Goal: Task Accomplishment & Management: Manage account settings

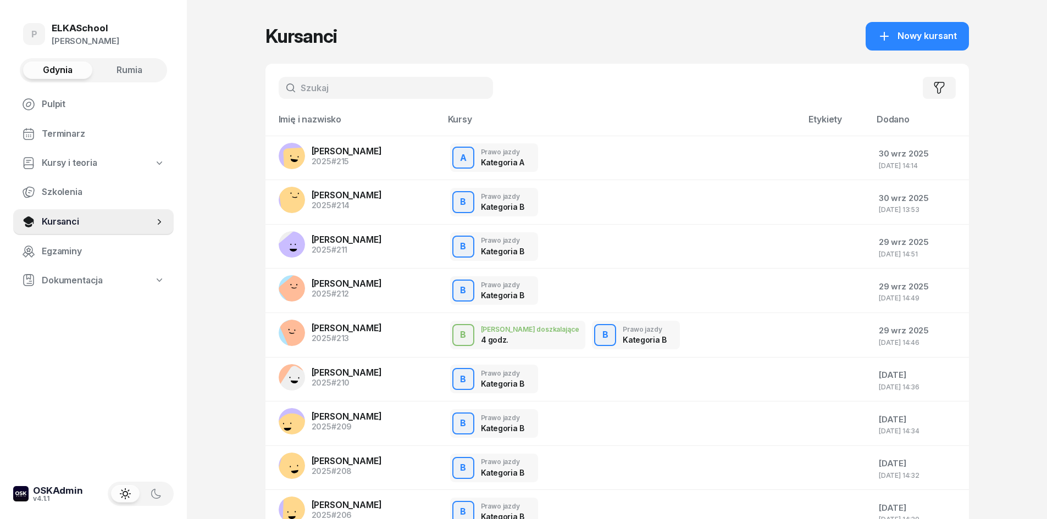
click at [424, 82] on input "text" at bounding box center [386, 88] width 214 height 22
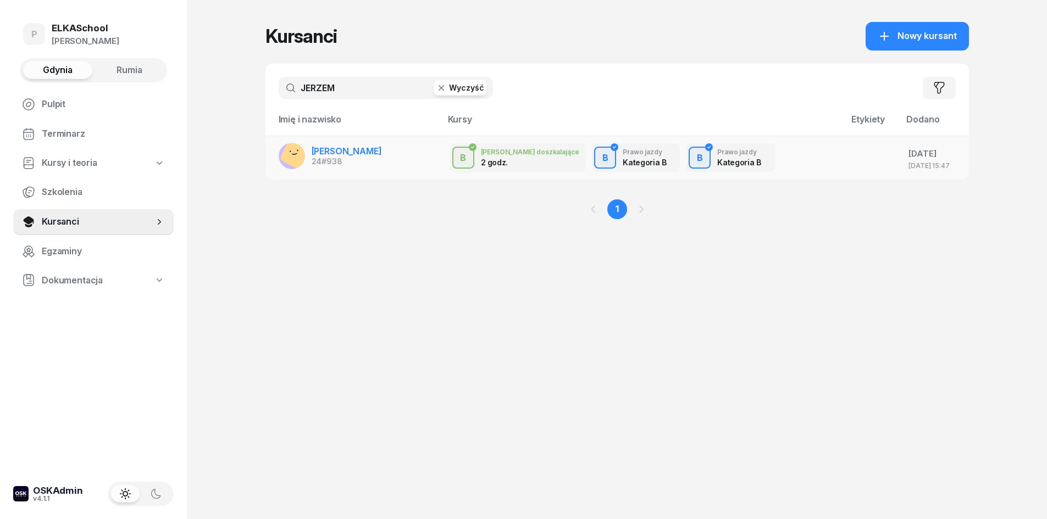
type input "JERZEM"
click at [355, 147] on span "[PERSON_NAME]" at bounding box center [347, 151] width 70 height 11
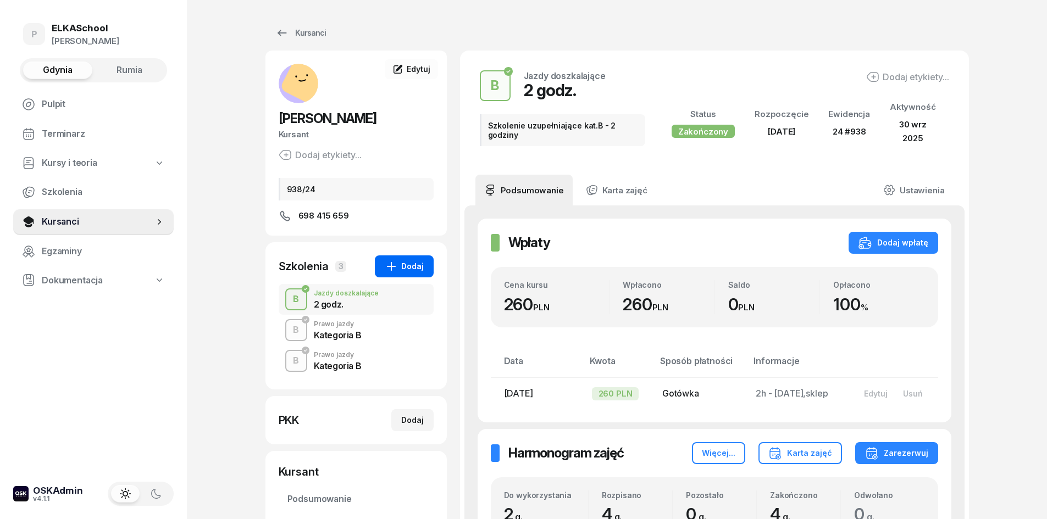
click at [416, 273] on div "Dodaj" at bounding box center [404, 266] width 39 height 13
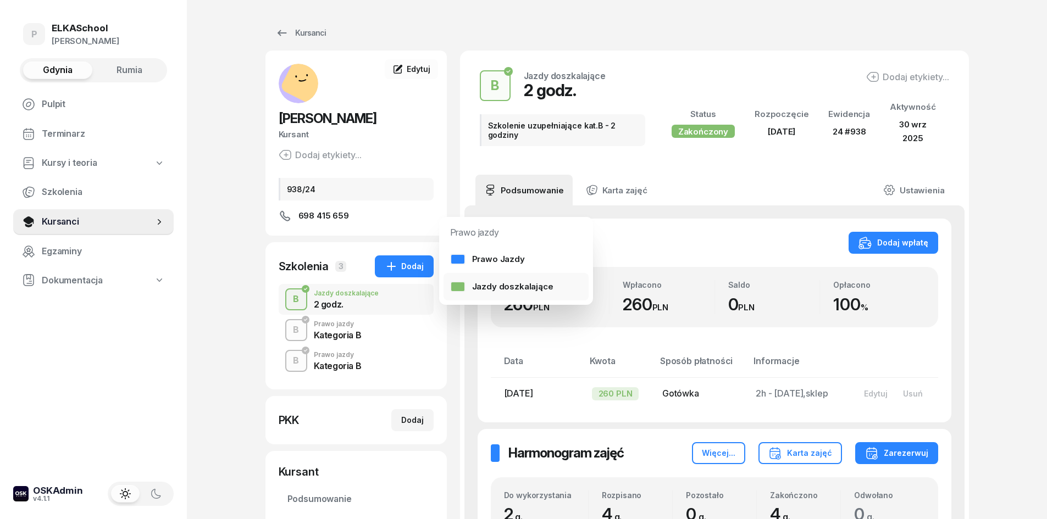
click at [464, 286] on div at bounding box center [457, 286] width 15 height 11
select select "B"
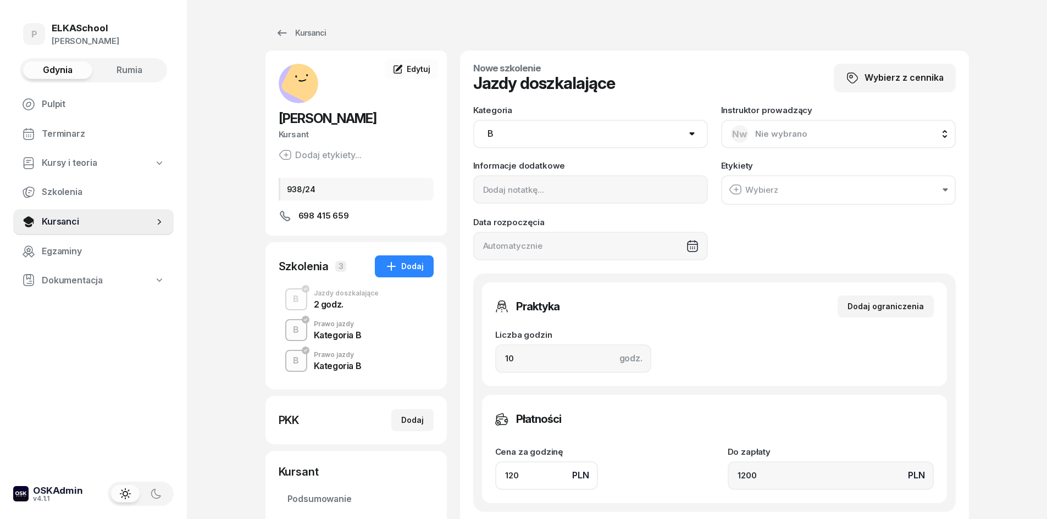
click at [760, 134] on span "Nie wybrano" at bounding box center [781, 134] width 52 height 10
type input "MAT"
click at [798, 202] on span "Mateusz Pałubicki" at bounding box center [795, 207] width 68 height 14
drag, startPoint x: 565, startPoint y: 366, endPoint x: 465, endPoint y: 356, distance: 100.5
click at [463, 370] on div "Nowe szkolenie Jazdy doszkalające Wybierz z cennika Kategoria AM A1 A2 A B1 B B…" at bounding box center [714, 288] width 509 height 475
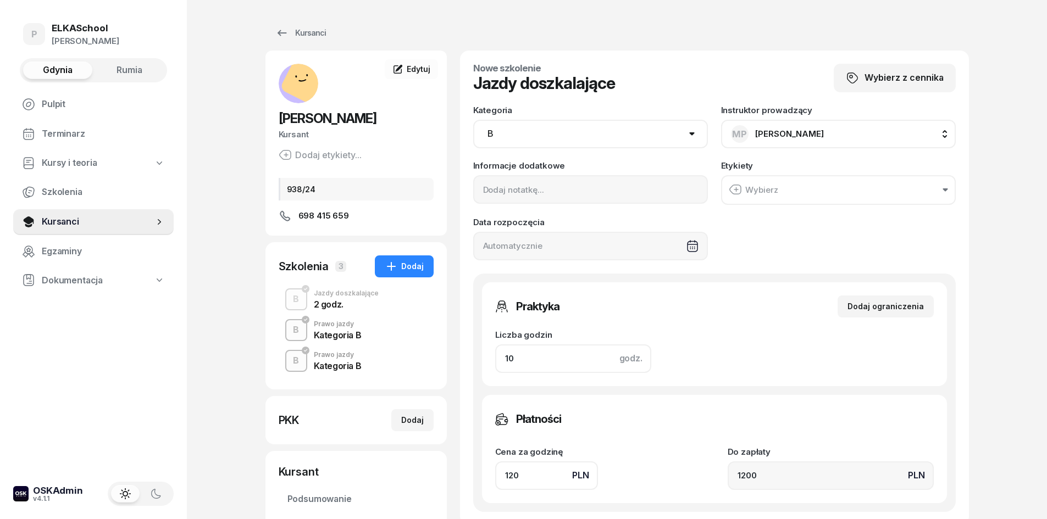
type input "2"
type input "240"
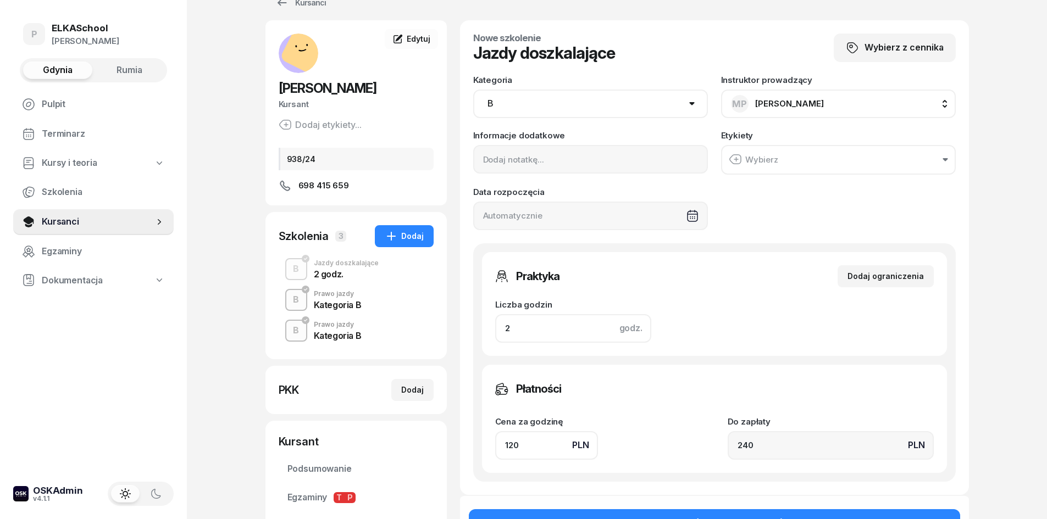
scroll to position [55, 0]
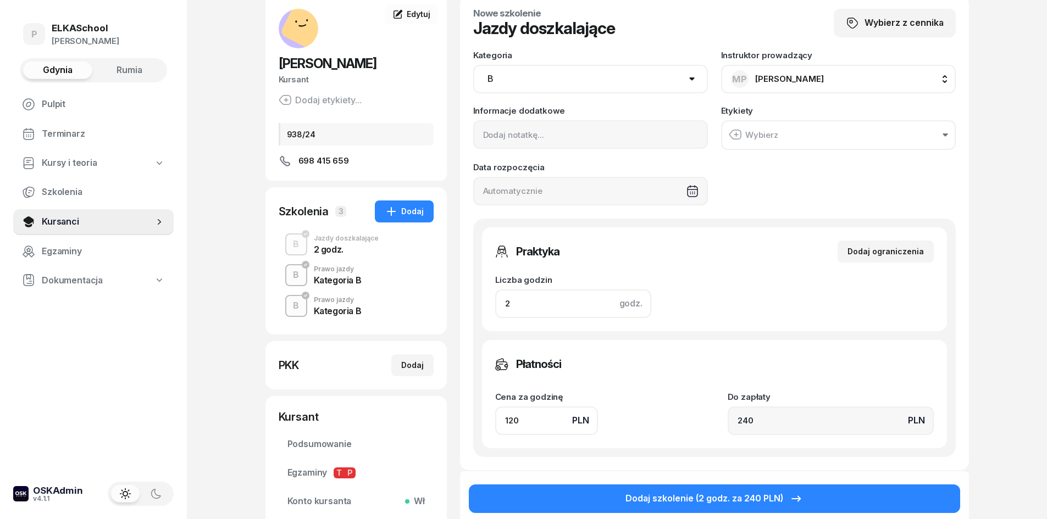
type input "2"
drag, startPoint x: 522, startPoint y: 423, endPoint x: 434, endPoint y: 431, distance: 88.3
click at [434, 434] on div "IRENA JERZEMOWSKA Kursant Dodaj etykiety... 938/24 698 415 659 IJ IRENA JERZEMO…" at bounding box center [616, 291] width 703 height 590
type input "1"
type input "2"
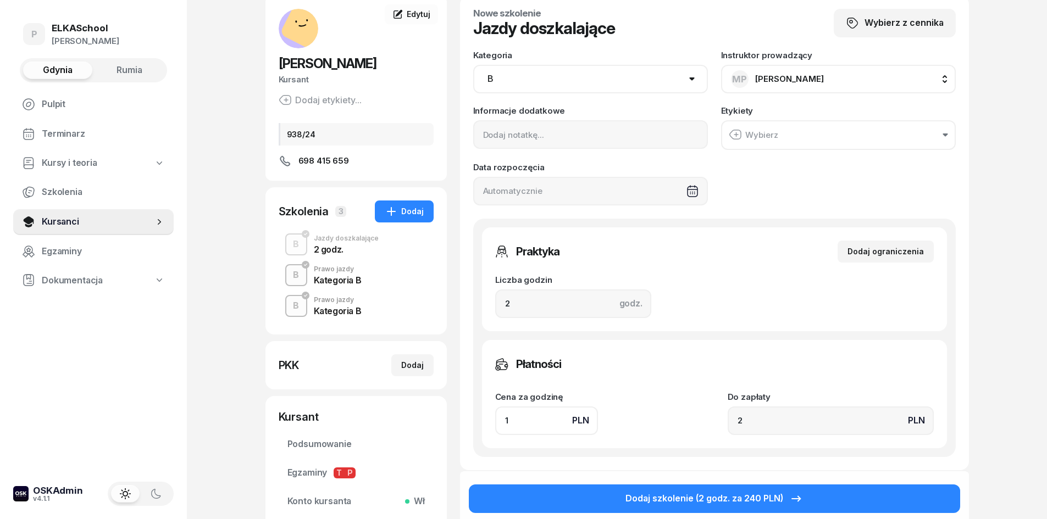
type input "13"
type input "26"
type input "130"
type input "260"
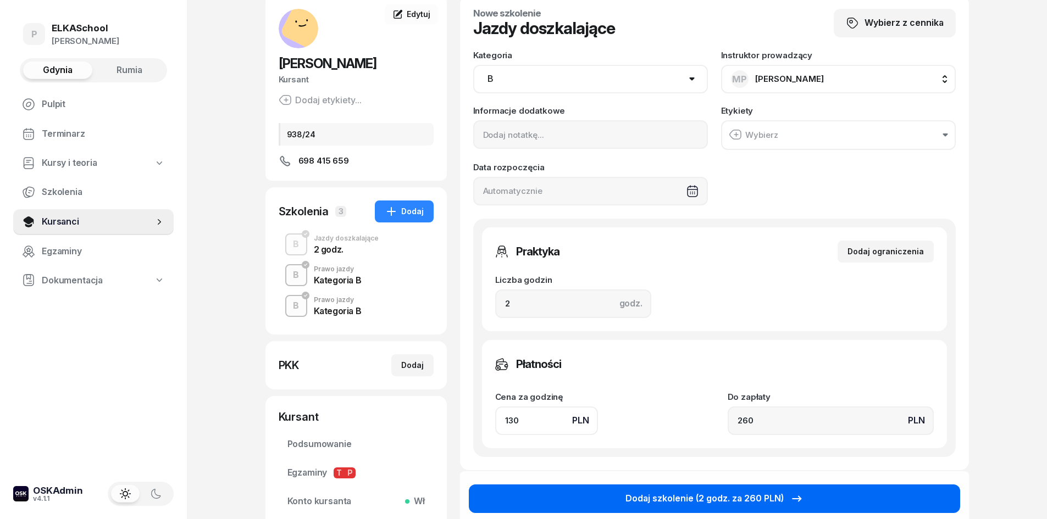
type input "130"
click at [665, 493] on div "Dodaj szkolenie (2 godz. za 260 PLN)" at bounding box center [714, 499] width 178 height 14
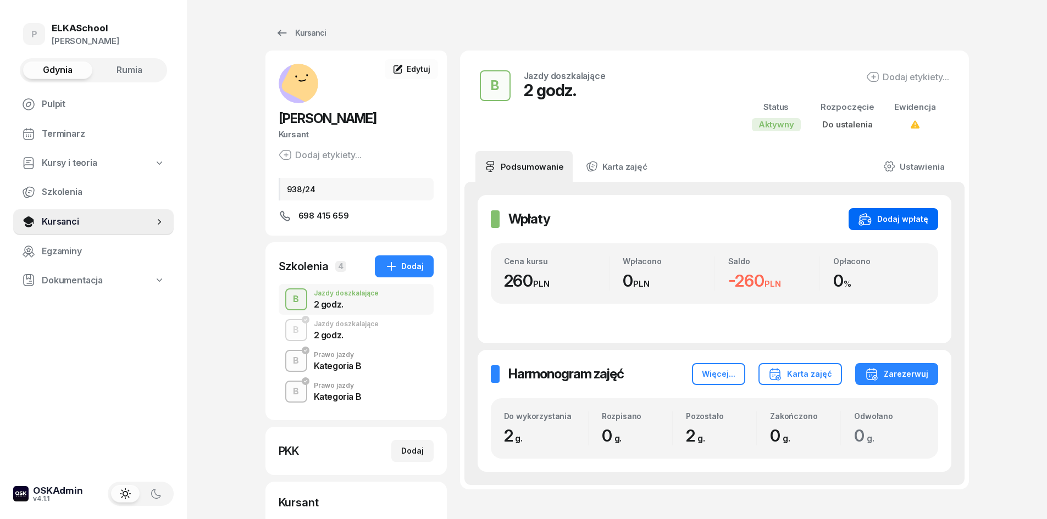
click at [882, 220] on div "Dodaj wpłatę" at bounding box center [893, 219] width 70 height 13
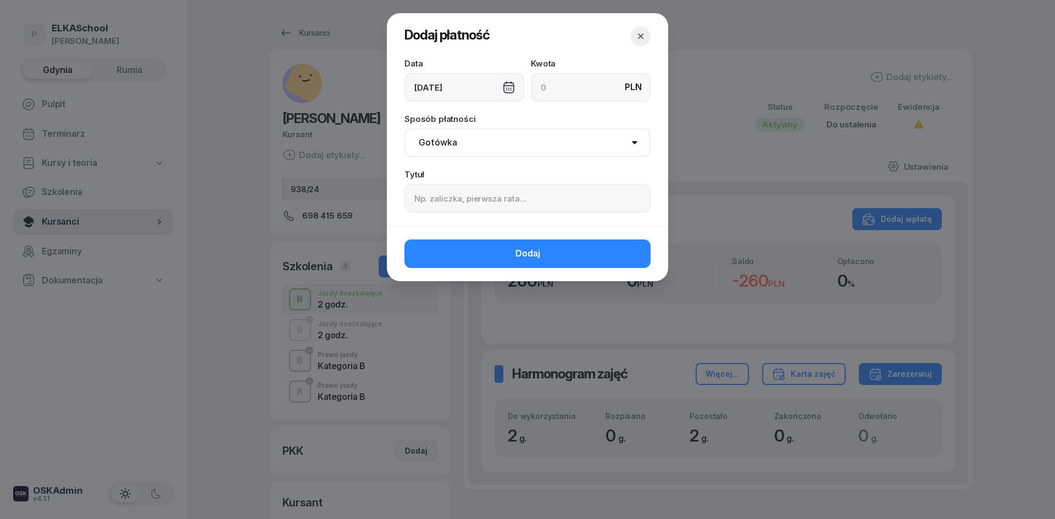
click at [472, 89] on div "[DATE]" at bounding box center [464, 87] width 120 height 29
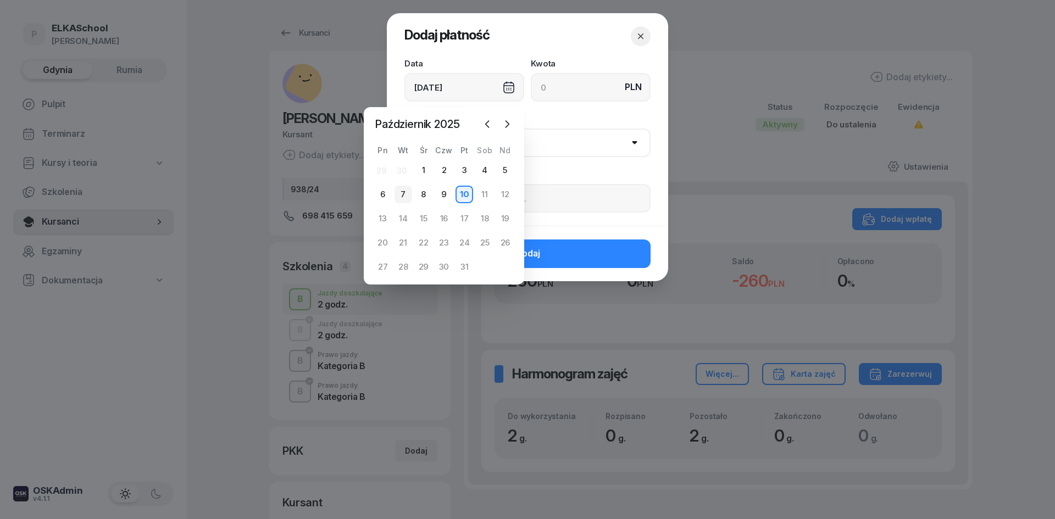
click at [400, 194] on div "7" at bounding box center [403, 195] width 18 height 18
type input "[DATE]"
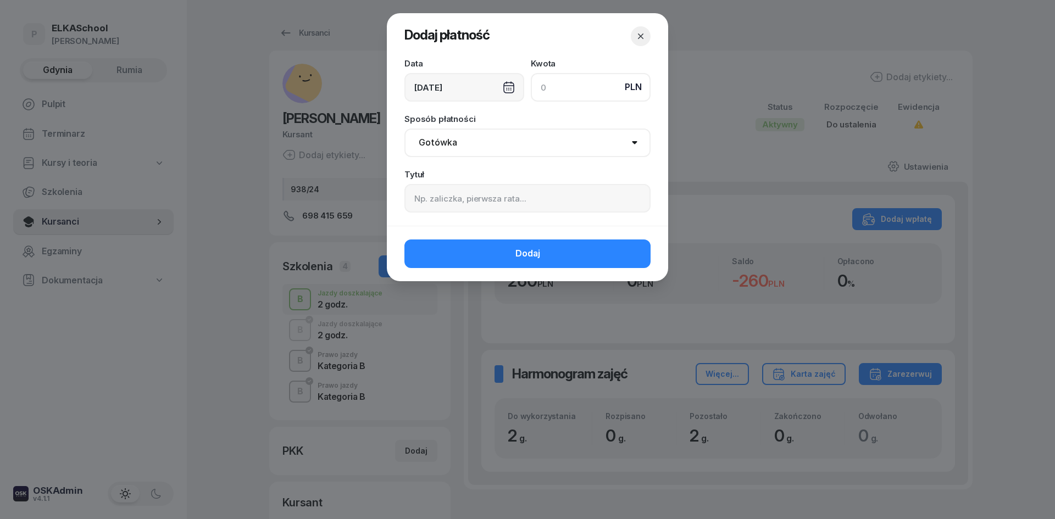
click at [553, 94] on input at bounding box center [591, 87] width 120 height 29
type input "260"
click at [427, 144] on select "Gotówka Karta Przelew Płatności online BLIK" at bounding box center [527, 143] width 246 height 29
select select "online"
click at [404, 129] on select "Gotówka Karta Przelew Płatności online BLIK" at bounding box center [527, 143] width 246 height 29
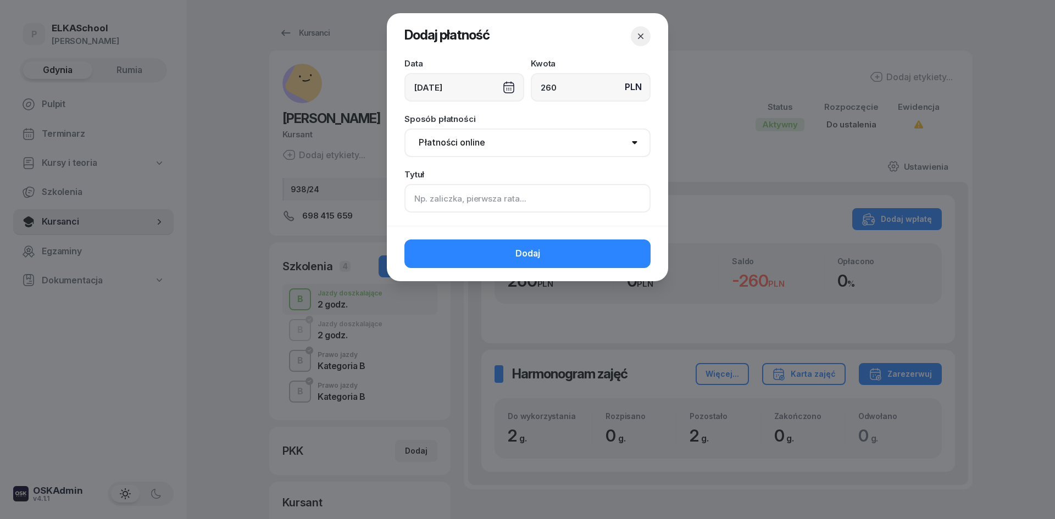
click at [432, 201] on input at bounding box center [527, 198] width 246 height 29
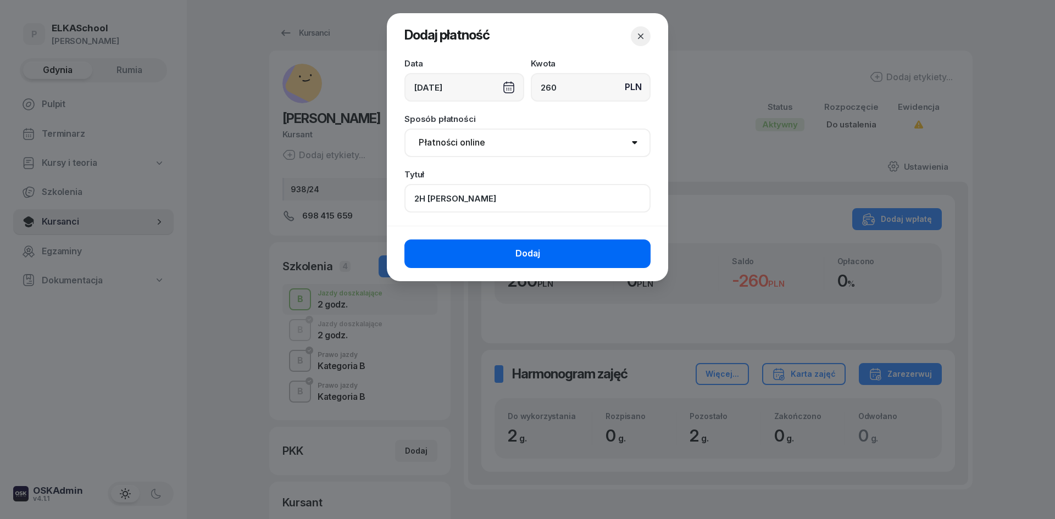
type input "2H MATEUSZ"
click at [457, 254] on button "Dodaj" at bounding box center [527, 254] width 246 height 29
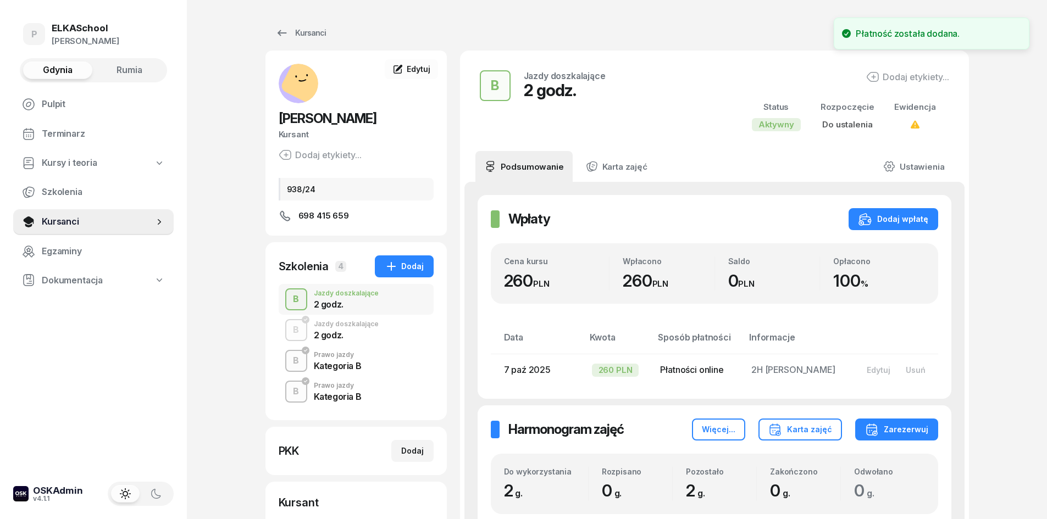
click at [353, 366] on div "Kategoria B" at bounding box center [338, 366] width 48 height 9
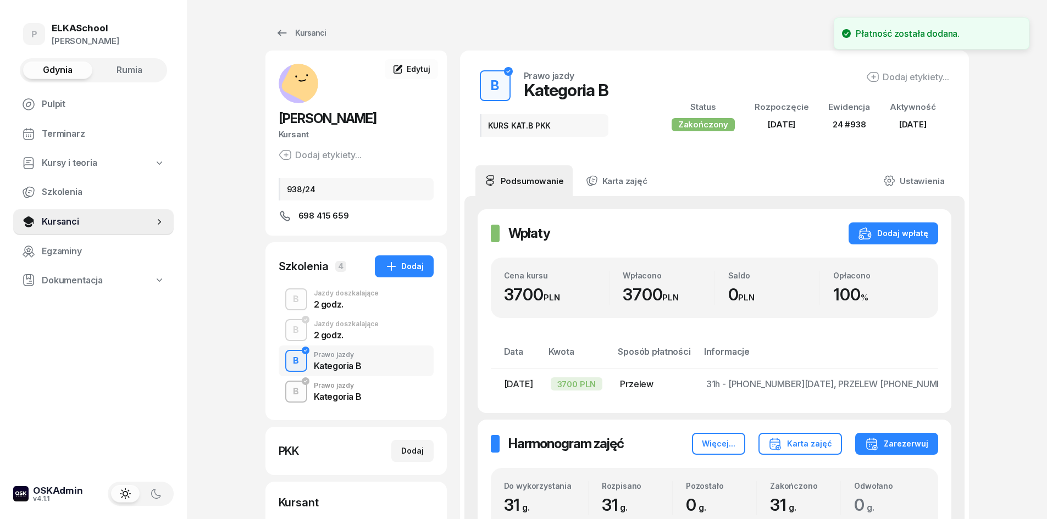
click at [349, 390] on div "Kategoria B" at bounding box center [338, 395] width 48 height 12
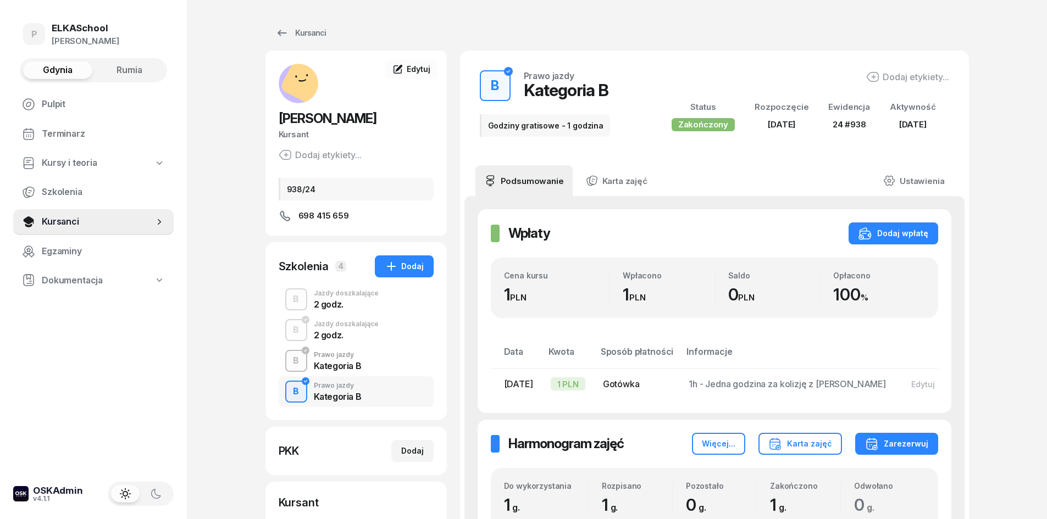
click at [330, 300] on div "2 godz." at bounding box center [346, 304] width 65 height 9
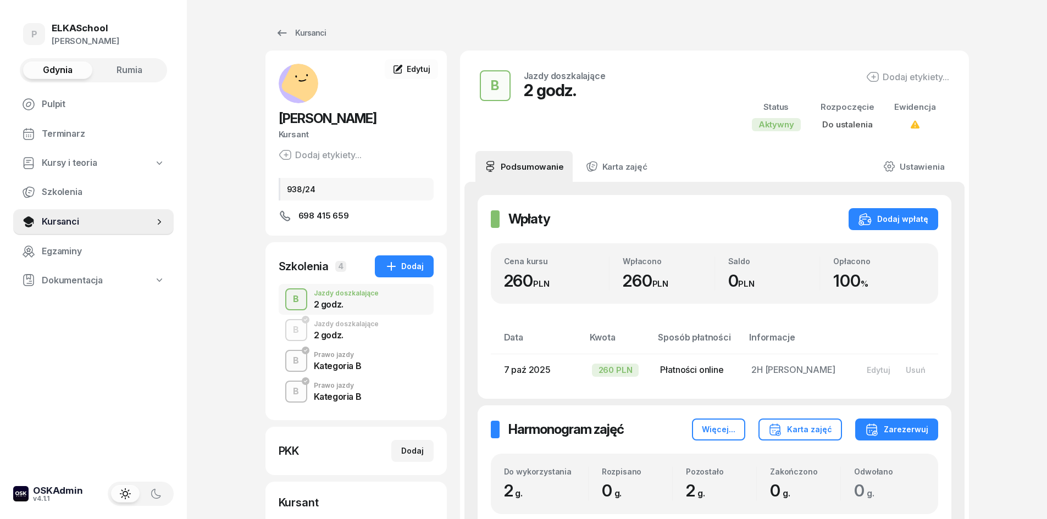
click at [66, 71] on span "Gdynia" at bounding box center [58, 70] width 30 height 14
click at [303, 34] on div "Kursanci" at bounding box center [300, 32] width 51 height 13
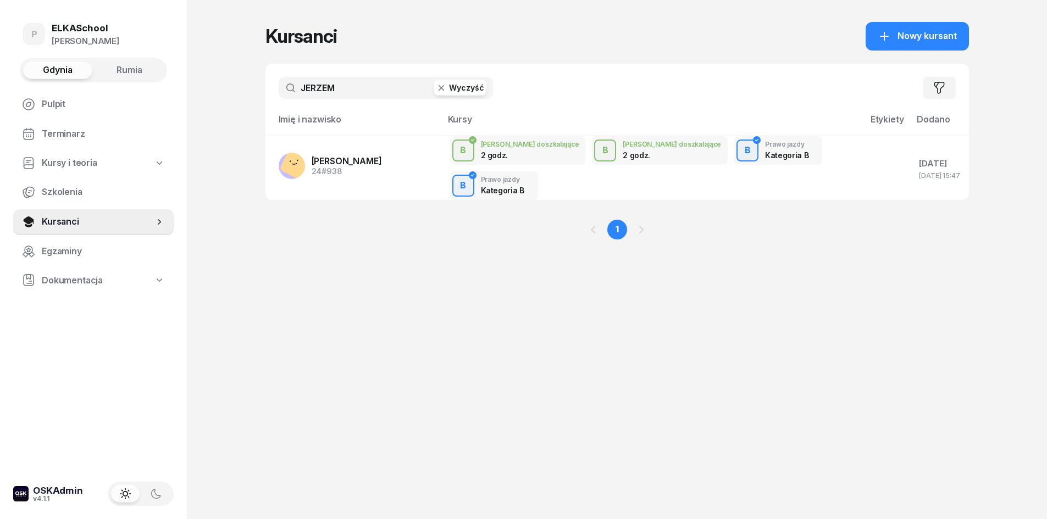
drag, startPoint x: 351, startPoint y: 86, endPoint x: 197, endPoint y: 112, distance: 155.5
click at [197, 112] on div "P ELKASchool [PERSON_NAME] Gdynia Rumia Pulpit Terminarz Kursy i teoria Szkolen…" at bounding box center [523, 259] width 1047 height 519
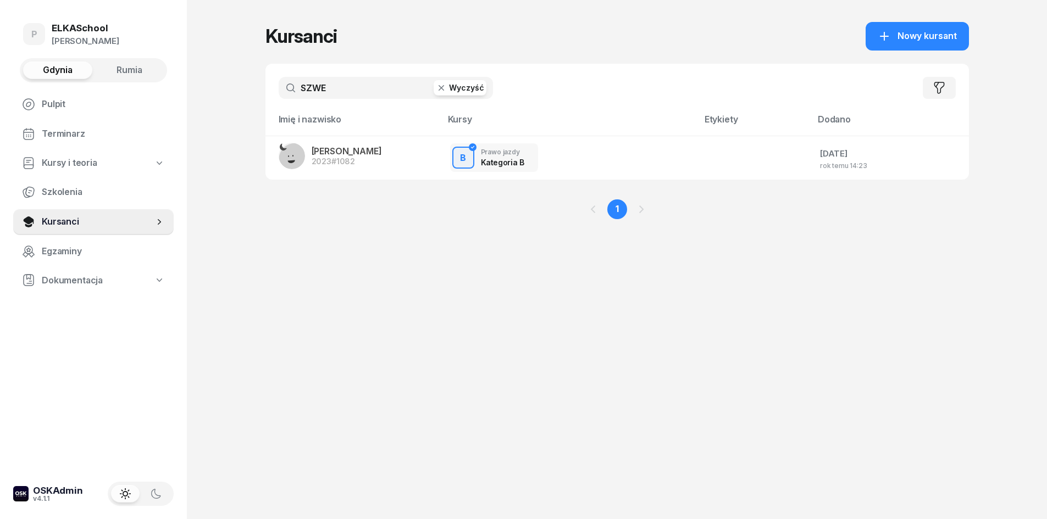
type input "SZWE"
click at [115, 70] on button "Rumia" at bounding box center [129, 71] width 69 height 18
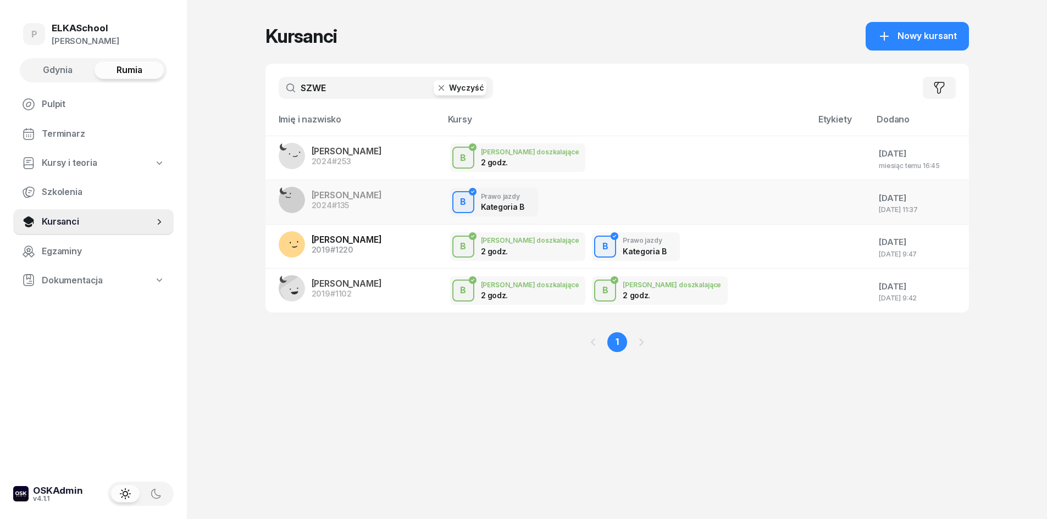
click at [325, 198] on span "PAULINA SZWED" at bounding box center [347, 195] width 70 height 11
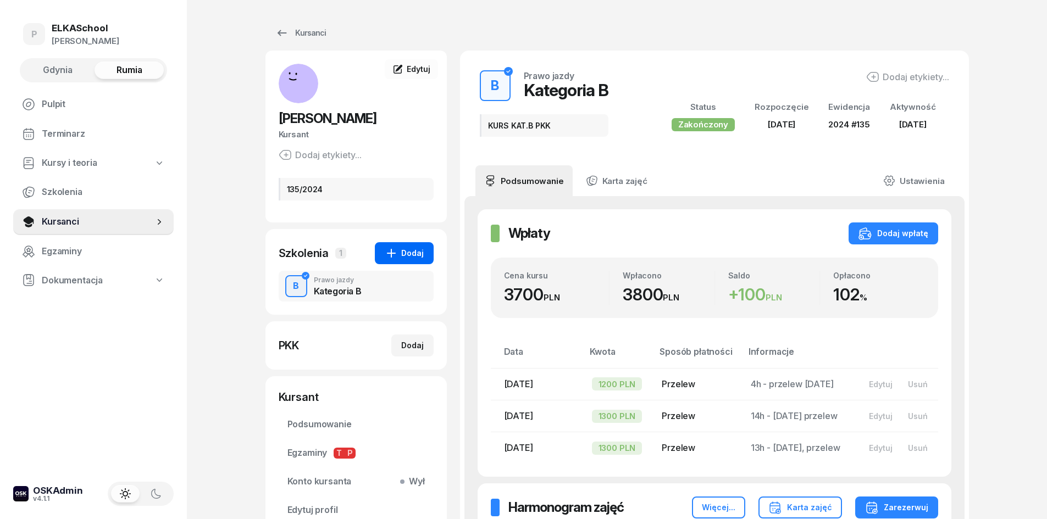
click at [403, 255] on div "Dodaj" at bounding box center [404, 253] width 39 height 13
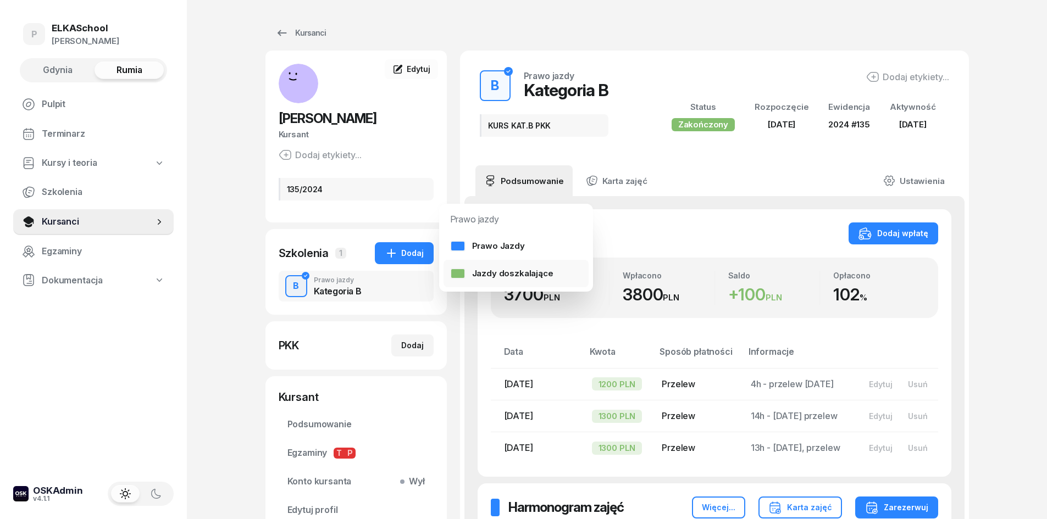
click at [490, 267] on div "Jazdy doszkalające" at bounding box center [501, 273] width 103 height 14
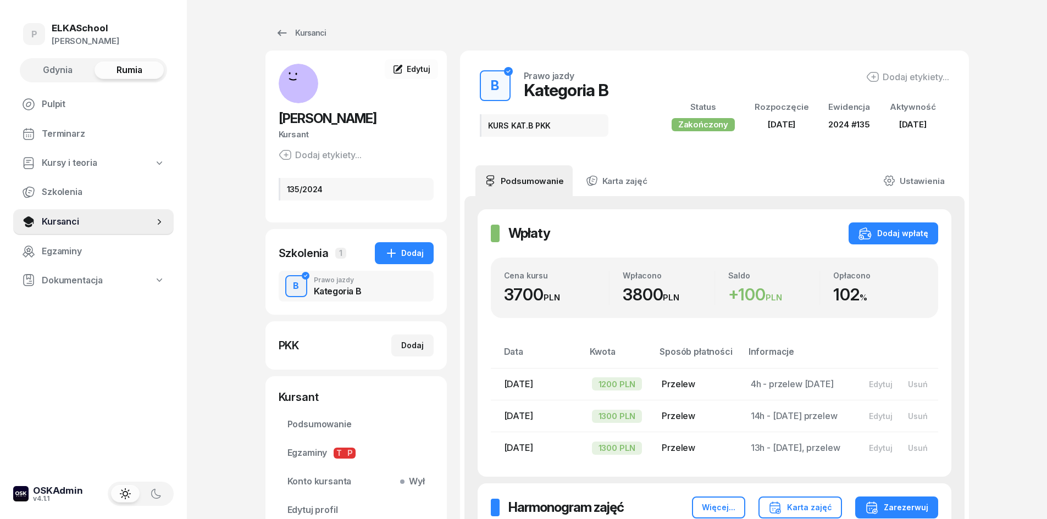
select select "B"
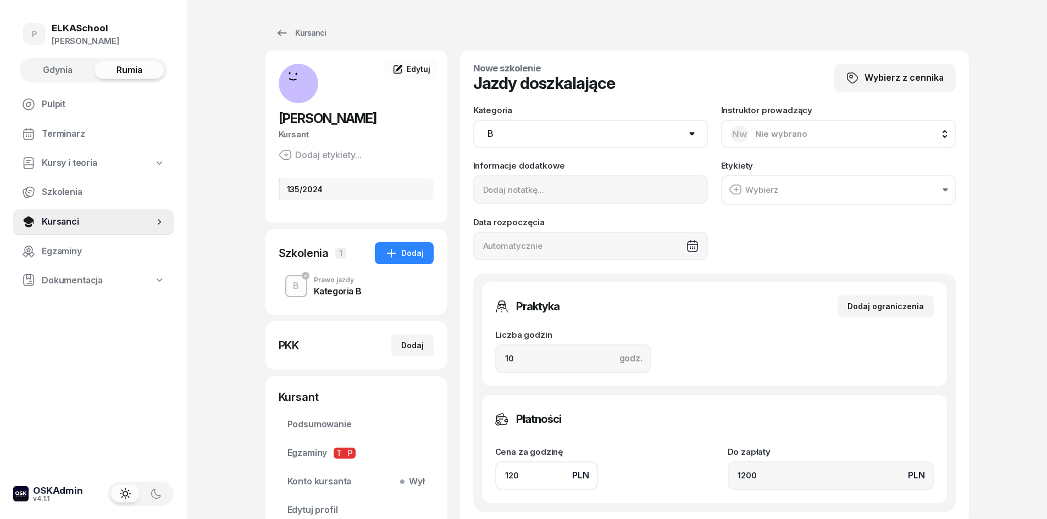
click at [784, 126] on div "Nw Nie wybrano" at bounding box center [769, 134] width 76 height 18
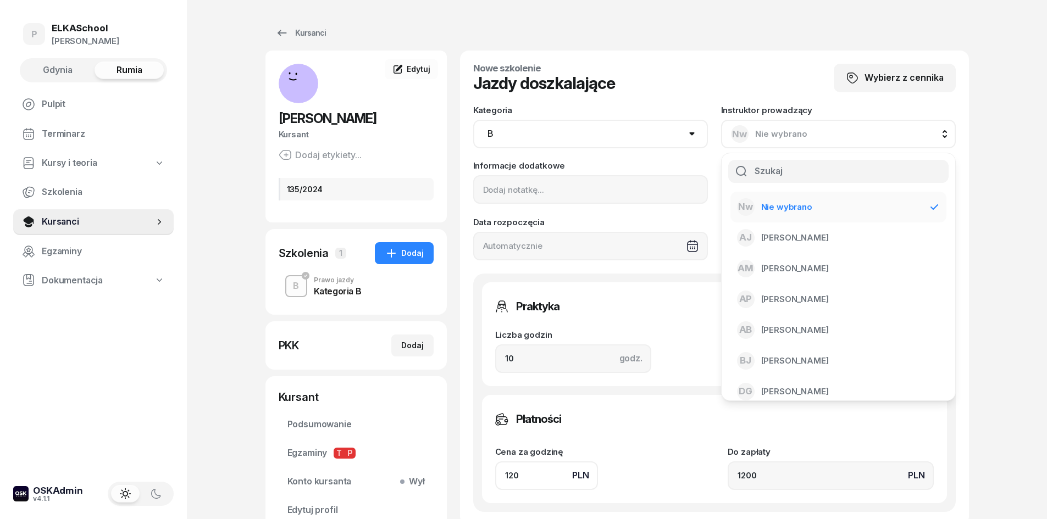
type input "S"
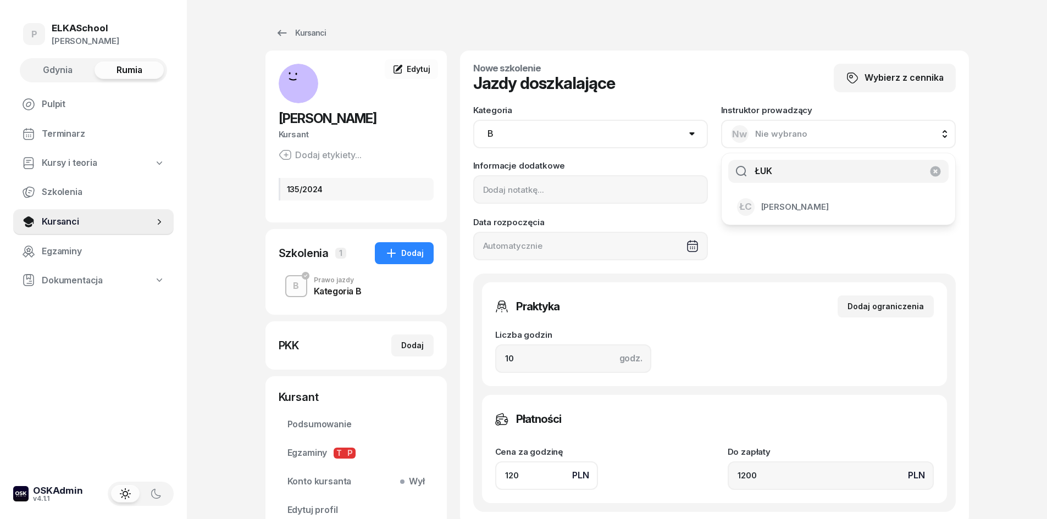
type input "ŁUK"
click at [785, 214] on span "Łukasz Chwesiuk" at bounding box center [795, 207] width 68 height 14
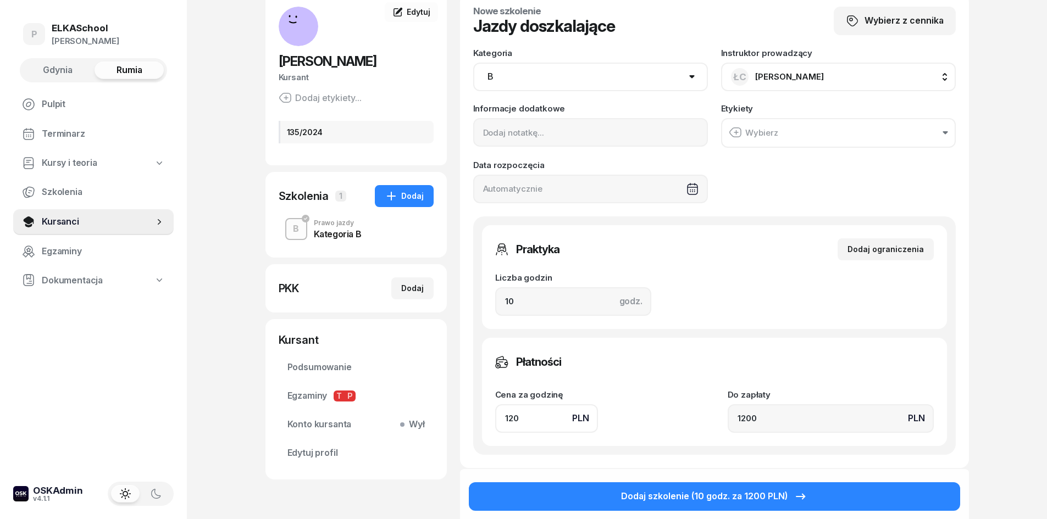
scroll to position [110, 0]
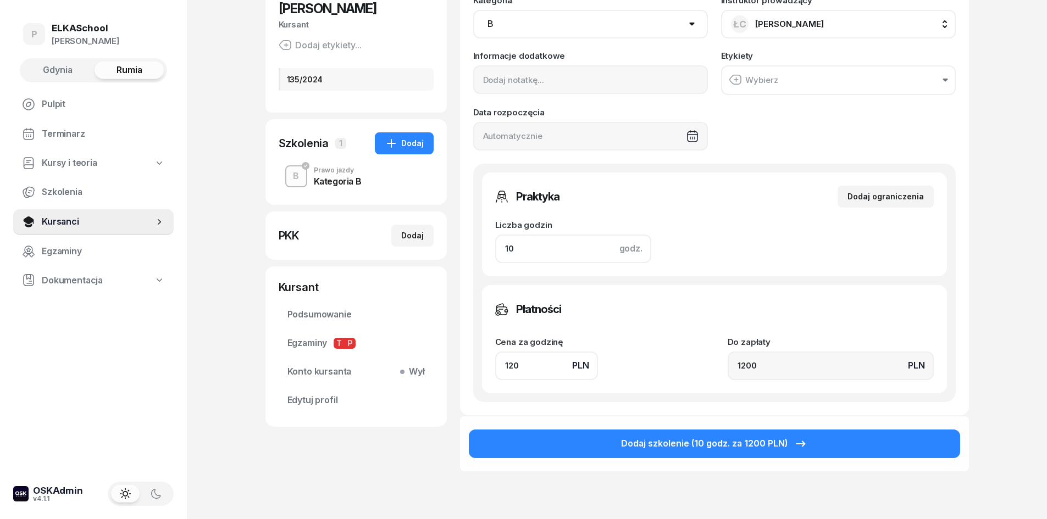
drag, startPoint x: 533, startPoint y: 251, endPoint x: 477, endPoint y: 249, distance: 55.5
click at [477, 249] on div "Praktyka Dodaj ograniczenia Liczba godzin godz. 10 Ograniczenia zajęć praktyczn…" at bounding box center [714, 283] width 482 height 238
type input "2"
type input "240"
type input "2"
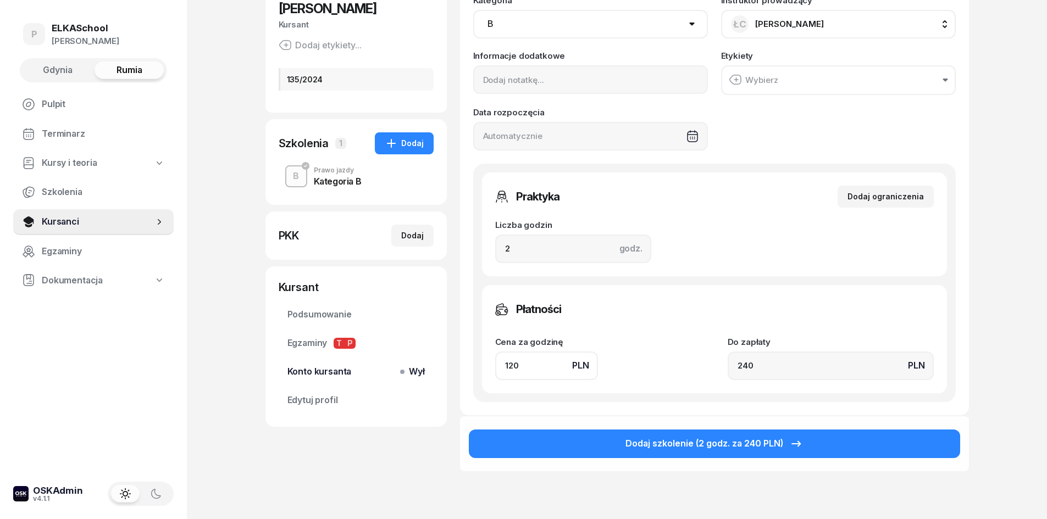
drag, startPoint x: 529, startPoint y: 377, endPoint x: 433, endPoint y: 377, distance: 96.2
click at [433, 377] on div "PAULINA SZWED Kursant Dodaj etykiety... 135/2024 SP SZWED PAULINA Kursant Edytu…" at bounding box center [616, 236] width 703 height 590
type input "1"
type input "2"
type input "13"
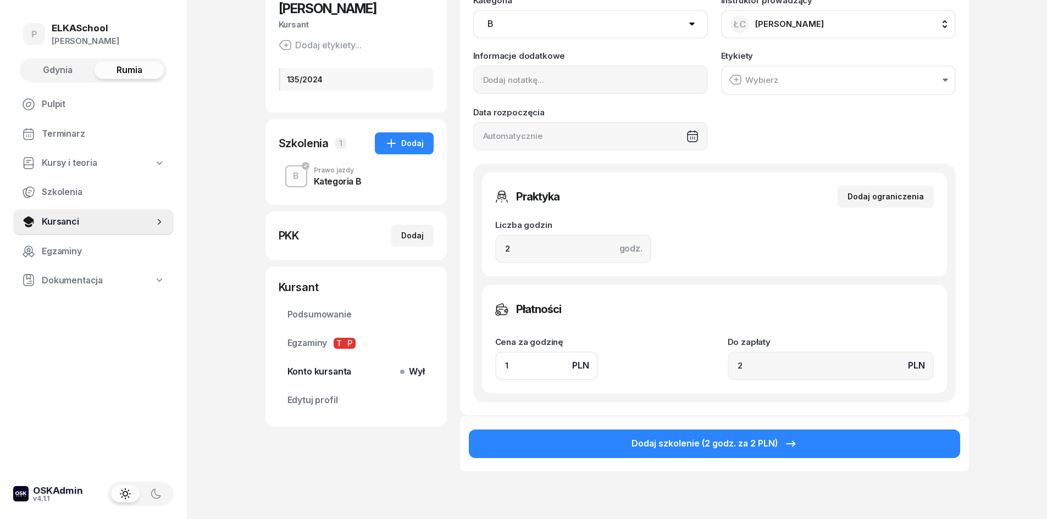
type input "26"
type input "130"
type input "260"
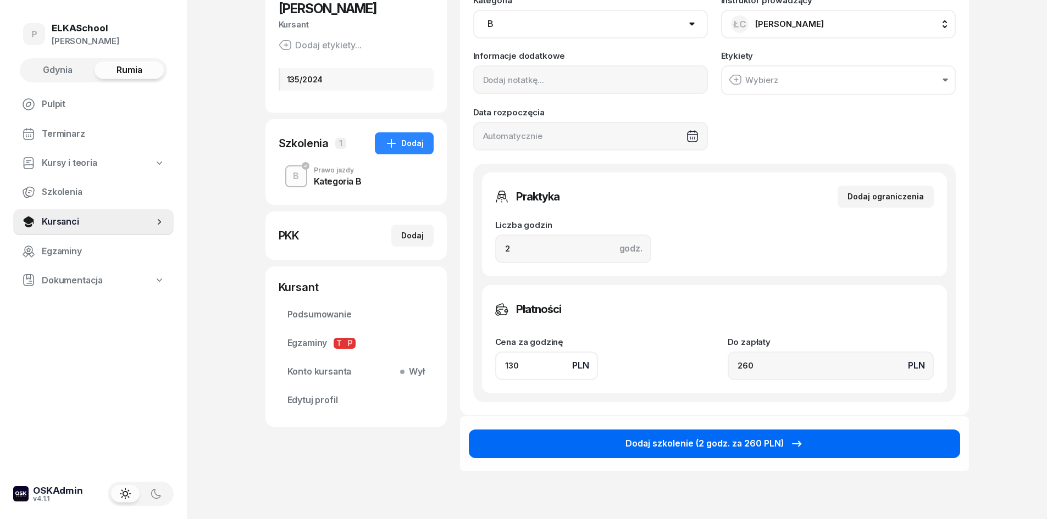
type input "130"
click at [646, 441] on div "Dodaj szkolenie (2 godz. za 260 PLN)" at bounding box center [714, 444] width 178 height 14
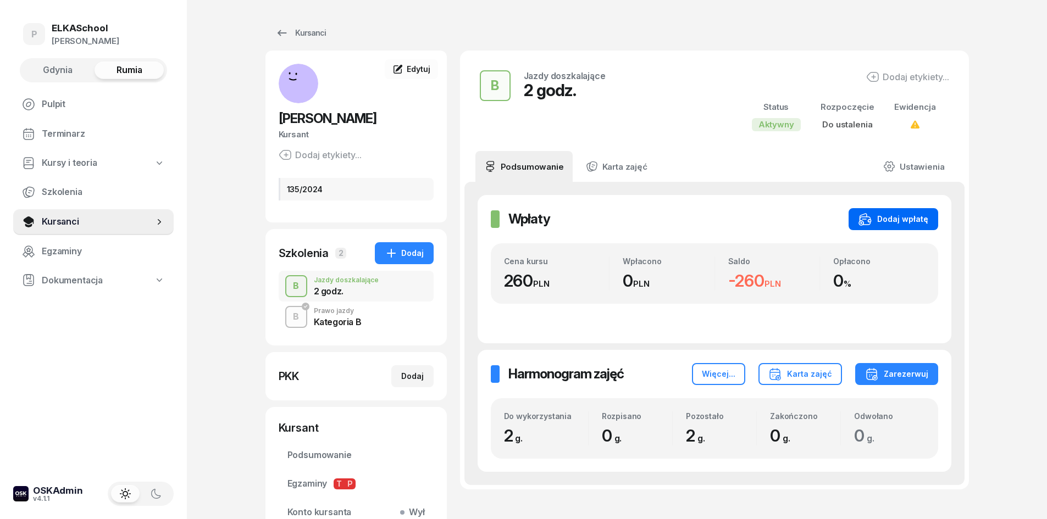
click at [871, 214] on icon "button" at bounding box center [864, 219] width 13 height 13
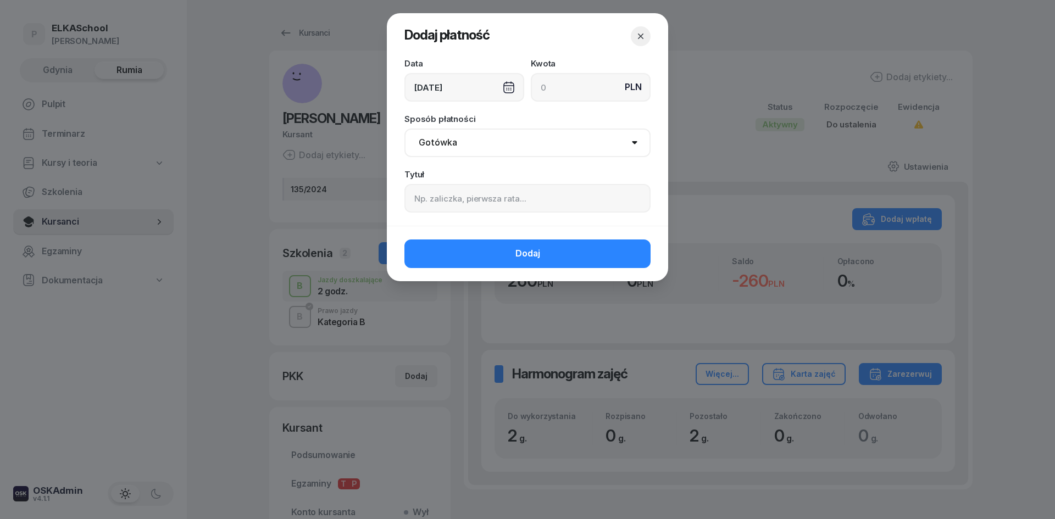
click at [469, 76] on div "10/10/2025" at bounding box center [464, 87] width 120 height 29
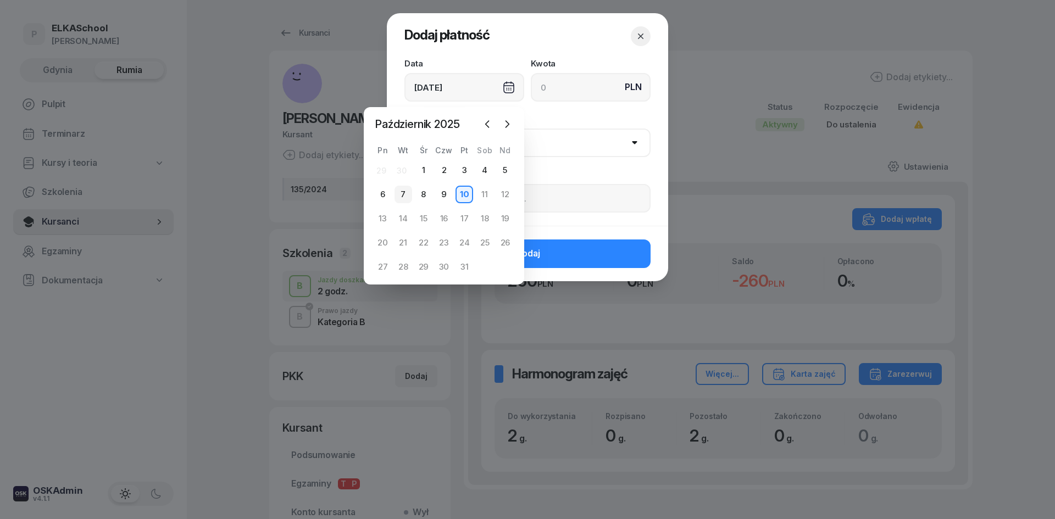
click at [405, 194] on div "7" at bounding box center [403, 195] width 18 height 18
type input "07/10/2025"
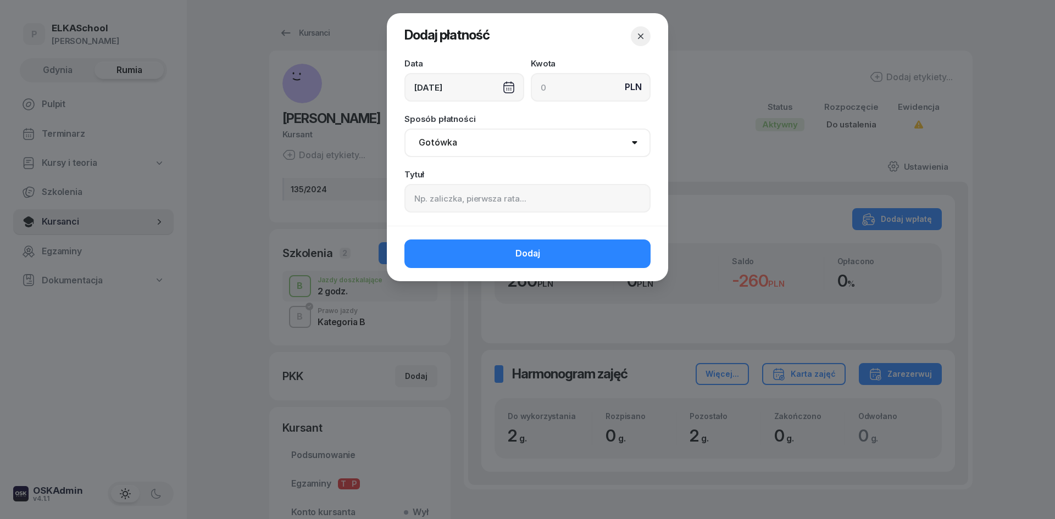
click at [604, 66] on div "Kwota PLN" at bounding box center [591, 80] width 120 height 42
click at [594, 86] on input at bounding box center [591, 87] width 120 height 29
type input "260"
click at [505, 138] on select "Gotówka Karta Przelew Płatności online BLIK" at bounding box center [527, 143] width 246 height 29
select select "online"
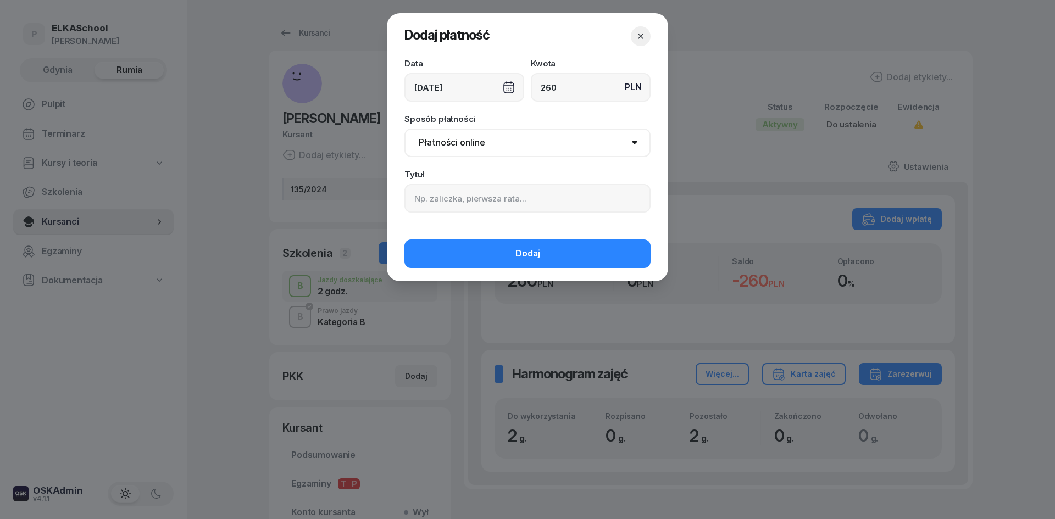
click at [404, 129] on select "Gotówka Karta Przelew Płatności online BLIK" at bounding box center [527, 143] width 246 height 29
click at [444, 193] on input at bounding box center [527, 198] width 246 height 29
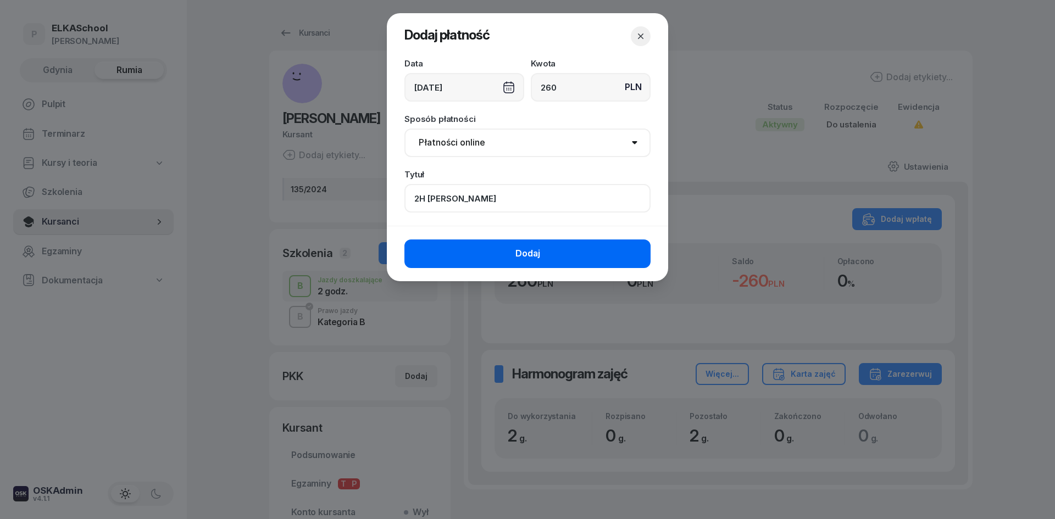
type input "2H ŁUKASZ"
click at [446, 253] on button "Dodaj" at bounding box center [527, 254] width 246 height 29
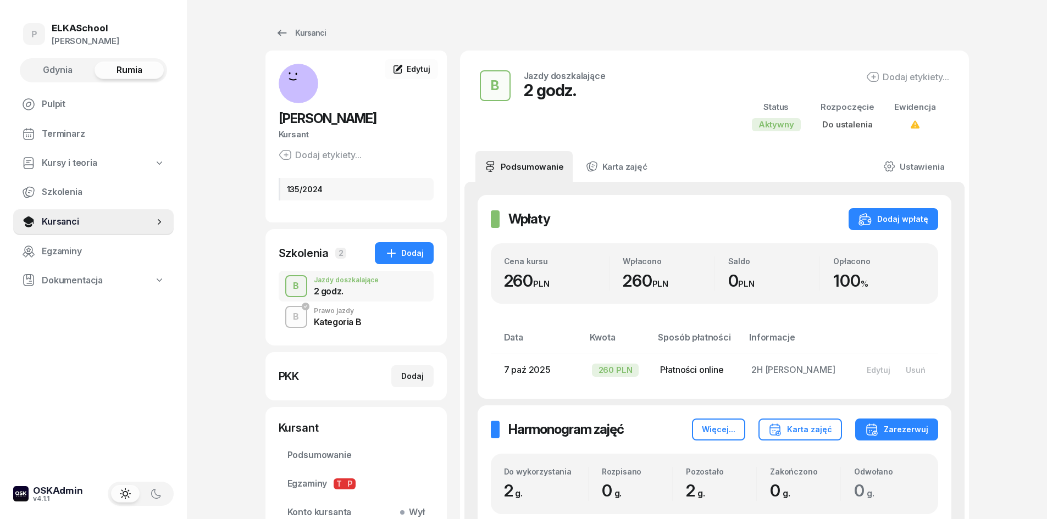
click at [376, 291] on div "2 godz." at bounding box center [346, 291] width 65 height 9
click at [908, 168] on link "Ustawienia" at bounding box center [913, 166] width 79 height 31
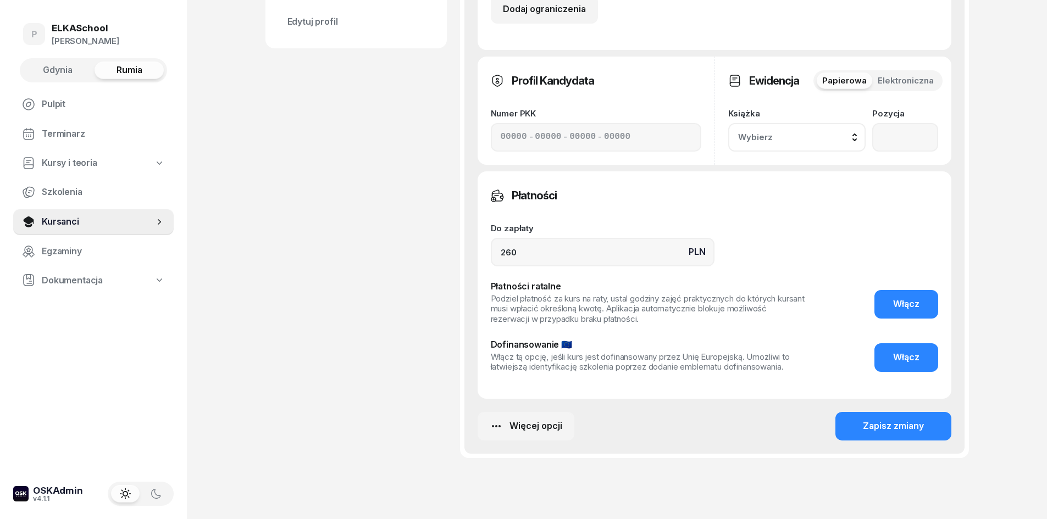
scroll to position [549, 0]
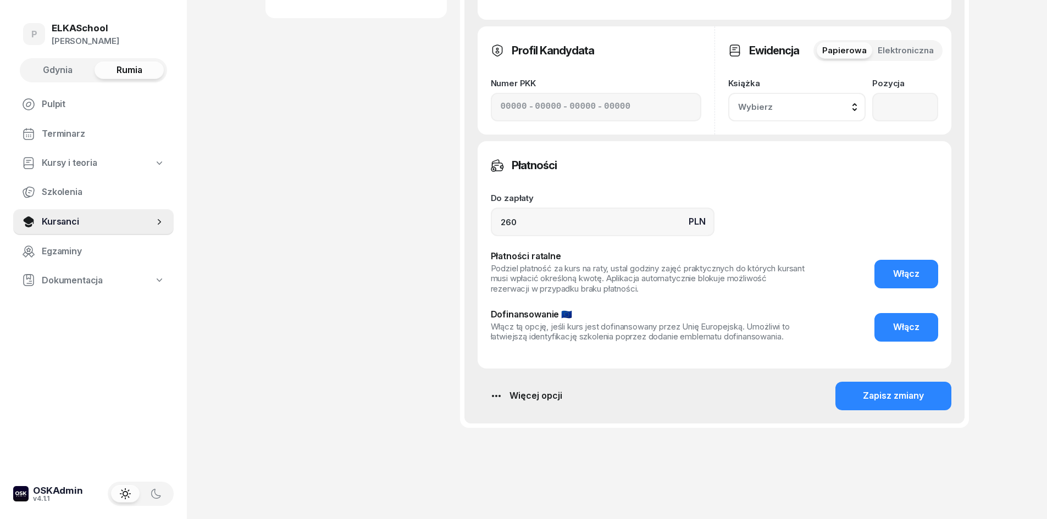
click at [548, 398] on div "Więcej opcji" at bounding box center [526, 396] width 73 height 14
click at [462, 502] on div "Usuń szkolenie" at bounding box center [475, 502] width 63 height 14
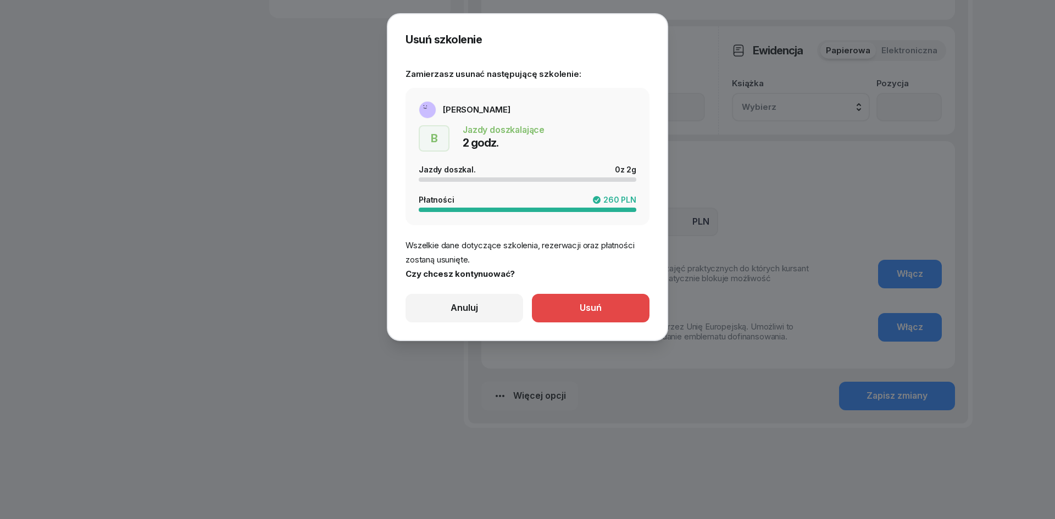
click at [562, 307] on button "Usuń" at bounding box center [591, 308] width 118 height 29
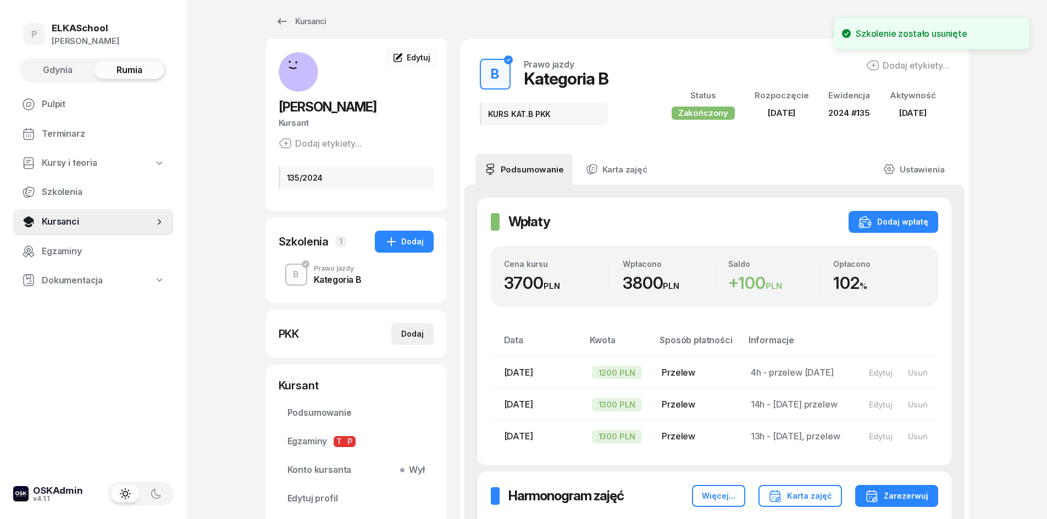
scroll to position [0, 0]
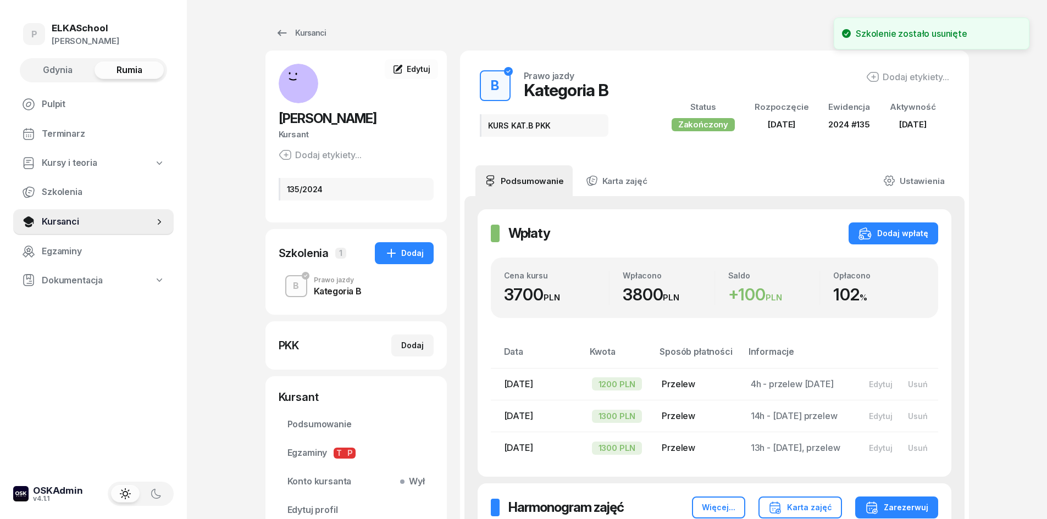
click at [69, 72] on span "Gdynia" at bounding box center [58, 70] width 30 height 14
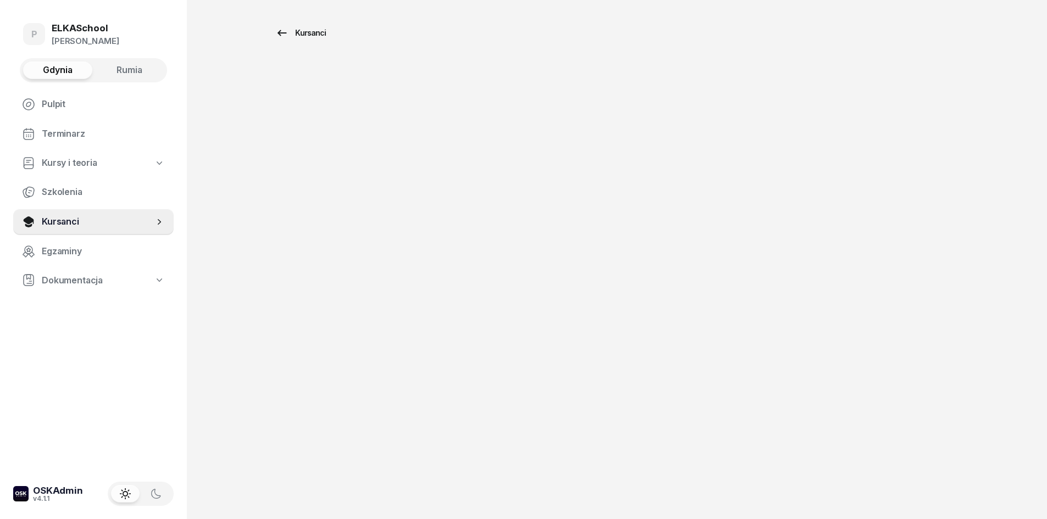
click at [299, 34] on div "Kursanci" at bounding box center [300, 32] width 51 height 13
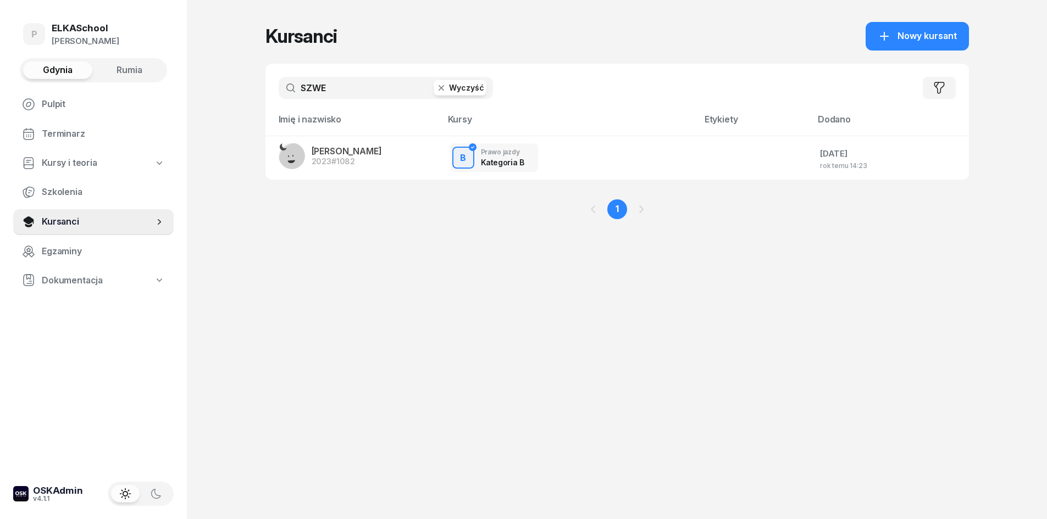
drag, startPoint x: 351, startPoint y: 88, endPoint x: 231, endPoint y: 91, distance: 119.8
click at [231, 91] on div "P ELKASchool [PERSON_NAME] Gdynia Rumia Pulpit Terminarz Kursy i teoria Szkolen…" at bounding box center [523, 259] width 1047 height 519
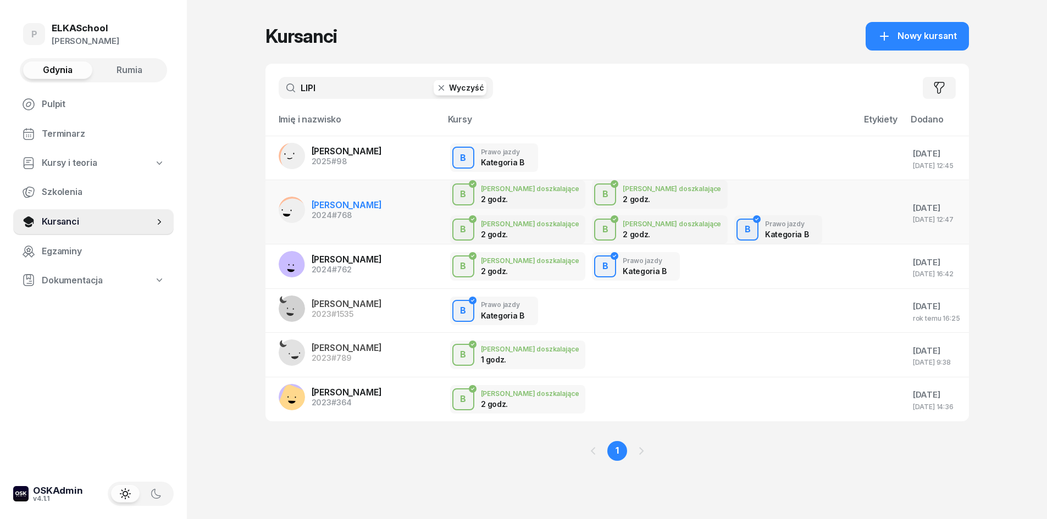
type input "LIPI"
click at [337, 203] on span "JOANNA LIPIŃSKA" at bounding box center [347, 204] width 70 height 11
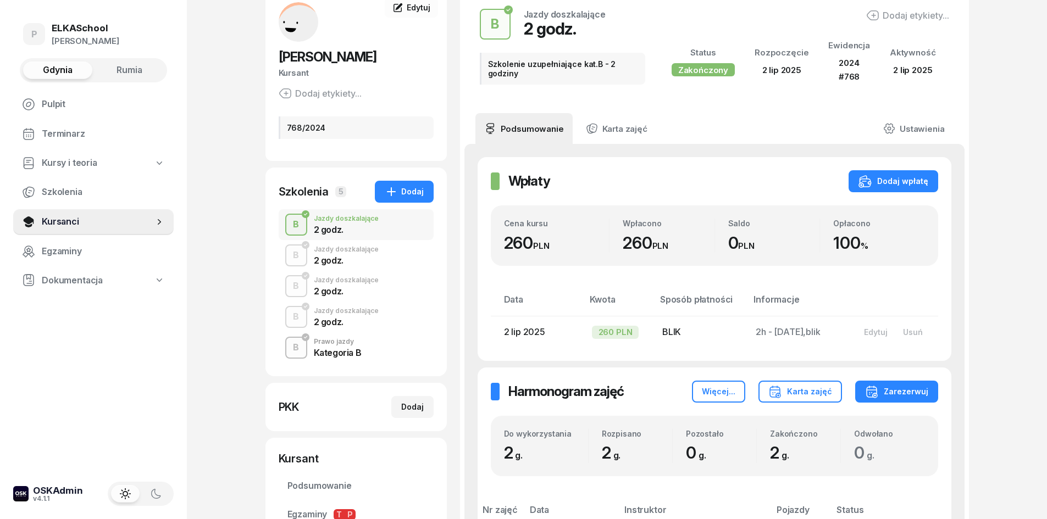
scroll to position [20, 0]
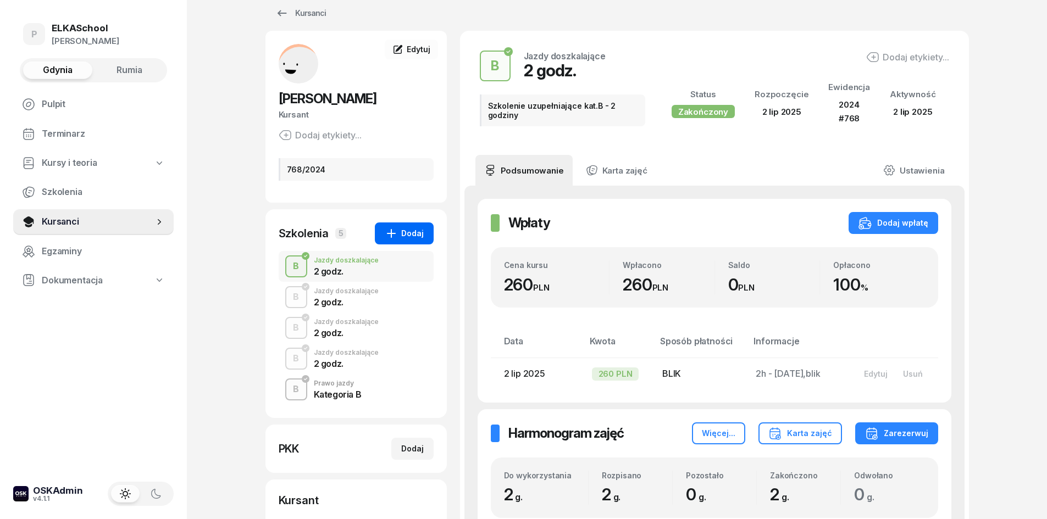
click at [387, 237] on icon "button" at bounding box center [391, 233] width 13 height 13
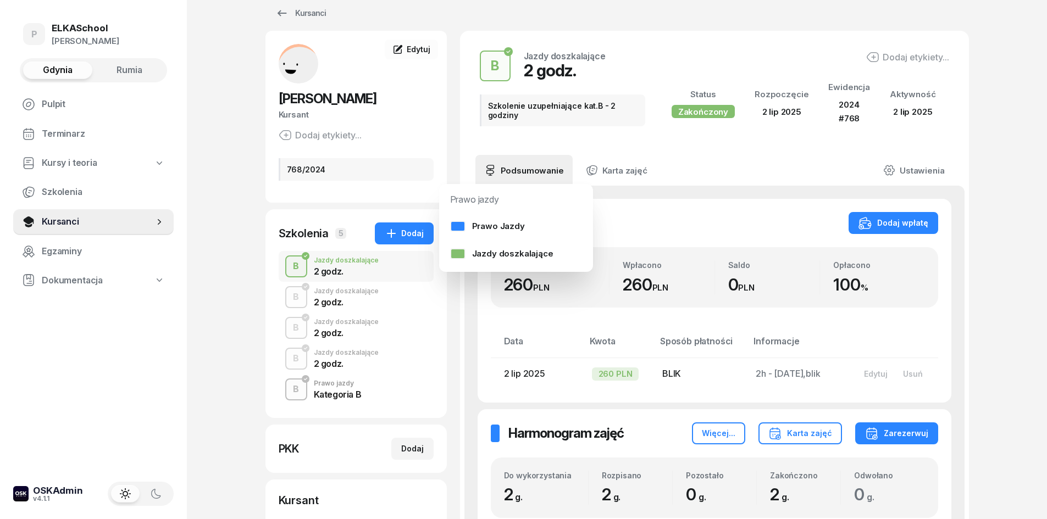
click at [331, 258] on div "Jazdy doszkalające" at bounding box center [346, 260] width 65 height 7
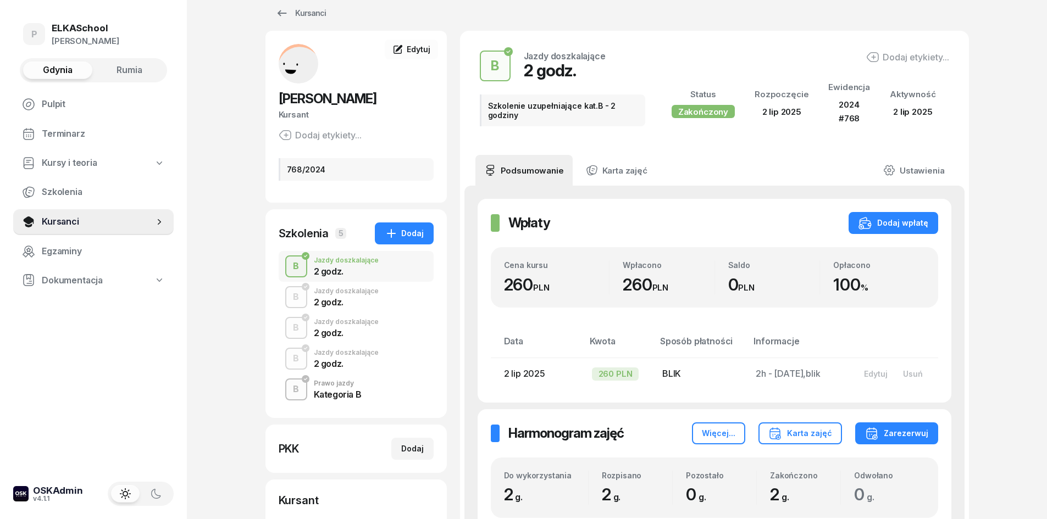
scroll to position [0, 0]
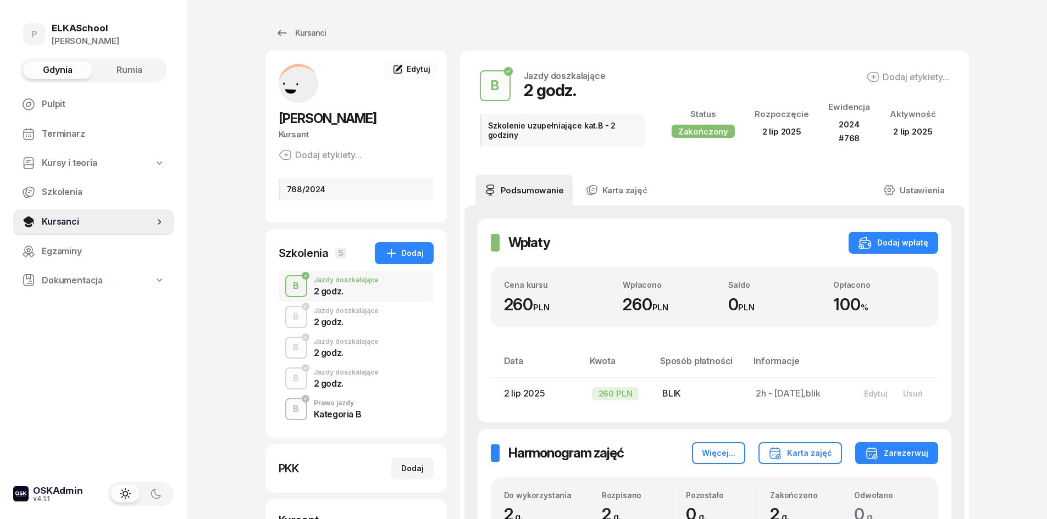
click at [332, 314] on div "Jazdy doszkalające" at bounding box center [346, 311] width 65 height 7
click at [333, 343] on div "Jazdy doszkalające" at bounding box center [346, 341] width 65 height 7
click at [340, 376] on div "Jazdy doszkalające" at bounding box center [346, 372] width 65 height 7
click at [357, 289] on div "2 godz." at bounding box center [346, 291] width 65 height 9
click at [394, 257] on icon "button" at bounding box center [391, 253] width 13 height 13
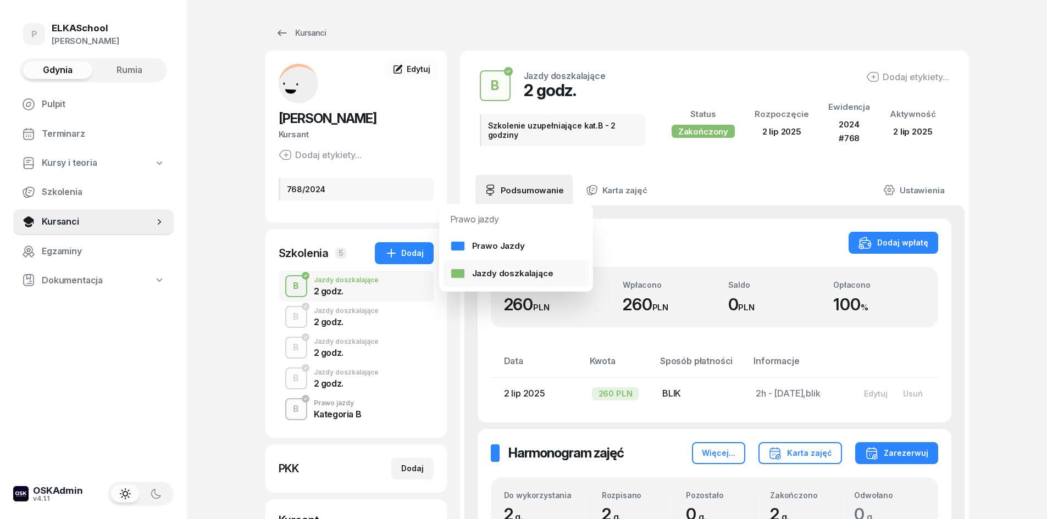
click at [505, 269] on div "Jazdy doszkalające" at bounding box center [501, 273] width 103 height 14
select select "B"
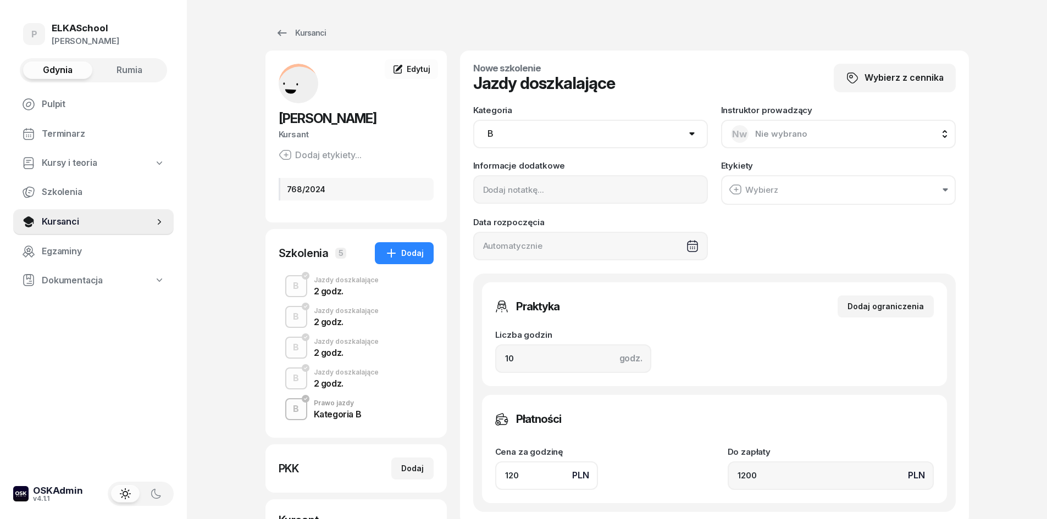
click at [755, 137] on span "Nie wybrano" at bounding box center [781, 134] width 52 height 10
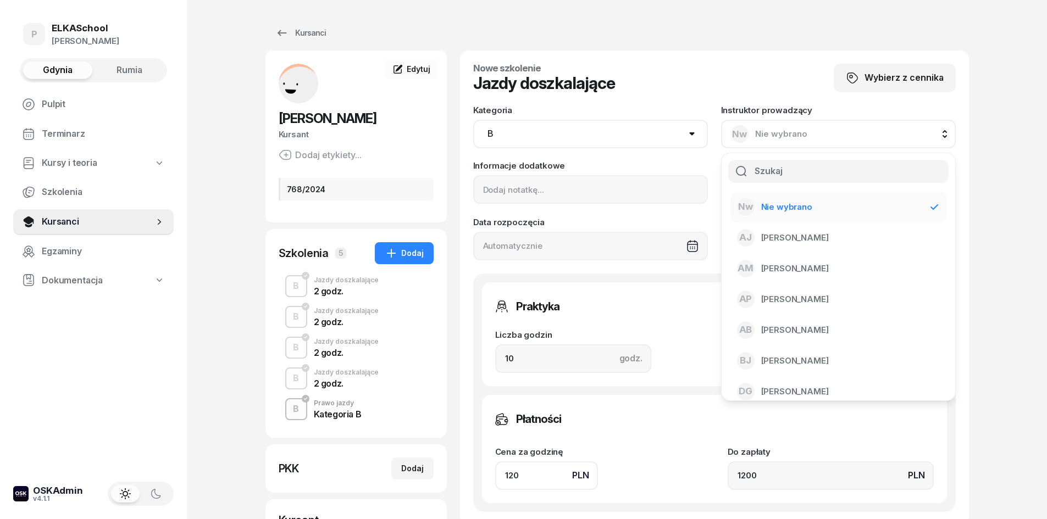
type input "O"
type input "M"
click at [791, 242] on span "Aleksandra Męzińska" at bounding box center [795, 238] width 68 height 14
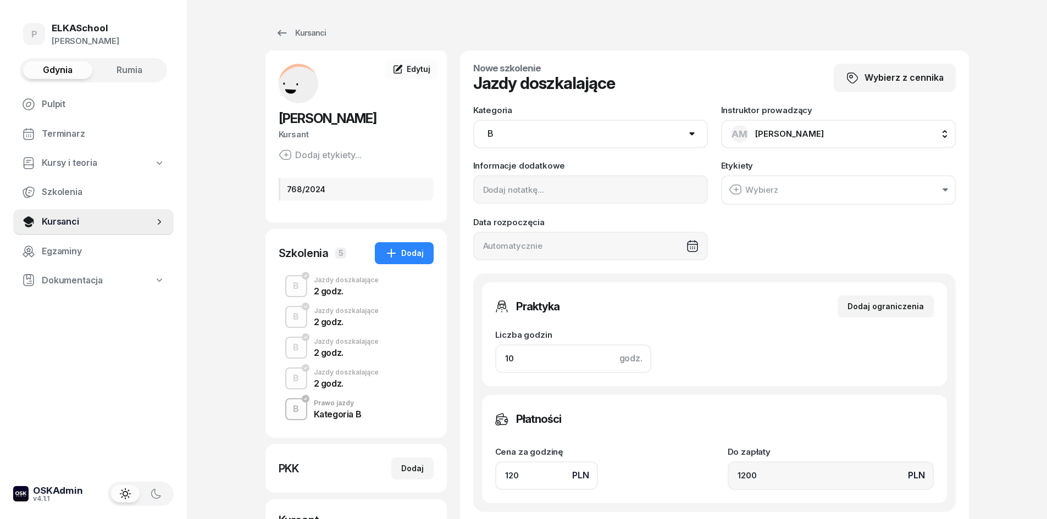
drag, startPoint x: 564, startPoint y: 357, endPoint x: 463, endPoint y: 367, distance: 101.6
click at [463, 367] on div "Nowe szkolenie Jazdy doszkalające Wybierz z cennika Kategoria AM A1 A2 A B1 B B…" at bounding box center [714, 288] width 509 height 475
type input "2"
type input "240"
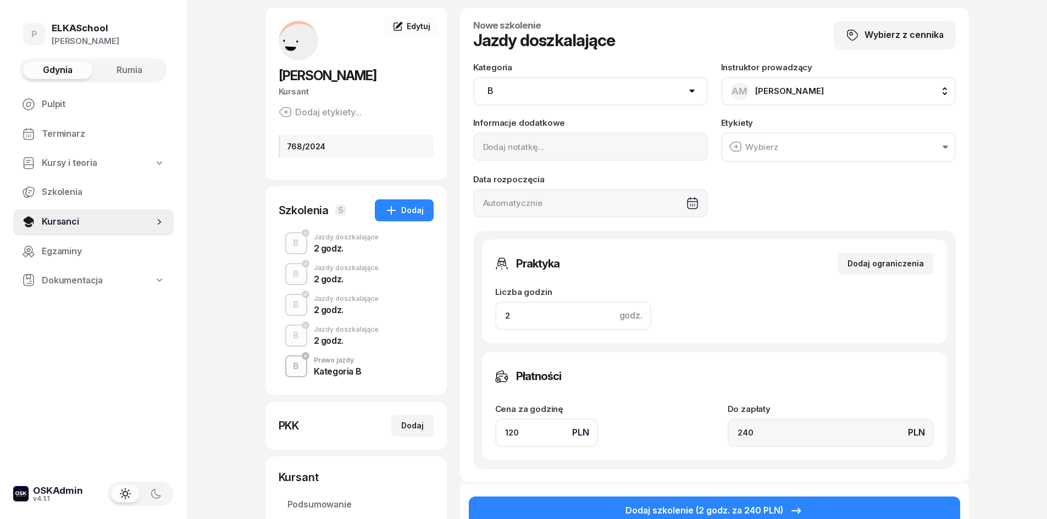
scroll to position [110, 0]
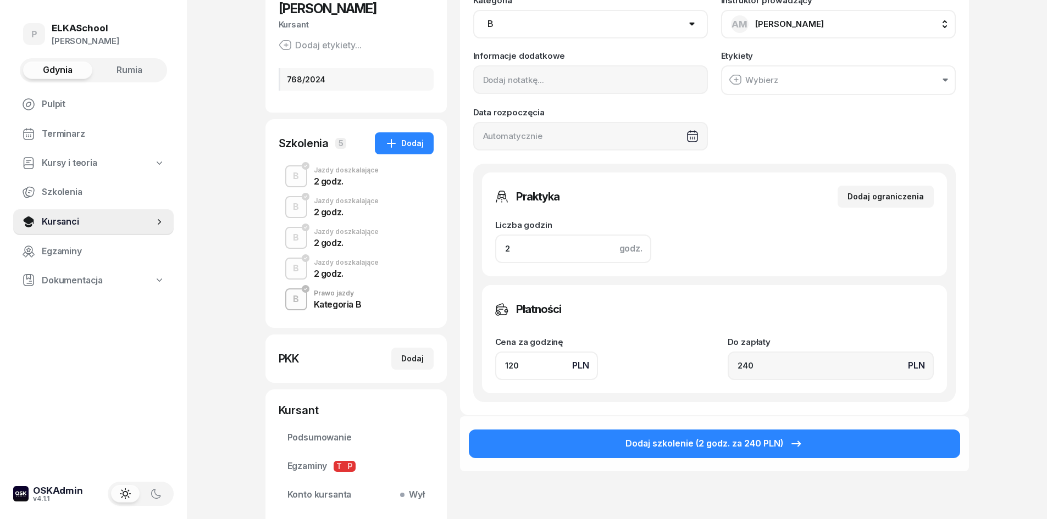
type input "2"
drag, startPoint x: 530, startPoint y: 370, endPoint x: 431, endPoint y: 362, distance: 99.7
click at [431, 362] on div "JOANNA LIPIŃSKA Kursant Dodaj etykiety... 768/2024 LJ LIPIŃSKA JOANNA Kursant E…" at bounding box center [616, 245] width 703 height 609
type input "1"
type input "2"
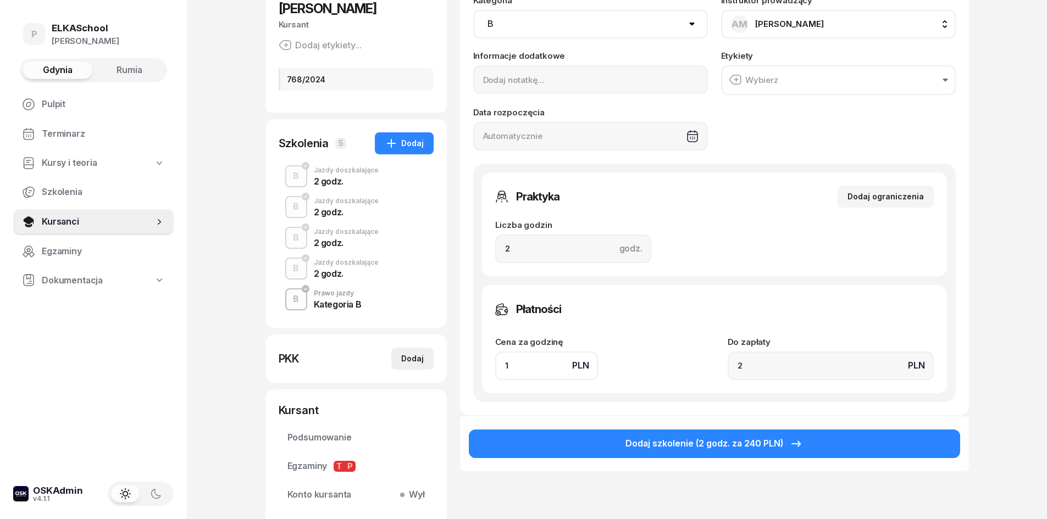
type input "13"
type input "26"
type input "130"
type input "260"
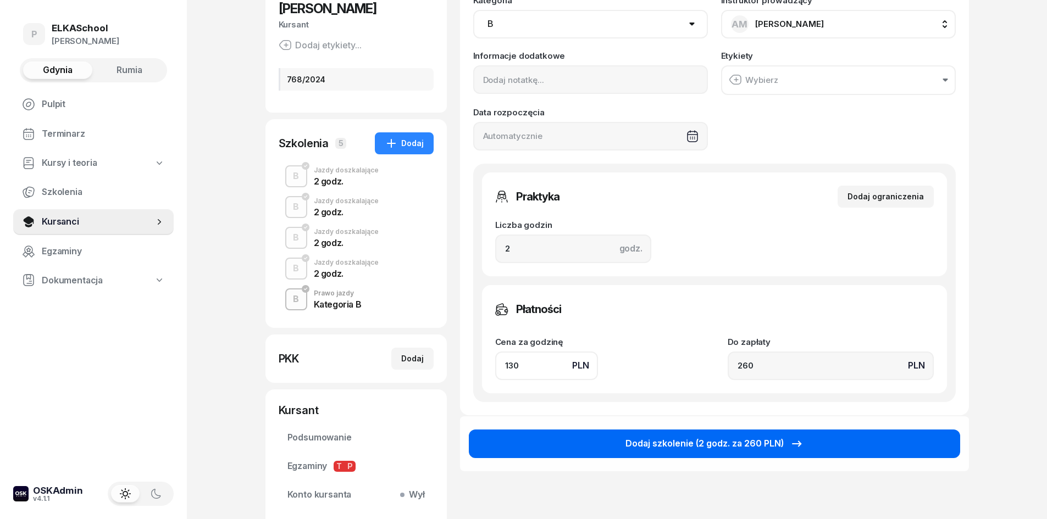
type input "130"
click at [755, 438] on div "Dodaj szkolenie (2 godz. za 260 PLN)" at bounding box center [714, 444] width 178 height 14
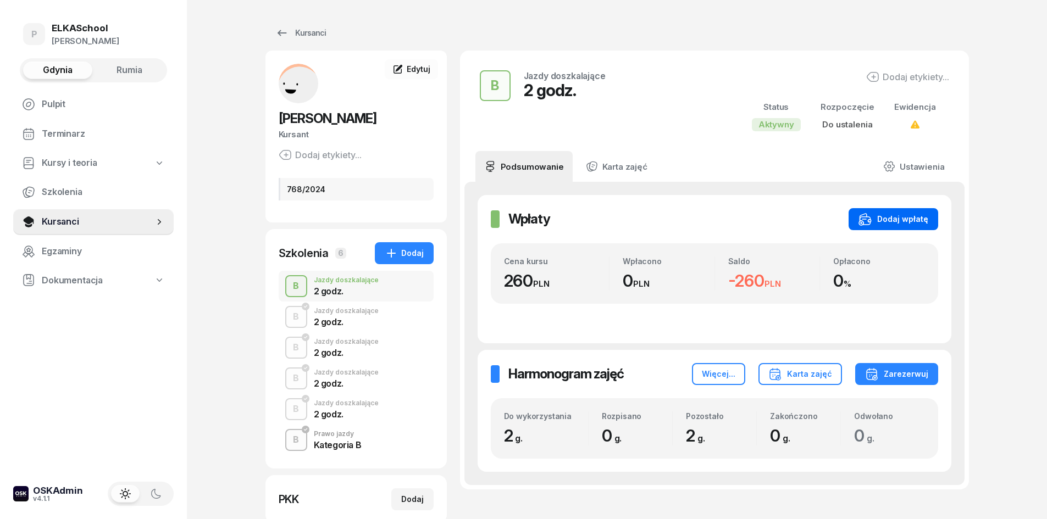
click at [888, 222] on div "Dodaj wpłatę" at bounding box center [893, 219] width 70 height 13
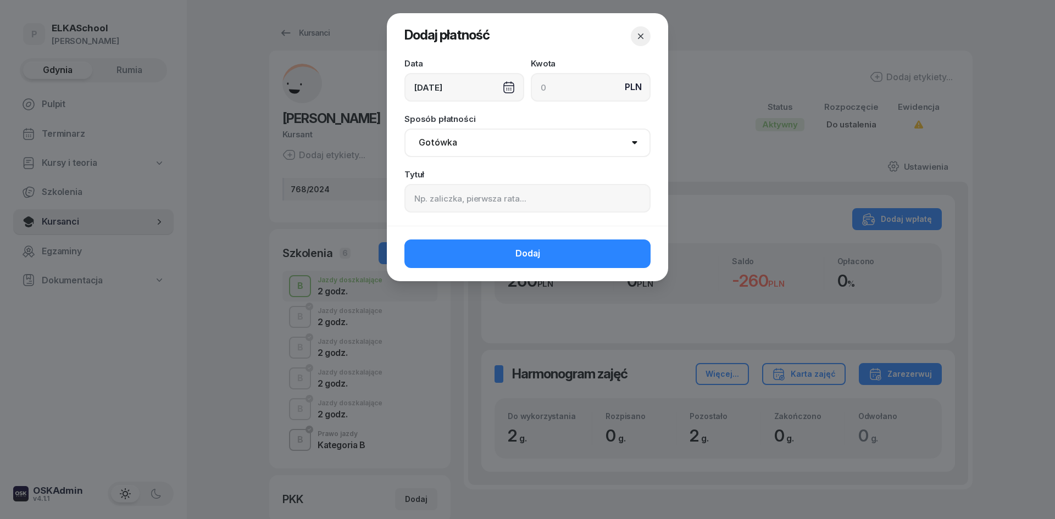
click at [446, 90] on div "10/10/2025" at bounding box center [464, 87] width 120 height 29
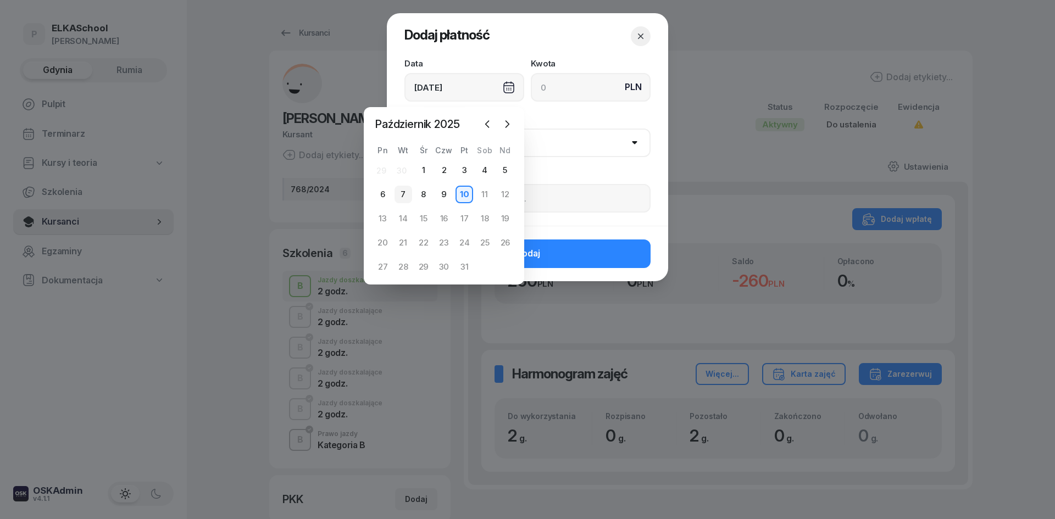
click at [404, 192] on div "7" at bounding box center [403, 195] width 18 height 18
type input "[DATE]"
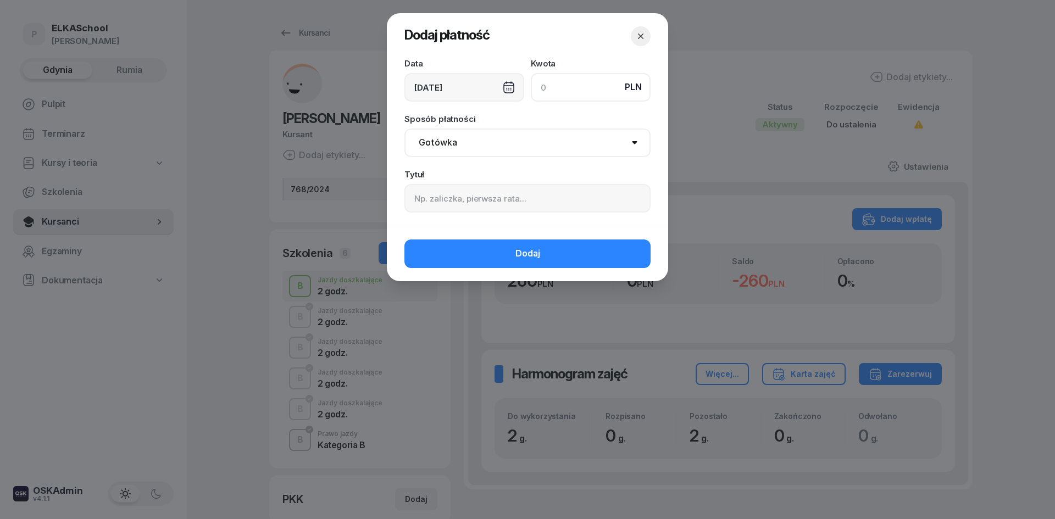
click at [558, 83] on input at bounding box center [591, 87] width 120 height 29
type input "260"
click at [463, 142] on select "Gotówka Karta Przelew Płatności online BLIK" at bounding box center [527, 143] width 246 height 29
select select "blik"
click at [404, 129] on select "Gotówka Karta Przelew Płatności online BLIK" at bounding box center [527, 143] width 246 height 29
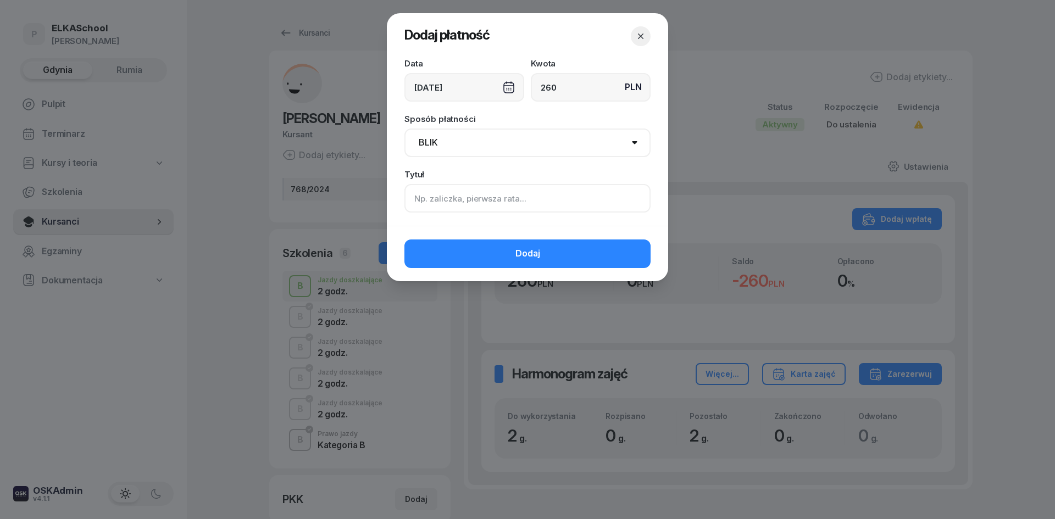
click at [441, 208] on input at bounding box center [527, 198] width 246 height 29
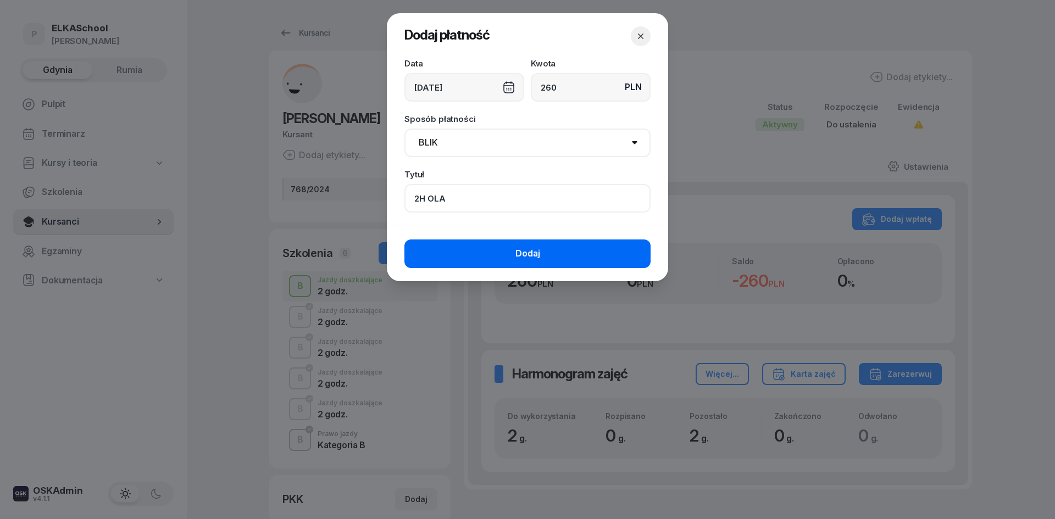
type input "2H OLA"
click at [455, 259] on button "Dodaj" at bounding box center [527, 254] width 246 height 29
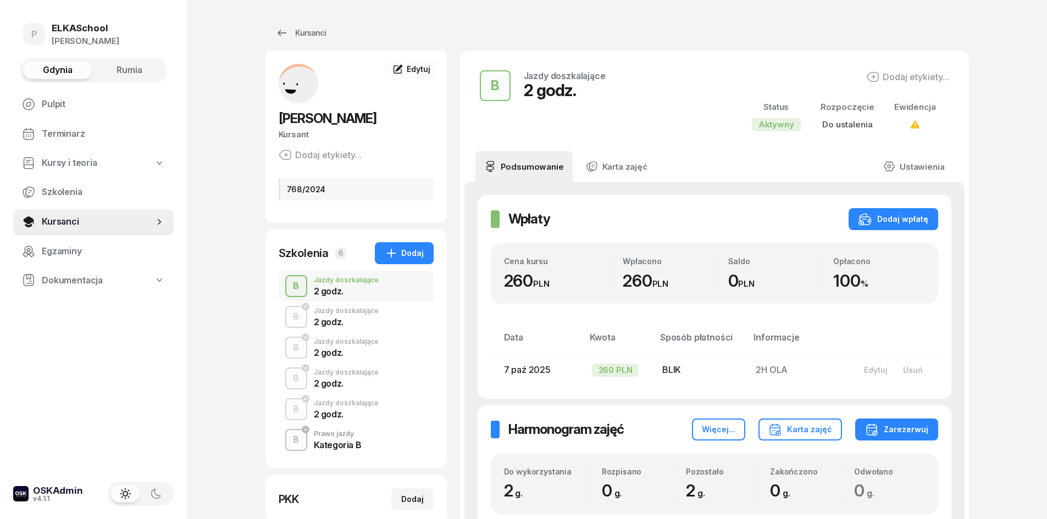
click at [297, 46] on div "Kursanci JOANNA LIPIŃSKA Kursant Dodaj etykiety... 768/2024 LJ LIPIŃSKA JOANNA …" at bounding box center [616, 356] width 703 height 713
click at [297, 33] on div "Kursanci" at bounding box center [300, 32] width 51 height 13
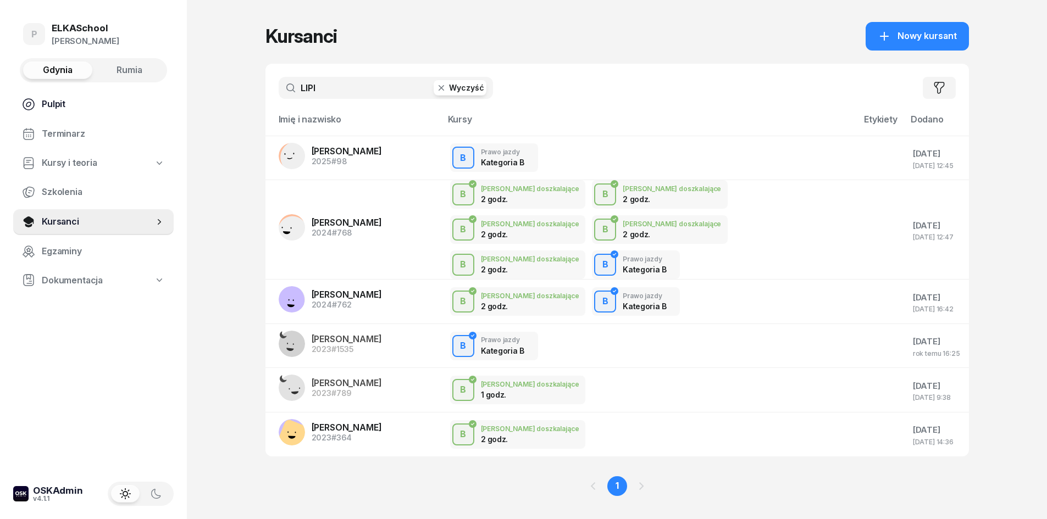
drag, startPoint x: 326, startPoint y: 92, endPoint x: 164, endPoint y: 115, distance: 163.3
click at [164, 115] on div "P ELKASchool Pietryka Gdynia Rumia Pulpit Terminarz Kursy i teoria Szkolenia Ku…" at bounding box center [523, 269] width 1047 height 538
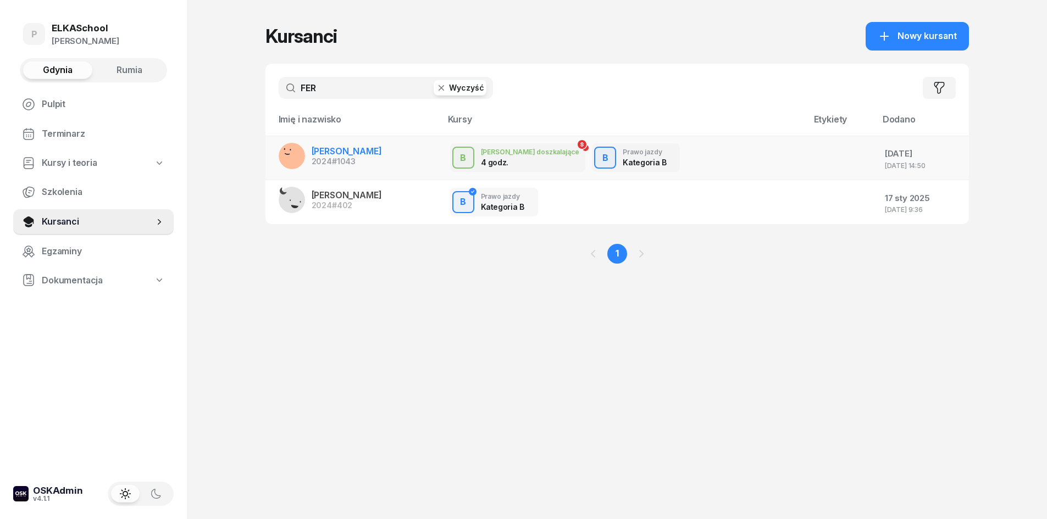
type input "FER"
click at [349, 152] on span "WERONIKA FERRA" at bounding box center [347, 151] width 70 height 11
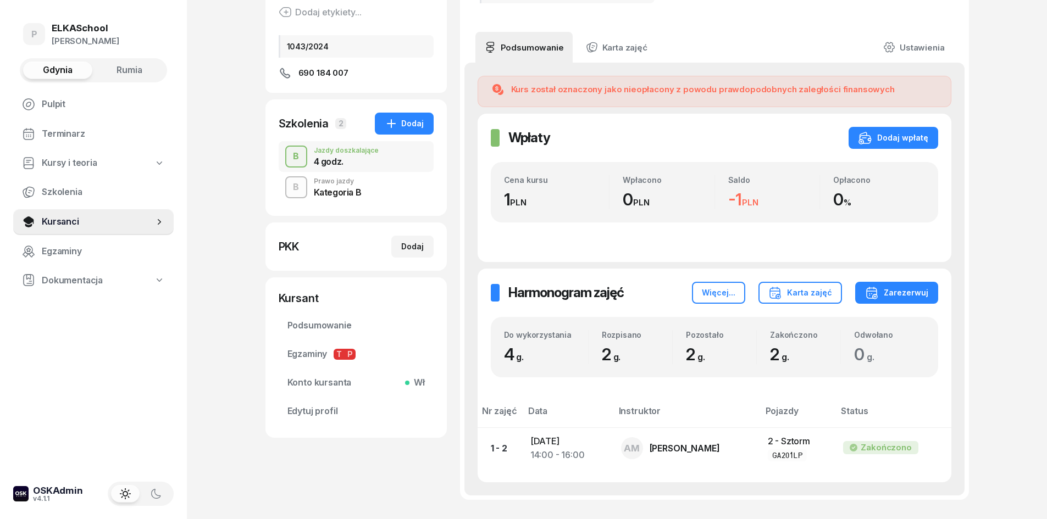
scroll to position [165, 0]
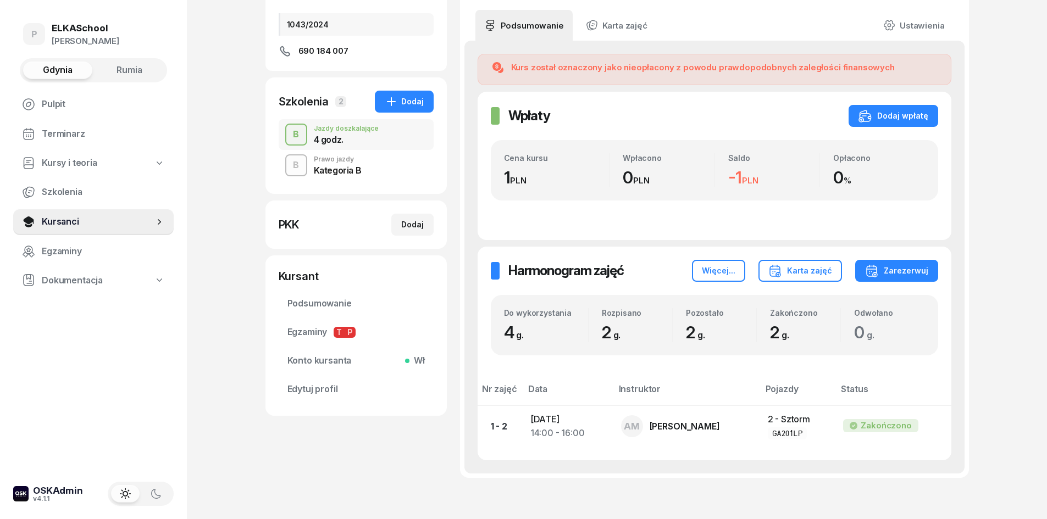
click at [327, 163] on div "Prawo jazdy" at bounding box center [338, 159] width 48 height 7
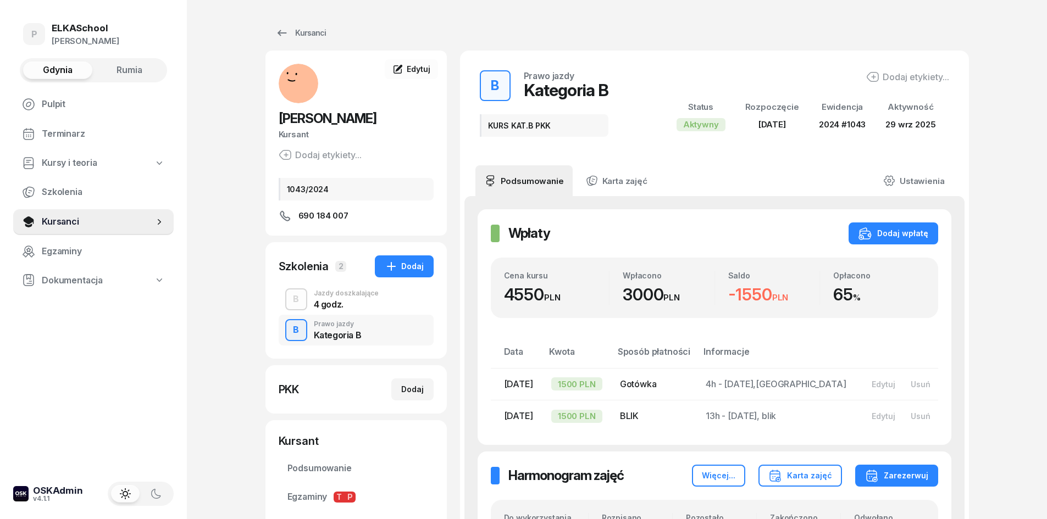
click at [332, 301] on div "4 godz." at bounding box center [346, 304] width 65 height 9
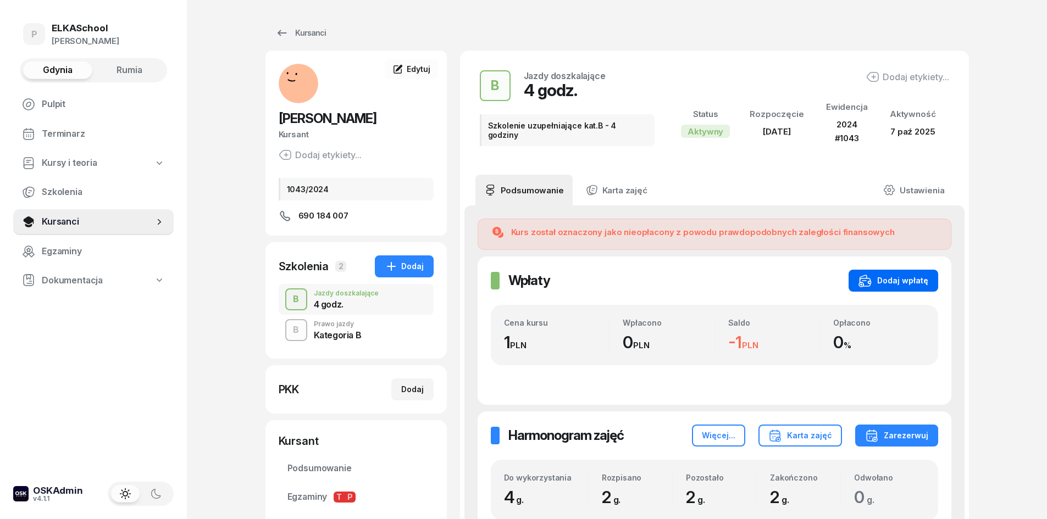
click at [901, 274] on div "Dodaj wpłatę" at bounding box center [893, 280] width 70 height 13
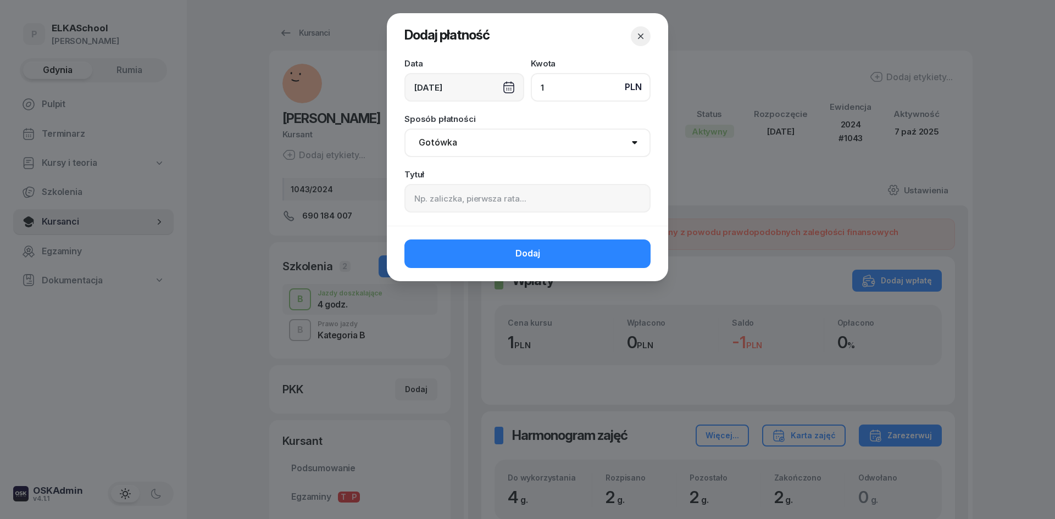
type input "1"
click at [471, 196] on input at bounding box center [527, 198] width 246 height 29
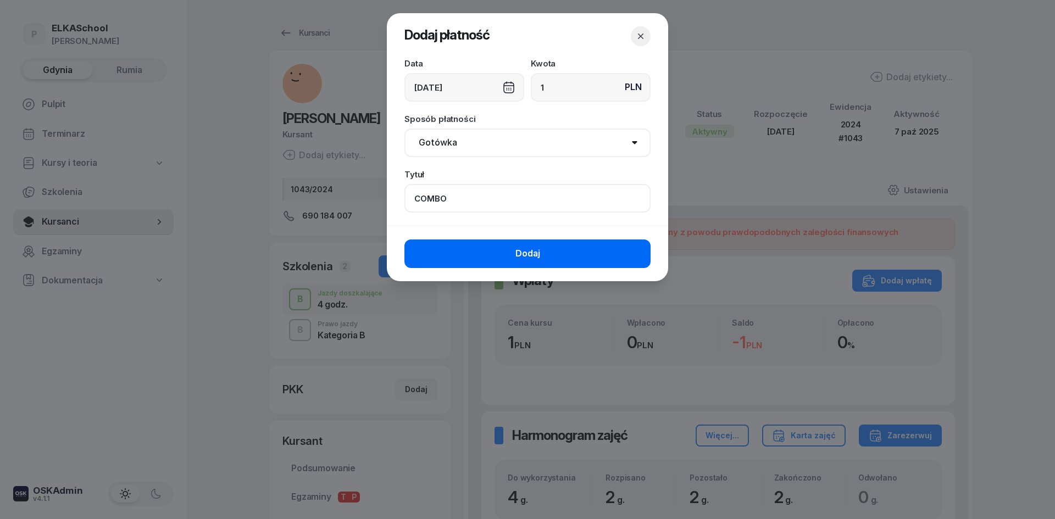
type input "COMBO"
click at [505, 255] on button "Dodaj" at bounding box center [527, 254] width 246 height 29
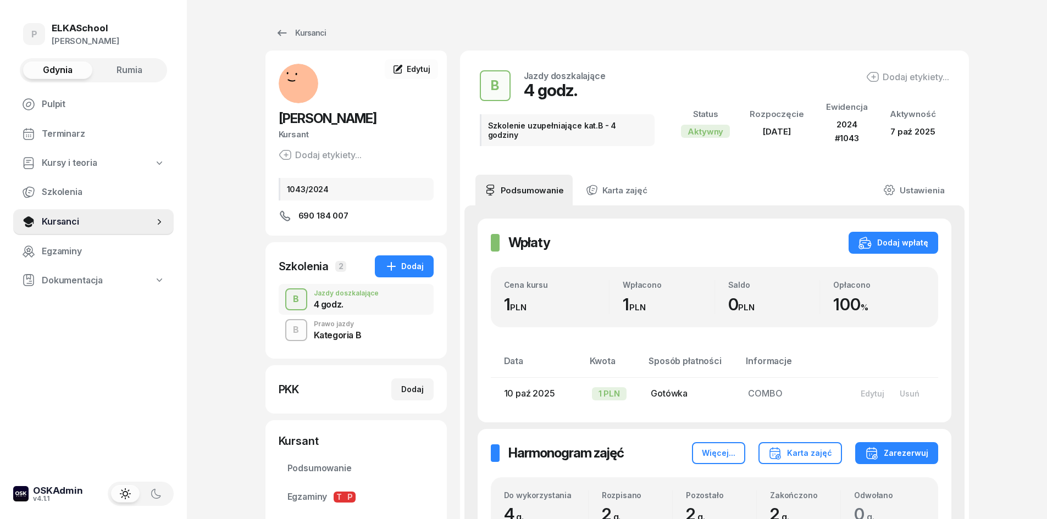
click at [402, 325] on div "B Prawo jazdy Kategoria B" at bounding box center [356, 330] width 155 height 31
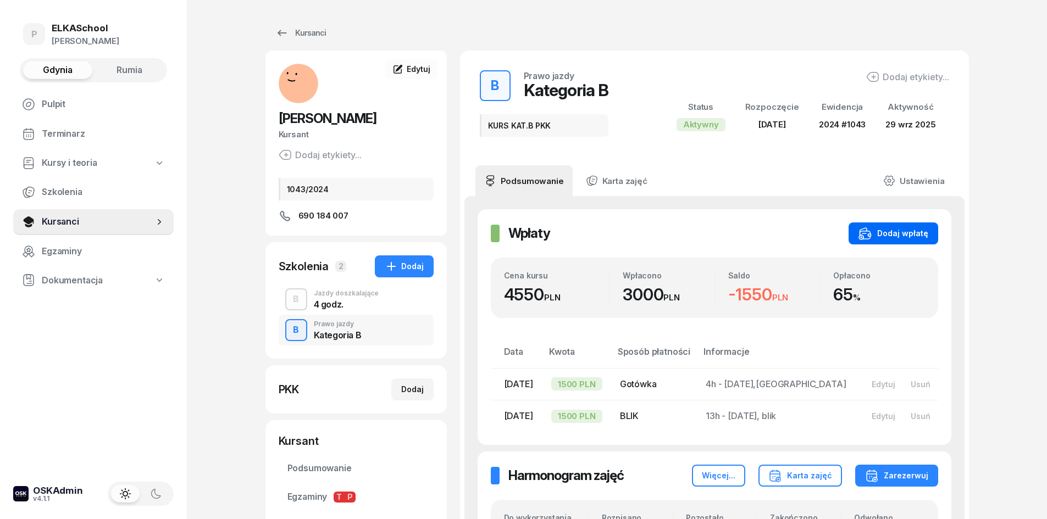
click at [896, 238] on div "Dodaj wpłatę" at bounding box center [893, 233] width 70 height 13
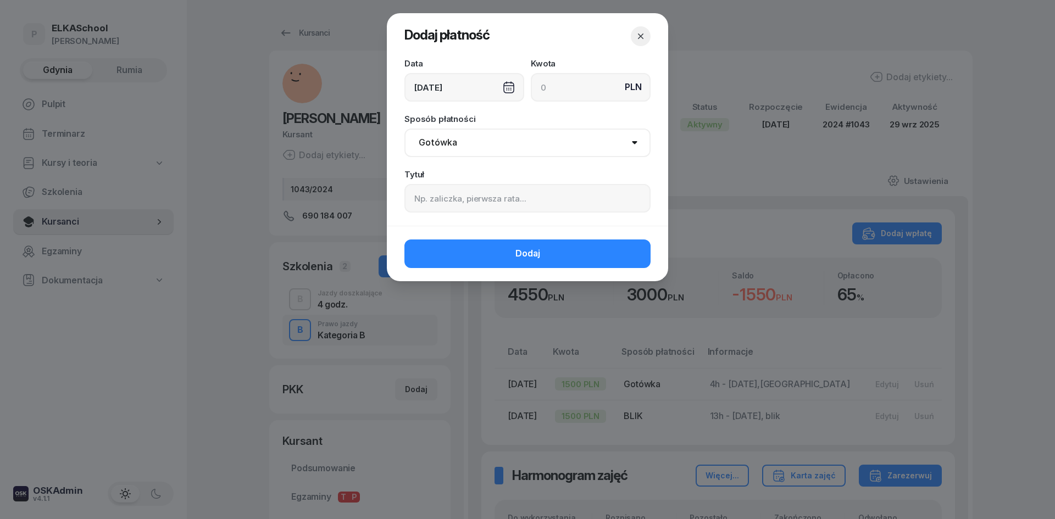
click at [488, 87] on div "[DATE]" at bounding box center [464, 87] width 120 height 29
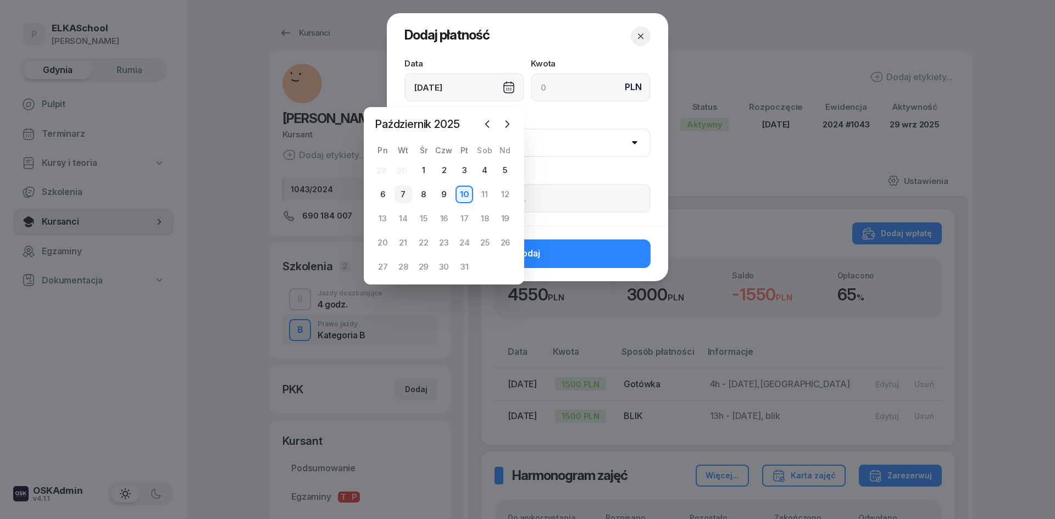
click at [409, 189] on div "7" at bounding box center [403, 195] width 18 height 18
type input "[DATE]"
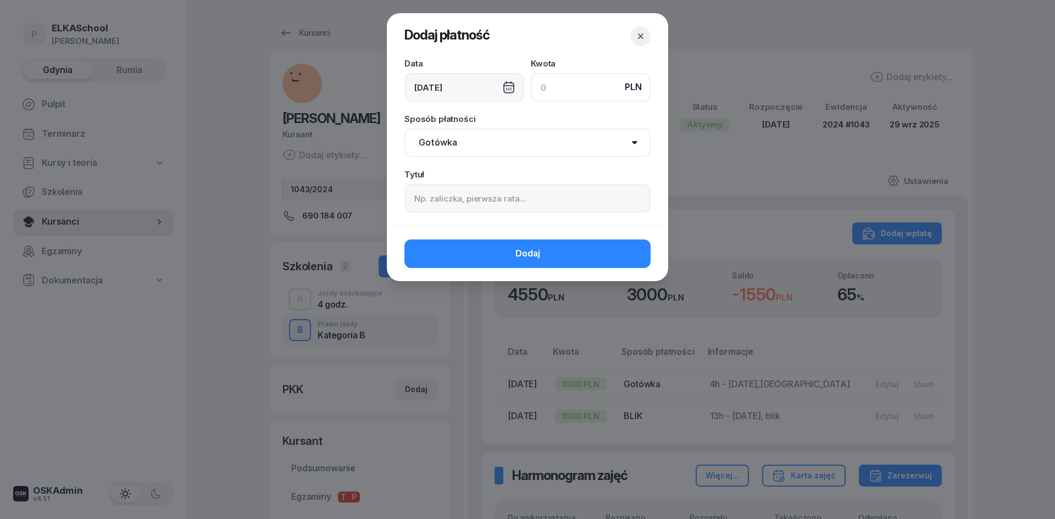
click at [545, 86] on input at bounding box center [591, 87] width 120 height 29
type input "1550"
click at [451, 147] on select "Gotówka Karta Przelew Płatności online BLIK" at bounding box center [527, 143] width 246 height 29
select select "card"
click at [404, 129] on select "Gotówka Karta Przelew Płatności online BLIK" at bounding box center [527, 143] width 246 height 29
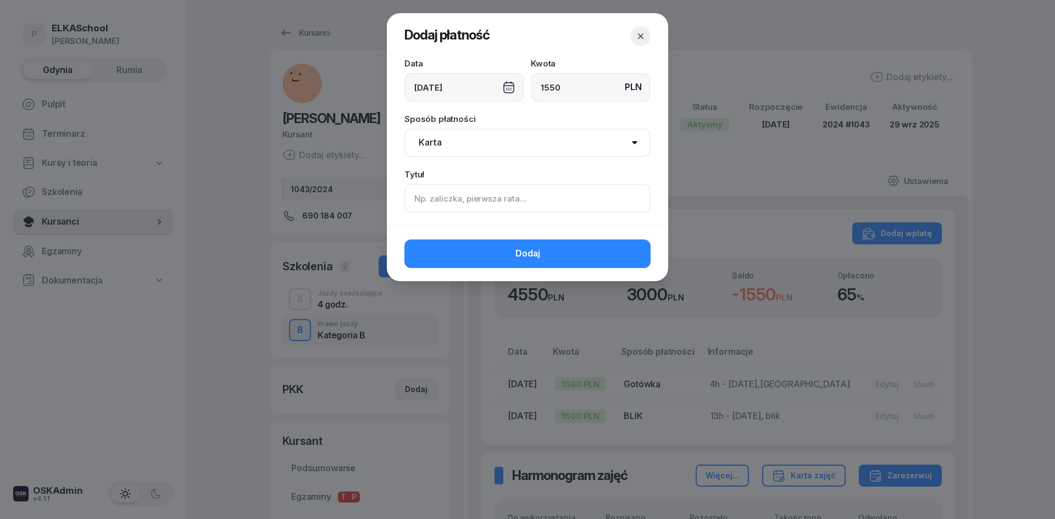
click at [444, 193] on input at bounding box center [527, 198] width 246 height 29
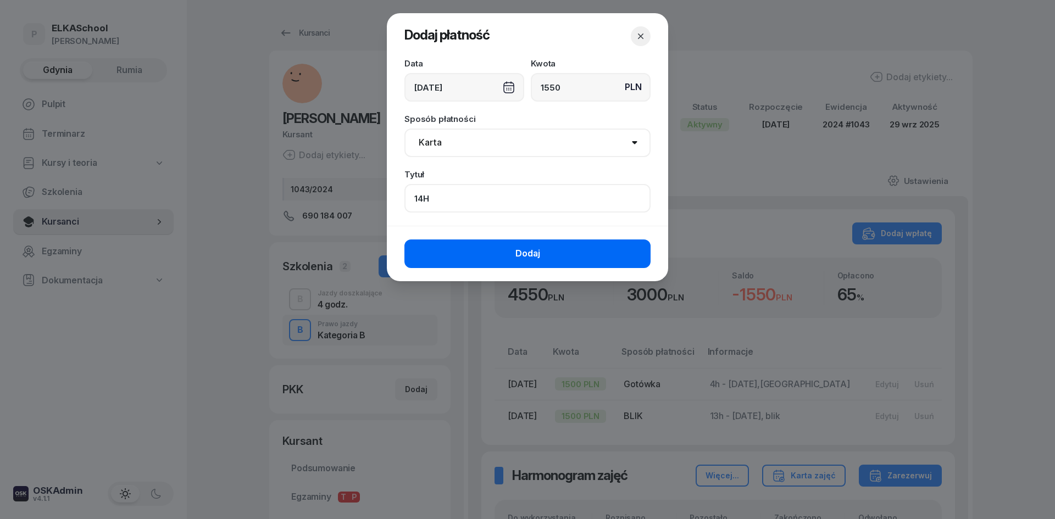
type input "14H"
click at [468, 251] on button "Dodaj" at bounding box center [527, 254] width 246 height 29
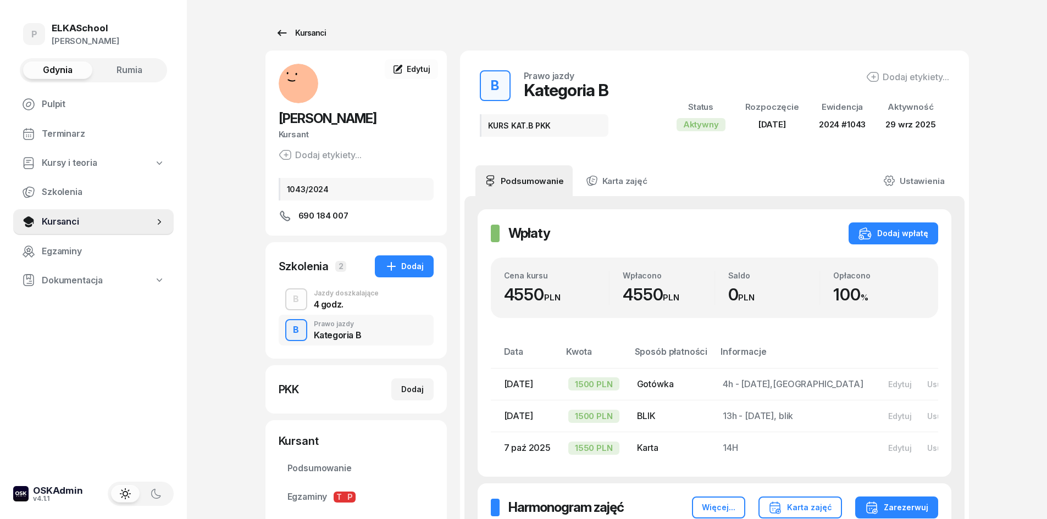
click at [297, 37] on div "Kursanci" at bounding box center [300, 32] width 51 height 13
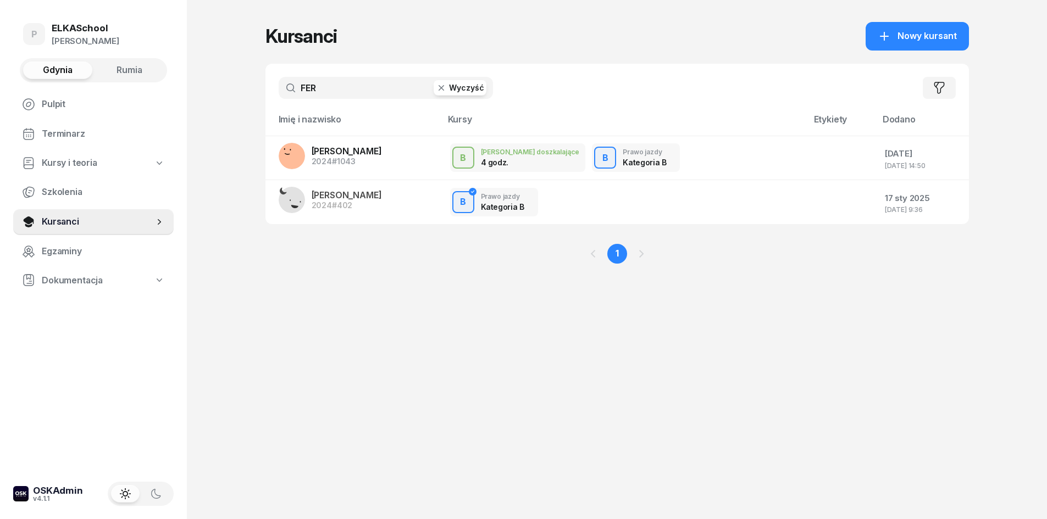
drag, startPoint x: 360, startPoint y: 82, endPoint x: 312, endPoint y: 88, distance: 48.7
click at [312, 87] on input "FER" at bounding box center [386, 88] width 214 height 22
type input "F"
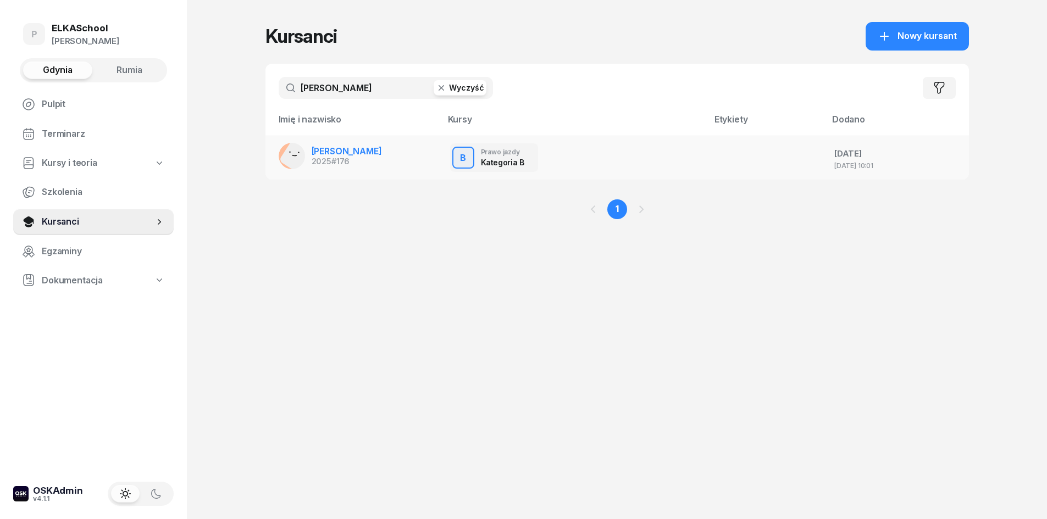
type input "KAMZOL"
click at [372, 152] on span "MAKSYMILIAN KAMZOL" at bounding box center [347, 151] width 70 height 11
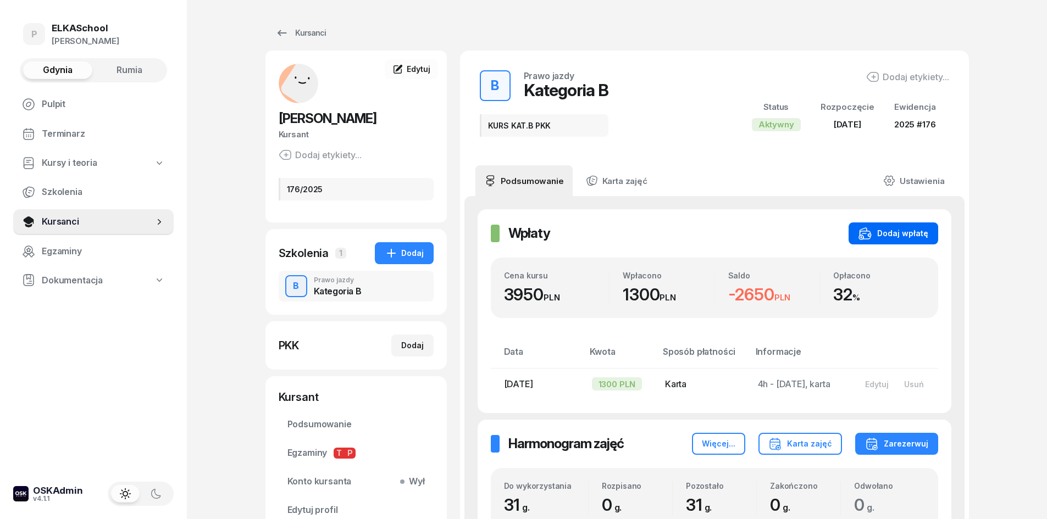
click at [882, 238] on div "Dodaj wpłatę" at bounding box center [893, 233] width 70 height 13
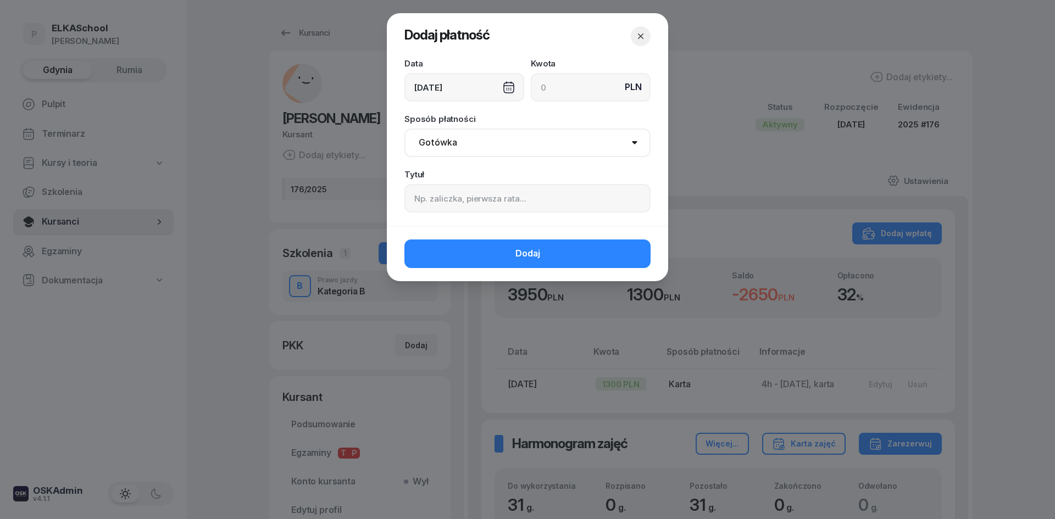
click at [485, 71] on div "Data 10/10/2025" at bounding box center [464, 80] width 120 height 42
click at [480, 92] on div "[DATE]" at bounding box center [464, 87] width 120 height 29
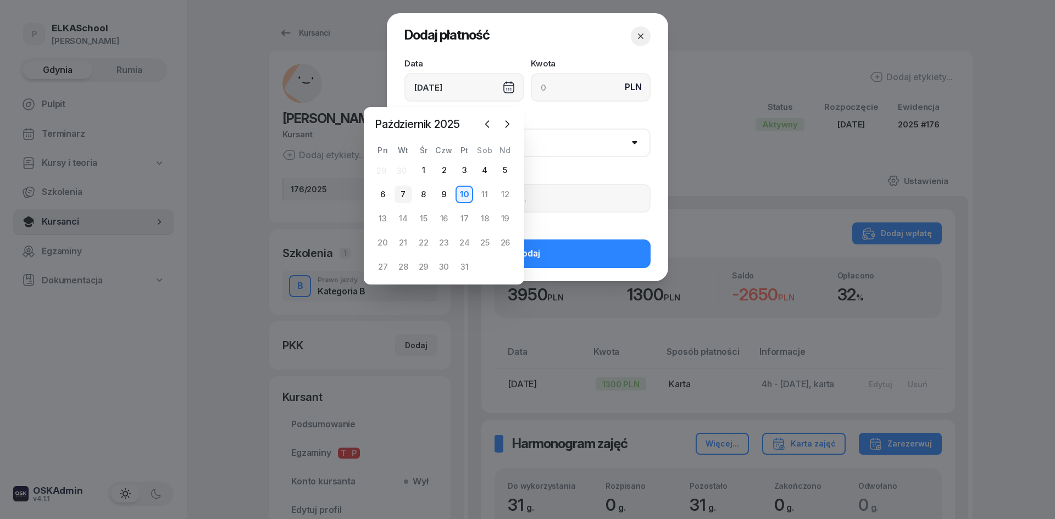
click at [403, 195] on div "7" at bounding box center [403, 195] width 18 height 18
type input "[DATE]"
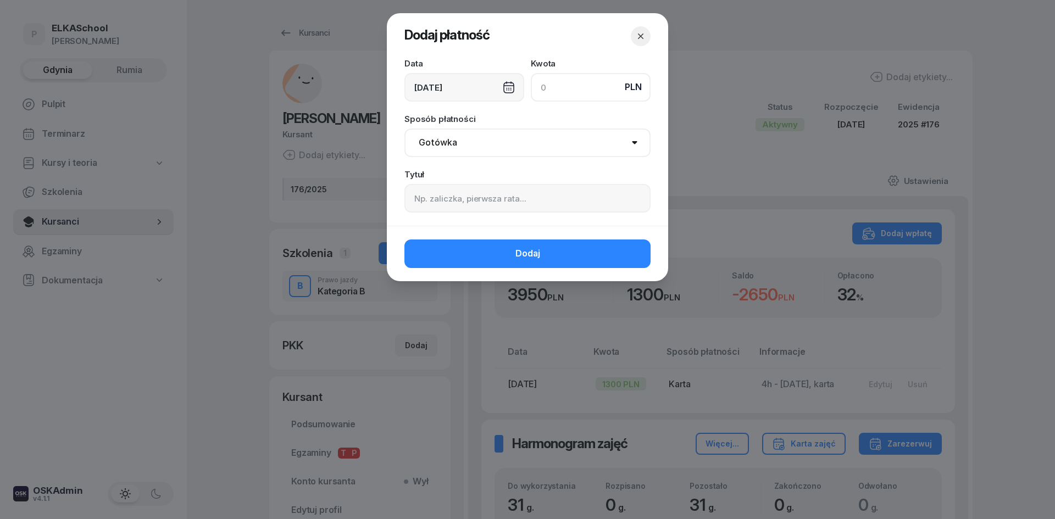
click at [548, 79] on input at bounding box center [591, 87] width 120 height 29
type input "2650"
click at [446, 142] on select "Gotówka Karta Przelew Płatności online BLIK" at bounding box center [527, 143] width 246 height 29
select select "card"
click at [404, 129] on select "Gotówka Karta Przelew Płatności online BLIK" at bounding box center [527, 143] width 246 height 29
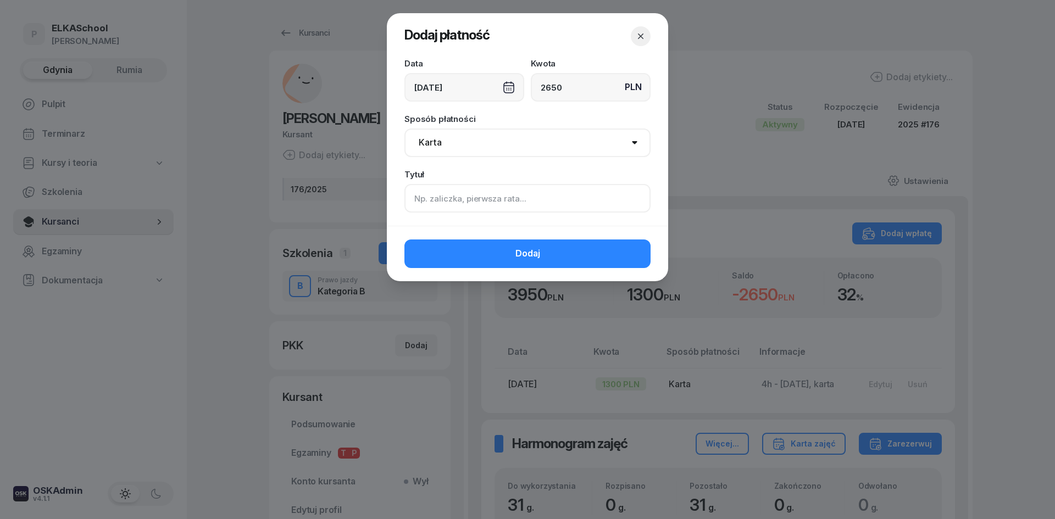
click at [441, 188] on input at bounding box center [527, 198] width 246 height 29
type input "27H"
click at [457, 239] on div "Dodaj" at bounding box center [527, 253] width 281 height 55
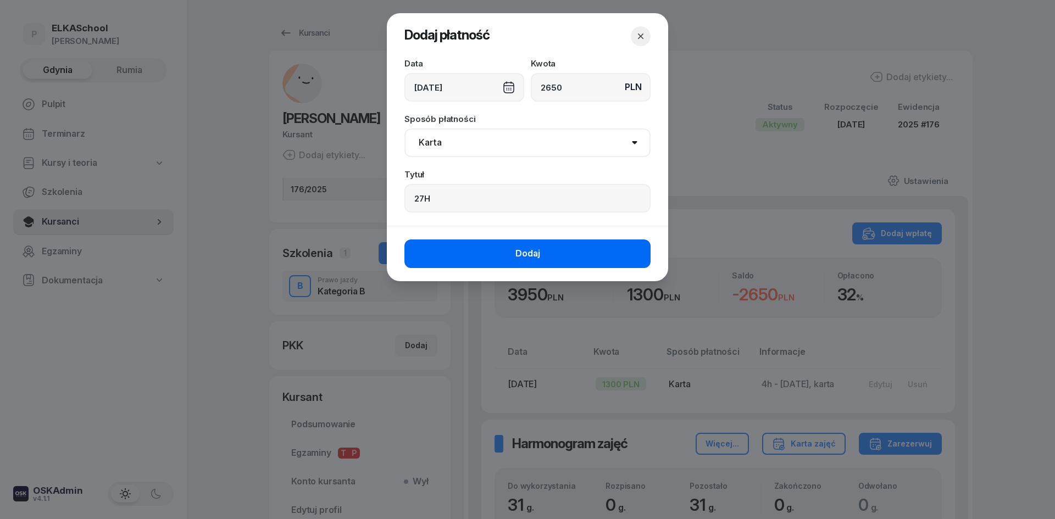
click at [461, 255] on button "Dodaj" at bounding box center [527, 254] width 246 height 29
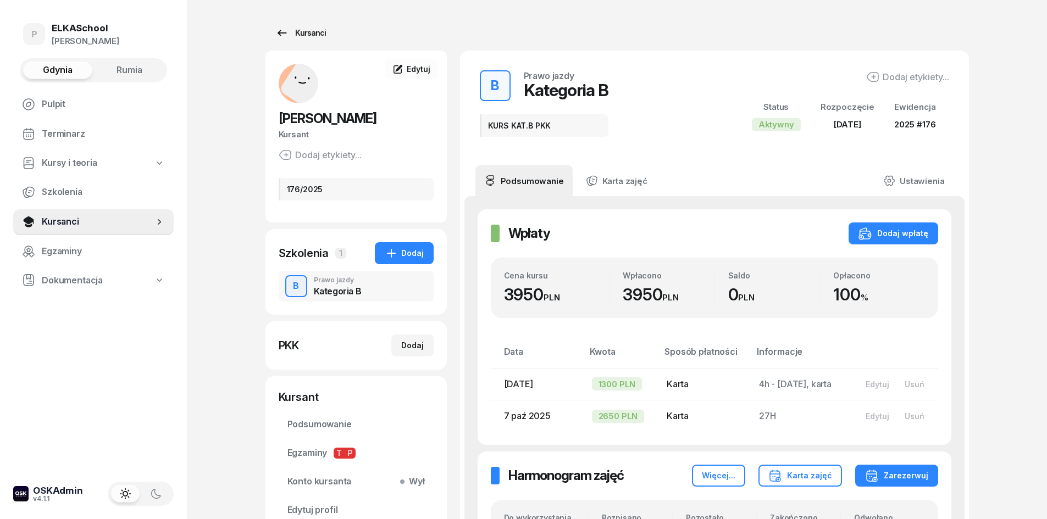
click at [298, 38] on div "Kursanci" at bounding box center [300, 32] width 51 height 13
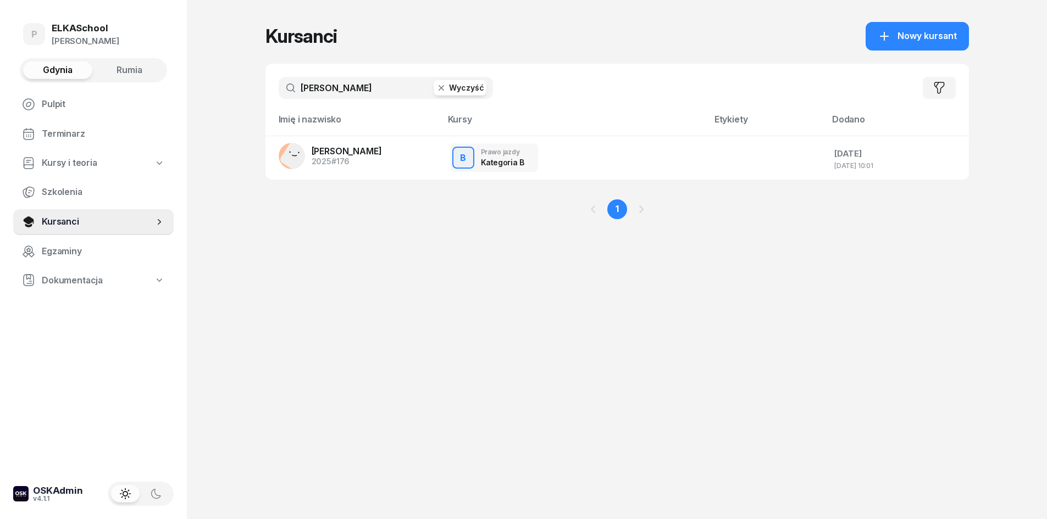
drag, startPoint x: 343, startPoint y: 84, endPoint x: 258, endPoint y: 84, distance: 85.7
click at [259, 84] on div "P ELKASchool Pietryka Gdynia Rumia Pulpit Terminarz Kursy i teoria Szkolenia Ku…" at bounding box center [523, 259] width 1047 height 519
type input "Q"
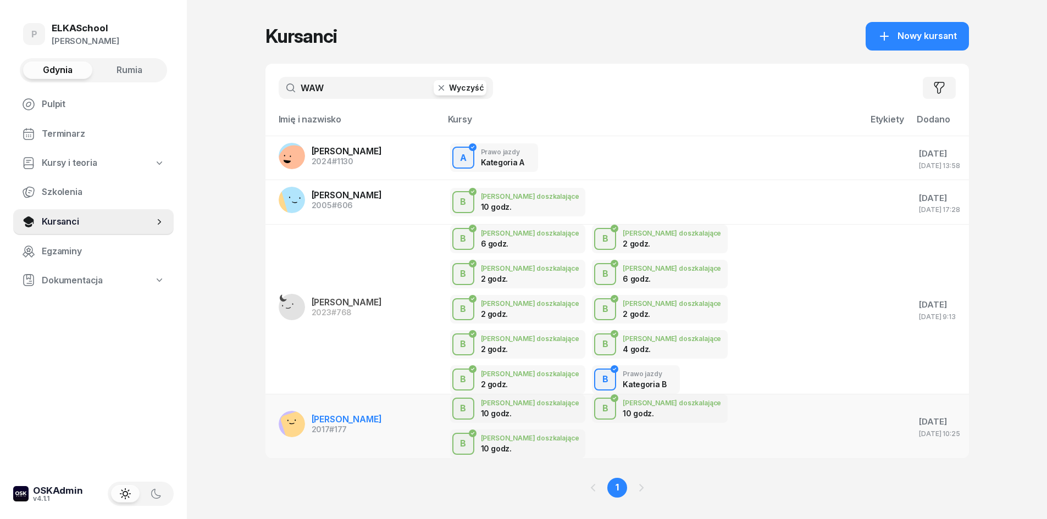
type input "WAW"
click at [336, 414] on span "KATARZYNA WAWRZYNOWSKA" at bounding box center [347, 419] width 70 height 11
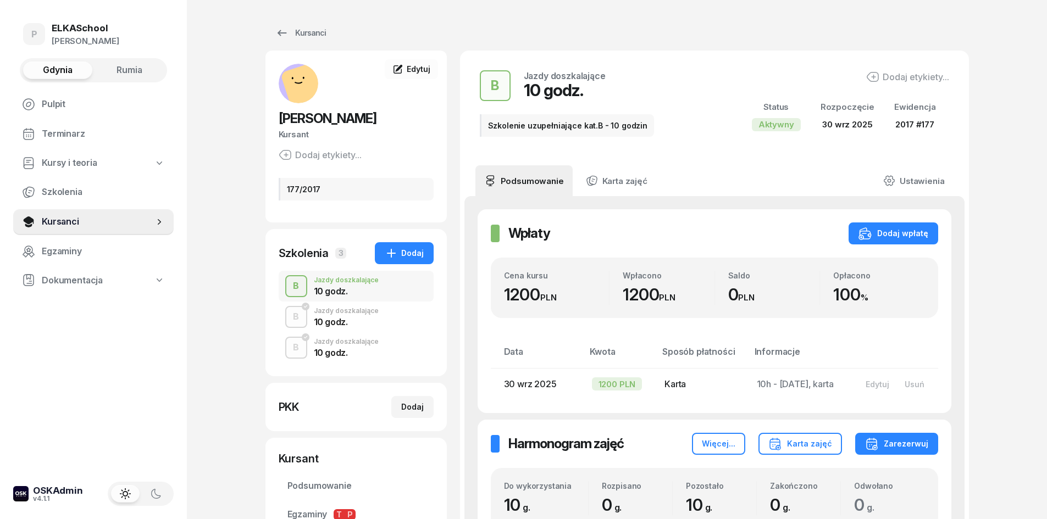
click at [342, 314] on div "Jazdy doszkalające" at bounding box center [346, 311] width 65 height 7
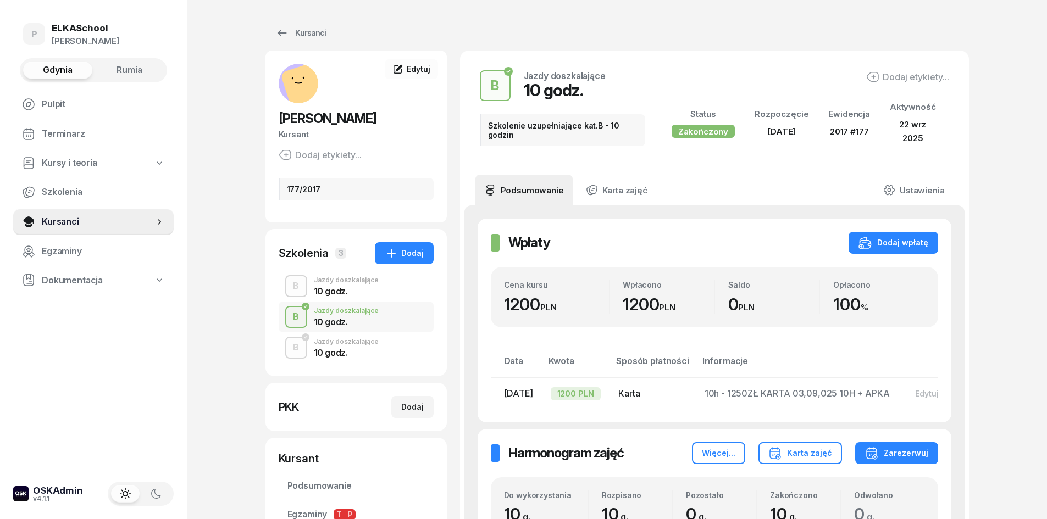
click at [342, 296] on div "10 godz." at bounding box center [346, 291] width 65 height 9
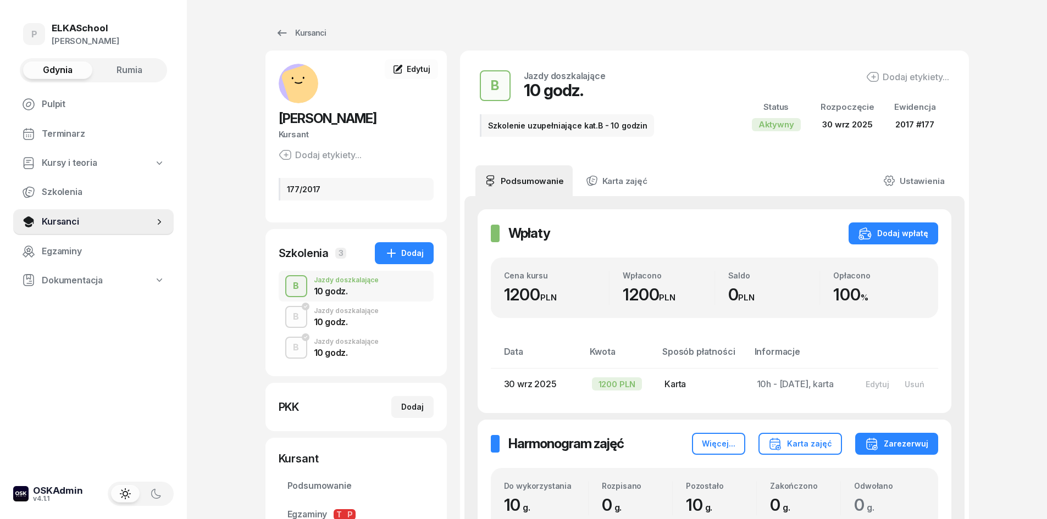
click at [340, 357] on div "10 godz." at bounding box center [346, 351] width 65 height 12
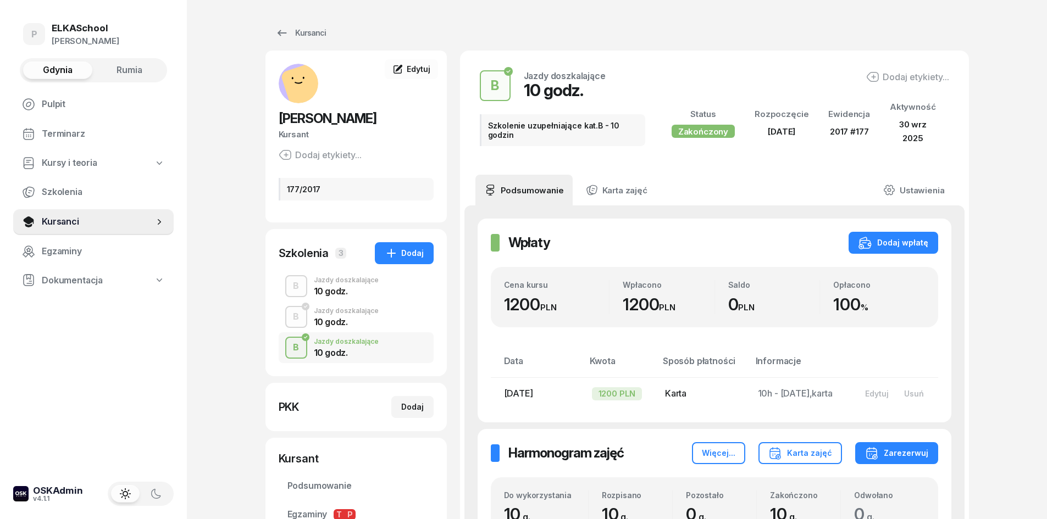
click at [344, 296] on div "10 godz." at bounding box center [346, 291] width 65 height 9
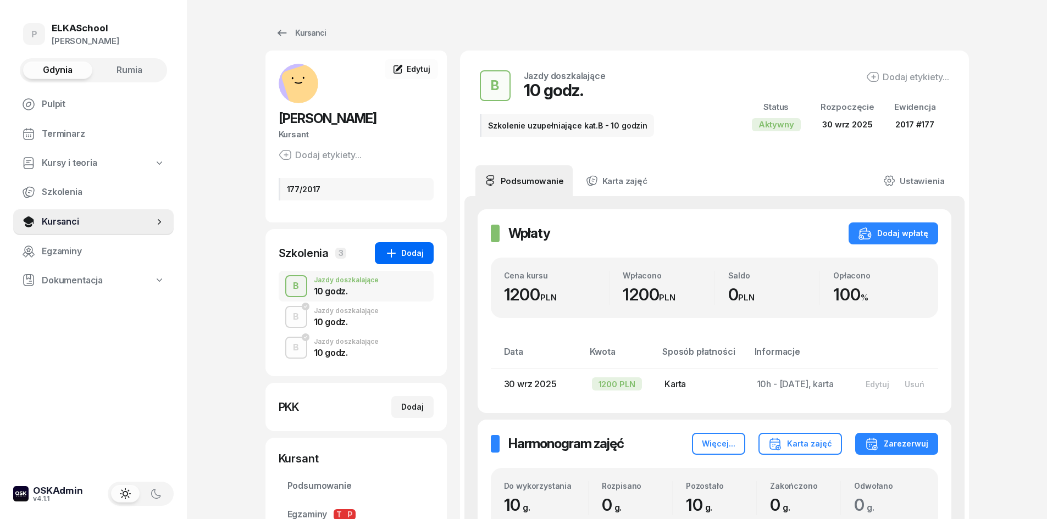
click at [392, 258] on icon "button" at bounding box center [391, 253] width 9 height 9
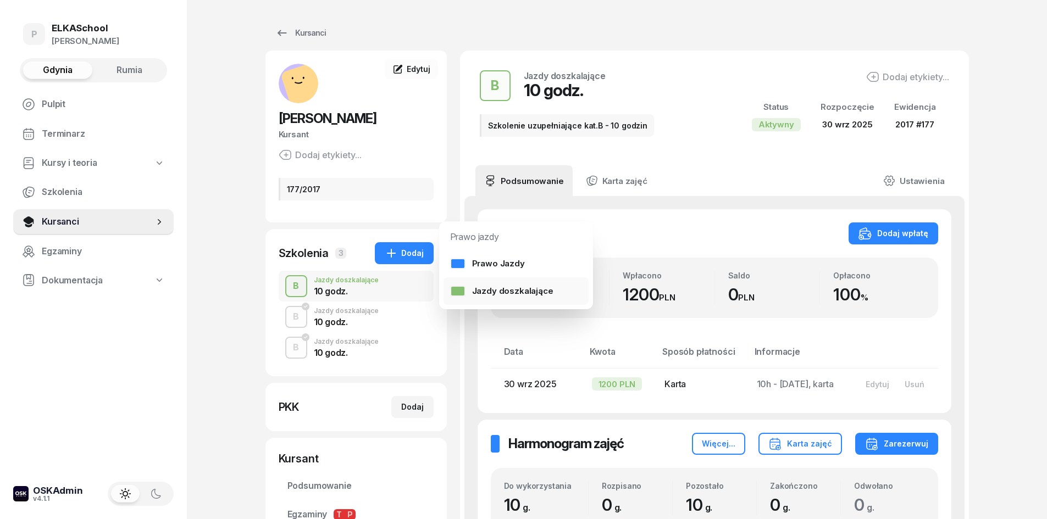
click at [465, 284] on div "Jazdy doszkalające" at bounding box center [501, 291] width 103 height 14
select select "B"
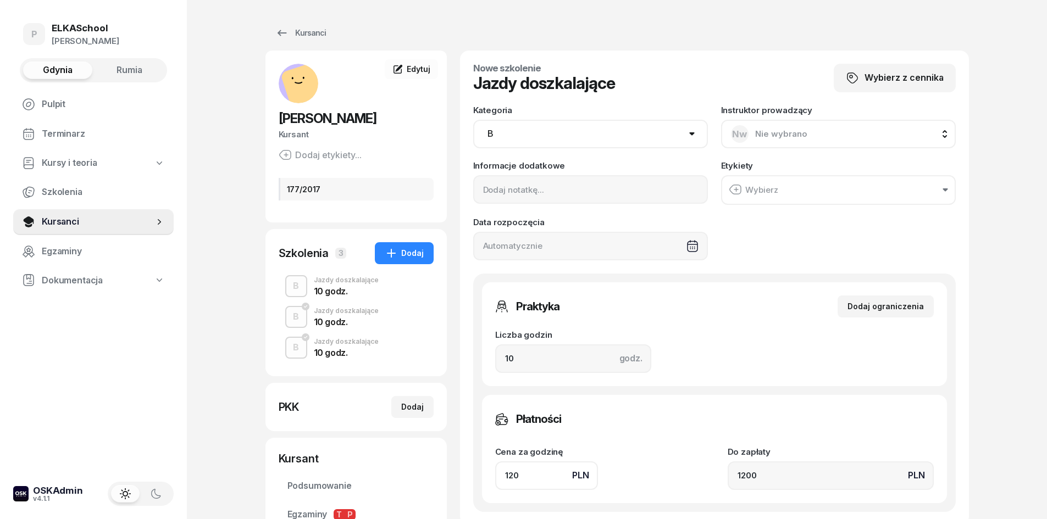
click at [751, 128] on div "Nw Nie wybrano" at bounding box center [769, 134] width 76 height 18
type input "JAR"
click at [788, 216] on li "JZ Jarosław Zieliński" at bounding box center [838, 207] width 216 height 31
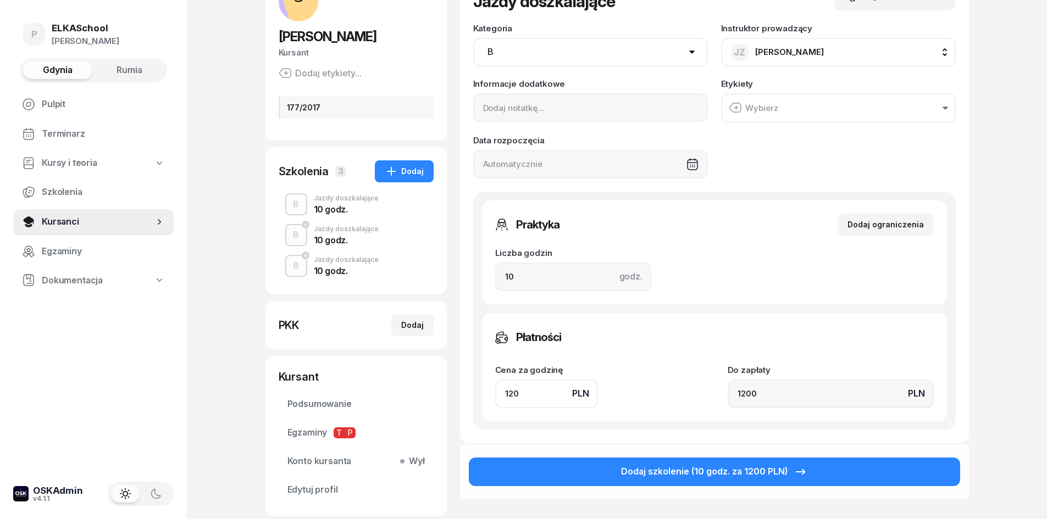
scroll to position [196, 0]
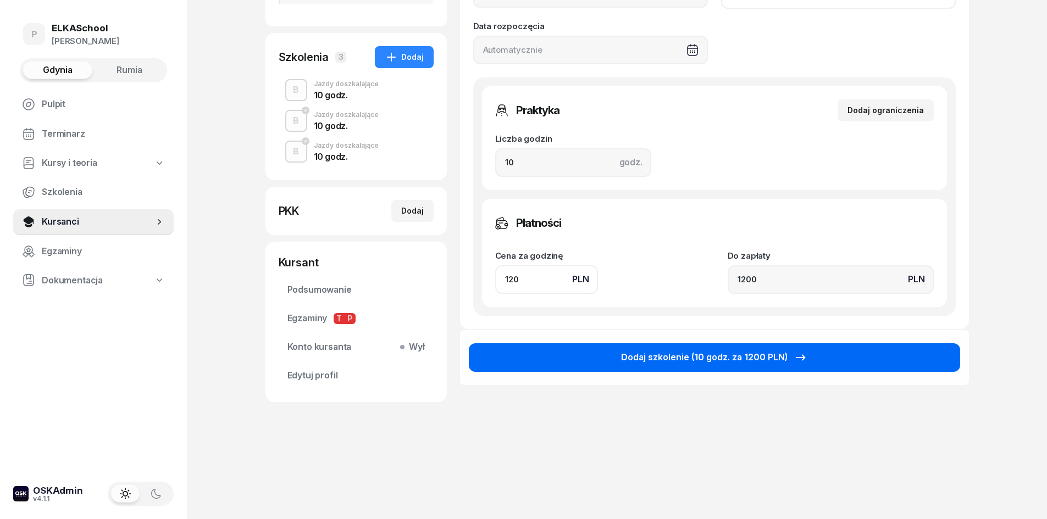
click at [675, 358] on div "Dodaj szkolenie (10 godz. za 1200 PLN)" at bounding box center [714, 358] width 186 height 14
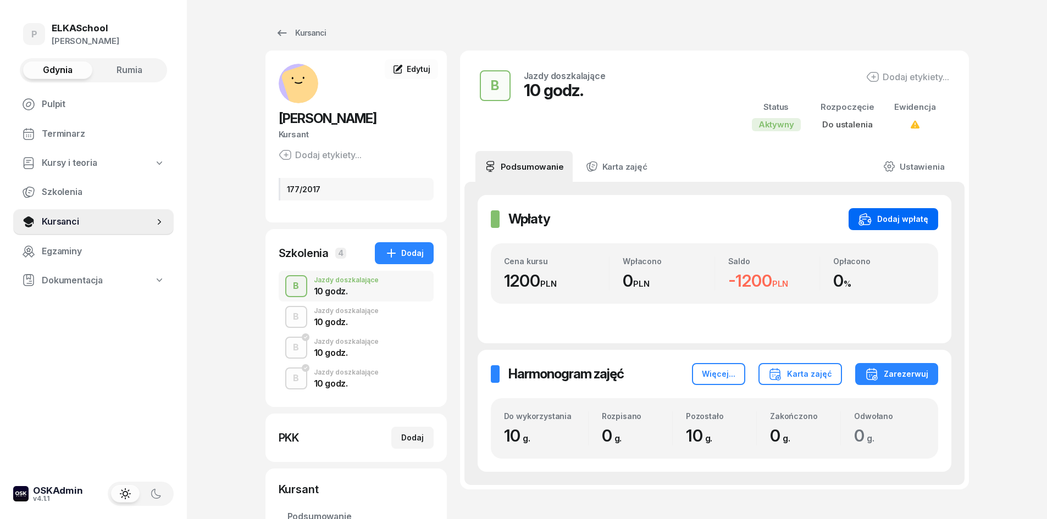
click at [894, 219] on div "Dodaj wpłatę" at bounding box center [893, 219] width 70 height 13
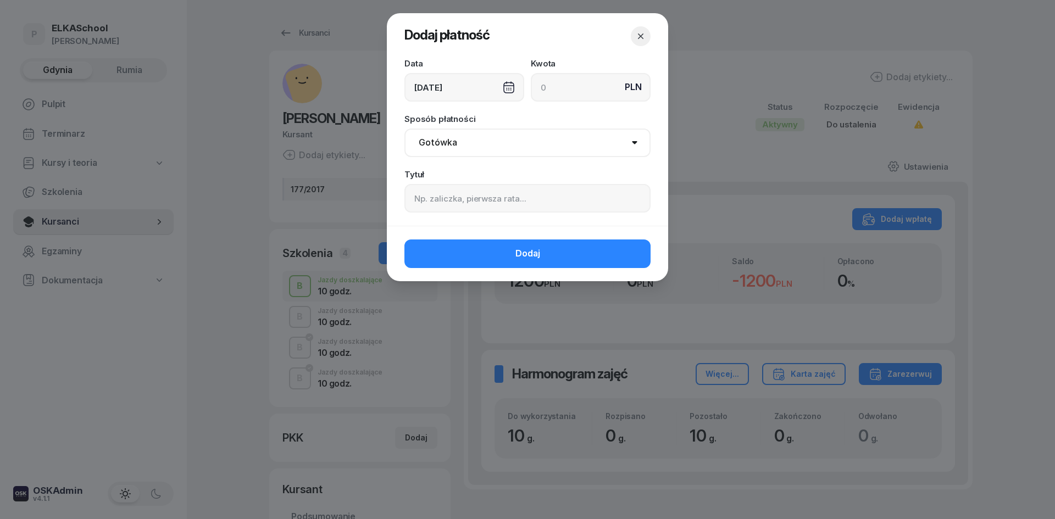
click at [486, 86] on div "[DATE]" at bounding box center [464, 87] width 120 height 29
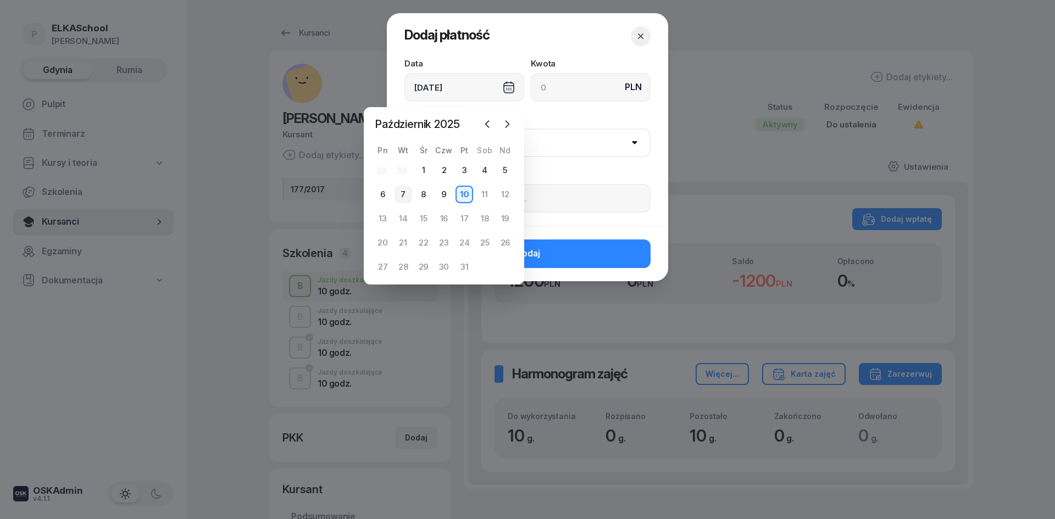
click at [399, 197] on div "7" at bounding box center [403, 195] width 18 height 18
type input "[DATE]"
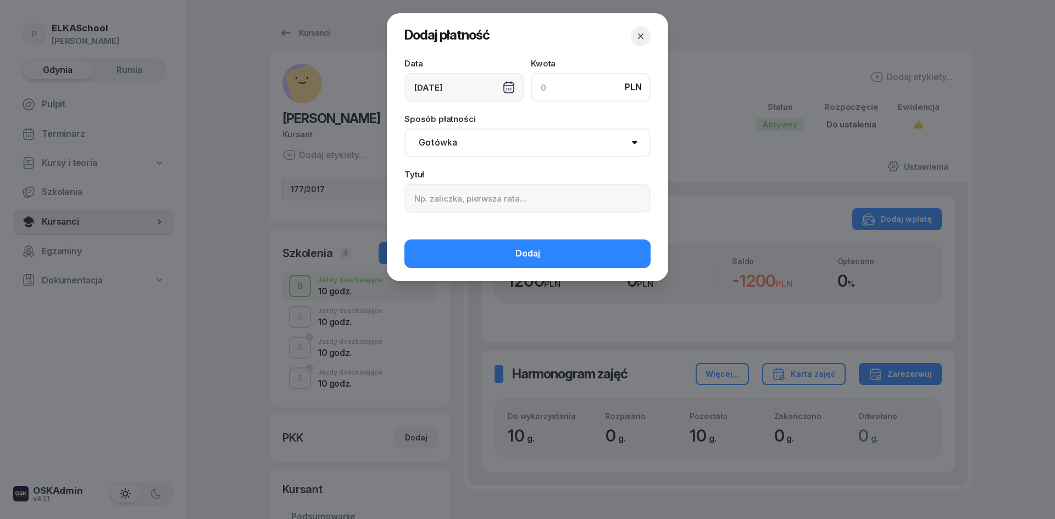
click at [565, 96] on input at bounding box center [591, 87] width 120 height 29
type input "1200"
click at [455, 135] on select "Gotówka Karta Przelew Płatności online BLIK" at bounding box center [527, 143] width 246 height 29
select select "card"
click at [404, 129] on select "Gotówka Karta Przelew Płatności online BLIK" at bounding box center [527, 143] width 246 height 29
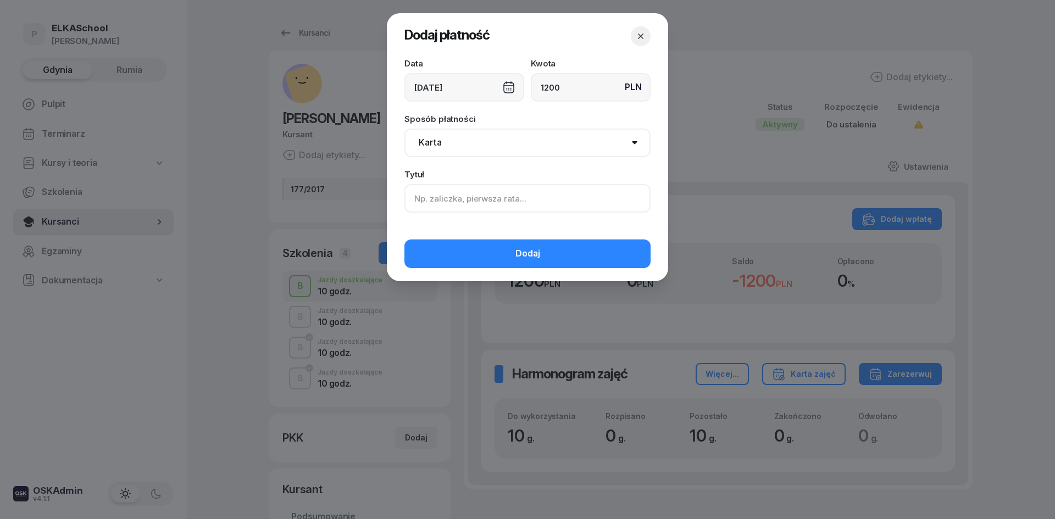
click at [458, 197] on input at bounding box center [527, 198] width 246 height 29
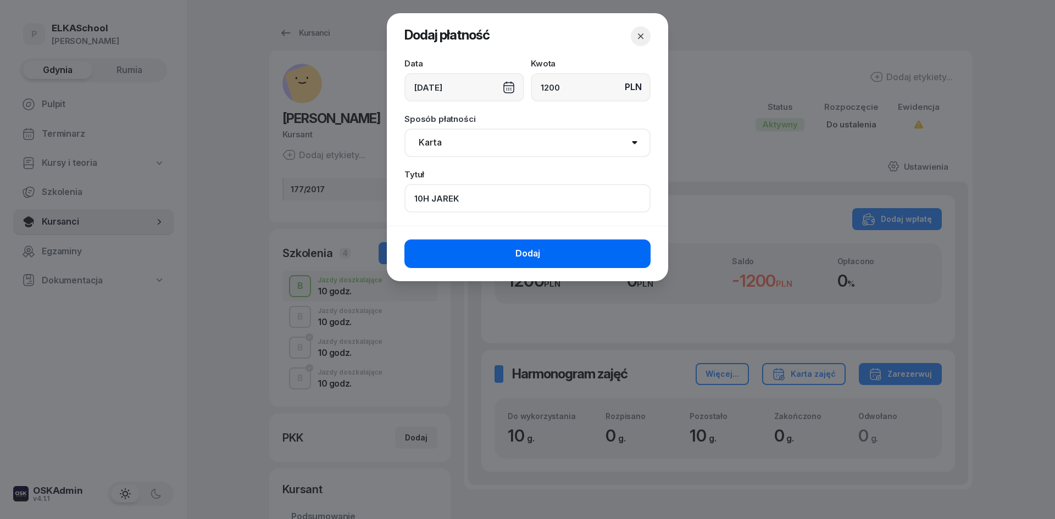
type input "10H JAREK"
click at [481, 253] on button "Dodaj" at bounding box center [527, 254] width 246 height 29
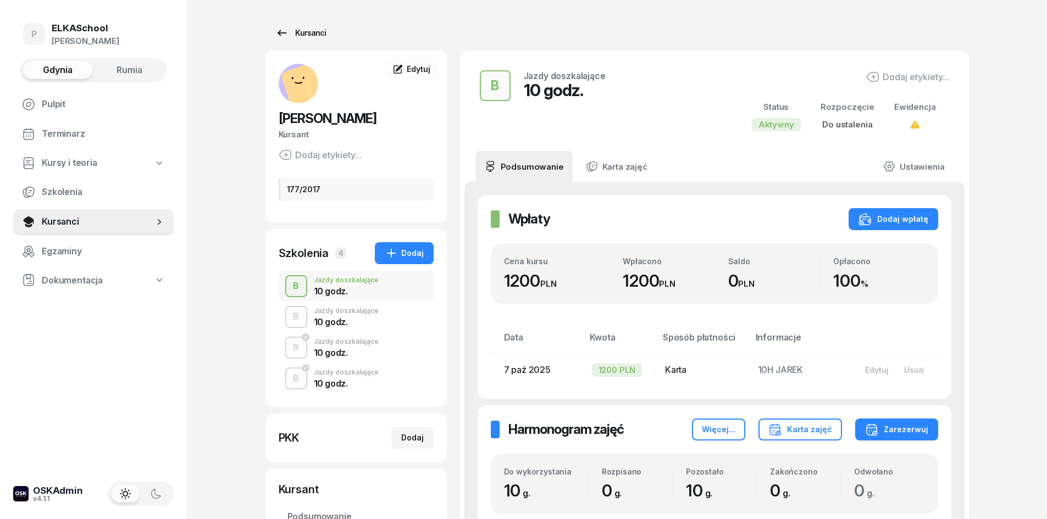
click at [315, 31] on div "Kursanci" at bounding box center [300, 32] width 51 height 13
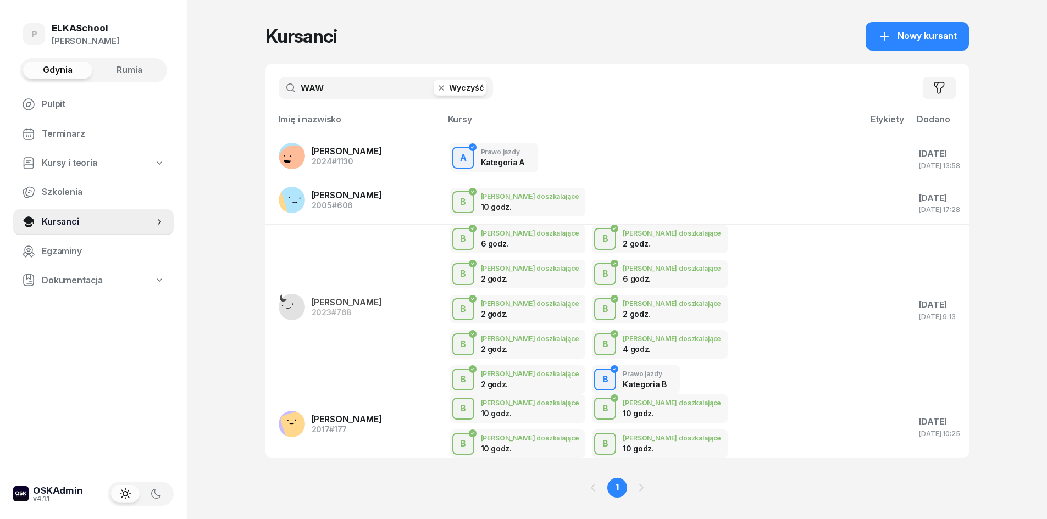
drag, startPoint x: 340, startPoint y: 90, endPoint x: 266, endPoint y: 100, distance: 74.8
click at [266, 100] on div "WAW Wyczyść Filtruj" at bounding box center [616, 88] width 703 height 48
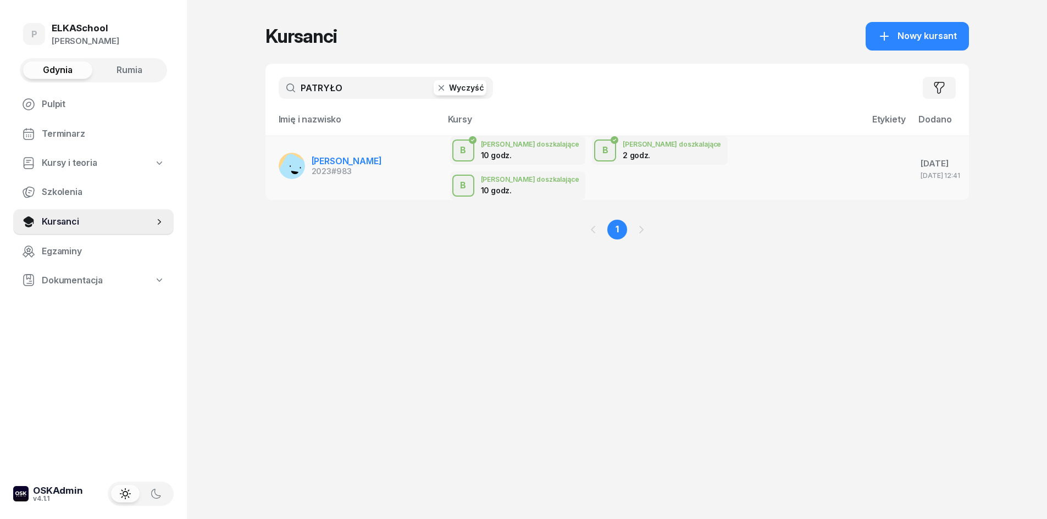
type input "PATRYŁO"
click at [347, 155] on span "ADRIAN PATRYŁO" at bounding box center [347, 160] width 70 height 11
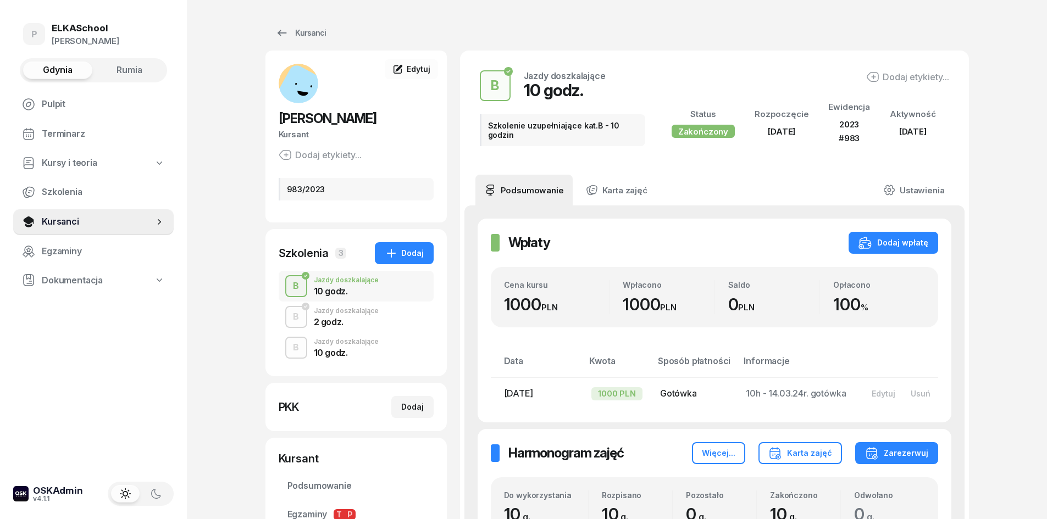
click at [323, 318] on div "2 godz." at bounding box center [346, 322] width 65 height 9
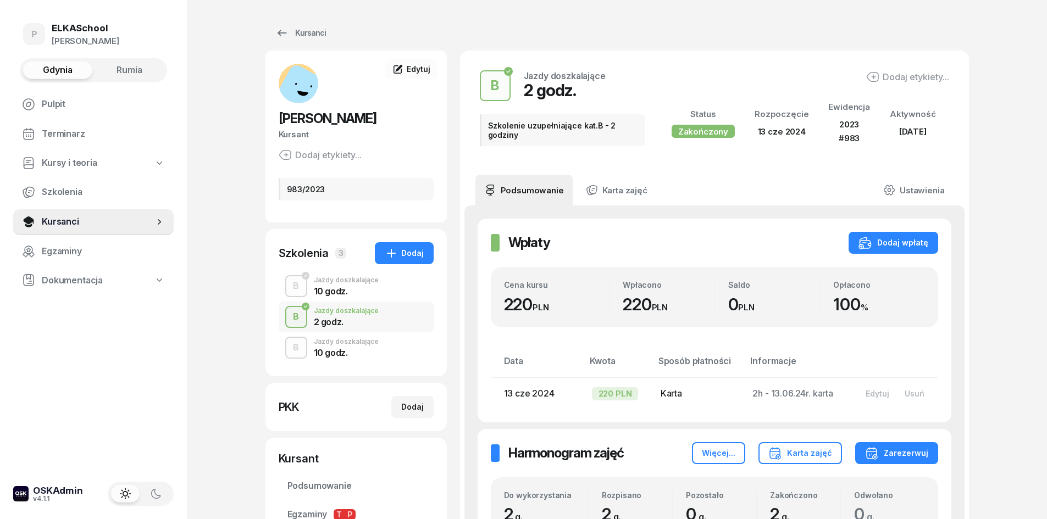
click at [344, 347] on div "10 godz." at bounding box center [346, 351] width 65 height 12
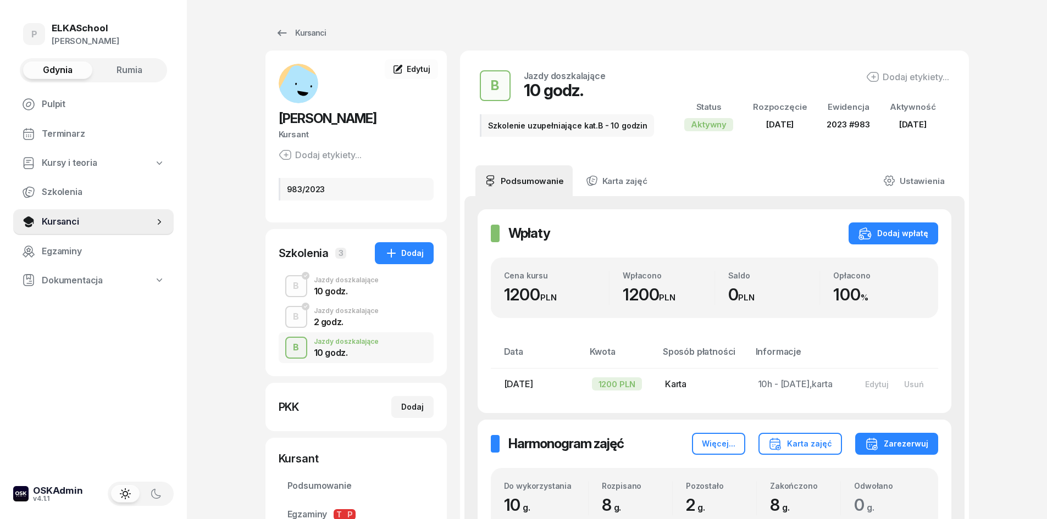
click at [344, 315] on div "2 godz." at bounding box center [346, 320] width 65 height 12
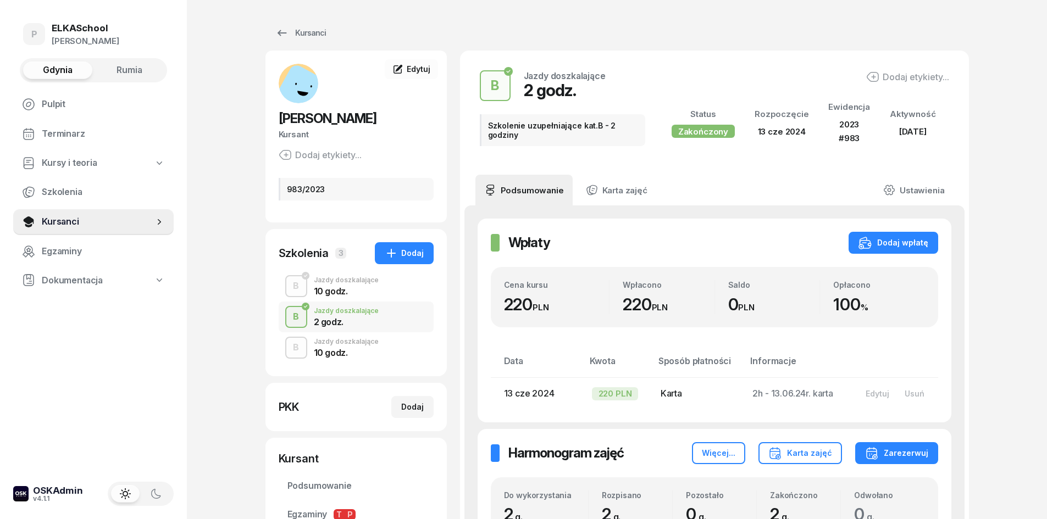
click at [347, 287] on div "10 godz." at bounding box center [346, 291] width 65 height 9
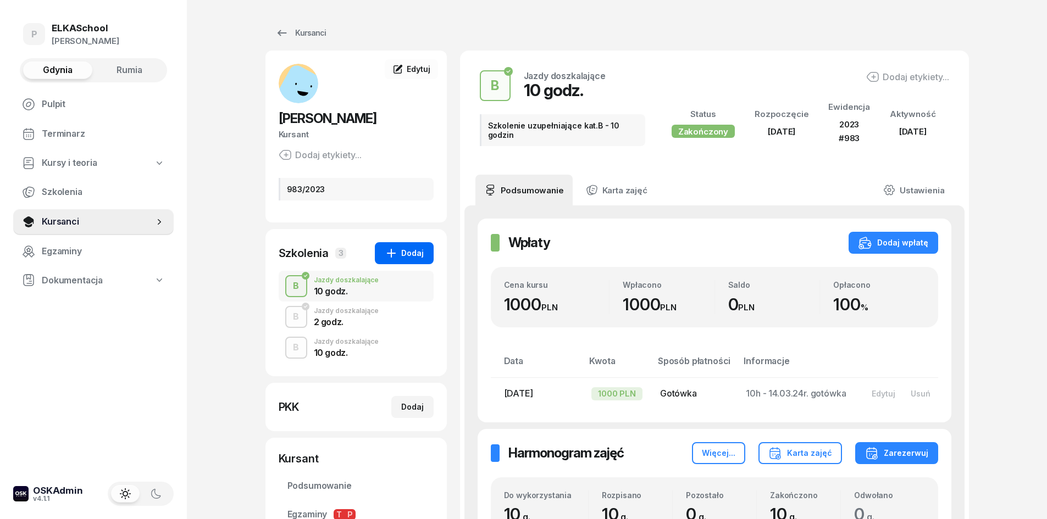
click at [418, 254] on div "Dodaj" at bounding box center [404, 253] width 39 height 13
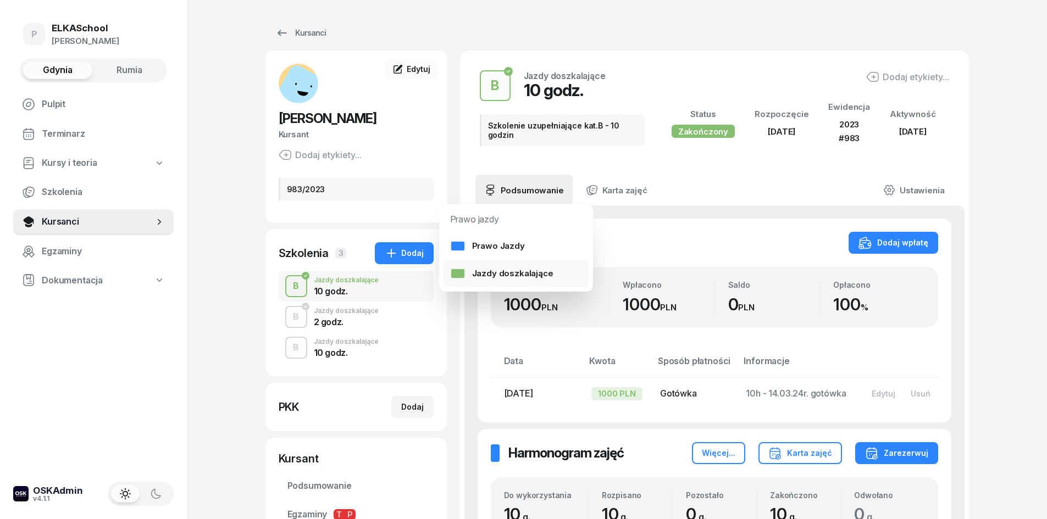
click at [457, 268] on div at bounding box center [457, 273] width 15 height 11
select select "B"
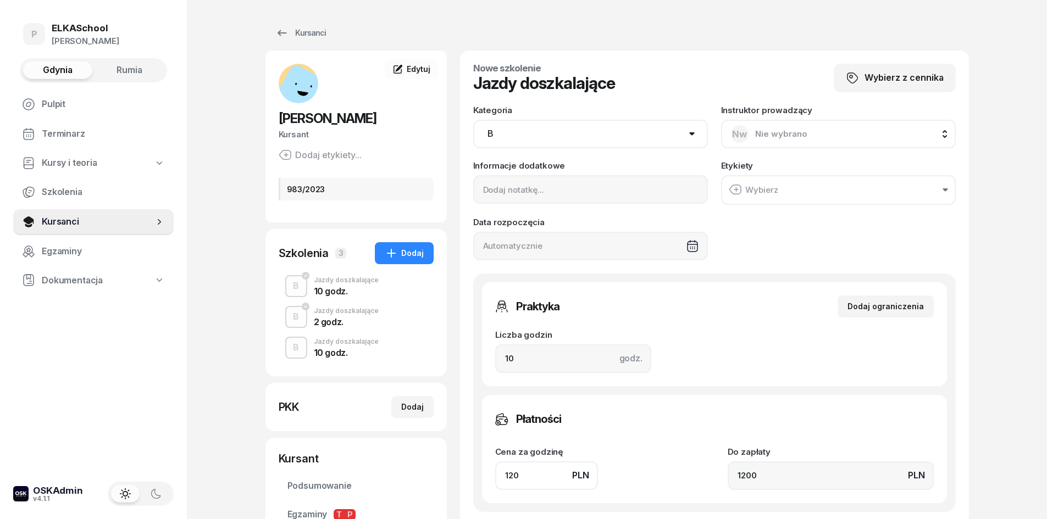
click at [768, 129] on span "Nie wybrano" at bounding box center [781, 134] width 52 height 10
type input "JAR"
click at [782, 214] on span "[PERSON_NAME]" at bounding box center [795, 207] width 68 height 14
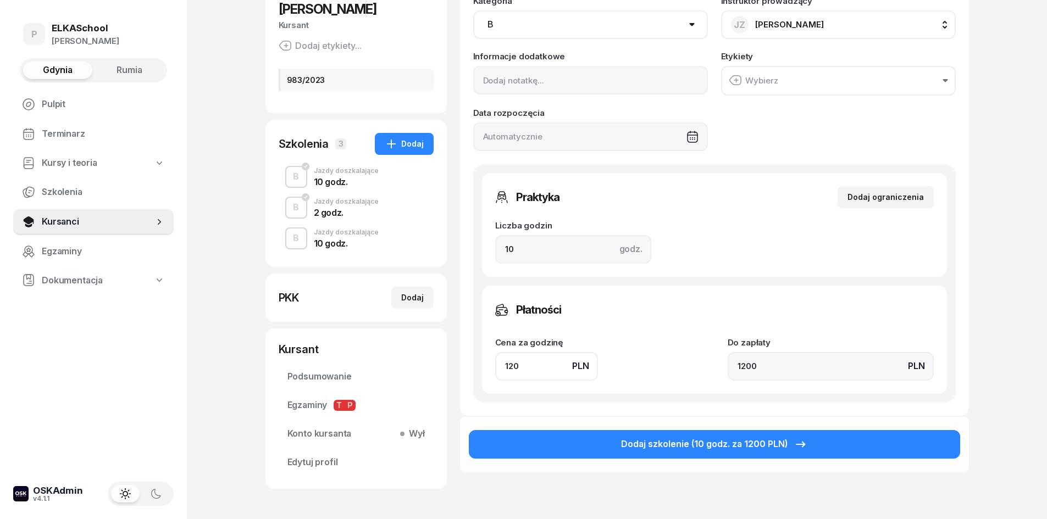
scroll to position [110, 0]
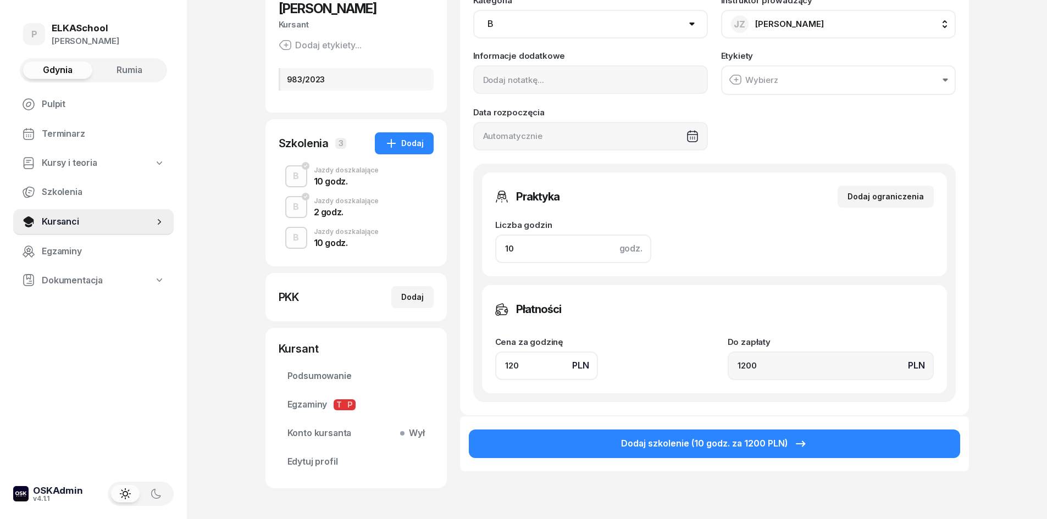
drag, startPoint x: 537, startPoint y: 248, endPoint x: 448, endPoint y: 251, distance: 88.5
click at [447, 255] on div "ADRIAN PATRYŁO Kursant Dodaj etykiety... 983/2023 PA PATRYŁO ADRIAN Kursant Edy…" at bounding box center [616, 236] width 703 height 590
type input "2"
type input "240"
type input "2"
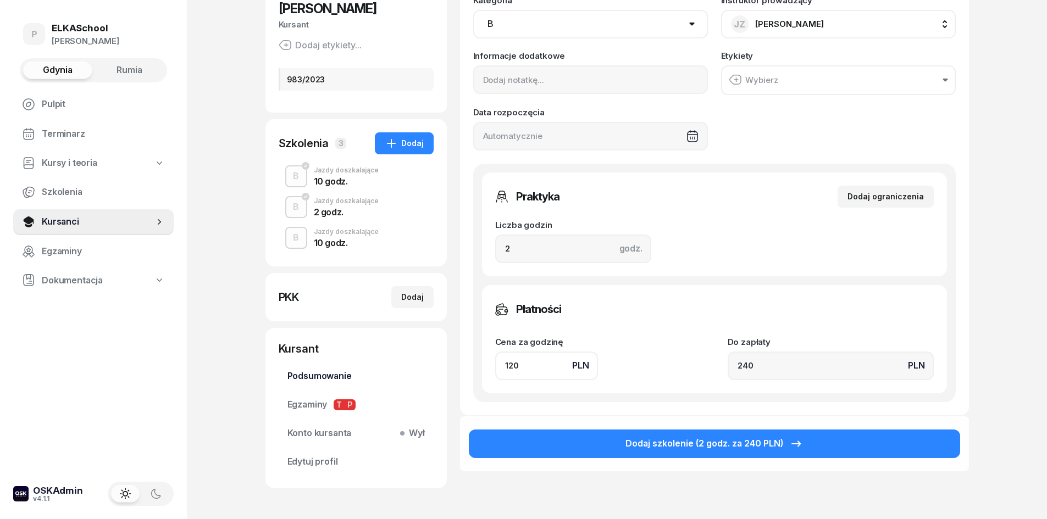
drag, startPoint x: 536, startPoint y: 362, endPoint x: 431, endPoint y: 380, distance: 106.5
click at [438, 384] on div "ADRIAN PATRYŁO Kursant Dodaj etykiety... 983/2023 PA PATRYŁO ADRIAN Kursant Edy…" at bounding box center [616, 236] width 703 height 590
type input "1"
type input "2"
type input "13"
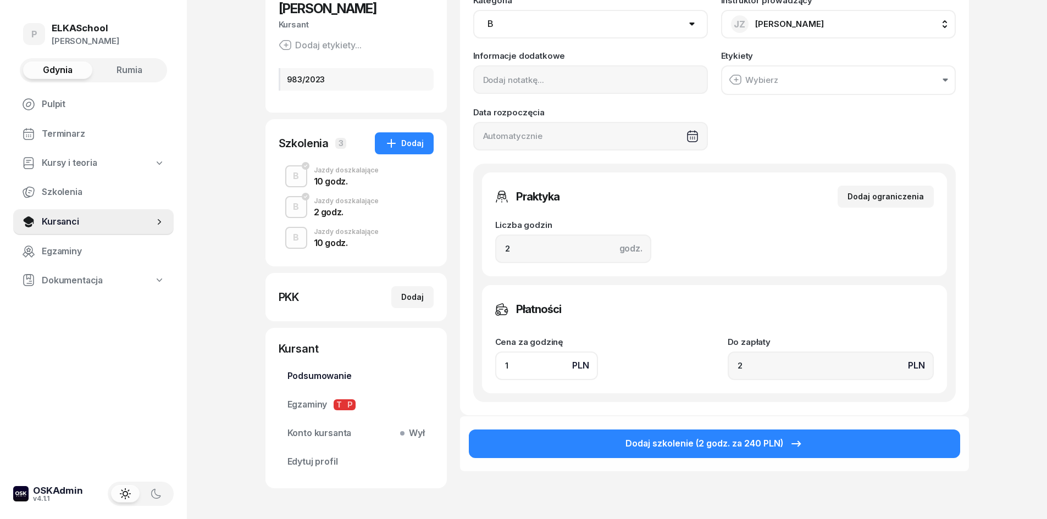
type input "26"
type input "130"
type input "260"
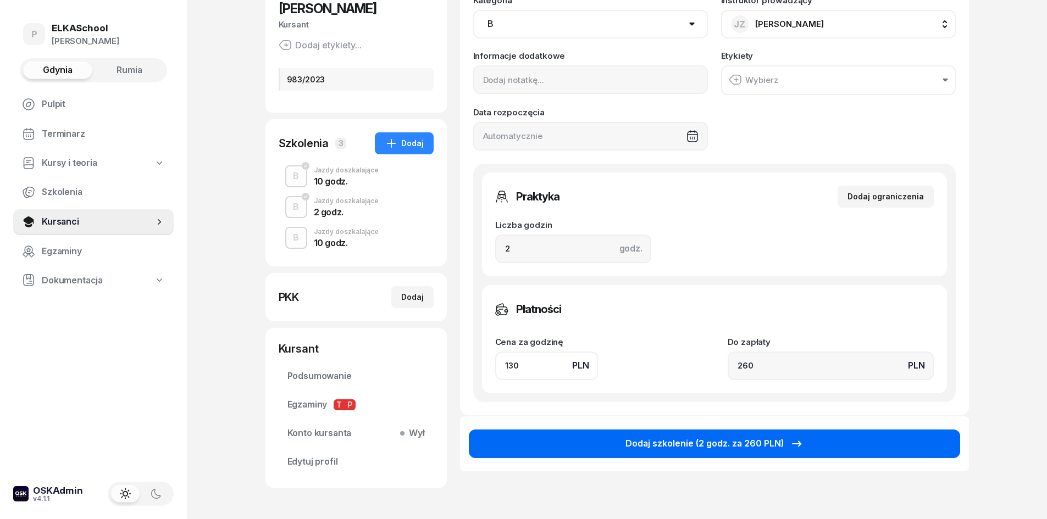
type input "130"
click at [681, 437] on div "Dodaj szkolenie (2 godz. za 260 PLN)" at bounding box center [714, 444] width 178 height 14
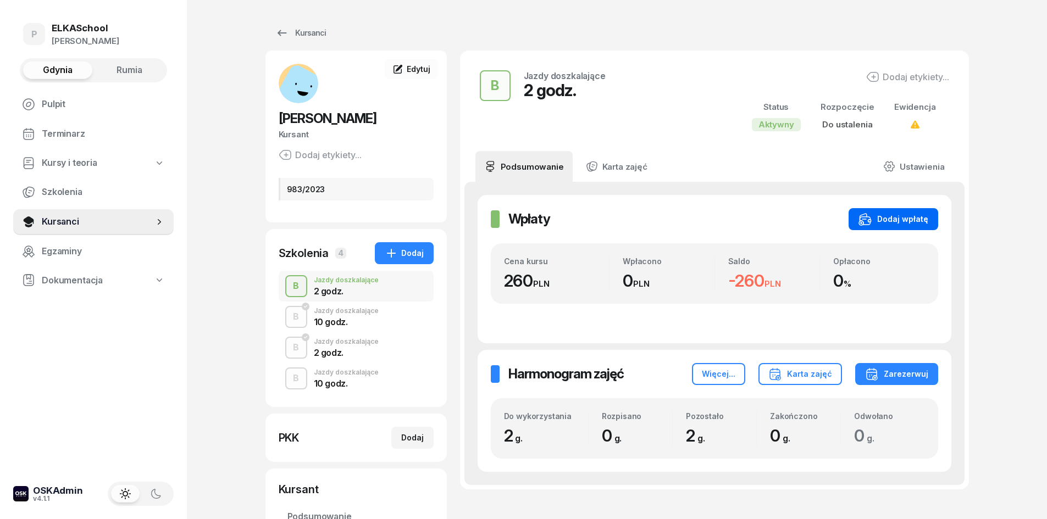
click at [897, 224] on div "Dodaj wpłatę" at bounding box center [893, 219] width 70 height 13
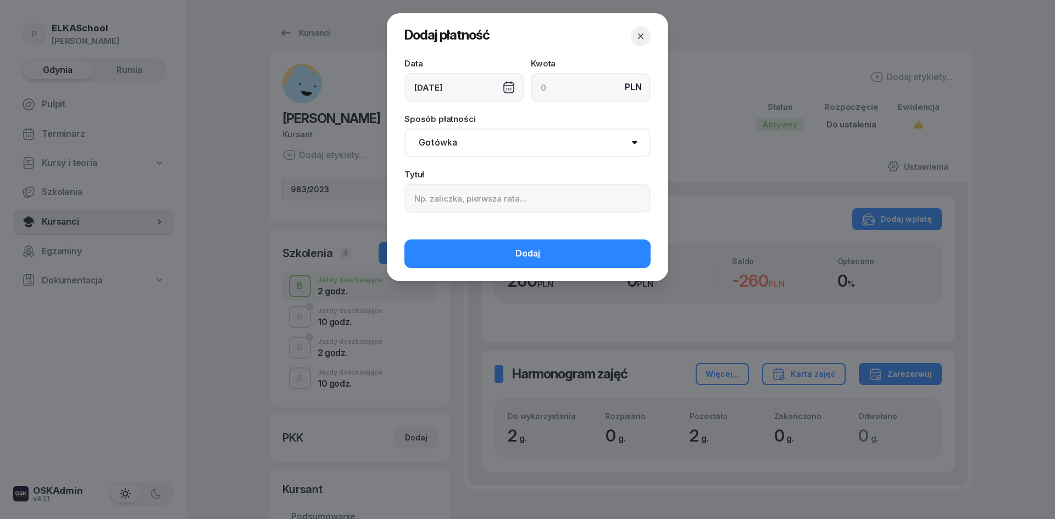
click at [458, 90] on div "[DATE]" at bounding box center [464, 87] width 120 height 29
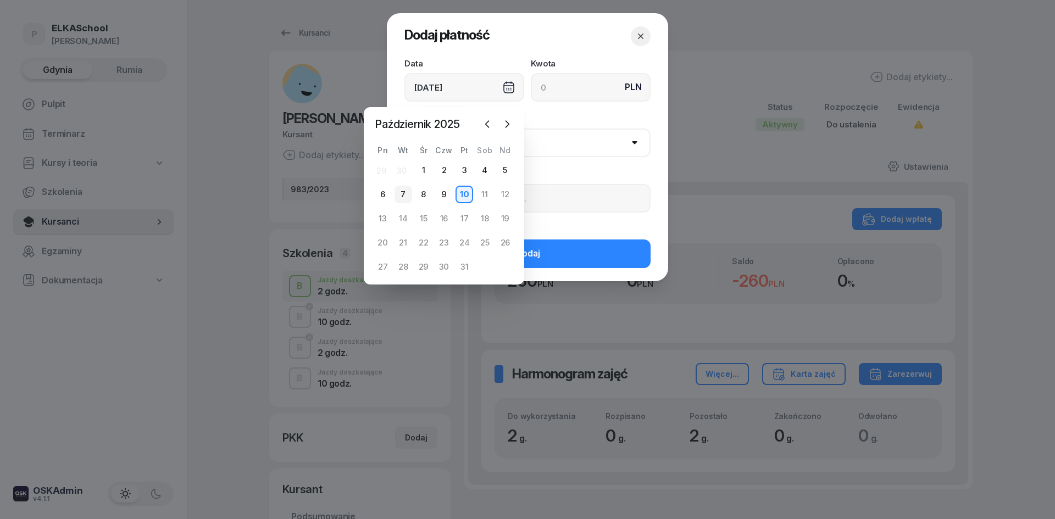
click at [402, 187] on div "7" at bounding box center [403, 195] width 18 height 18
type input "[DATE]"
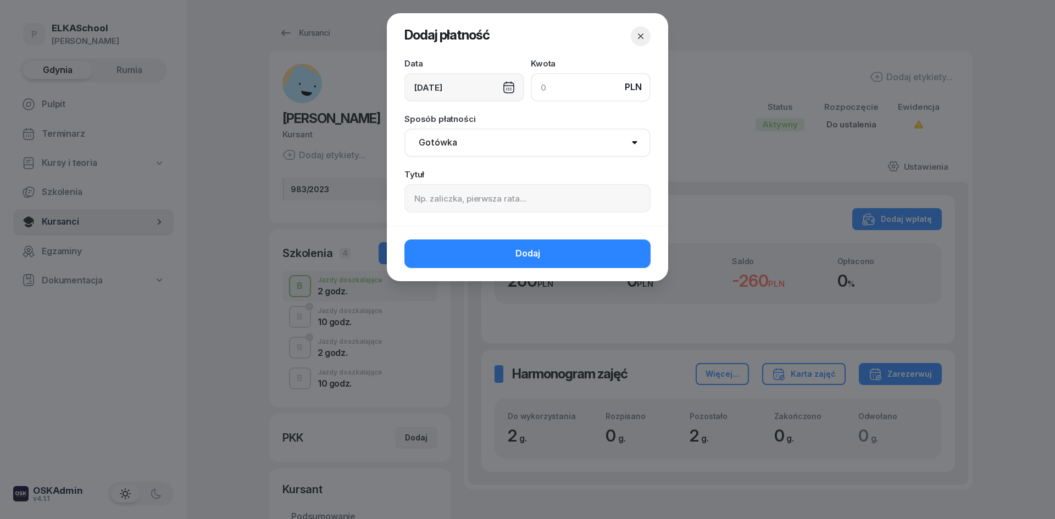
click at [562, 86] on input at bounding box center [591, 87] width 120 height 29
type input "260"
click at [444, 145] on select "Gotówka Karta Przelew Płatności online BLIK" at bounding box center [527, 143] width 246 height 29
select select "card"
click at [404, 129] on select "Gotówka Karta Przelew Płatności online BLIK" at bounding box center [527, 143] width 246 height 29
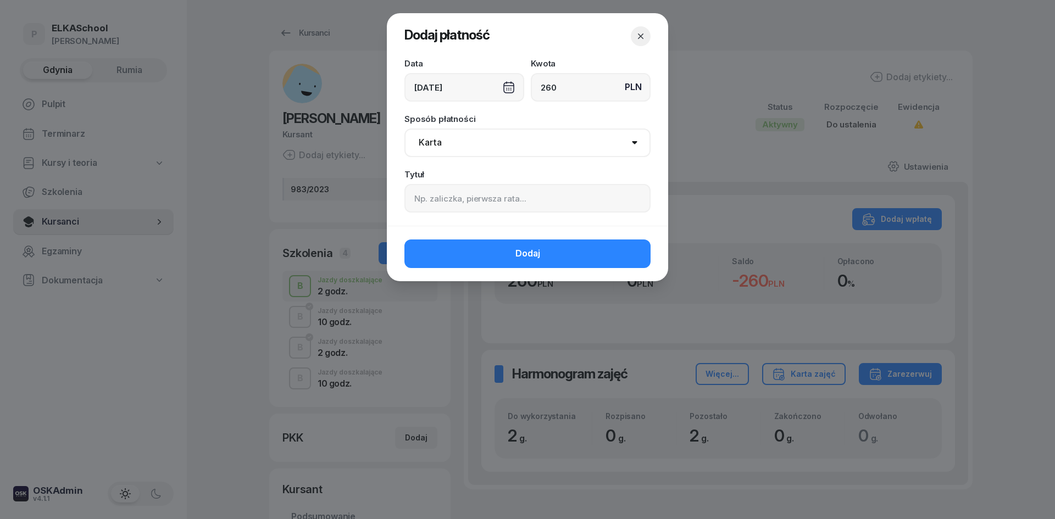
click at [439, 179] on div "Tytuł" at bounding box center [527, 191] width 246 height 42
click at [438, 192] on input at bounding box center [527, 198] width 246 height 29
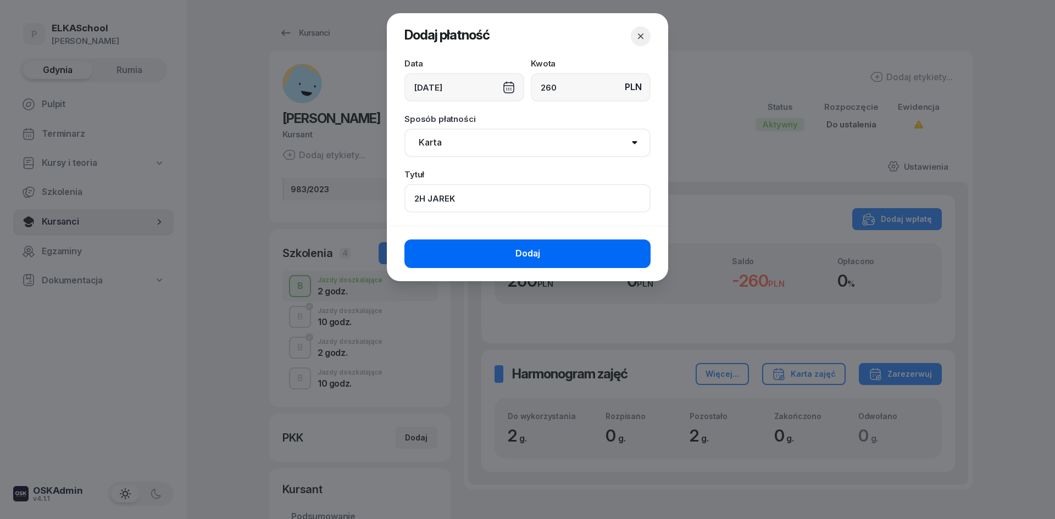
type input "2H JAREK"
click at [451, 257] on button "Dodaj" at bounding box center [527, 254] width 246 height 29
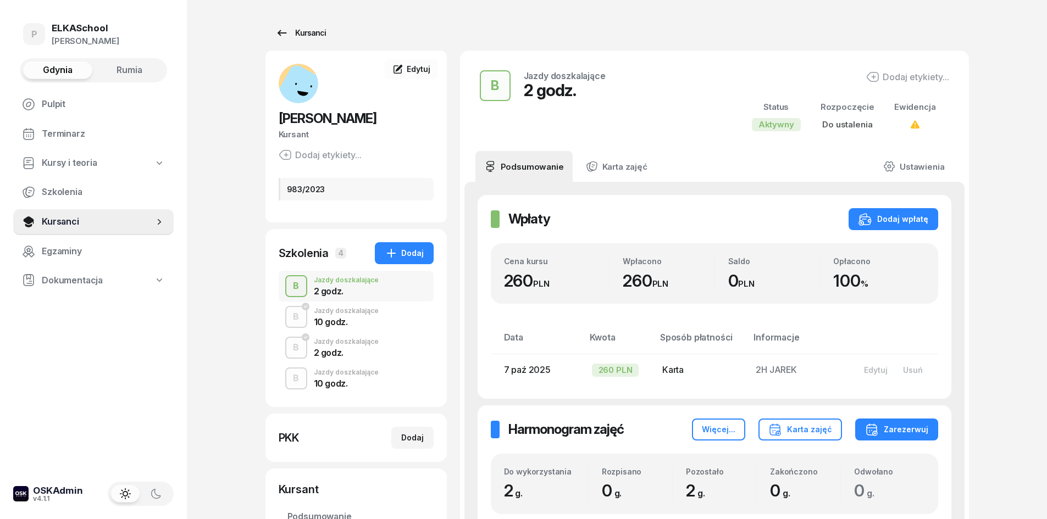
click at [316, 30] on div "Kursanci" at bounding box center [300, 32] width 51 height 13
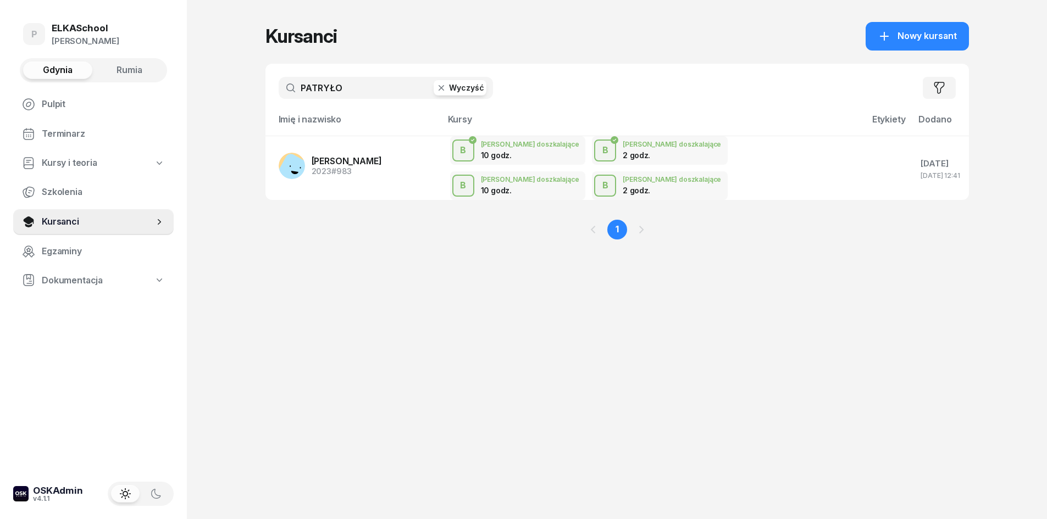
drag, startPoint x: 261, startPoint y: 107, endPoint x: 235, endPoint y: 110, distance: 26.5
click at [235, 110] on div "P ELKASchool Pietryka Gdynia Rumia Pulpit Terminarz Kursy i teoria Szkolenia Ku…" at bounding box center [523, 259] width 1047 height 519
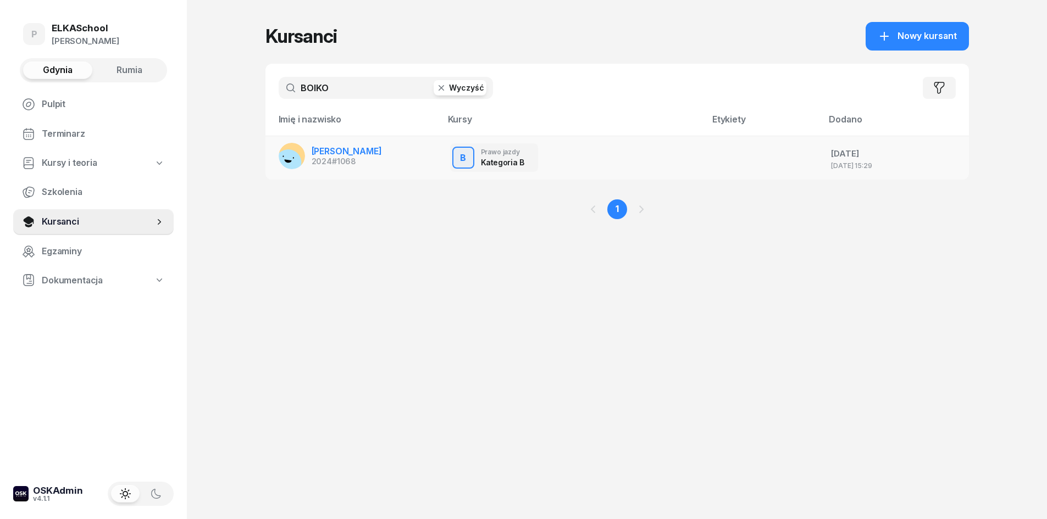
type input "BOIKO"
click at [320, 159] on div "2024 #1068" at bounding box center [347, 162] width 70 height 8
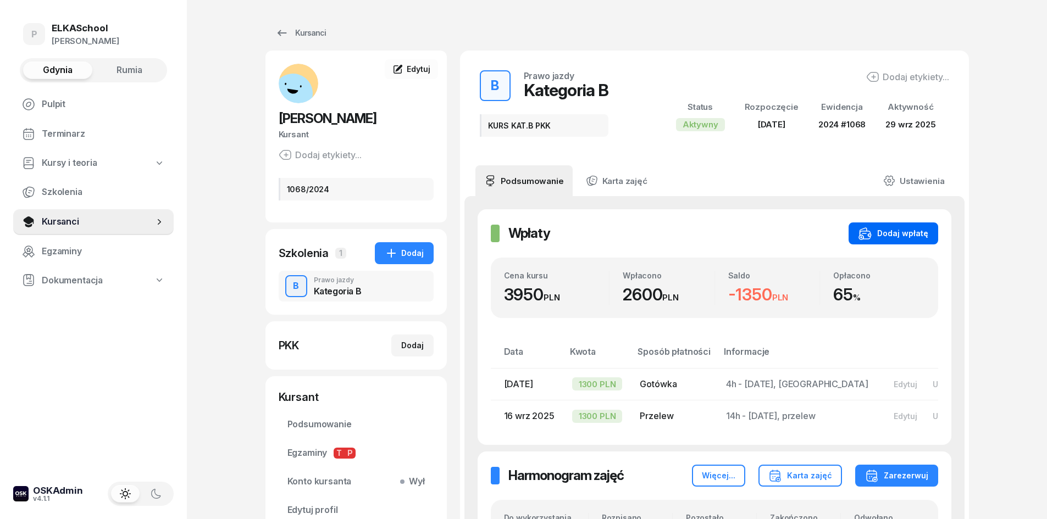
click at [883, 231] on div "Dodaj wpłatę" at bounding box center [893, 233] width 70 height 13
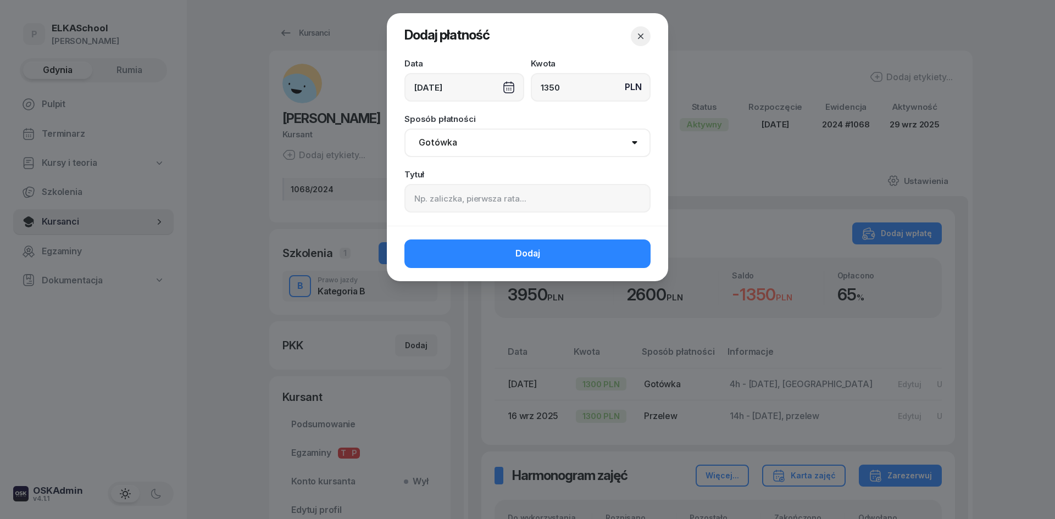
type input "1350"
click at [437, 88] on div "[DATE]" at bounding box center [464, 87] width 120 height 29
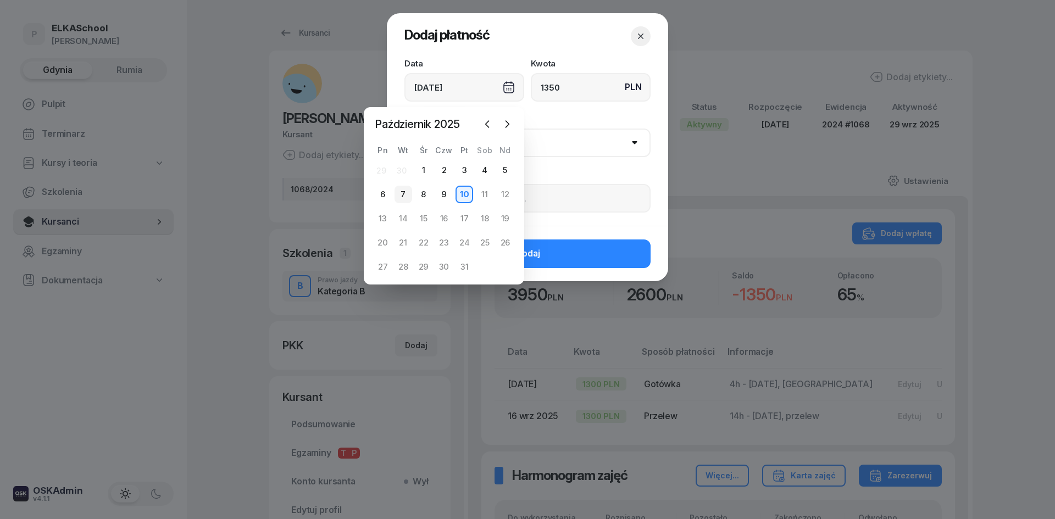
click at [403, 191] on div "7" at bounding box center [403, 195] width 18 height 18
type input "[DATE]"
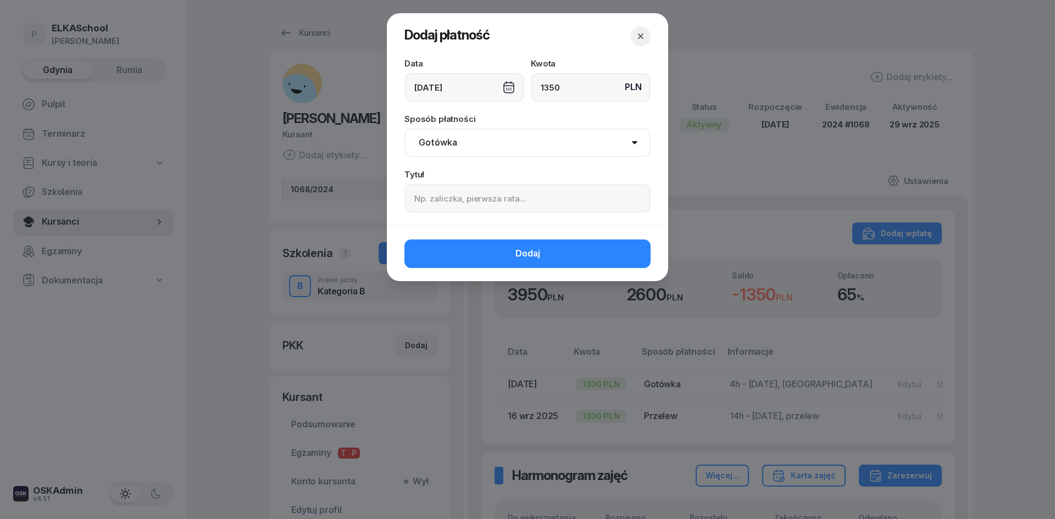
click at [449, 138] on select "Gotówka Karta Przelew Płatności online BLIK" at bounding box center [527, 143] width 246 height 29
select select "transfer"
click at [404, 129] on select "Gotówka Karta Przelew Płatności online BLIK" at bounding box center [527, 143] width 246 height 29
click at [469, 201] on input at bounding box center [527, 198] width 246 height 29
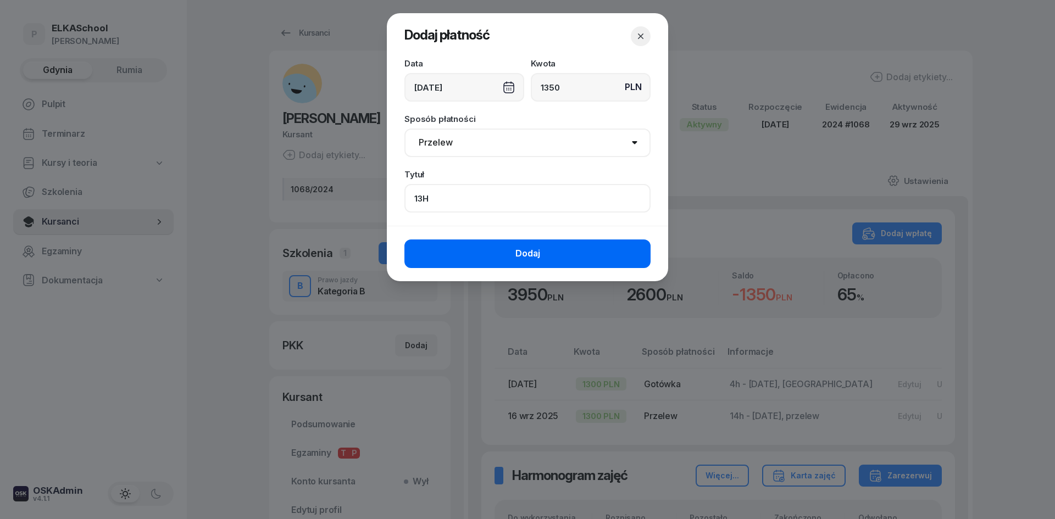
type input "13H"
click at [498, 243] on button "Dodaj" at bounding box center [527, 254] width 246 height 29
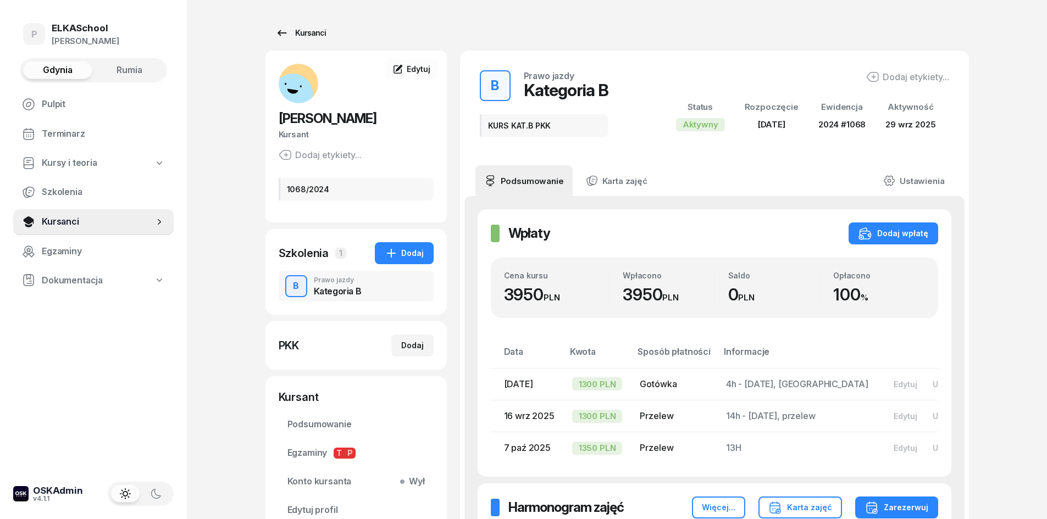
click at [330, 29] on link "Kursanci" at bounding box center [300, 33] width 70 height 22
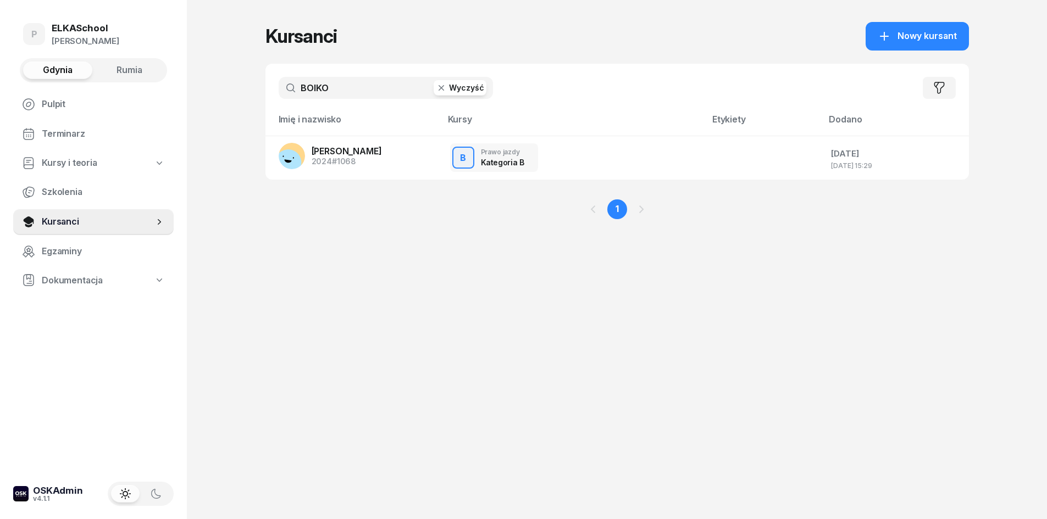
drag, startPoint x: 289, startPoint y: 99, endPoint x: 191, endPoint y: 107, distance: 98.1
click at [192, 107] on div "P ELKASchool Pietryka Gdynia Rumia Pulpit Terminarz Kursy i teoria Szkolenia Ku…" at bounding box center [523, 259] width 1047 height 519
type input "LISTEWNI"
click at [341, 159] on span "#980" at bounding box center [342, 161] width 21 height 9
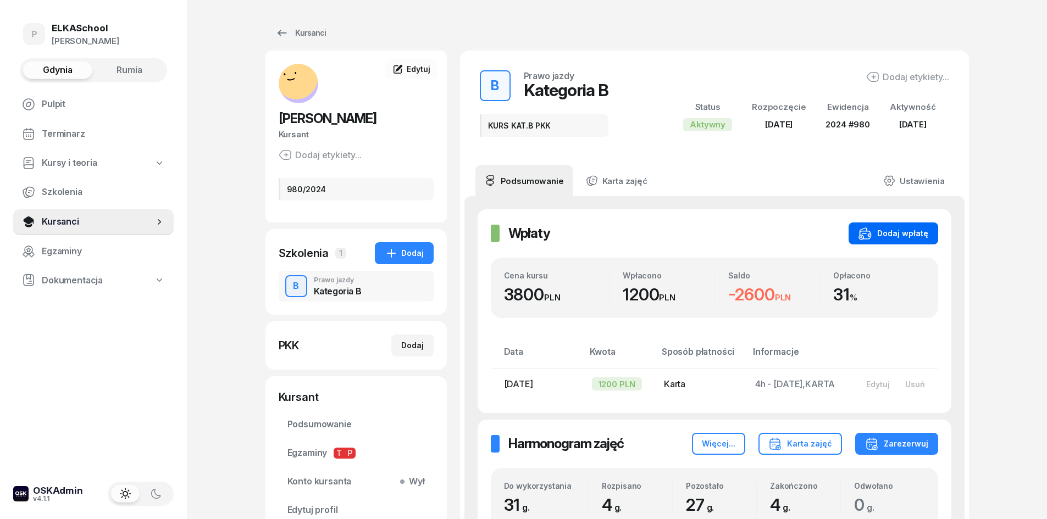
click at [889, 234] on div "Dodaj wpłatę" at bounding box center [893, 233] width 70 height 13
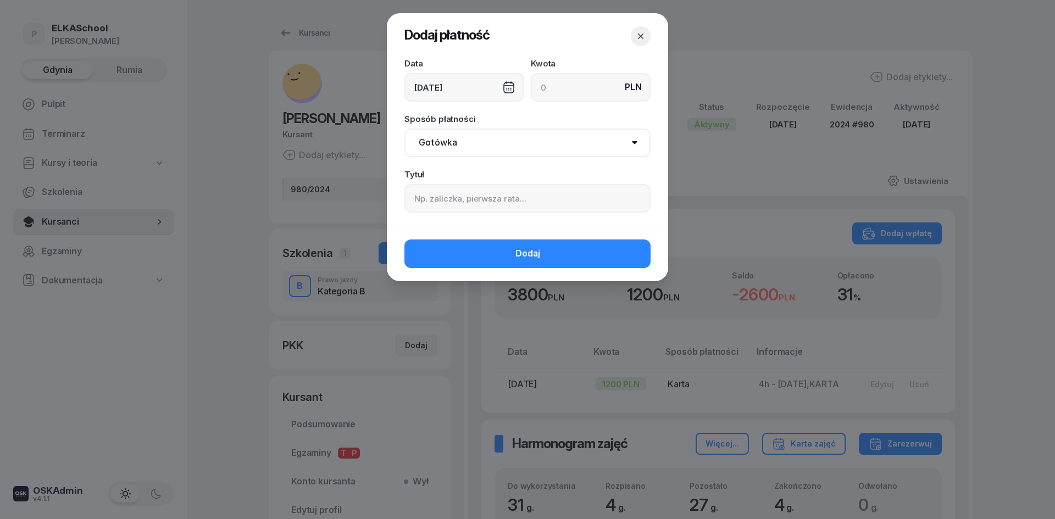
click at [463, 90] on div "[DATE]" at bounding box center [464, 87] width 120 height 29
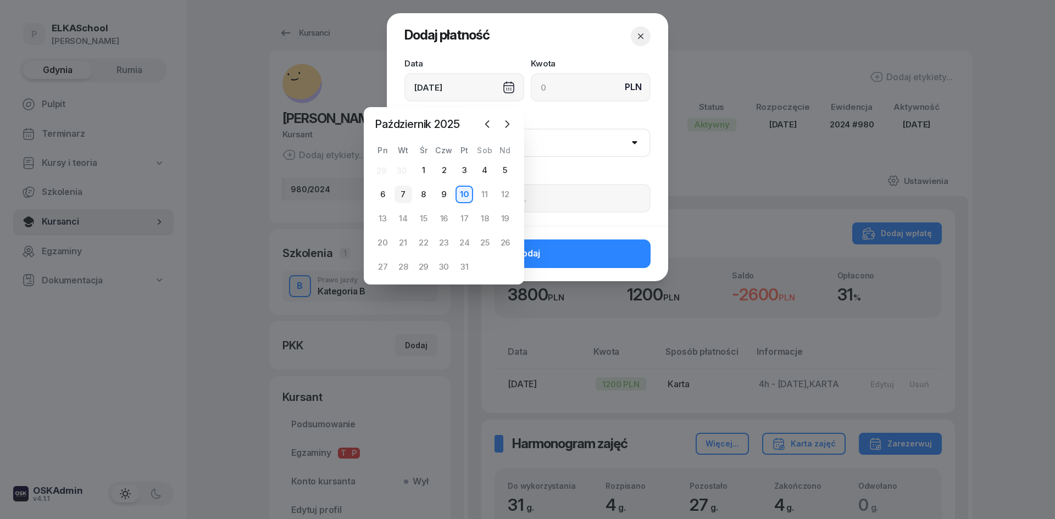
click at [404, 193] on div "7" at bounding box center [403, 195] width 18 height 18
type input "[DATE]"
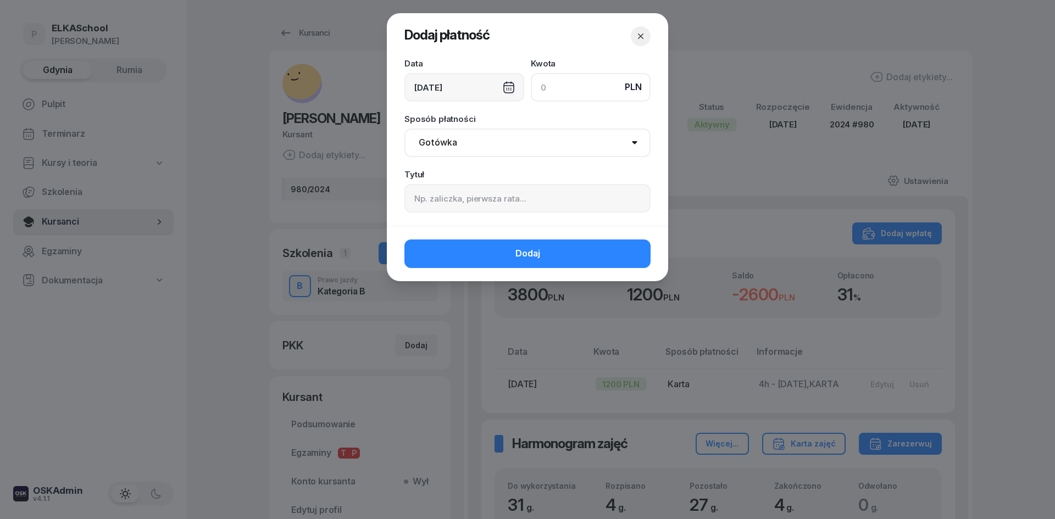
click at [558, 95] on input at bounding box center [591, 87] width 120 height 29
type input "1300"
click at [444, 144] on select "Gotówka Karta Przelew Płatności online BLIK" at bounding box center [527, 143] width 246 height 29
select select "transfer"
click at [404, 129] on select "Gotówka Karta Przelew Płatności online BLIK" at bounding box center [527, 143] width 246 height 29
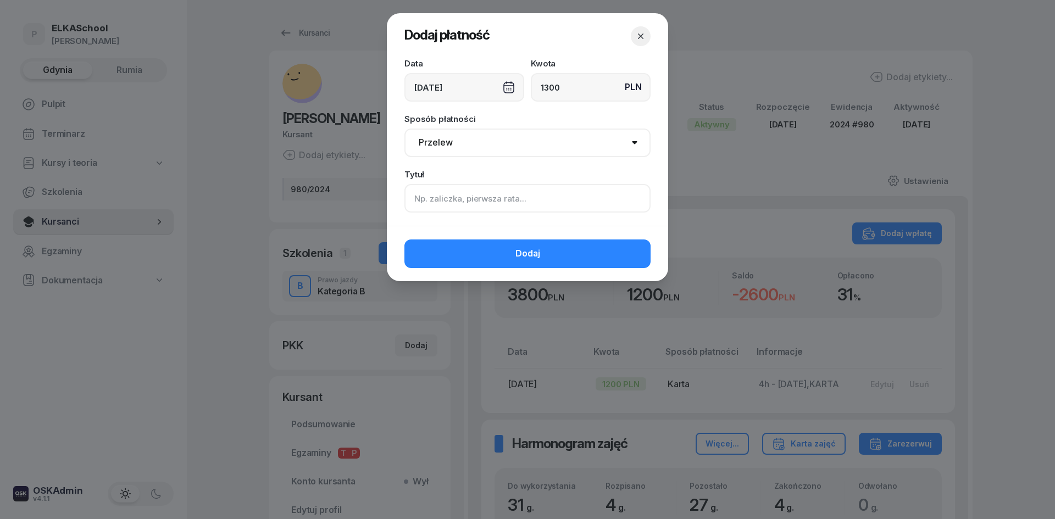
click at [453, 197] on input at bounding box center [527, 198] width 246 height 29
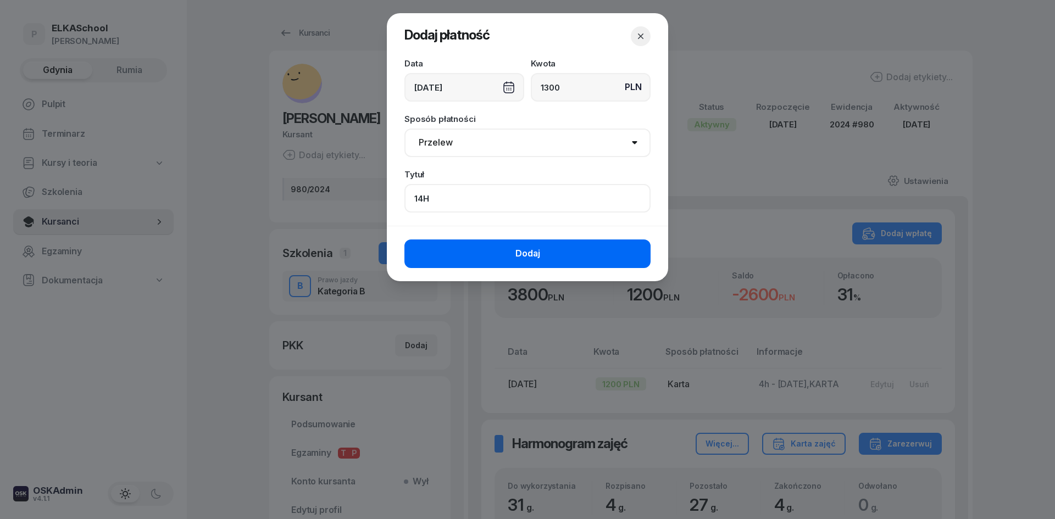
type input "14H"
click at [470, 253] on button "Dodaj" at bounding box center [527, 254] width 246 height 29
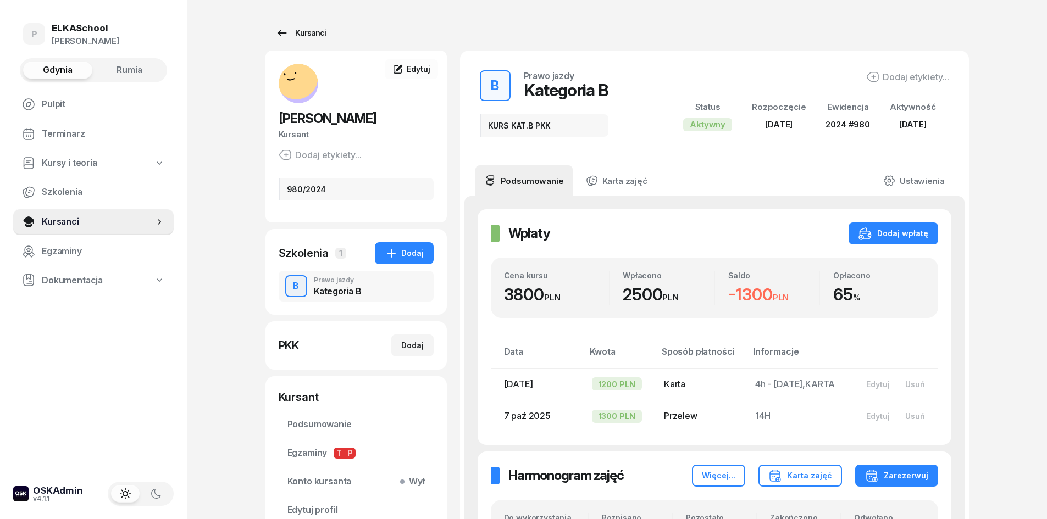
click at [297, 29] on div "Kursanci" at bounding box center [300, 32] width 51 height 13
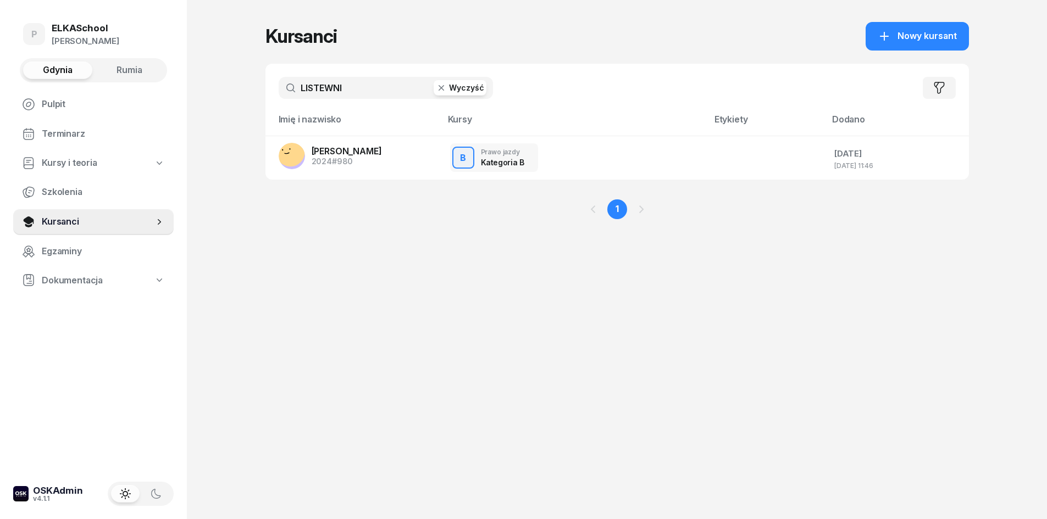
drag, startPoint x: 391, startPoint y: 85, endPoint x: 259, endPoint y: 109, distance: 133.6
click at [260, 111] on div "P ELKASchool Pietryka Gdynia Rumia Pulpit Terminarz Kursy i teoria Szkolenia Ku…" at bounding box center [523, 259] width 1047 height 519
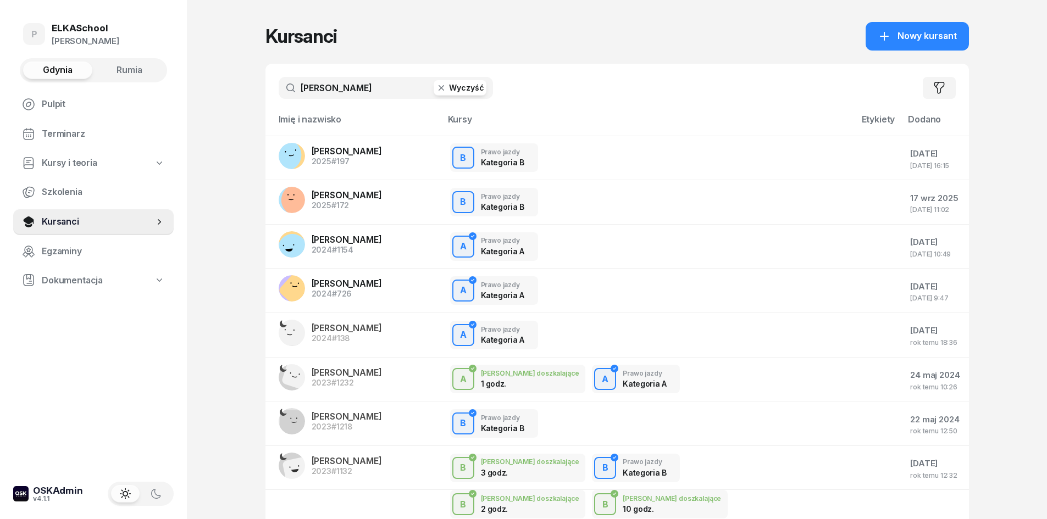
type input "WÓJCIK GRZEGORZ"
click at [138, 69] on span "Rumia" at bounding box center [129, 70] width 26 height 14
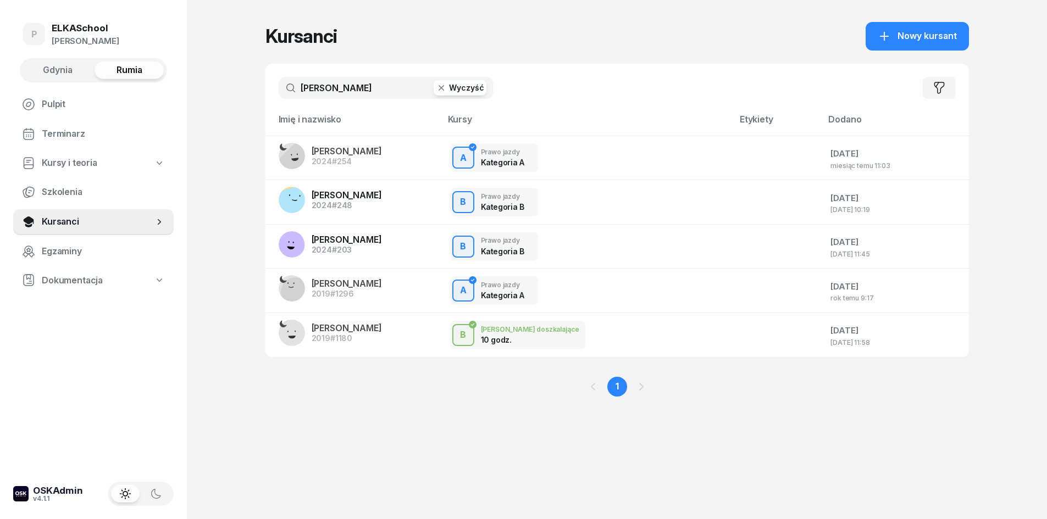
click at [38, 70] on button "Gdynia" at bounding box center [57, 71] width 69 height 18
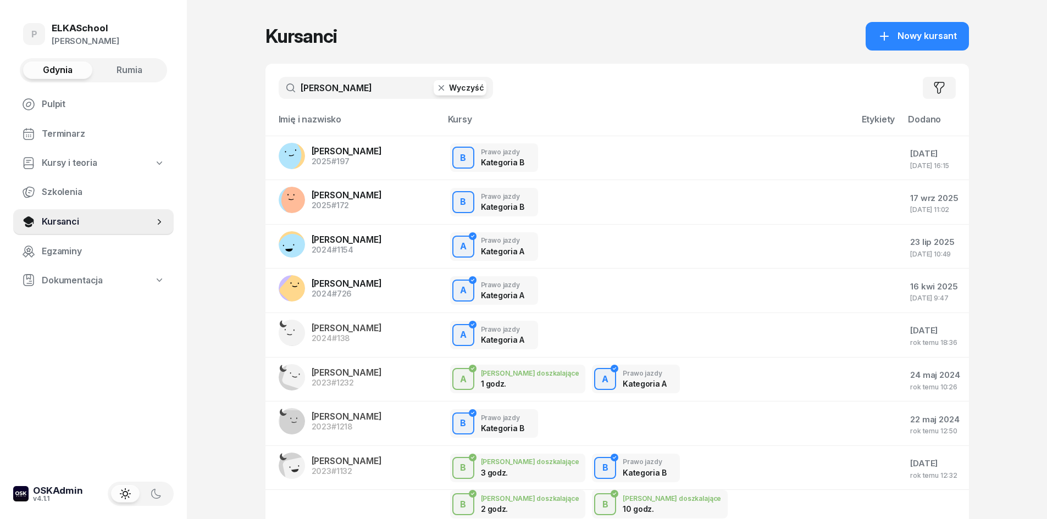
drag, startPoint x: 366, startPoint y: 90, endPoint x: 191, endPoint y: 98, distance: 176.0
click at [191, 98] on div "P ELKASchool [PERSON_NAME] Gdynia Rumia Pulpit Terminarz Kursy i teoria Szkolen…" at bounding box center [523, 357] width 1047 height 715
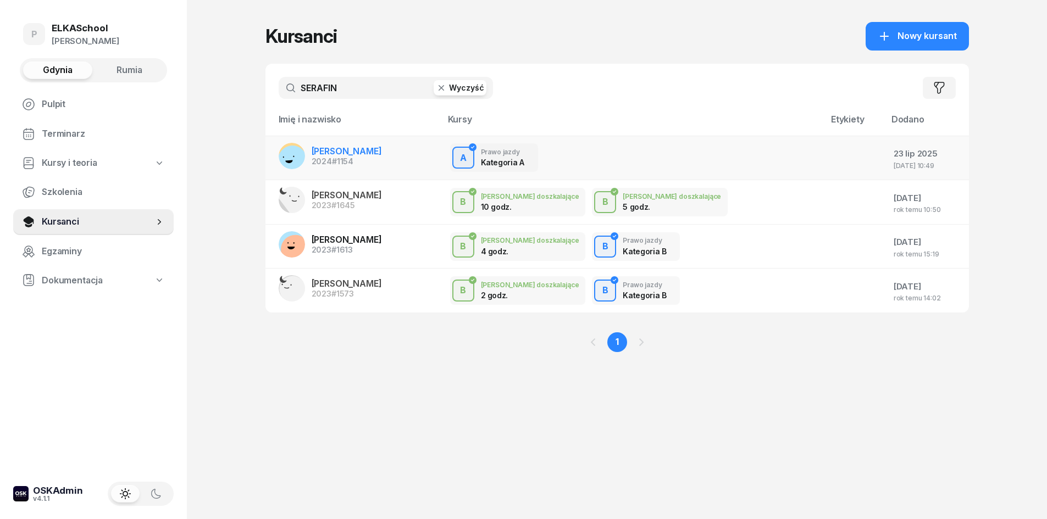
type input "SERAFIN"
click at [348, 153] on span "GRZEGORZ SERAFIN" at bounding box center [347, 151] width 70 height 11
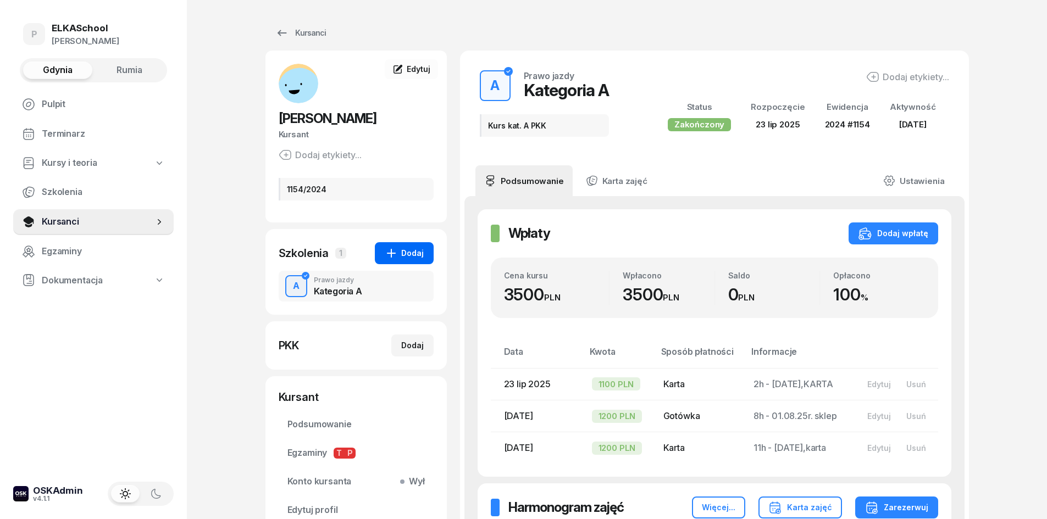
click at [413, 253] on div "Dodaj" at bounding box center [404, 253] width 39 height 13
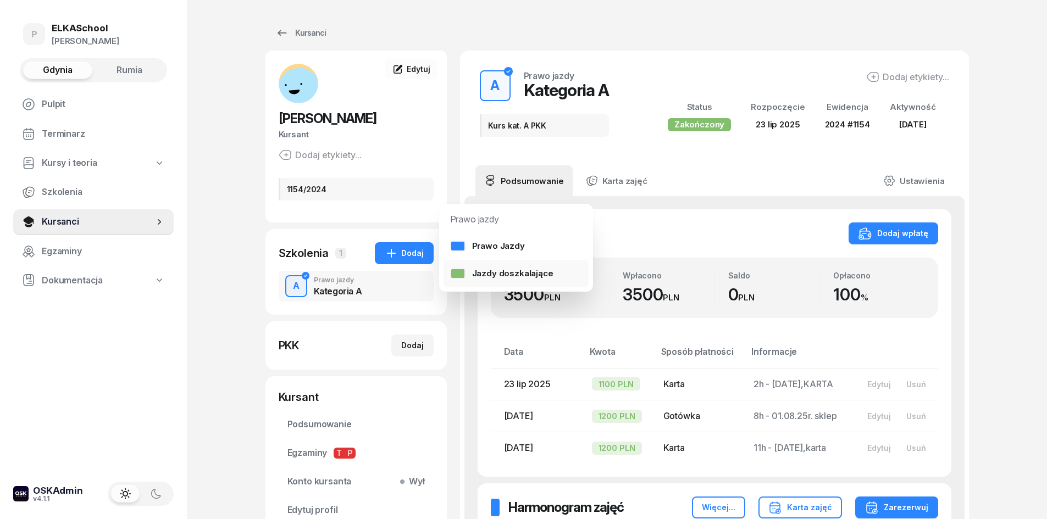
click at [488, 273] on div "Jazdy doszkalające" at bounding box center [501, 273] width 103 height 14
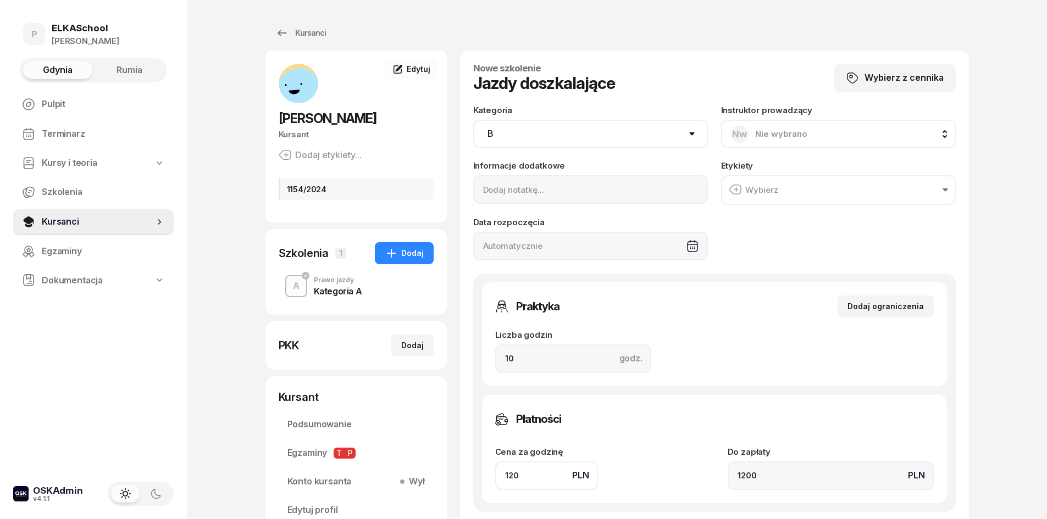
drag, startPoint x: 620, startPoint y: 132, endPoint x: 605, endPoint y: 133, distance: 14.9
click at [620, 132] on select "AM A1 A2 A B1 B B+E C1 C1+E C C+E D1 D1+E D D+E T Tram C+CE C+D" at bounding box center [590, 134] width 235 height 29
select select "A"
click at [473, 120] on select "AM A1 A2 A B1 B B+E C1 C1+E C C+E D1 D1+E D D+E T Tram C+CE C+D" at bounding box center [590, 134] width 235 height 29
click at [792, 133] on span "Nie wybrano" at bounding box center [781, 134] width 52 height 10
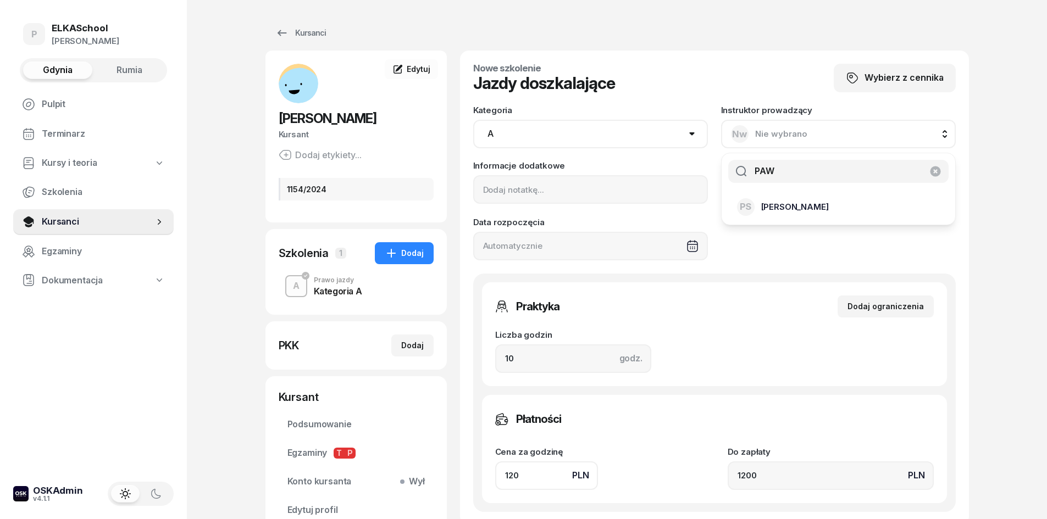
type input "PAW"
click at [820, 205] on div "PS Paweł Stolorz" at bounding box center [832, 207] width 190 height 18
drag, startPoint x: 546, startPoint y: 358, endPoint x: 428, endPoint y: 376, distance: 118.9
click at [426, 375] on div "GRZEGORZ SERAFIN Kursant Dodaj etykiety... 1154/2024 SG SERAFIN GRZEGORZ Kursan…" at bounding box center [616, 346] width 703 height 590
type input "1"
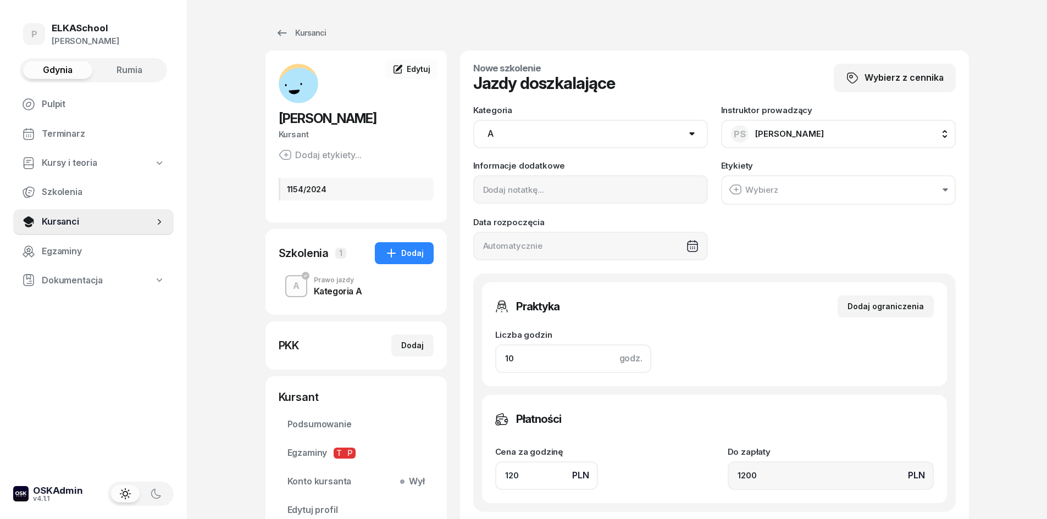
type input "120"
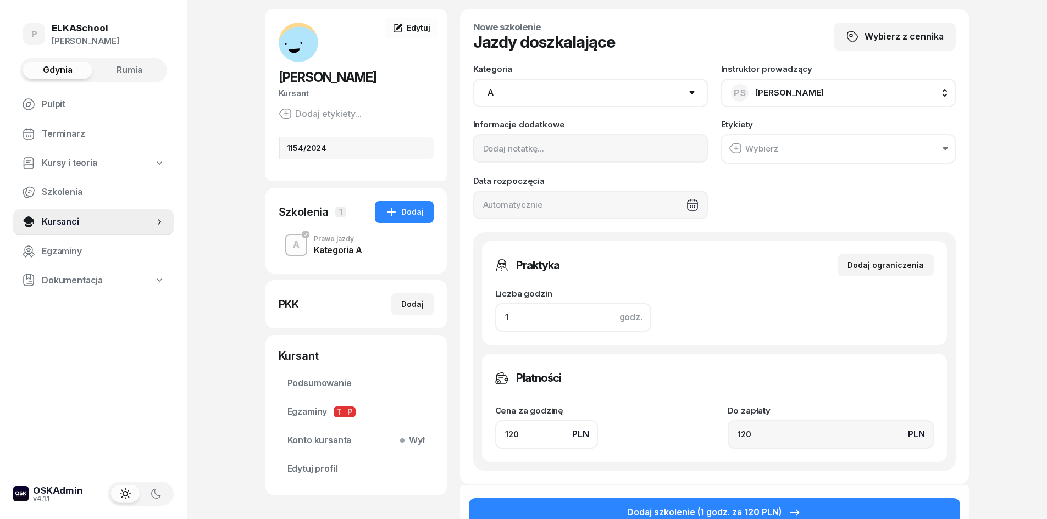
scroll to position [110, 0]
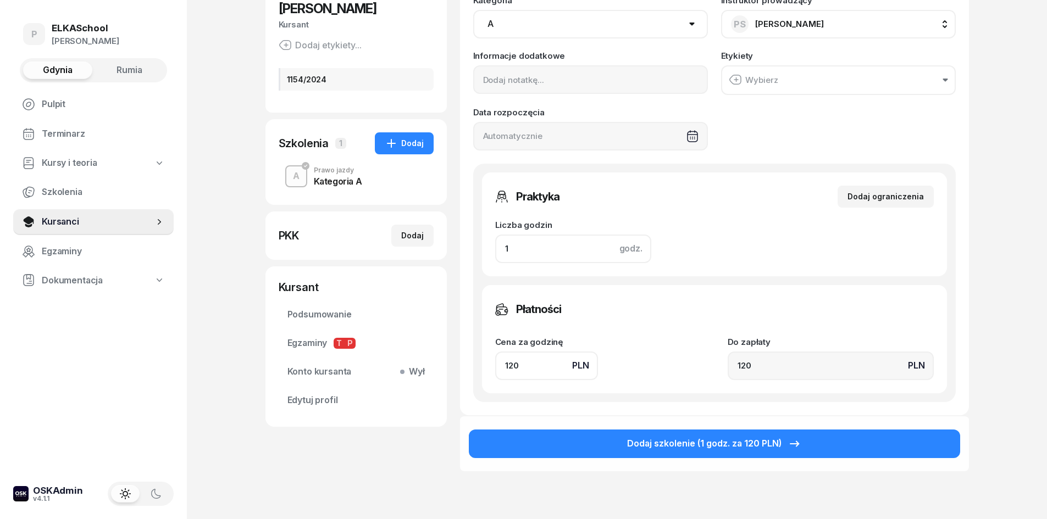
type input "1"
drag, startPoint x: 538, startPoint y: 374, endPoint x: 457, endPoint y: 379, distance: 80.9
click at [457, 379] on div "GRZEGORZ SERAFIN Kursant Dodaj etykiety... 1154/2024 SG SERAFIN GRZEGORZ Kursan…" at bounding box center [616, 236] width 703 height 590
type input "1"
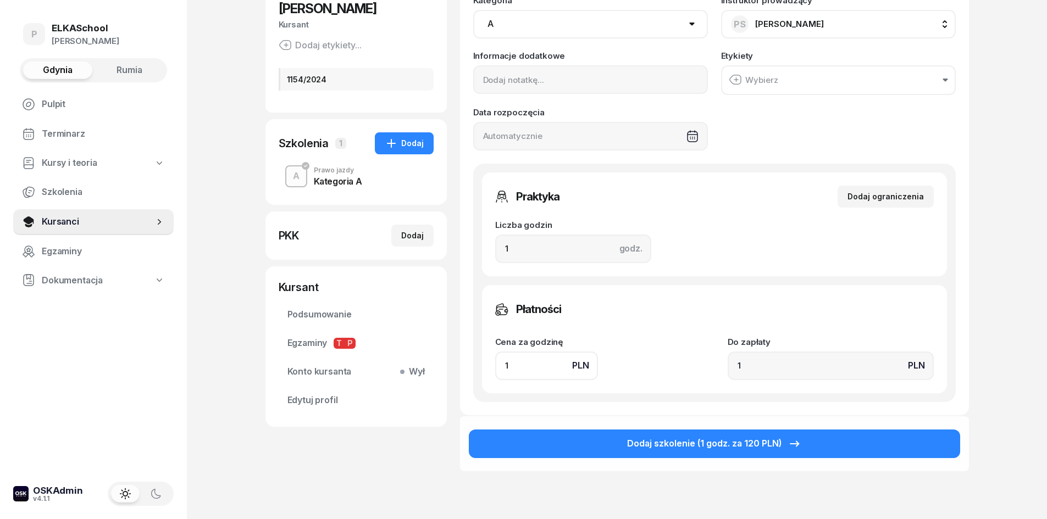
type input "16"
type input "160"
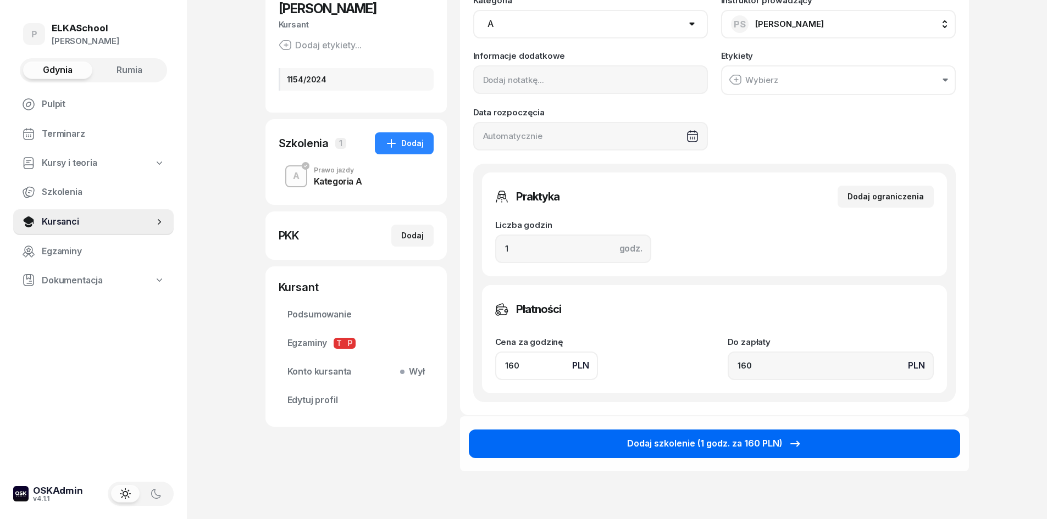
type input "160"
click at [565, 450] on button "Dodaj szkolenie (1 godz. za 160 PLN)" at bounding box center [714, 444] width 491 height 29
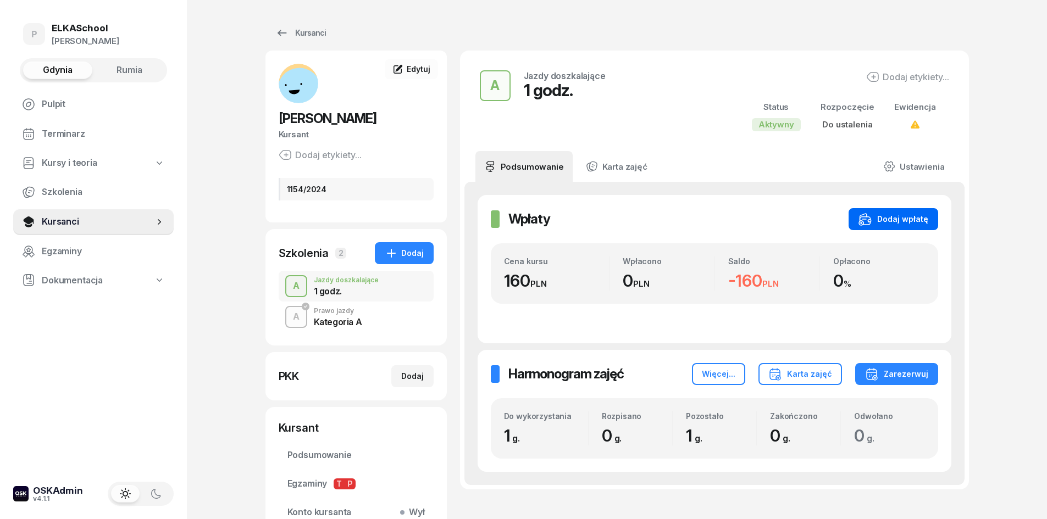
click at [892, 230] on button "Dodaj wpłatę" at bounding box center [893, 219] width 90 height 22
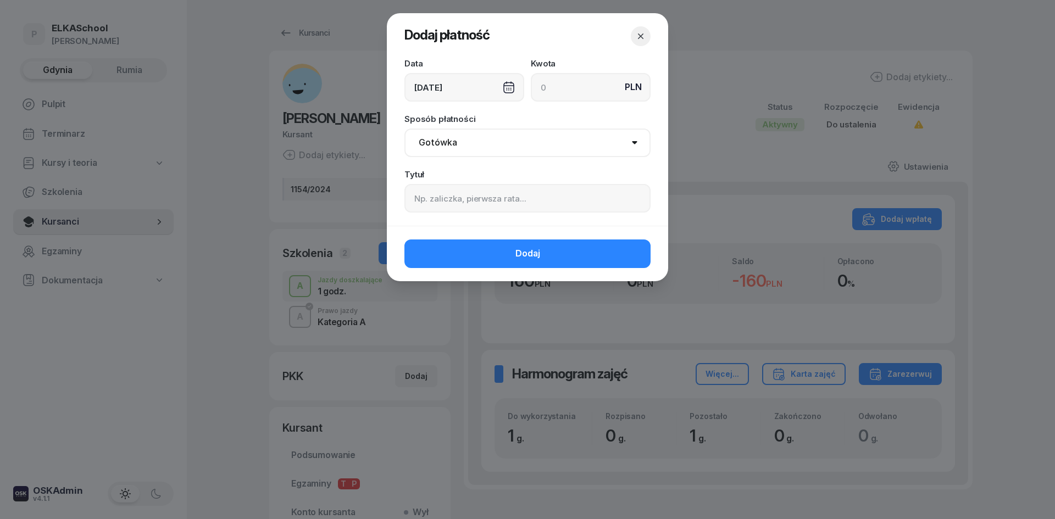
click at [470, 136] on select "Gotówka Karta Przelew Płatności online BLIK" at bounding box center [527, 143] width 246 height 29
select select "online"
click at [404, 129] on select "Gotówka Karta Przelew Płatności online BLIK" at bounding box center [527, 143] width 246 height 29
click at [450, 89] on div "[DATE]" at bounding box center [464, 87] width 120 height 29
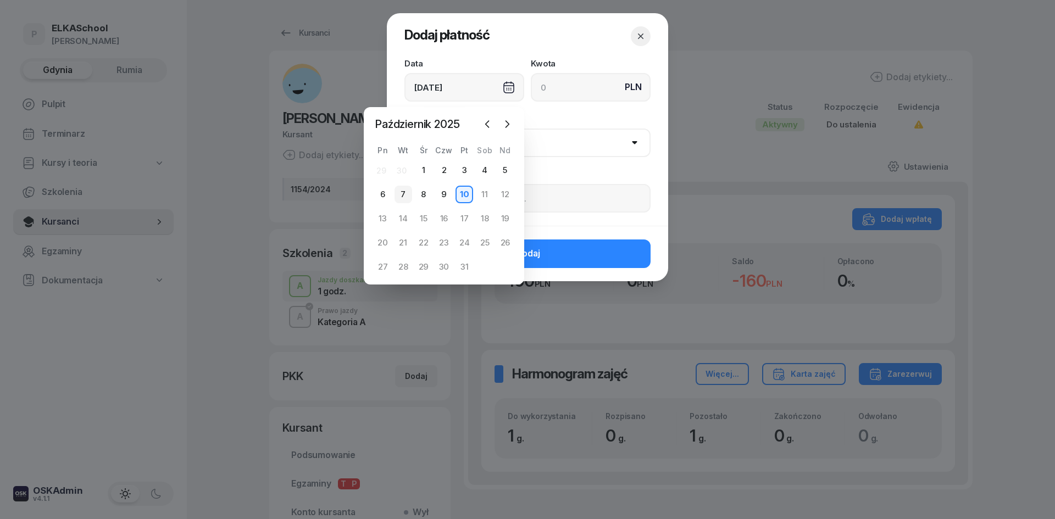
drag, startPoint x: 405, startPoint y: 190, endPoint x: 413, endPoint y: 185, distance: 9.5
click at [406, 190] on div "7" at bounding box center [403, 195] width 18 height 18
type input "[DATE]"
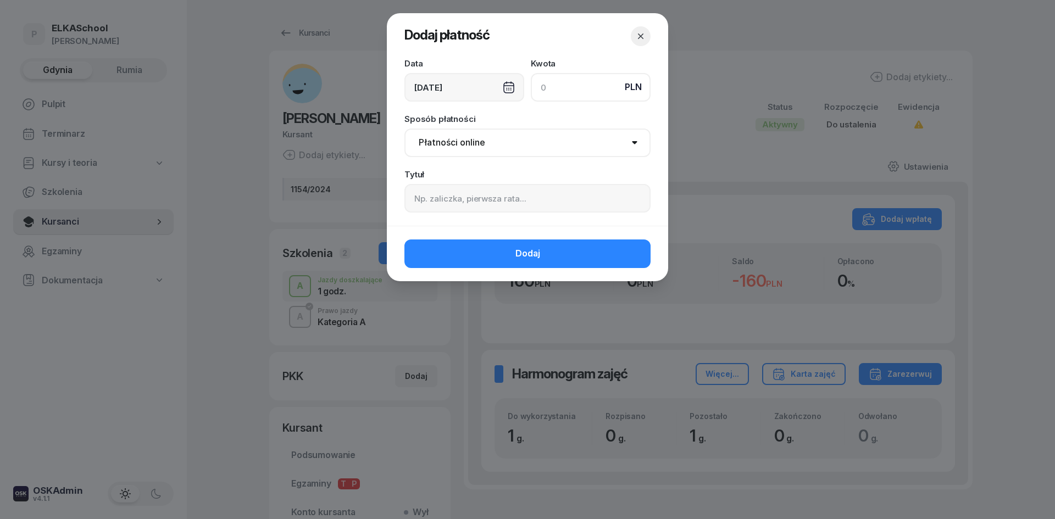
click at [567, 85] on input at bounding box center [591, 87] width 120 height 29
type input "160"
click at [430, 199] on input at bounding box center [527, 198] width 246 height 29
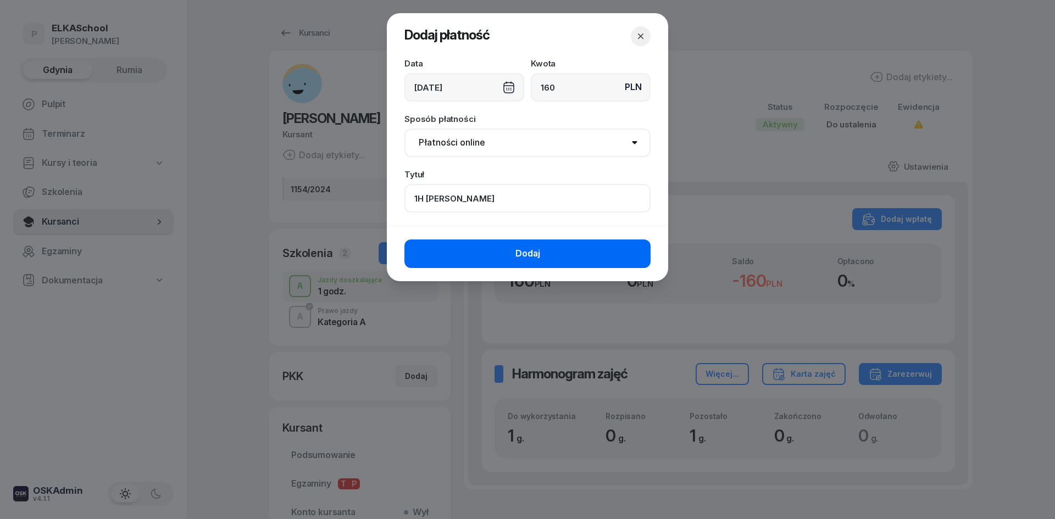
type input "1H PAWEŁ"
click at [450, 257] on button "Dodaj" at bounding box center [527, 254] width 246 height 29
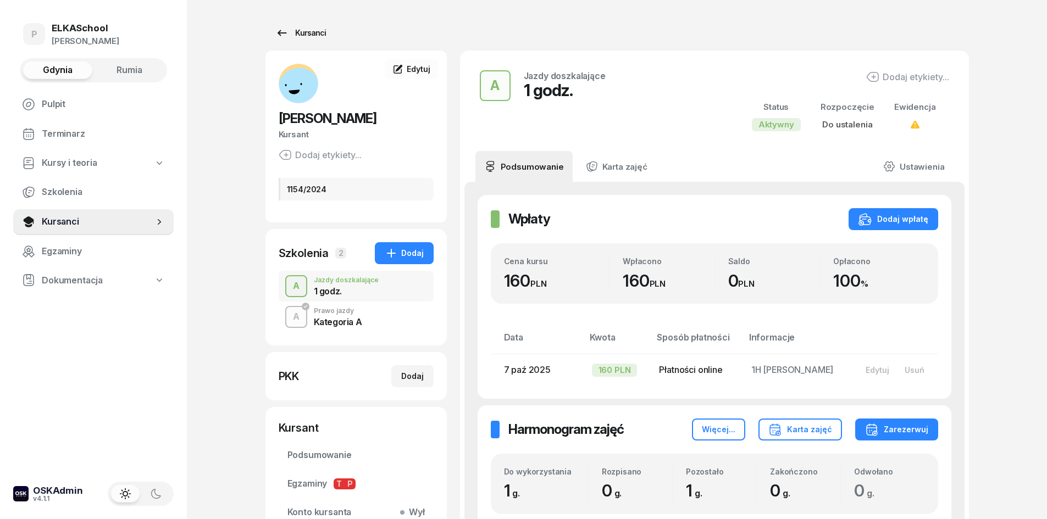
click at [303, 40] on link "Kursanci" at bounding box center [300, 33] width 70 height 22
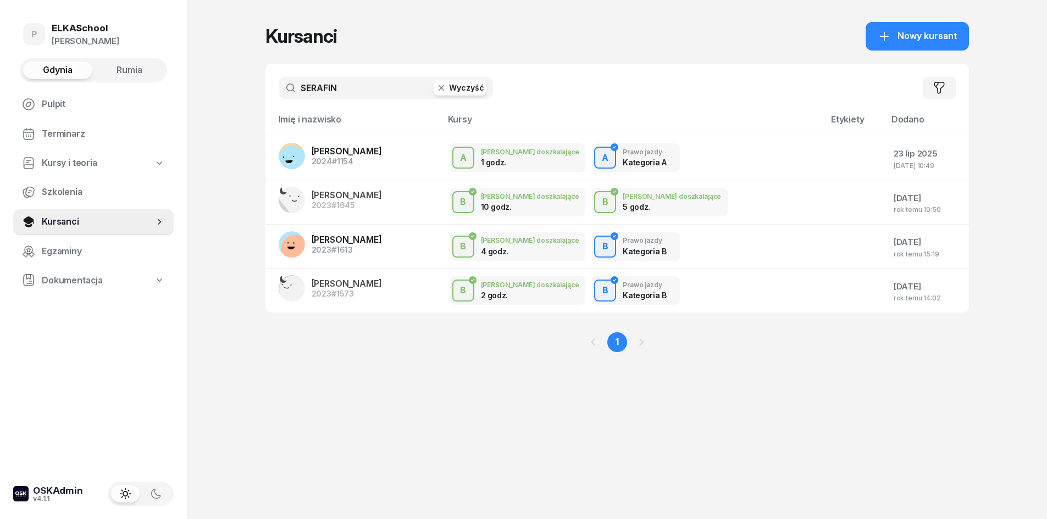
drag, startPoint x: 342, startPoint y: 88, endPoint x: 232, endPoint y: 101, distance: 110.1
click at [235, 101] on div "P ELKASchool Pietryka Gdynia Rumia Pulpit Terminarz Kursy i teoria Szkolenia Ku…" at bounding box center [523, 259] width 1047 height 519
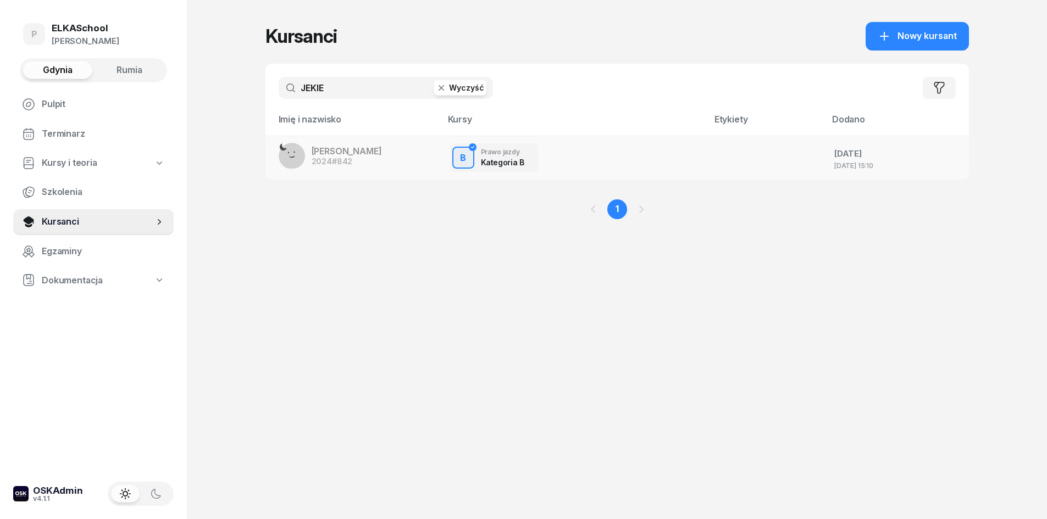
type input "JEKIE"
click at [337, 160] on span "#842" at bounding box center [342, 161] width 20 height 9
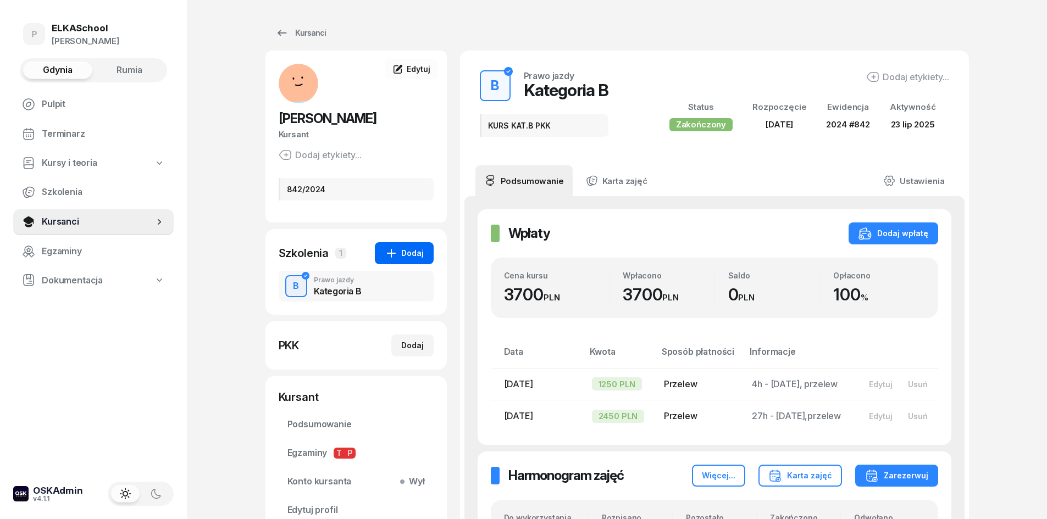
click at [403, 255] on div "Dodaj" at bounding box center [404, 253] width 39 height 13
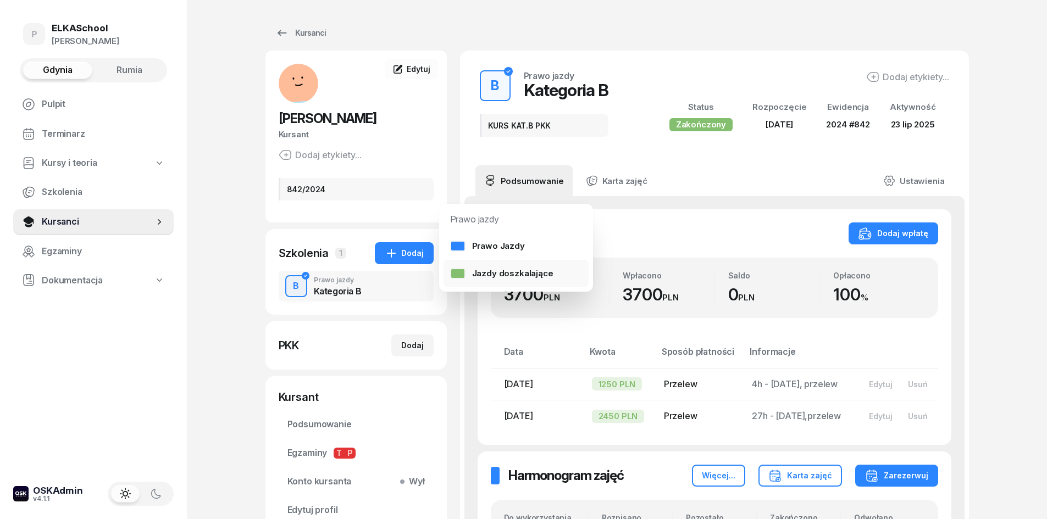
click at [501, 264] on link "Jazdy doszkalające" at bounding box center [515, 273] width 145 height 27
select select "B"
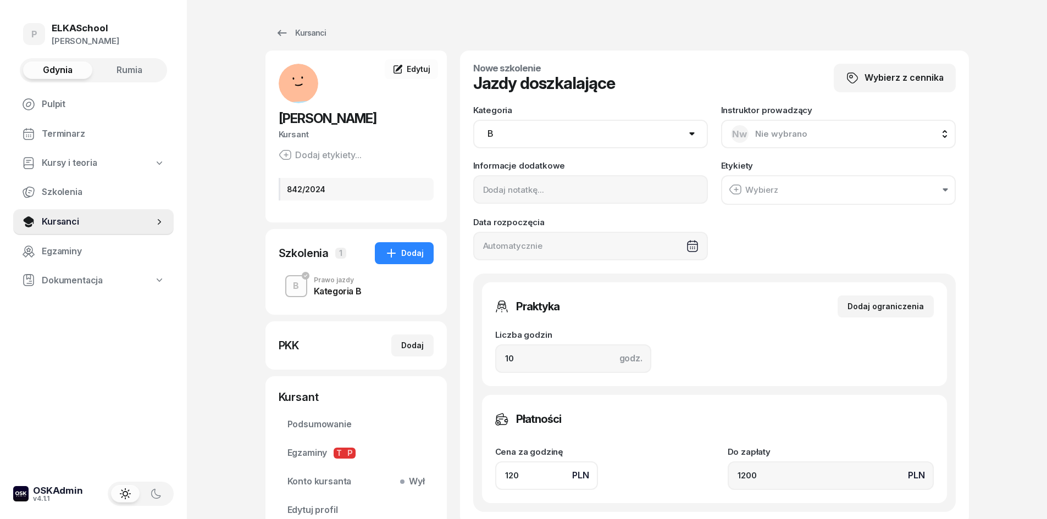
click at [601, 131] on select "AM A1 A2 A B1 B B+E C1 C1+E C C+E D1 D1+E D D+E T Tram C+CE C+D" at bounding box center [590, 134] width 235 height 29
click at [772, 132] on span "Nie wybrano" at bounding box center [781, 134] width 52 height 10
type input "LESZ"
click at [812, 210] on span "[PERSON_NAME]" at bounding box center [795, 207] width 68 height 14
drag, startPoint x: 538, startPoint y: 352, endPoint x: 455, endPoint y: 376, distance: 85.9
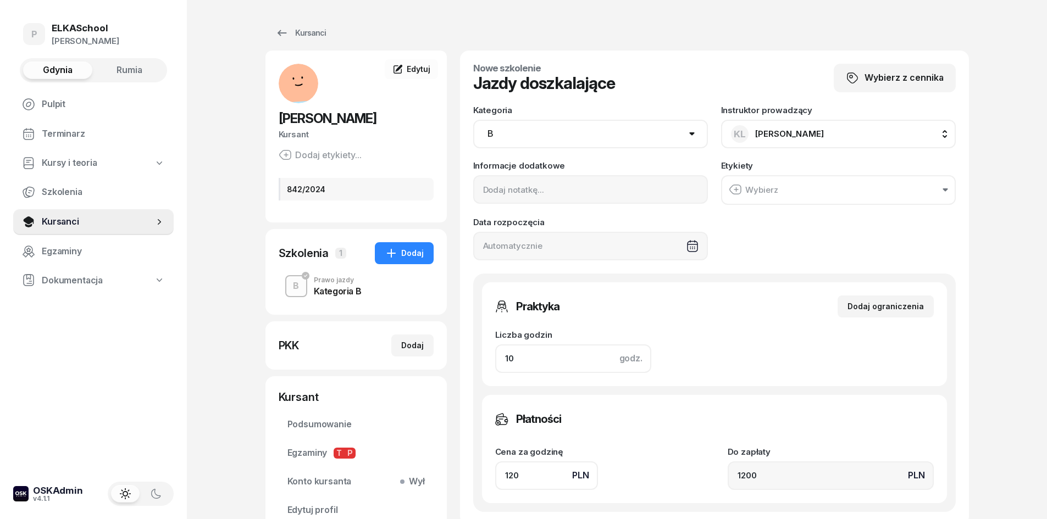
click at [455, 376] on div "KAROLINA JEKIEŁEK Kursant Dodaj etykiety... 842/2024 JK JEKIEŁEK KAROLINA Kursa…" at bounding box center [616, 346] width 703 height 590
type input "2"
type input "240"
type input "2"
drag, startPoint x: 523, startPoint y: 473, endPoint x: 448, endPoint y: 498, distance: 79.2
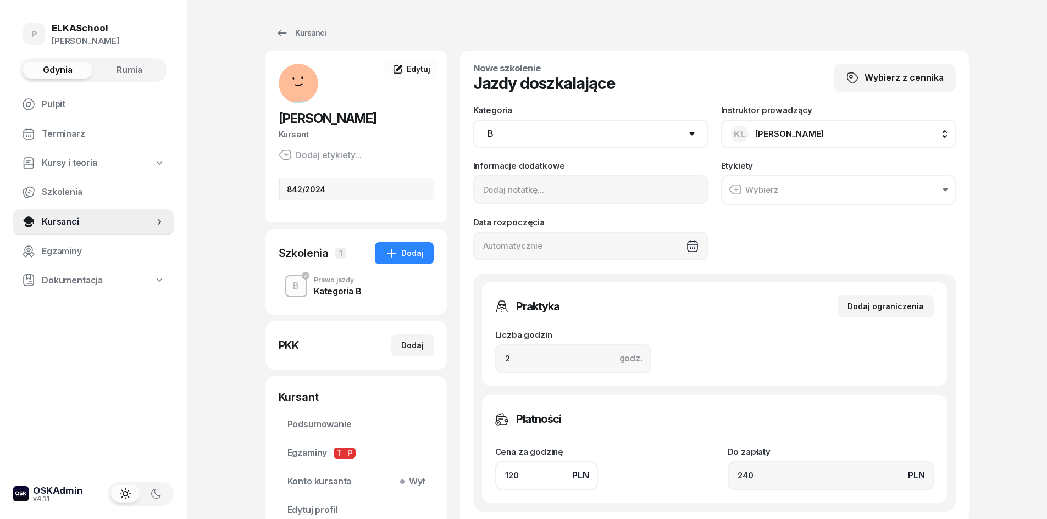
click at [448, 498] on div "KAROLINA JEKIEŁEK Kursant Dodaj etykiety... 842/2024 JK JEKIEŁEK KAROLINA Kursa…" at bounding box center [616, 346] width 703 height 590
type input "1"
type input "2"
type input "13"
type input "26"
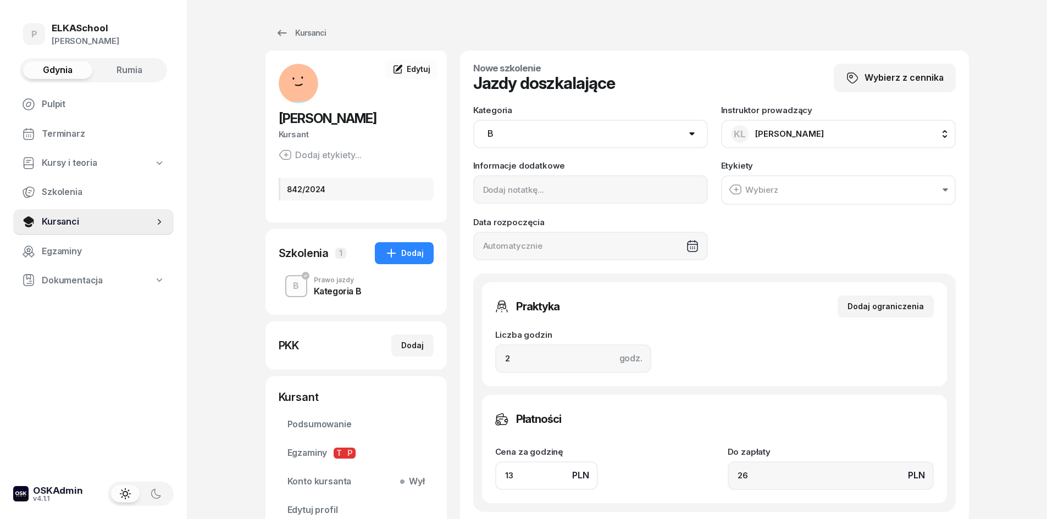
type input "130"
type input "260"
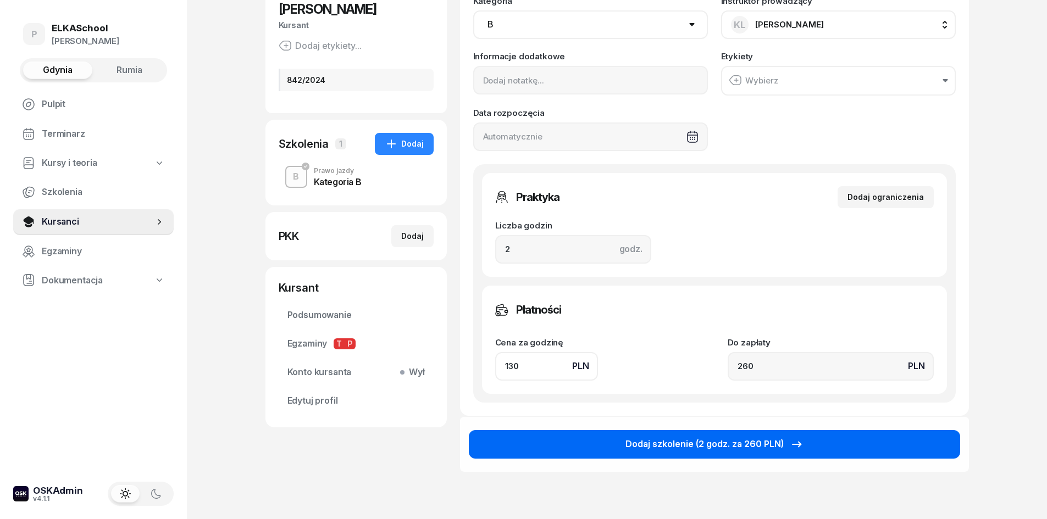
scroll to position [110, 0]
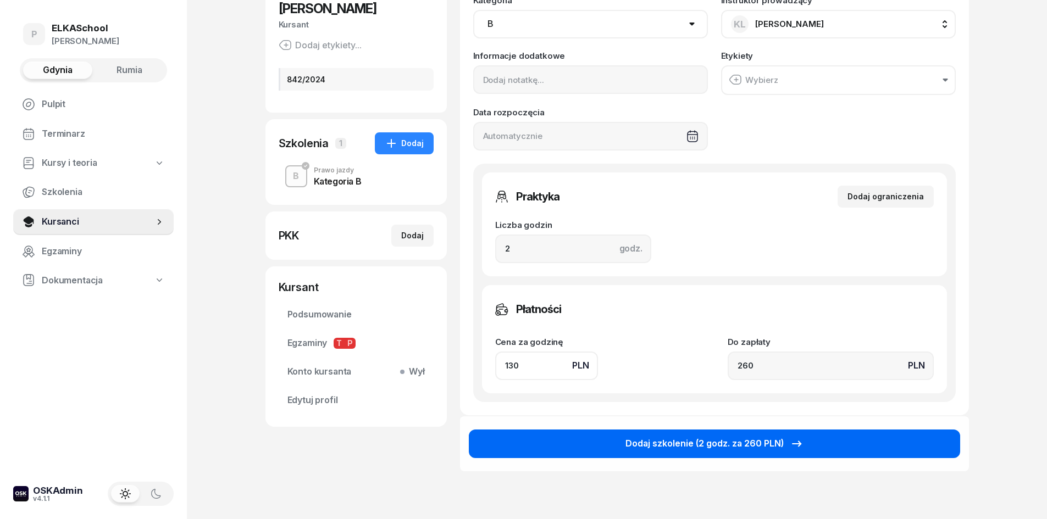
type input "130"
click at [778, 434] on button "Dodaj szkolenie (2 godz. za 260 PLN)" at bounding box center [714, 444] width 491 height 29
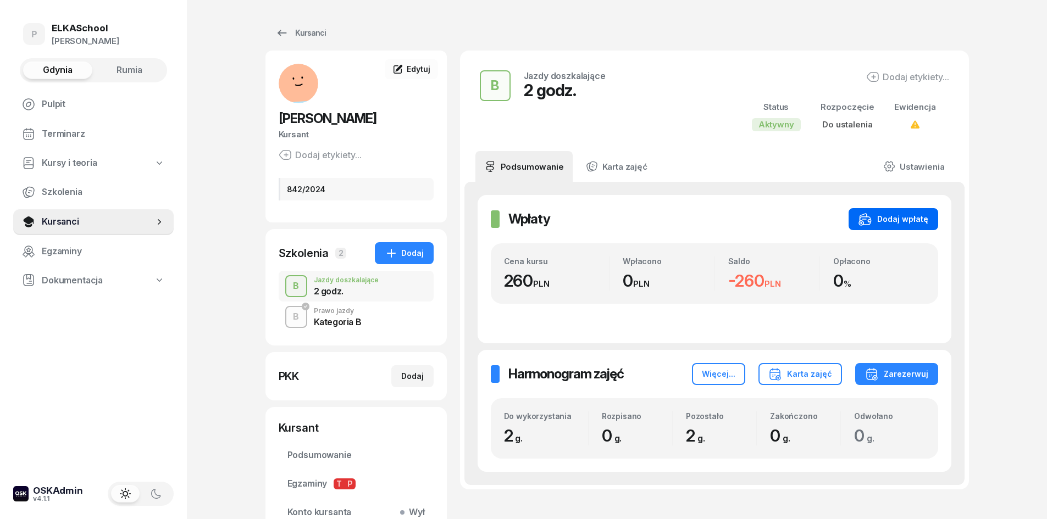
click at [870, 220] on icon "button" at bounding box center [869, 221] width 3 height 2
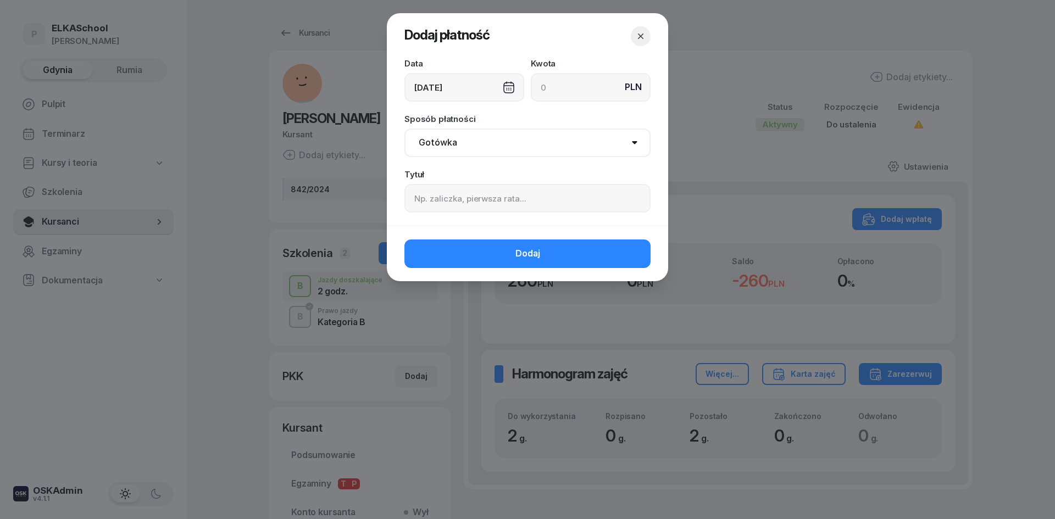
click at [453, 97] on div "[DATE]" at bounding box center [464, 87] width 120 height 29
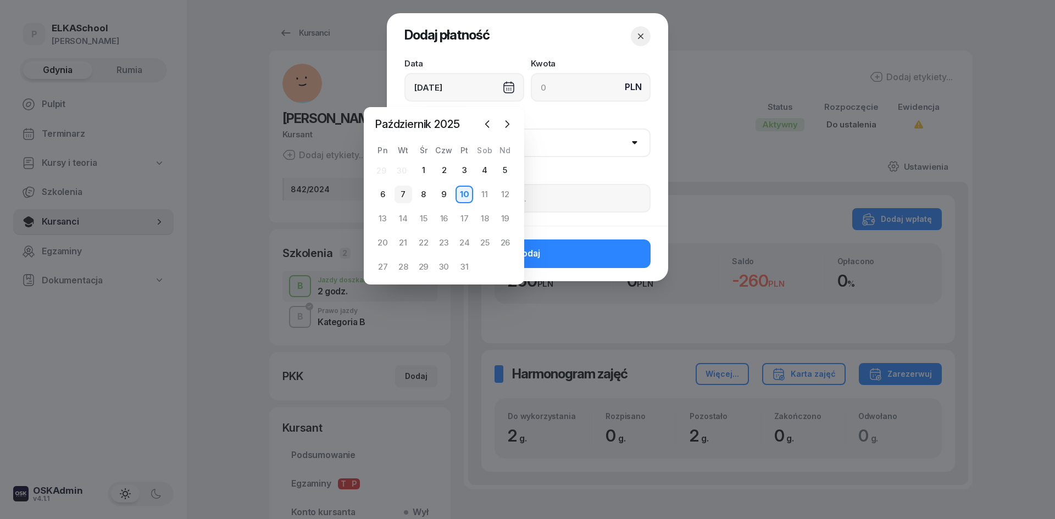
click at [404, 194] on div "7" at bounding box center [403, 195] width 18 height 18
type input "[DATE]"
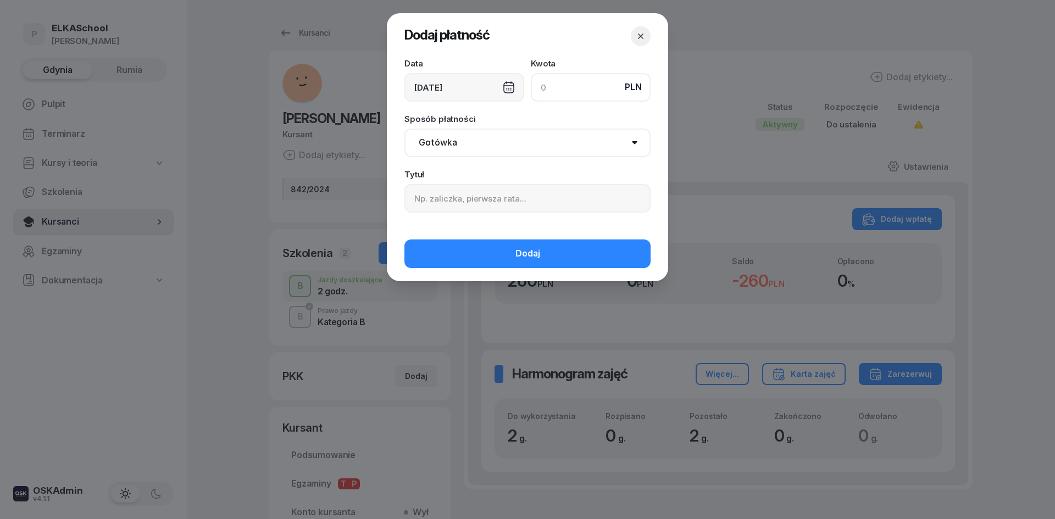
click at [566, 86] on input at bounding box center [591, 87] width 120 height 29
type input "250"
click at [451, 201] on input at bounding box center [527, 198] width 246 height 29
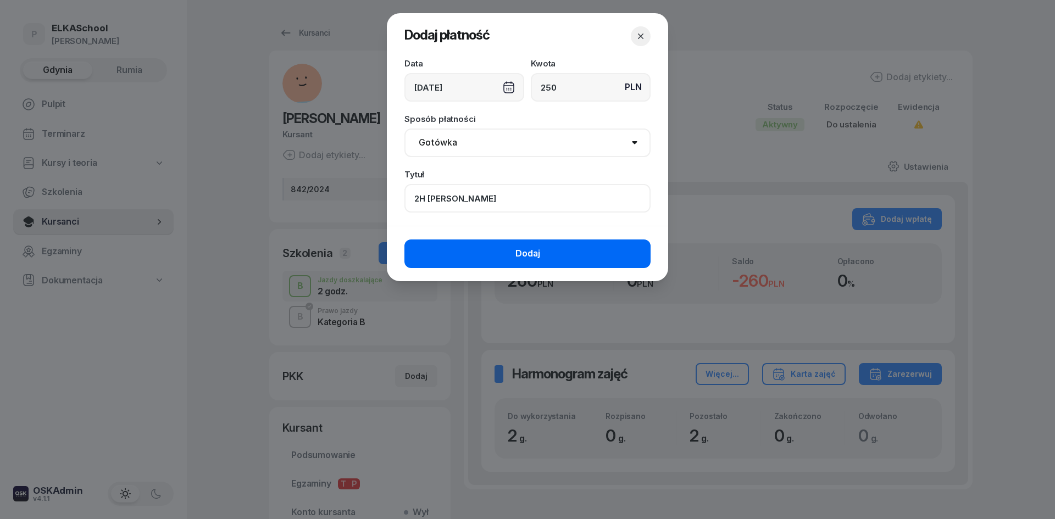
type input "2H LESZEK"
click at [475, 248] on button "Dodaj" at bounding box center [527, 254] width 246 height 29
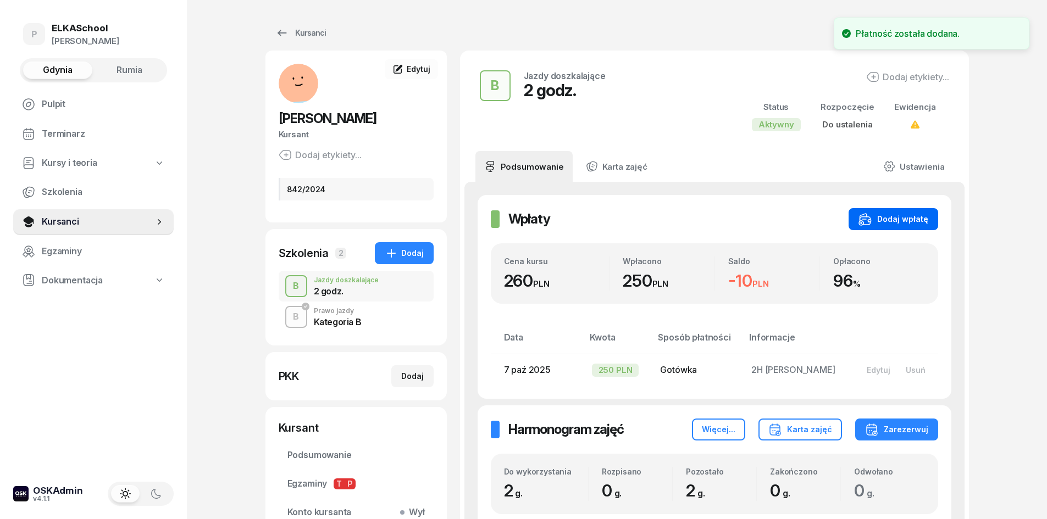
click at [895, 219] on div "Dodaj wpłatę" at bounding box center [893, 219] width 70 height 13
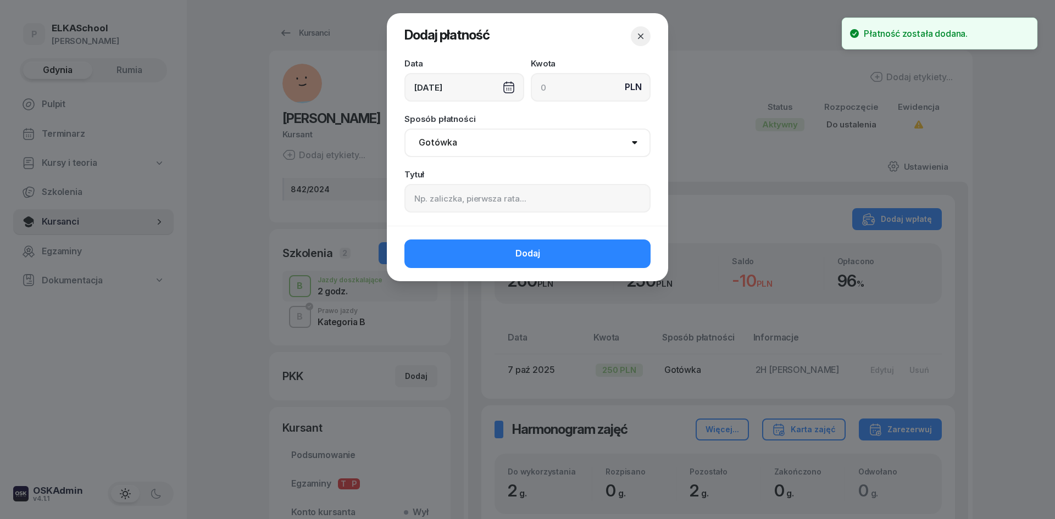
click at [460, 82] on div "[DATE]" at bounding box center [464, 87] width 120 height 29
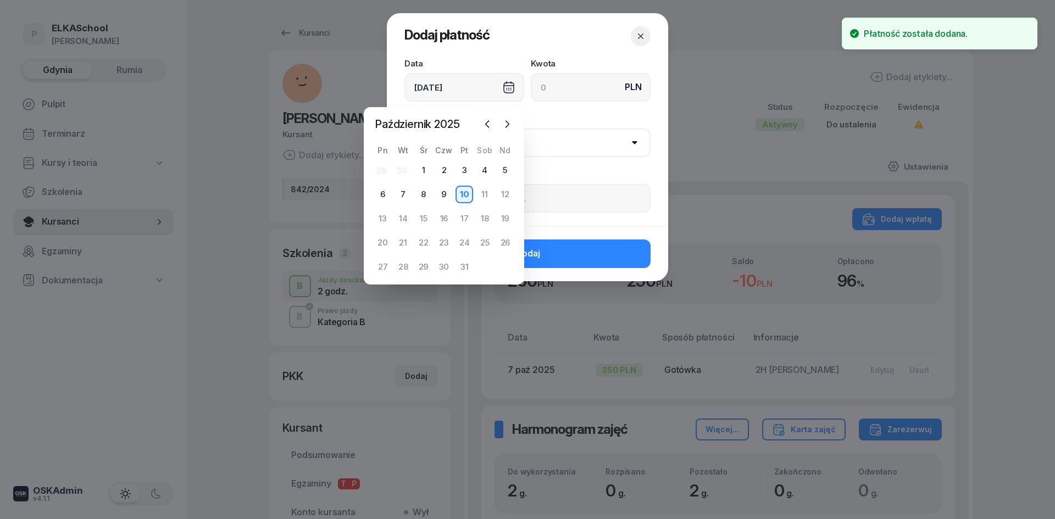
click at [392, 192] on div "6" at bounding box center [383, 195] width 20 height 18
click at [399, 191] on div "7" at bounding box center [403, 195] width 18 height 18
type input "[DATE]"
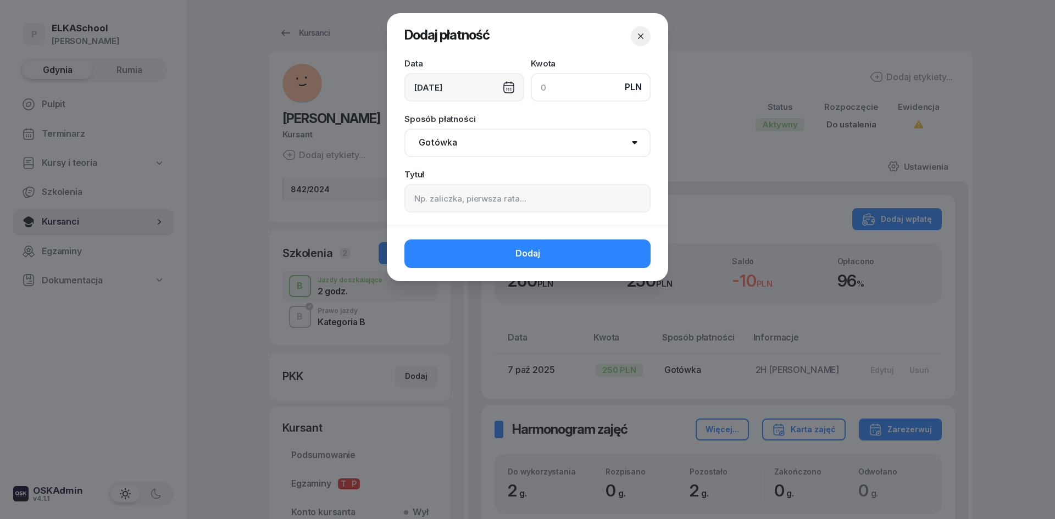
click at [557, 96] on input at bounding box center [591, 87] width 120 height 29
type input "10"
click at [462, 143] on select "Gotówka Karta Przelew Płatności online BLIK" at bounding box center [527, 143] width 246 height 29
select select "card"
click at [404, 129] on select "Gotówka Karta Przelew Płatności online BLIK" at bounding box center [527, 143] width 246 height 29
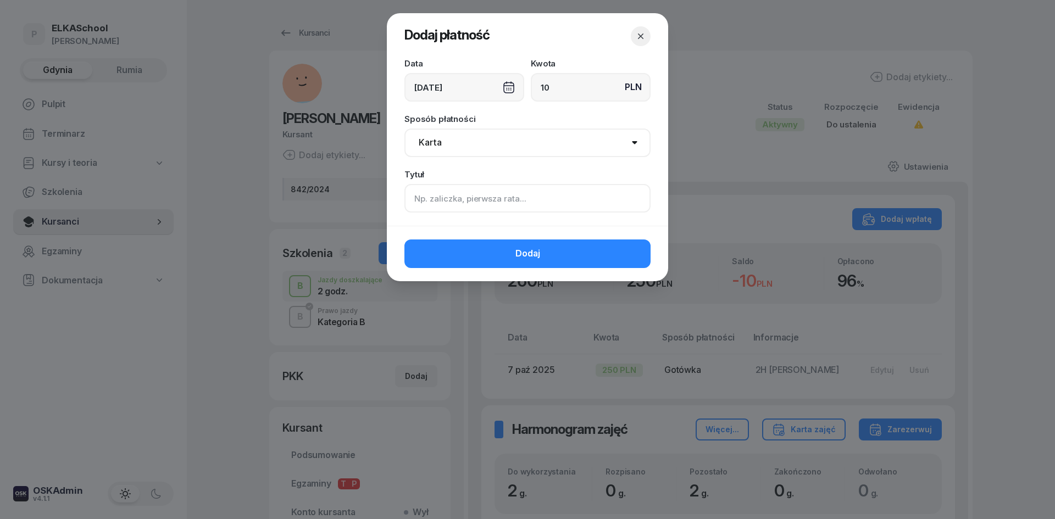
click at [437, 203] on input at bounding box center [527, 198] width 246 height 29
type input "L"
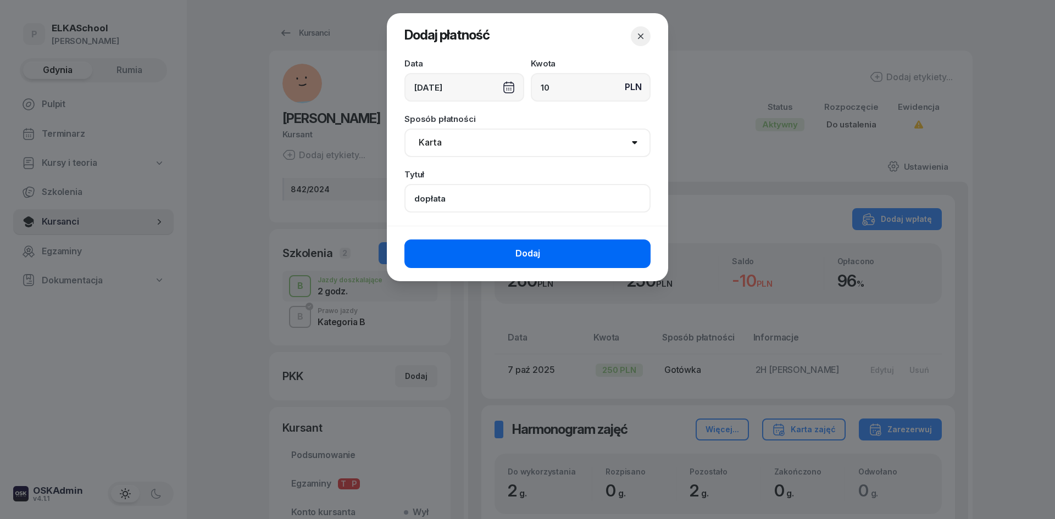
type input "dopłata"
click at [525, 257] on span "Dodaj" at bounding box center [527, 254] width 25 height 14
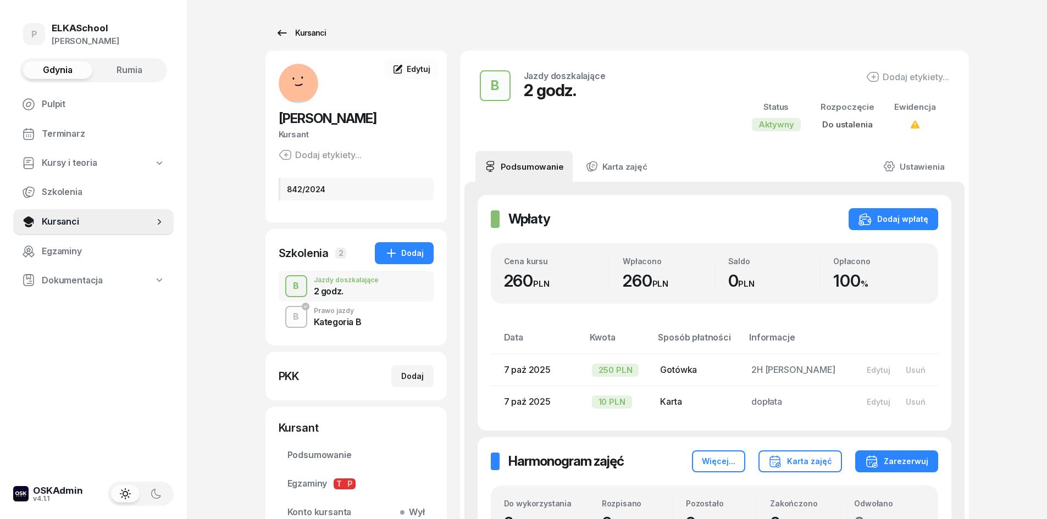
click at [299, 23] on link "Kursanci" at bounding box center [300, 33] width 70 height 22
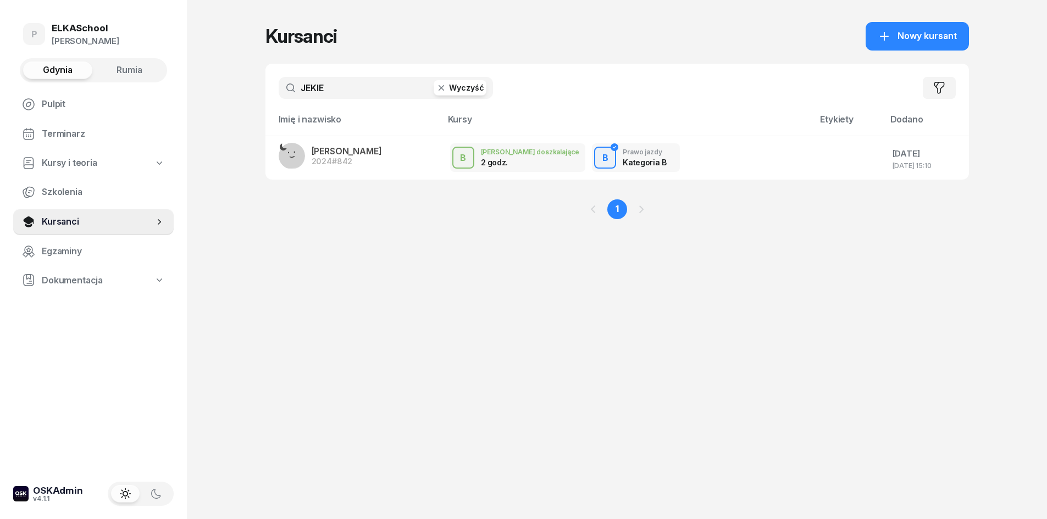
drag, startPoint x: 325, startPoint y: 88, endPoint x: 257, endPoint y: 101, distance: 68.8
click at [257, 101] on div "P ELKASchool Pietryka Gdynia Rumia Pulpit Terminarz Kursy i teoria Szkolenia Ku…" at bounding box center [523, 259] width 1047 height 519
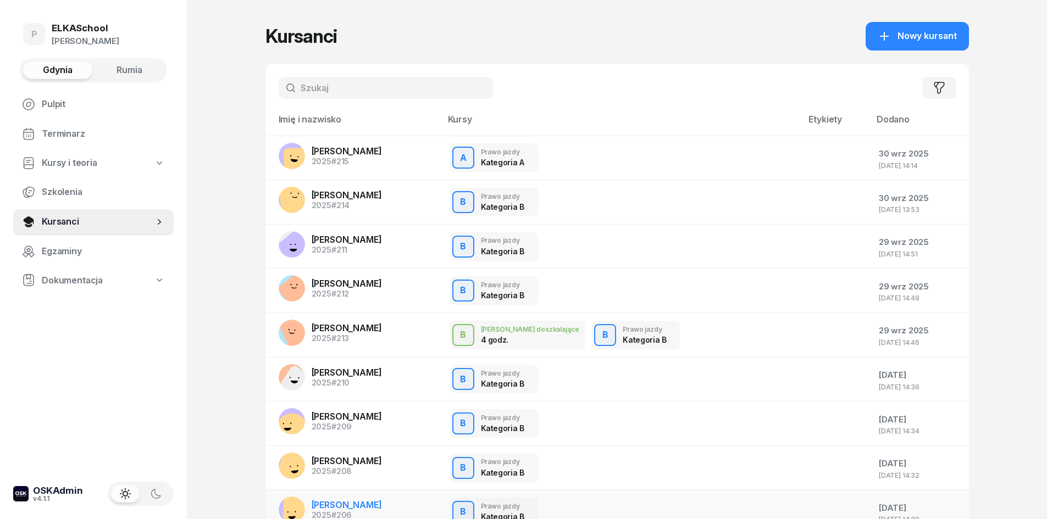
click at [328, 507] on span "[PERSON_NAME]" at bounding box center [347, 504] width 70 height 11
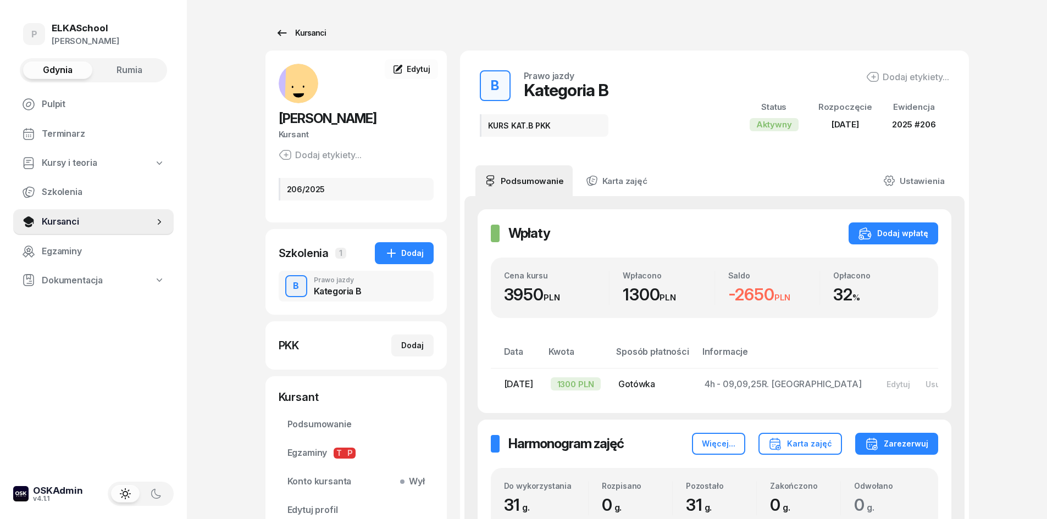
click at [295, 35] on div "Kursanci" at bounding box center [300, 32] width 51 height 13
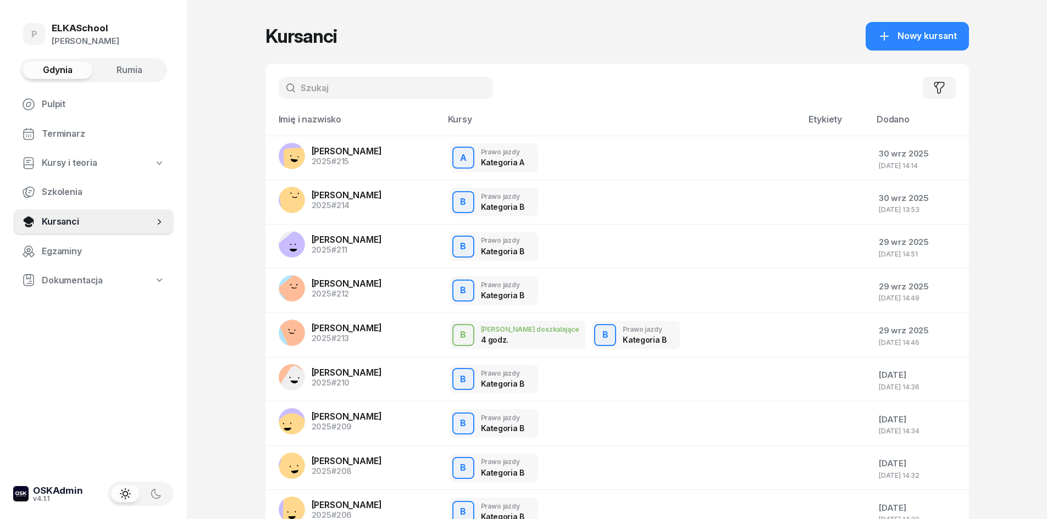
click at [342, 88] on input "text" at bounding box center [386, 88] width 214 height 22
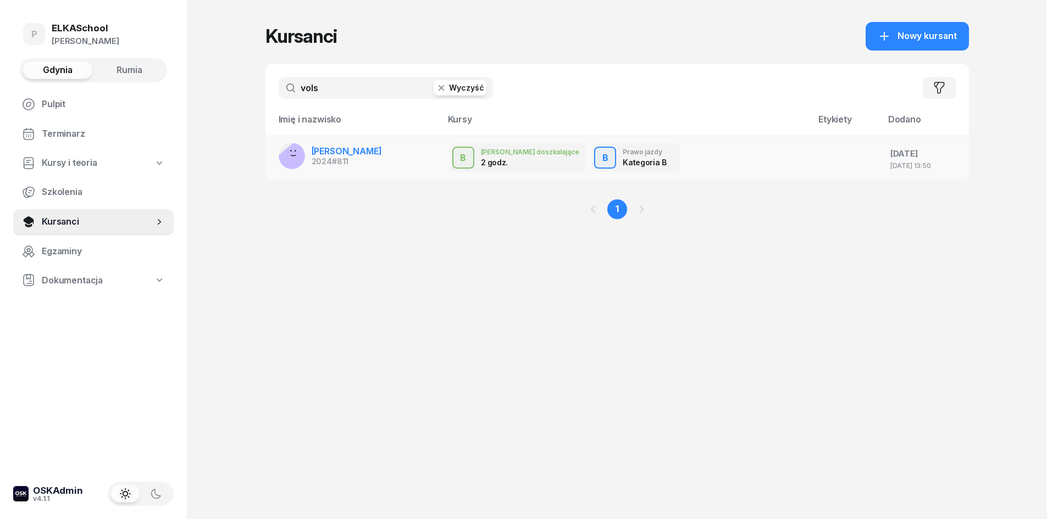
type input "vols"
click at [354, 153] on span "[PERSON_NAME]" at bounding box center [347, 151] width 70 height 11
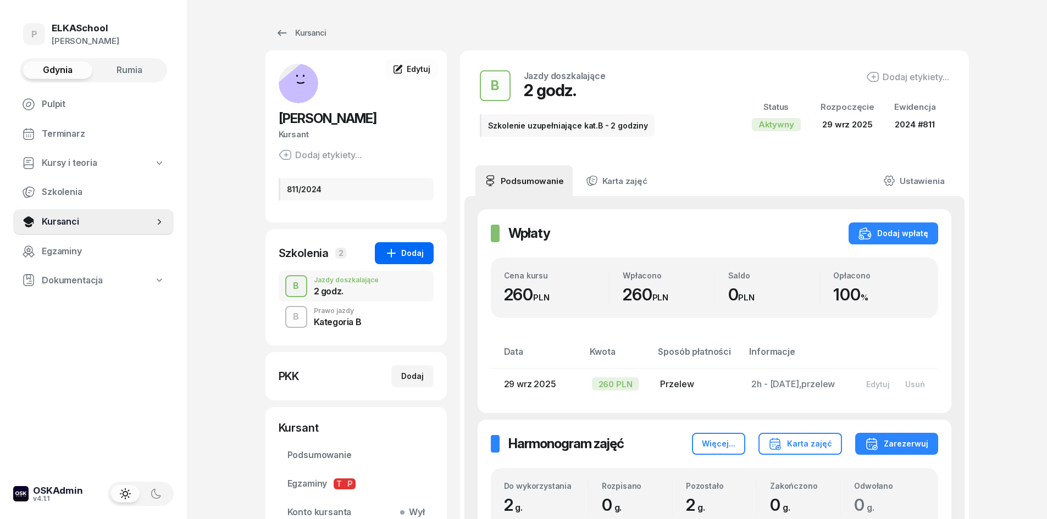
drag, startPoint x: 405, startPoint y: 238, endPoint x: 406, endPoint y: 247, distance: 8.3
click at [406, 238] on div "Szkolenia 2 Dodaj B Jazdy doszkalające 2 godz. B Prawo jazdy Kategoria B" at bounding box center [355, 287] width 181 height 116
click at [406, 248] on div "Dodaj" at bounding box center [404, 253] width 39 height 13
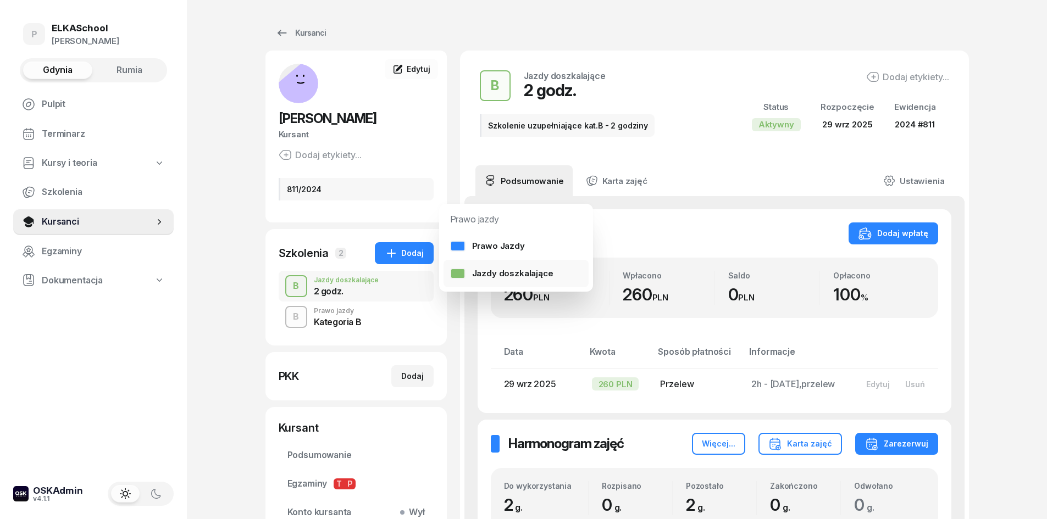
click at [464, 272] on div at bounding box center [457, 273] width 15 height 11
select select "B"
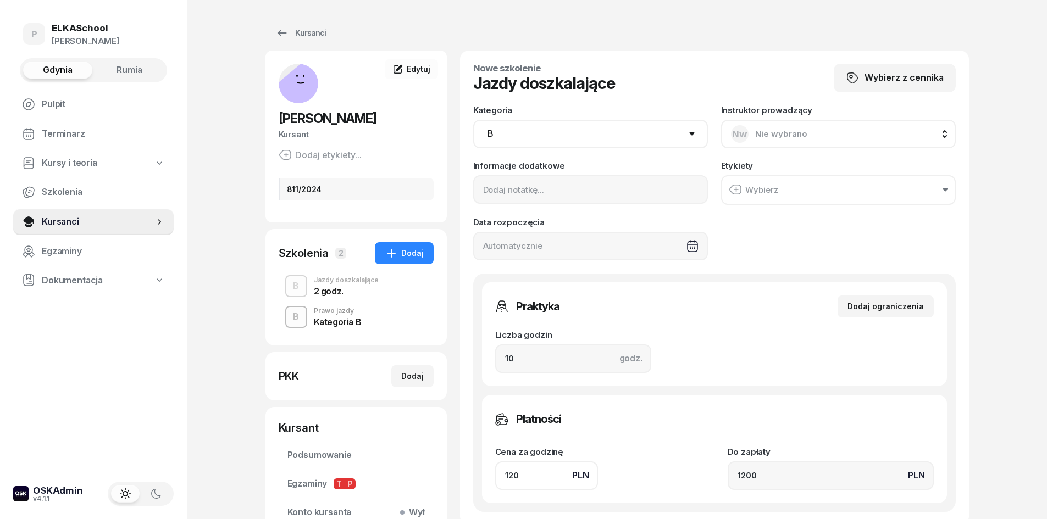
click at [762, 135] on span "Nie wybrano" at bounding box center [781, 134] width 52 height 10
type input "sa"
click at [769, 237] on span "[PERSON_NAME]" at bounding box center [795, 238] width 68 height 14
drag, startPoint x: 519, startPoint y: 362, endPoint x: 473, endPoint y: 375, distance: 48.5
click at [473, 375] on div "Praktyka Dodaj ograniczenia Liczba godzin godz. 10 Ograniczenia zajęć praktyczn…" at bounding box center [714, 393] width 482 height 238
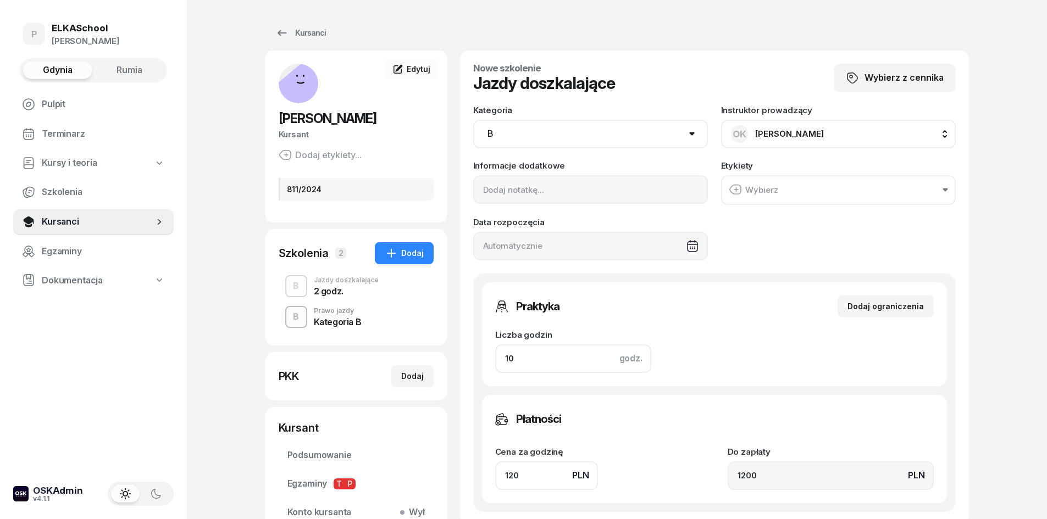
type input "4"
type input "480"
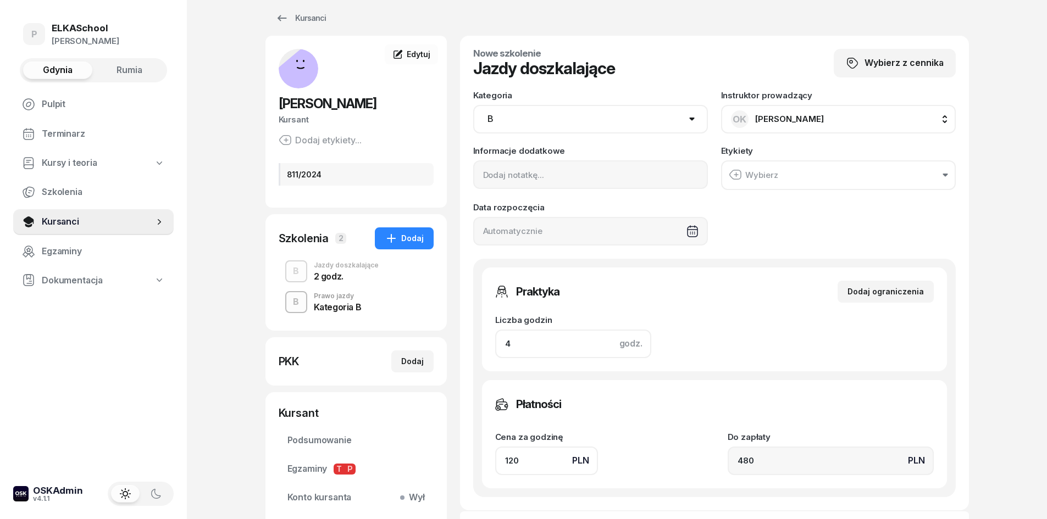
scroll to position [55, 0]
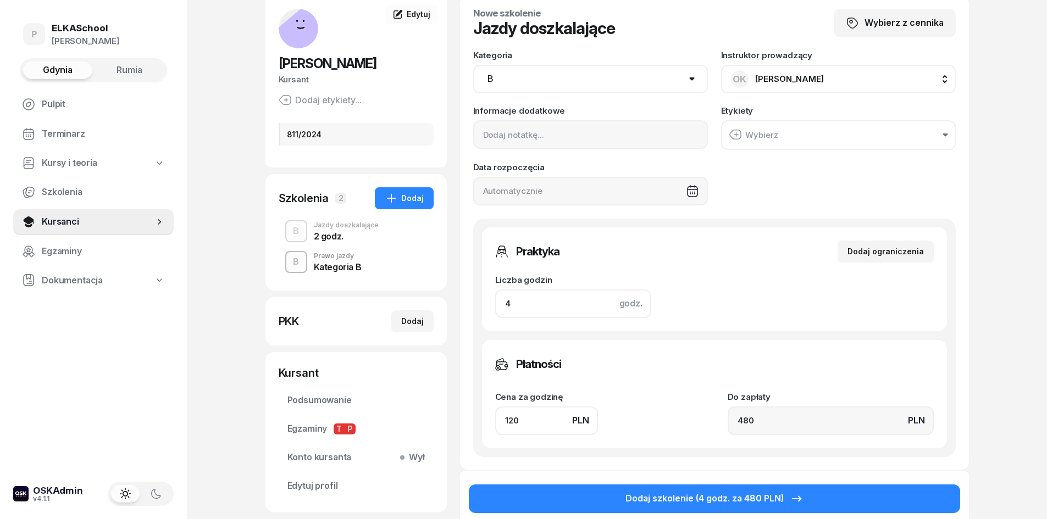
type input "4"
drag, startPoint x: 527, startPoint y: 424, endPoint x: 488, endPoint y: 431, distance: 39.8
click at [488, 431] on div "Płatności Cena za godzinę PLN 120 Do zapłaty PLN 480" at bounding box center [714, 394] width 465 height 108
type input "1"
type input "4"
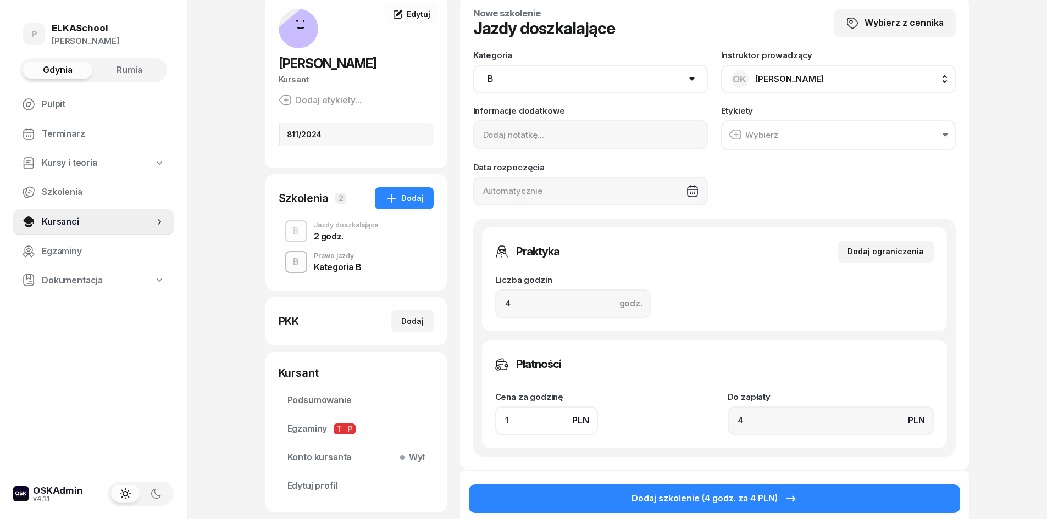
type input "13"
type input "52"
type input "130"
type input "520"
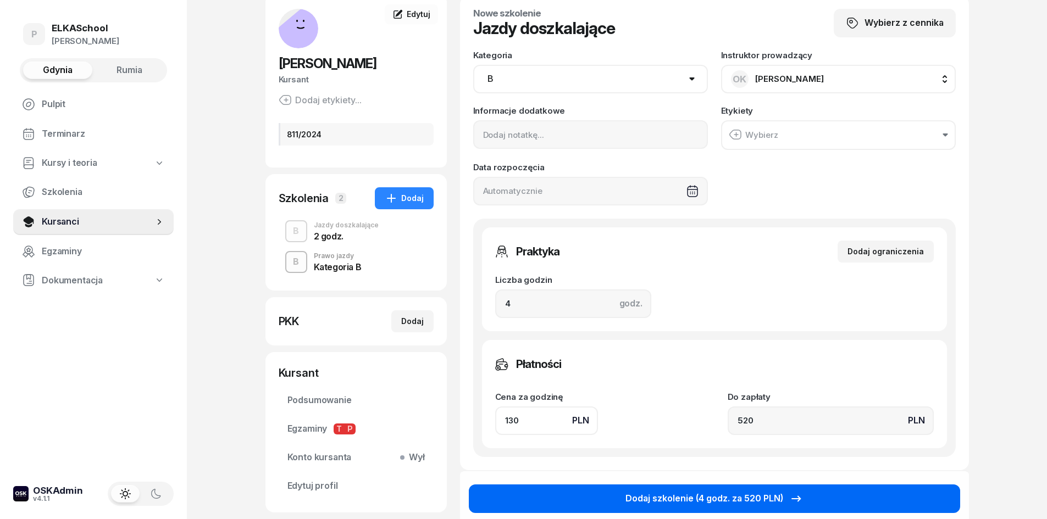
type input "130"
click at [665, 496] on div "Dodaj szkolenie (4 godz. za 520 PLN)" at bounding box center [713, 499] width 177 height 14
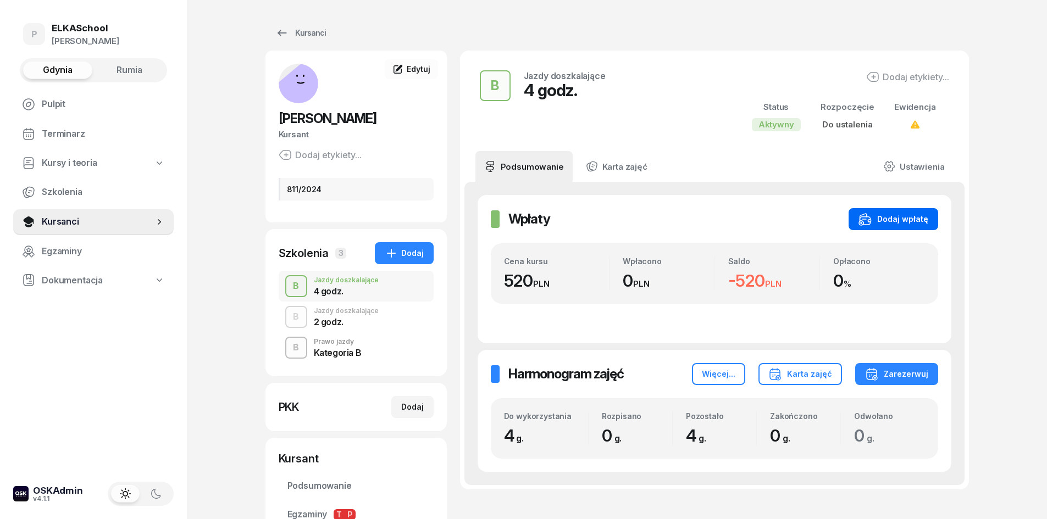
click at [872, 212] on button "Dodaj wpłatę" at bounding box center [893, 219] width 90 height 22
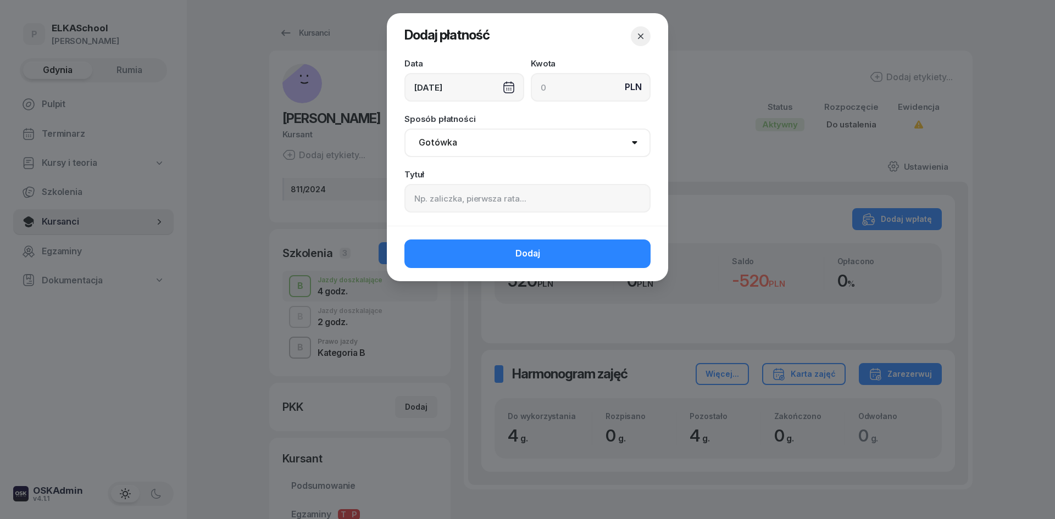
click at [469, 84] on div "[DATE]" at bounding box center [464, 87] width 120 height 29
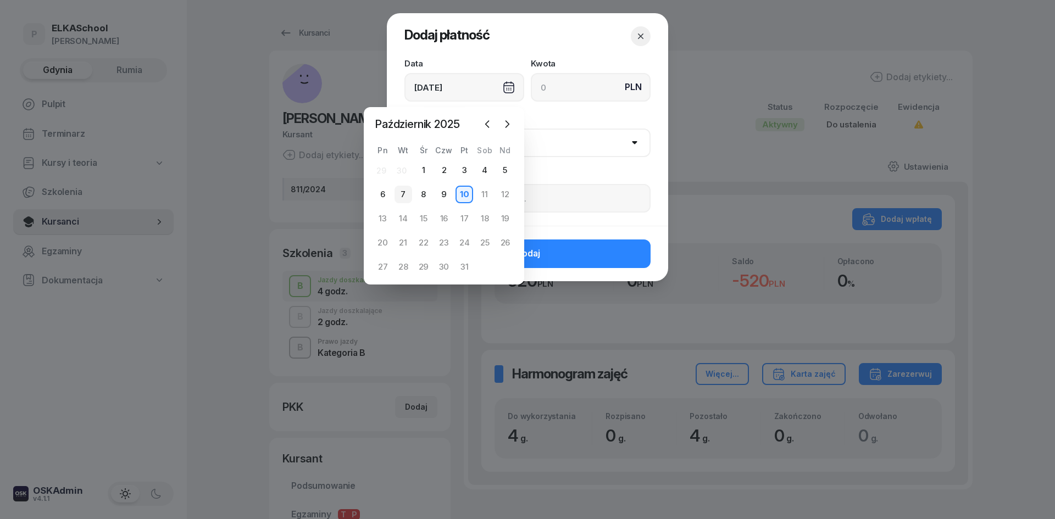
click at [405, 195] on div "7" at bounding box center [403, 195] width 18 height 18
type input "[DATE]"
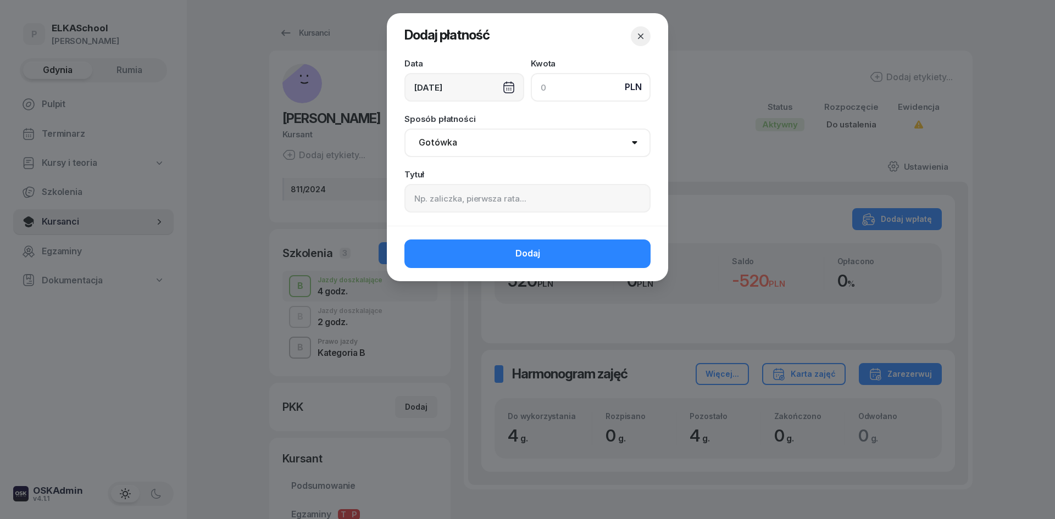
click at [585, 89] on input at bounding box center [591, 87] width 120 height 29
type input "520"
click at [463, 142] on select "Gotówka Karta Przelew Płatności online BLIK" at bounding box center [527, 143] width 246 height 29
select select "card"
click at [404, 129] on select "Gotówka Karta Przelew Płatności online BLIK" at bounding box center [527, 143] width 246 height 29
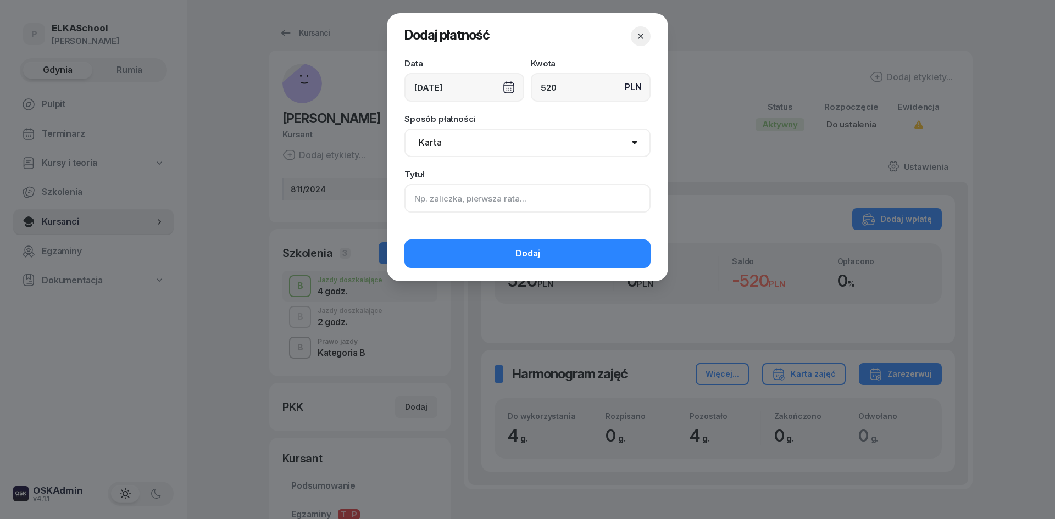
click at [447, 204] on input at bounding box center [527, 198] width 246 height 29
drag, startPoint x: 451, startPoint y: 202, endPoint x: 420, endPoint y: 203, distance: 31.3
click at [420, 203] on input "4h sasza" at bounding box center [527, 198] width 246 height 29
drag, startPoint x: 468, startPoint y: 201, endPoint x: 419, endPoint y: 206, distance: 49.2
click at [419, 206] on input "4h sasza" at bounding box center [527, 198] width 246 height 29
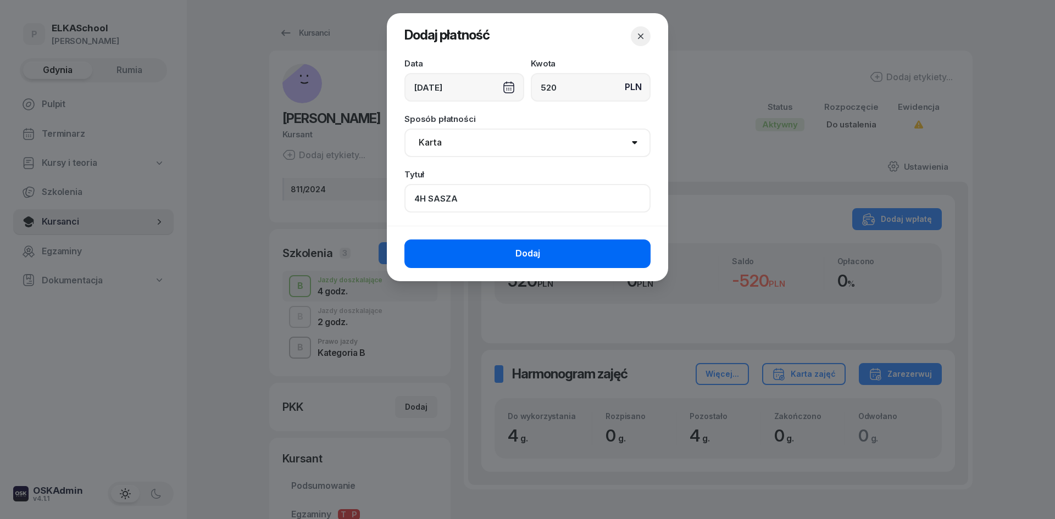
type input "4H SASZA"
click at [504, 255] on button "Dodaj" at bounding box center [527, 254] width 246 height 29
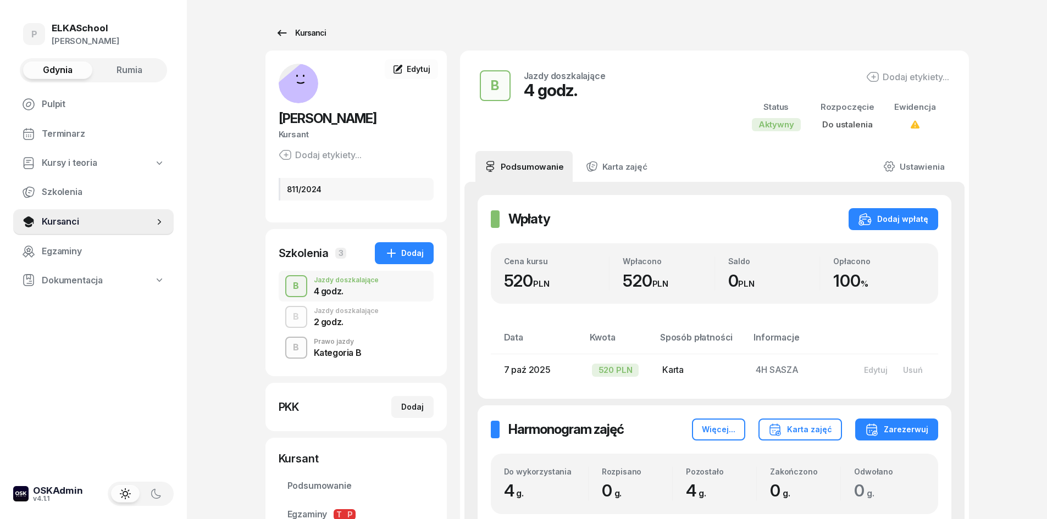
click at [313, 29] on div "Kursanci" at bounding box center [300, 32] width 51 height 13
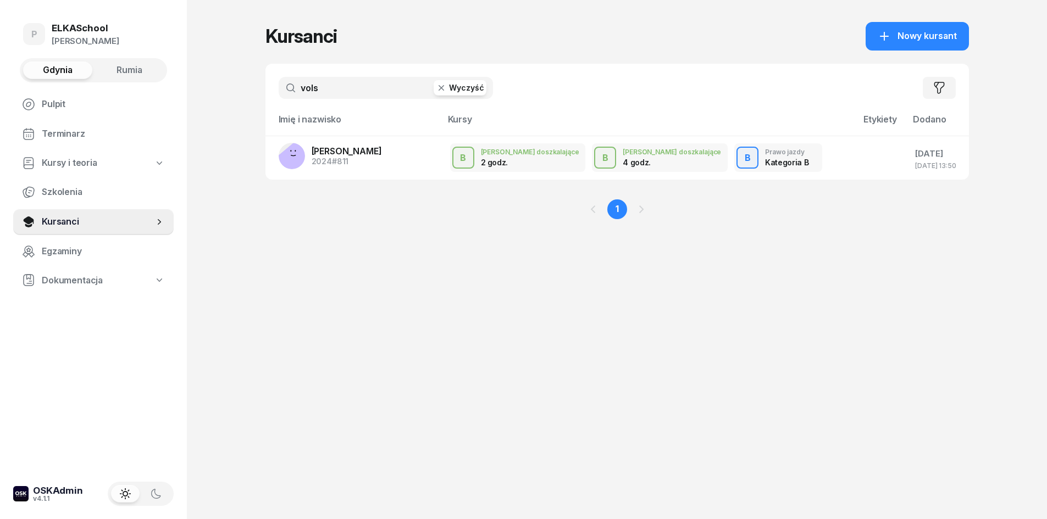
drag, startPoint x: 363, startPoint y: 96, endPoint x: 219, endPoint y: 103, distance: 144.7
click at [219, 103] on div "P ELKASchool Pietryka Gdynia Rumia Pulpit Terminarz Kursy i teoria Szkolenia Ku…" at bounding box center [523, 259] width 1047 height 519
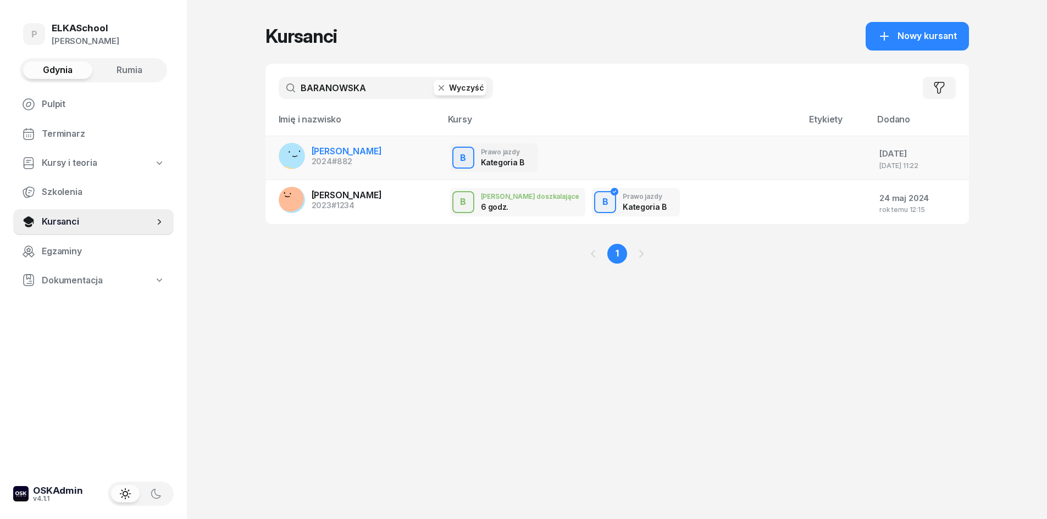
type input "BARANOWSKA"
click at [330, 148] on span "OLIWIA BARANOWSKA" at bounding box center [347, 151] width 70 height 11
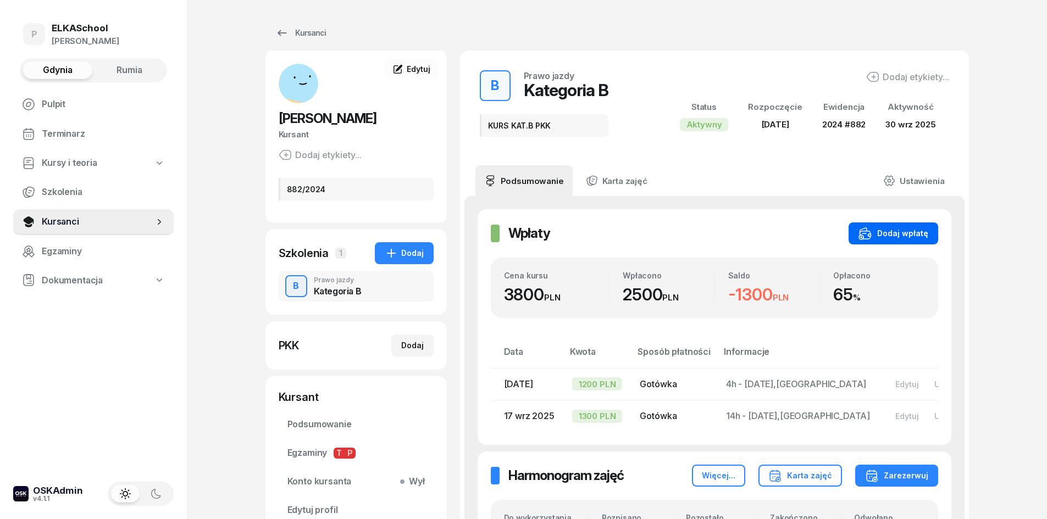
click at [882, 225] on button "Dodaj wpłatę" at bounding box center [893, 234] width 90 height 22
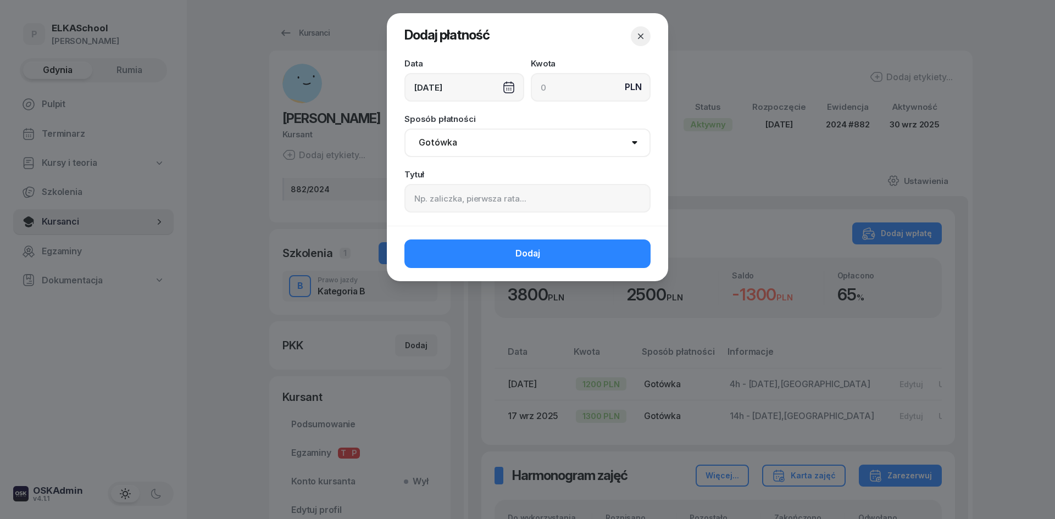
click at [491, 86] on div "[DATE]" at bounding box center [464, 87] width 120 height 29
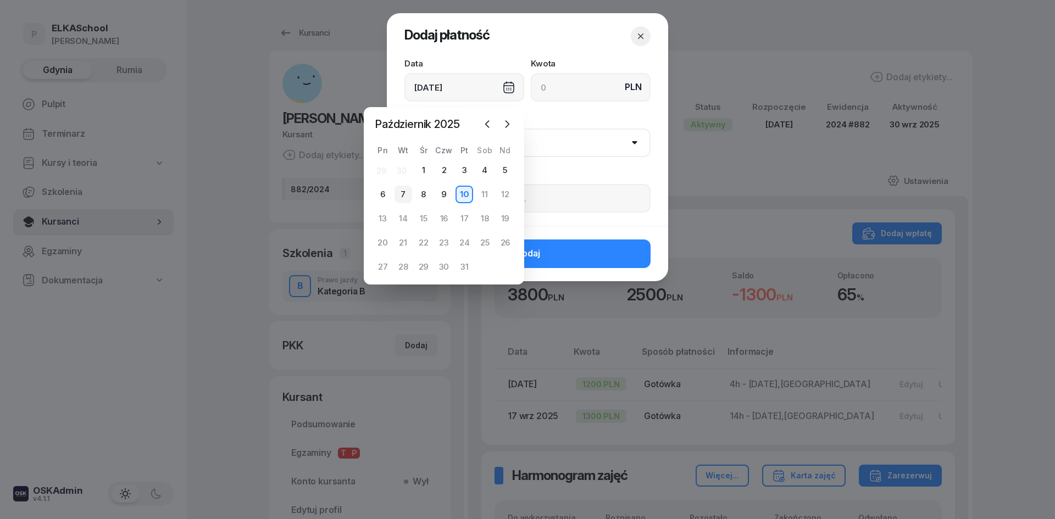
click at [404, 196] on div "7" at bounding box center [403, 195] width 18 height 18
type input "[DATE]"
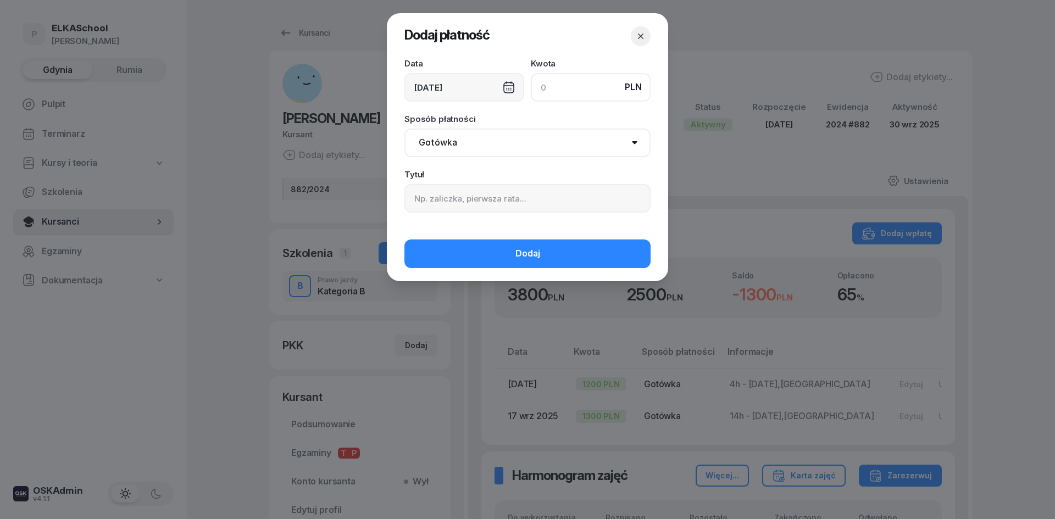
click at [557, 87] on input at bounding box center [591, 87] width 120 height 29
type input "1300"
click at [482, 148] on select "Gotówka Karta Przelew Płatności online BLIK" at bounding box center [527, 143] width 246 height 29
select select "card"
click at [404, 129] on select "Gotówka Karta Przelew Płatności online BLIK" at bounding box center [527, 143] width 246 height 29
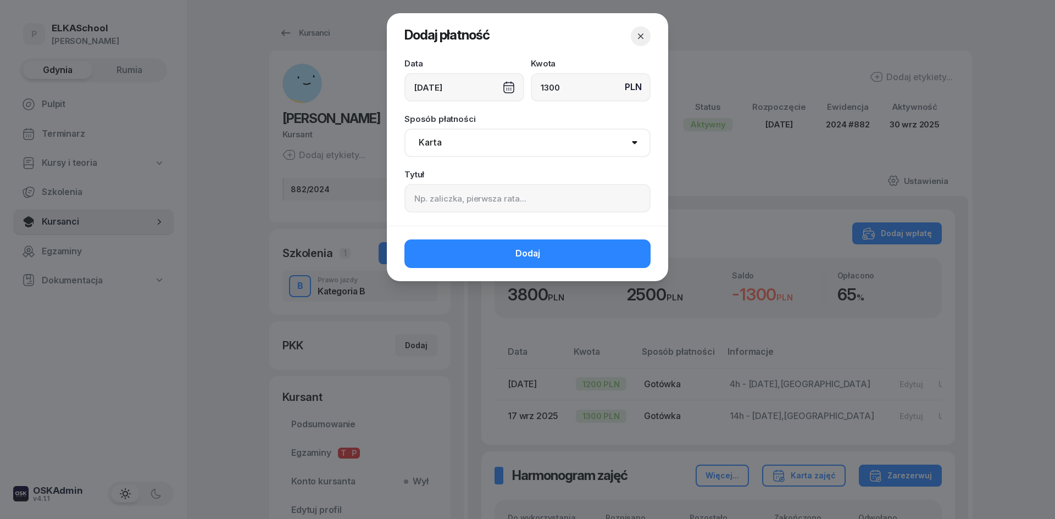
click at [453, 180] on div "Tytuł" at bounding box center [527, 191] width 246 height 42
click at [453, 192] on input at bounding box center [527, 198] width 246 height 29
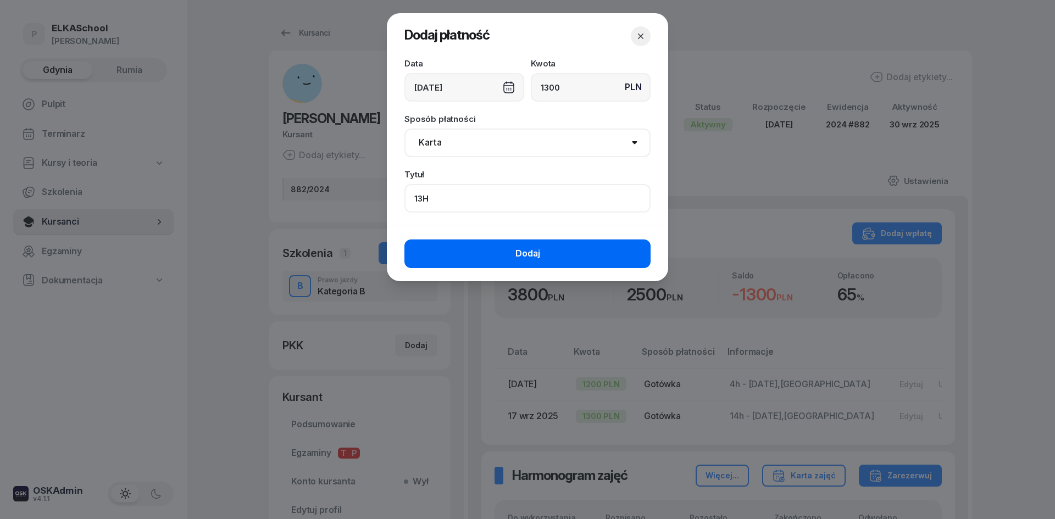
type input "13H"
click at [457, 248] on button "Dodaj" at bounding box center [527, 254] width 246 height 29
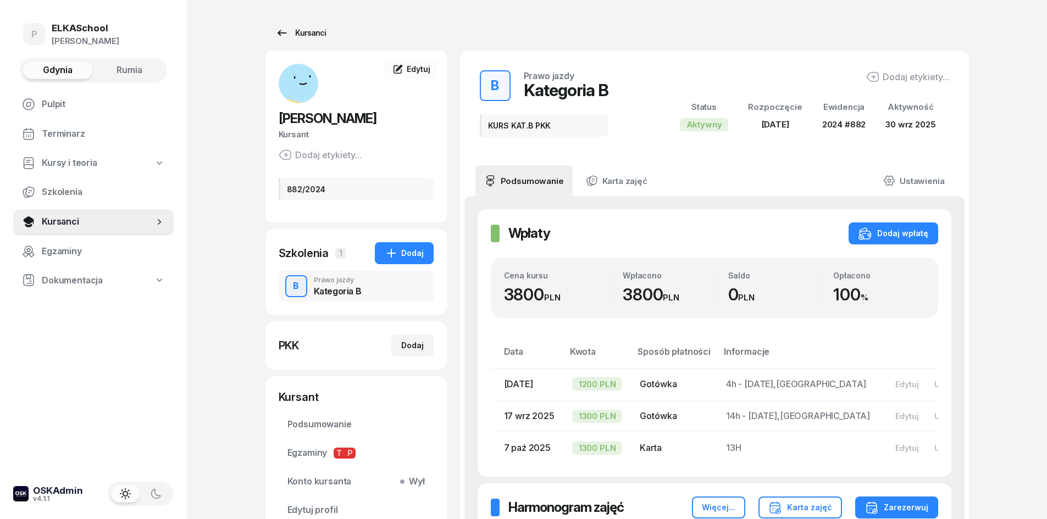
click at [287, 32] on icon at bounding box center [281, 32] width 13 height 13
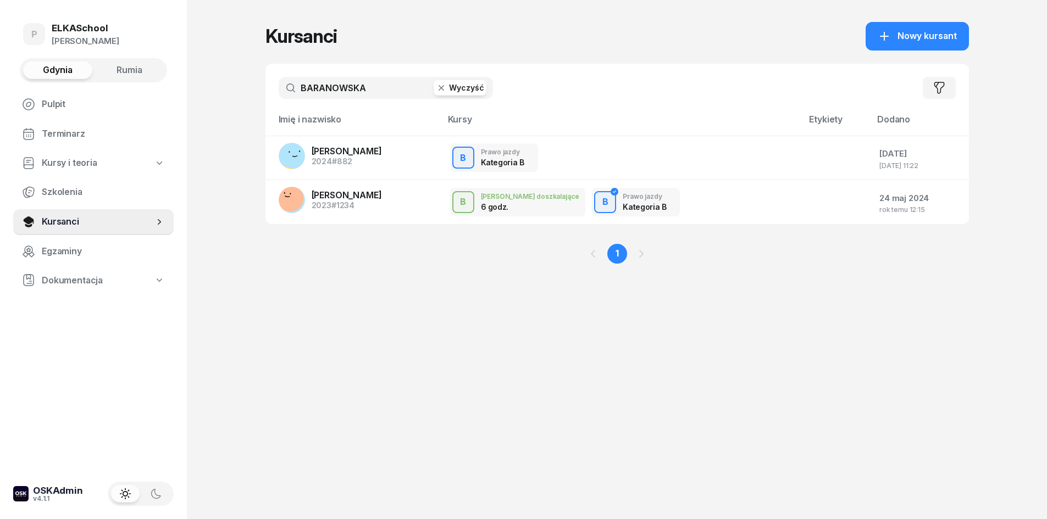
drag, startPoint x: 379, startPoint y: 86, endPoint x: 248, endPoint y: 115, distance: 133.4
click at [248, 115] on div "P ELKASchool Pietryka Gdynia Rumia Pulpit Terminarz Kursy i teoria Szkolenia Ku…" at bounding box center [523, 259] width 1047 height 519
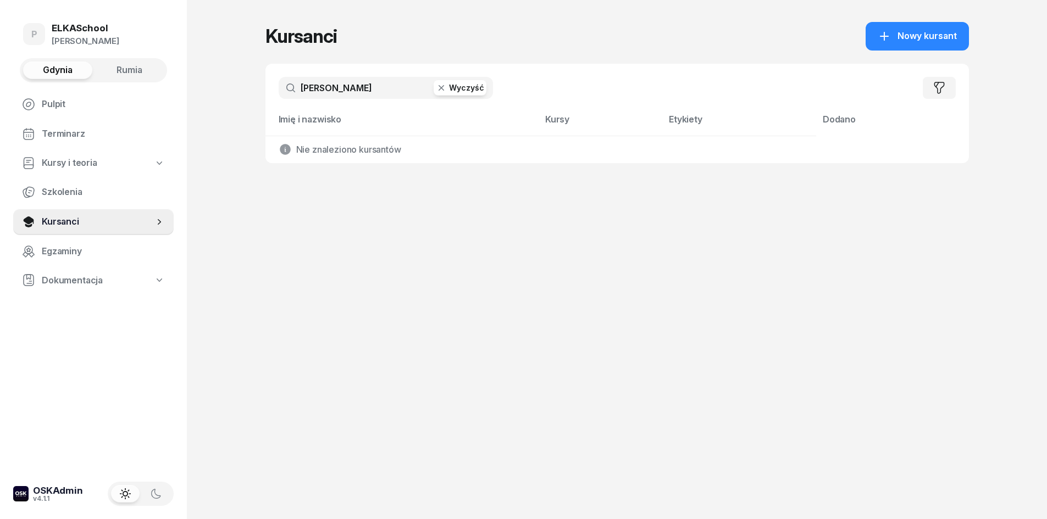
drag, startPoint x: 366, startPoint y: 86, endPoint x: 319, endPoint y: 98, distance: 48.8
click at [319, 98] on input "PŁACHECKI" at bounding box center [386, 88] width 214 height 22
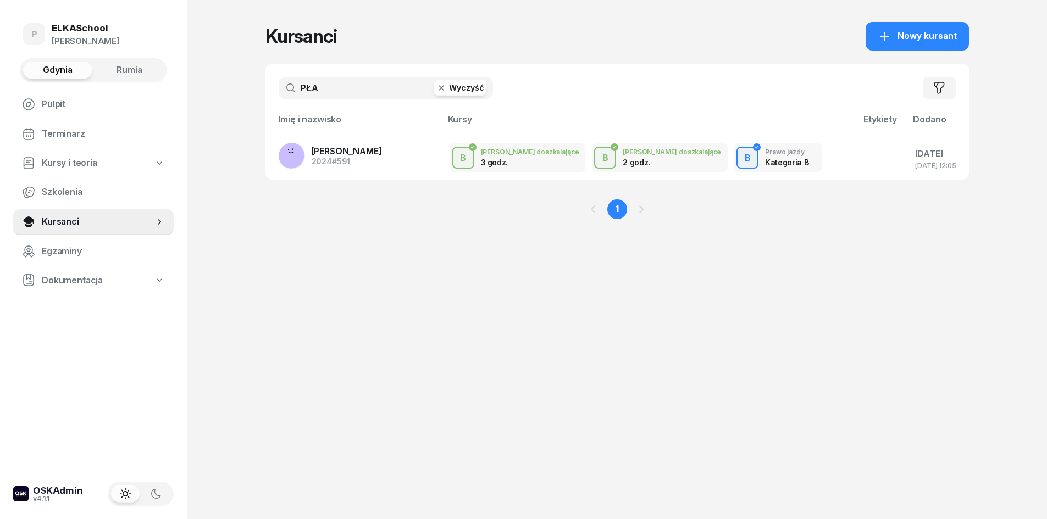
type input "PŁA"
click at [122, 68] on span "Rumia" at bounding box center [129, 70] width 26 height 14
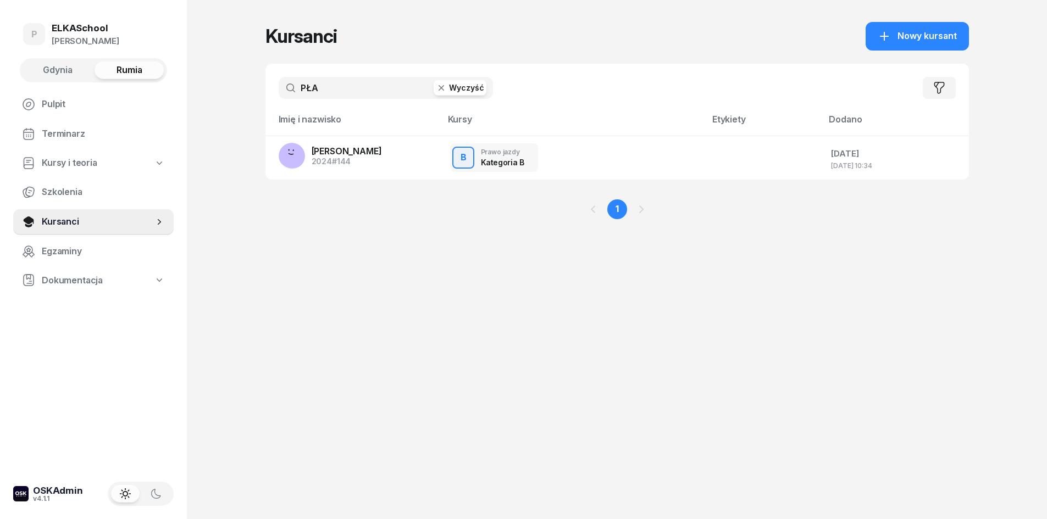
drag, startPoint x: 350, startPoint y: 86, endPoint x: 275, endPoint y: 82, distance: 74.8
click at [275, 82] on div "PŁA Wyczyść Filtruj" at bounding box center [616, 88] width 703 height 48
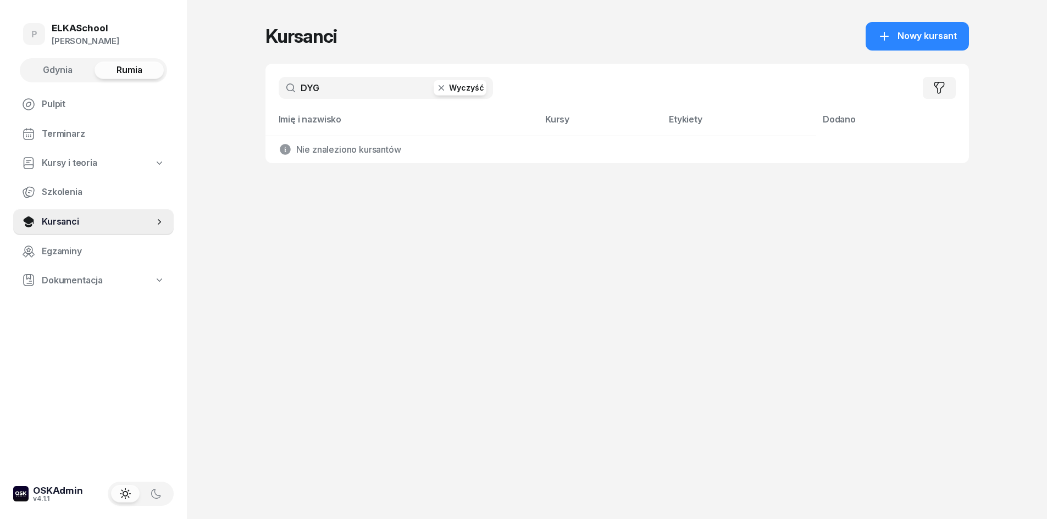
type input "DYG"
click at [54, 68] on span "Gdynia" at bounding box center [58, 70] width 30 height 14
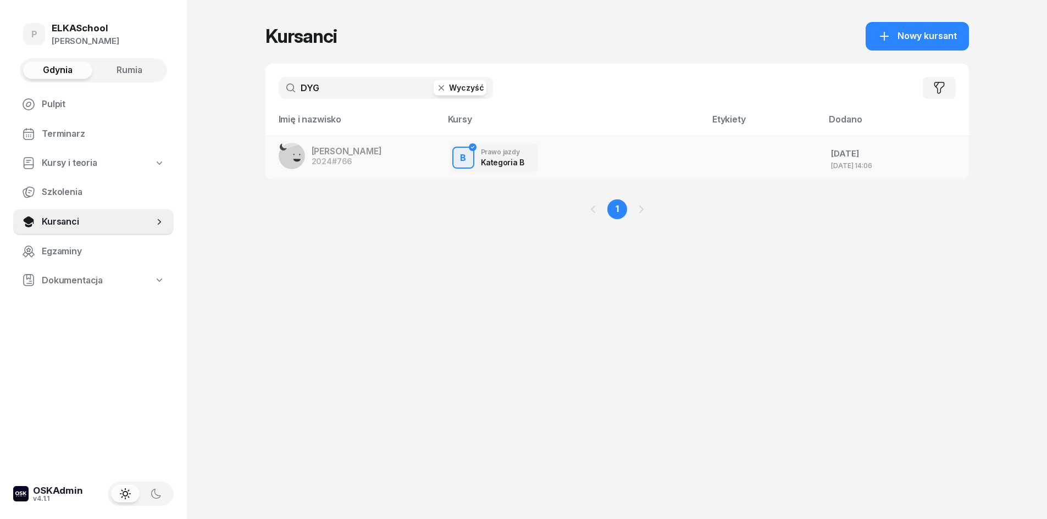
click at [335, 151] on span "[PERSON_NAME]" at bounding box center [347, 151] width 70 height 11
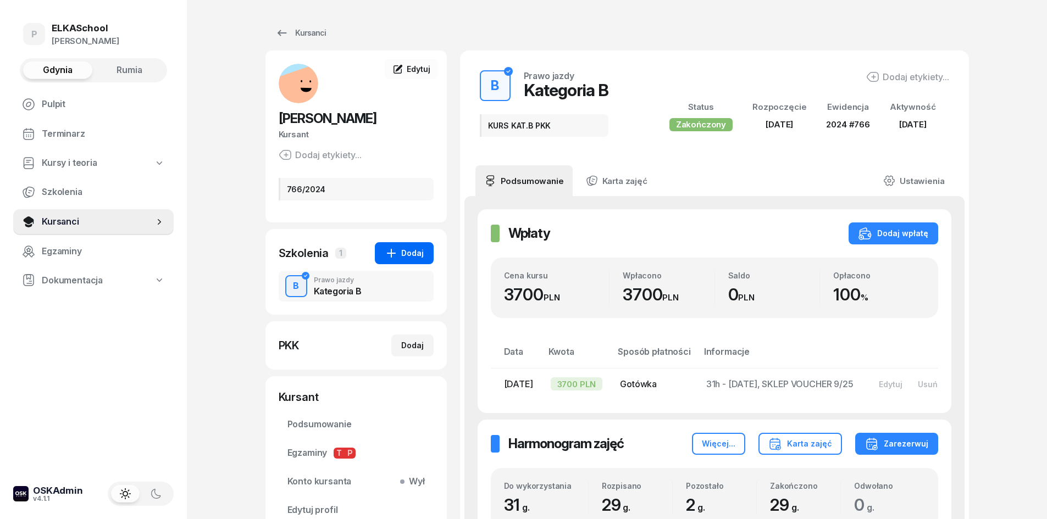
click at [382, 251] on button "Dodaj" at bounding box center [404, 253] width 59 height 22
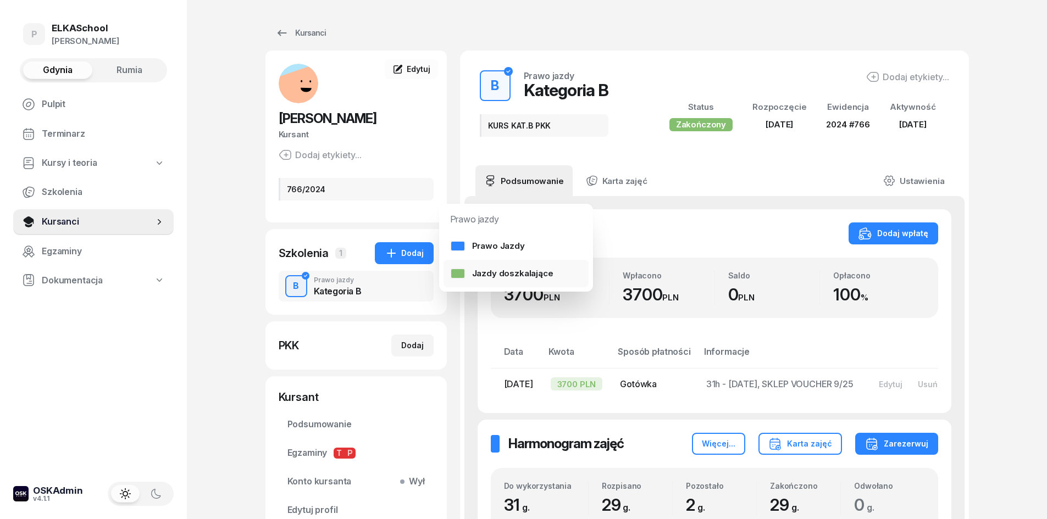
click at [465, 270] on div at bounding box center [457, 273] width 15 height 11
select select "B"
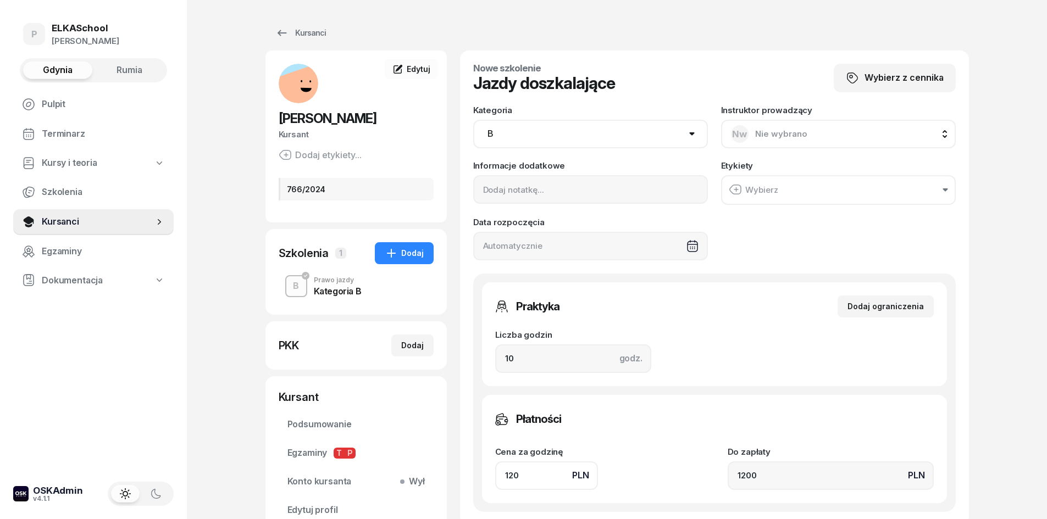
click at [750, 138] on div "Nw Nie wybrano" at bounding box center [769, 134] width 76 height 18
type input "KUN"
click at [777, 198] on div "KK Krzysztof Kunkel" at bounding box center [832, 207] width 190 height 18
drag, startPoint x: 552, startPoint y: 341, endPoint x: 466, endPoint y: 369, distance: 90.2
click at [466, 369] on div "Nowe szkolenie Jazdy doszkalające Wybierz z cennika Kategoria AM A1 A2 A B1 B B…" at bounding box center [714, 288] width 509 height 475
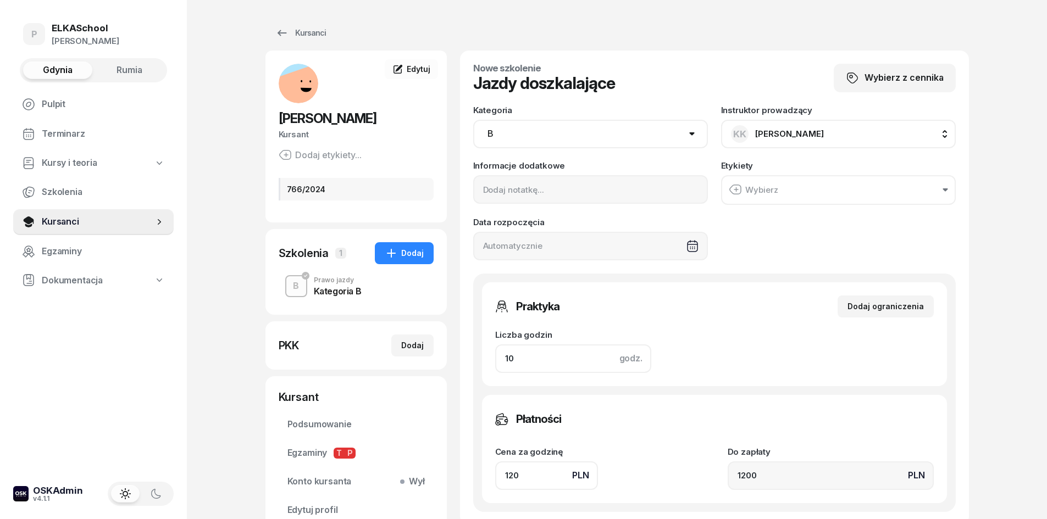
drag, startPoint x: 548, startPoint y: 365, endPoint x: 468, endPoint y: 366, distance: 80.2
click at [468, 366] on div "Nowe szkolenie Jazdy doszkalające Wybierz z cennika Kategoria AM A1 A2 A B1 B B…" at bounding box center [714, 288] width 509 height 475
type input "1"
type input "120"
type input "1"
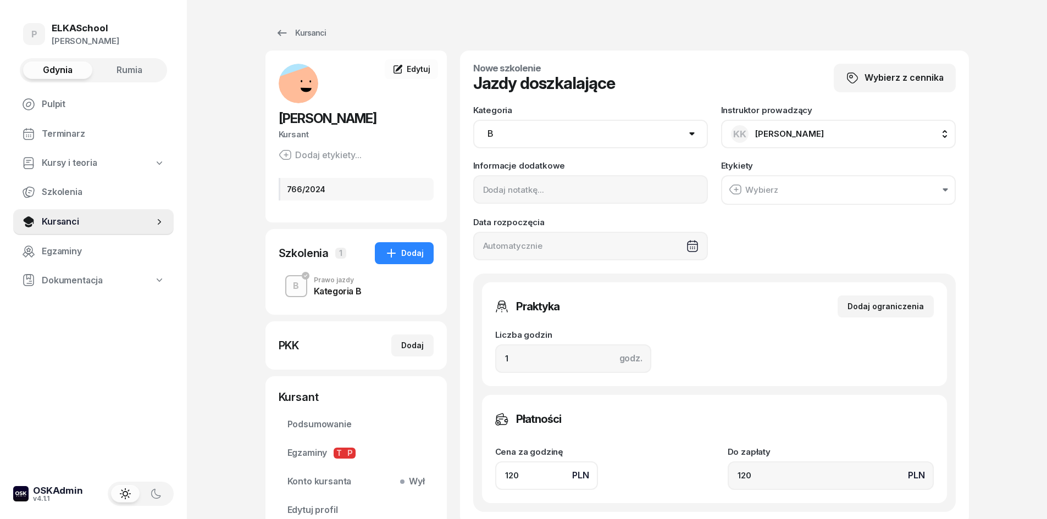
drag, startPoint x: 526, startPoint y: 474, endPoint x: 481, endPoint y: 498, distance: 51.4
click at [481, 498] on div "Praktyka Dodaj ograniczenia Liczba godzin godz. 1 Ograniczenia zajęć praktyczny…" at bounding box center [714, 393] width 482 height 238
type input "1"
type input "13"
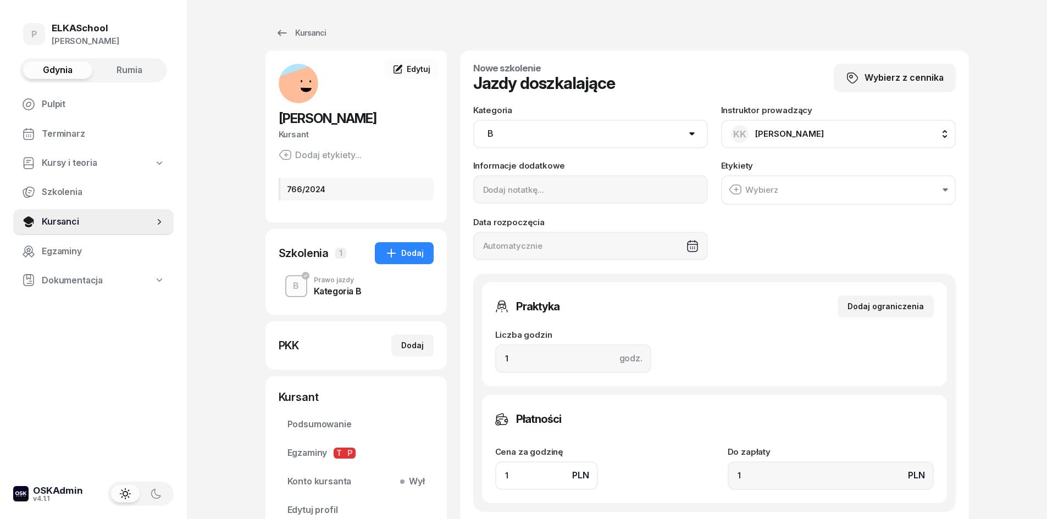
type input "13"
type input "130"
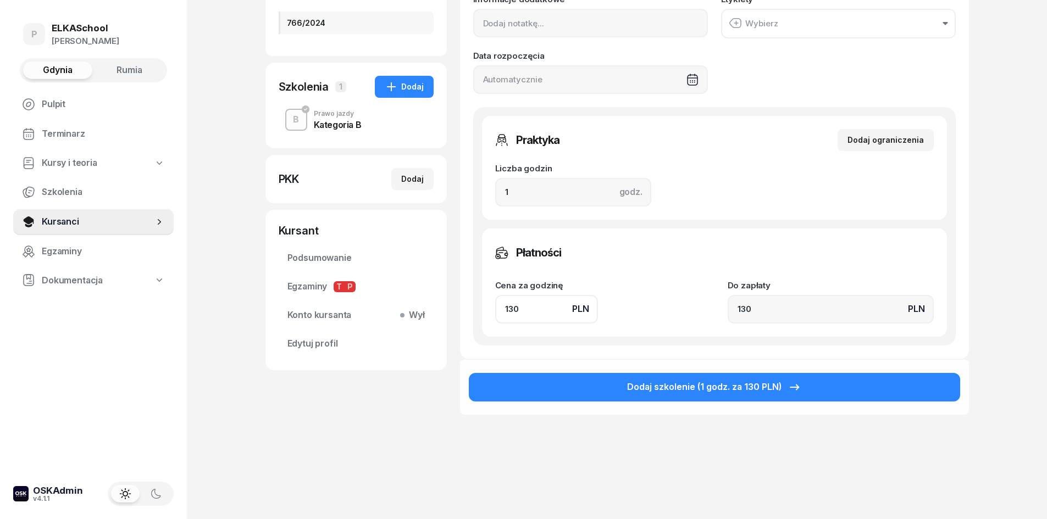
scroll to position [196, 0]
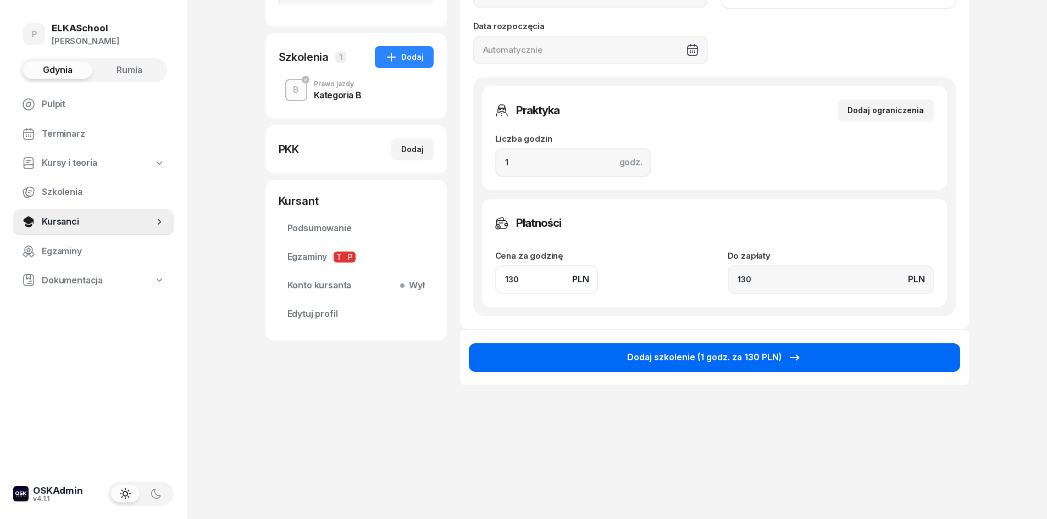
type input "130"
click at [660, 363] on div "Dodaj szkolenie (1 godz. za 130 PLN)" at bounding box center [714, 358] width 174 height 14
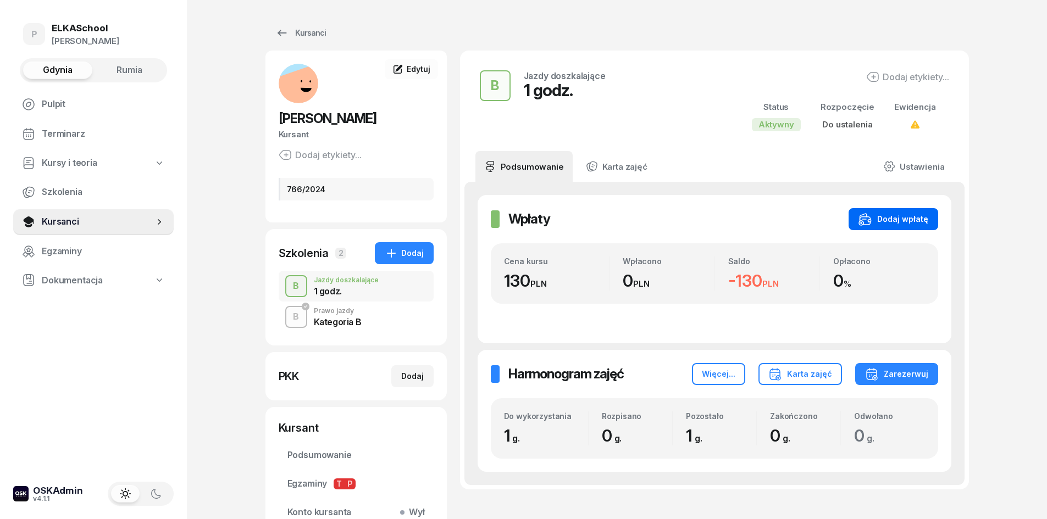
click at [861, 219] on icon "button" at bounding box center [864, 219] width 13 height 13
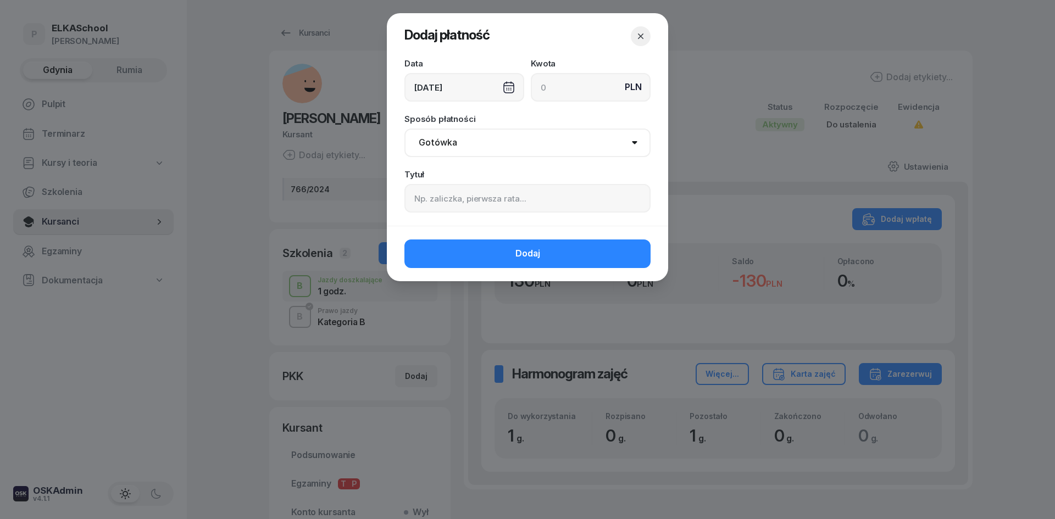
click at [485, 81] on div "[DATE]" at bounding box center [464, 87] width 120 height 29
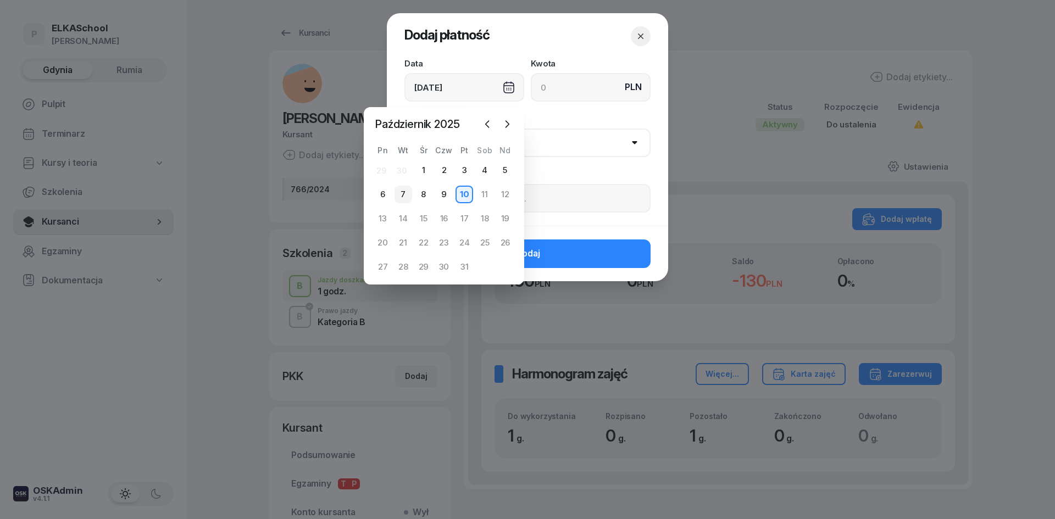
click at [405, 193] on div "7" at bounding box center [403, 195] width 18 height 18
type input "[DATE]"
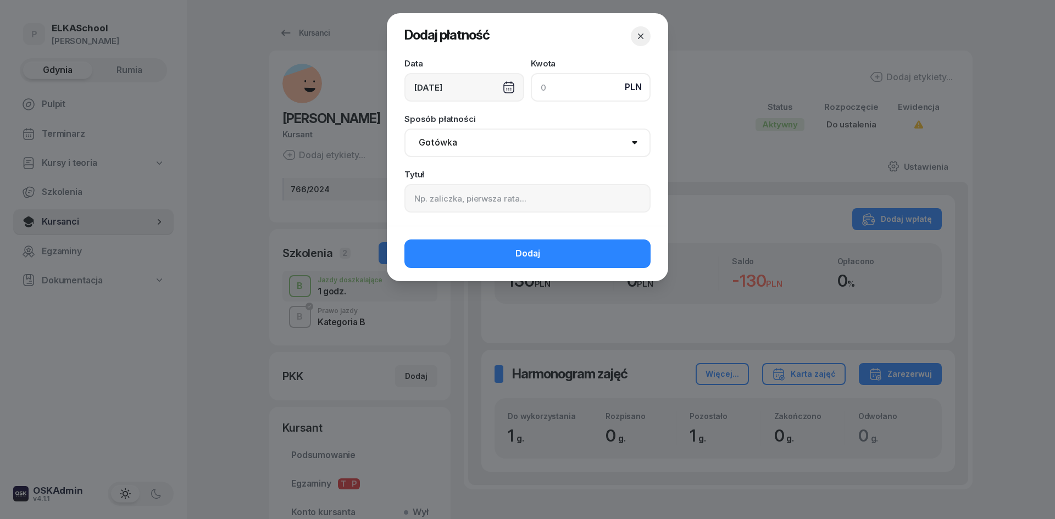
click at [564, 87] on input at bounding box center [591, 87] width 120 height 29
type input "130"
click at [494, 132] on select "Gotówka Karta Przelew Płatności online BLIK" at bounding box center [527, 143] width 246 height 29
select select "card"
click at [404, 129] on select "Gotówka Karta Przelew Płatności online BLIK" at bounding box center [527, 143] width 246 height 29
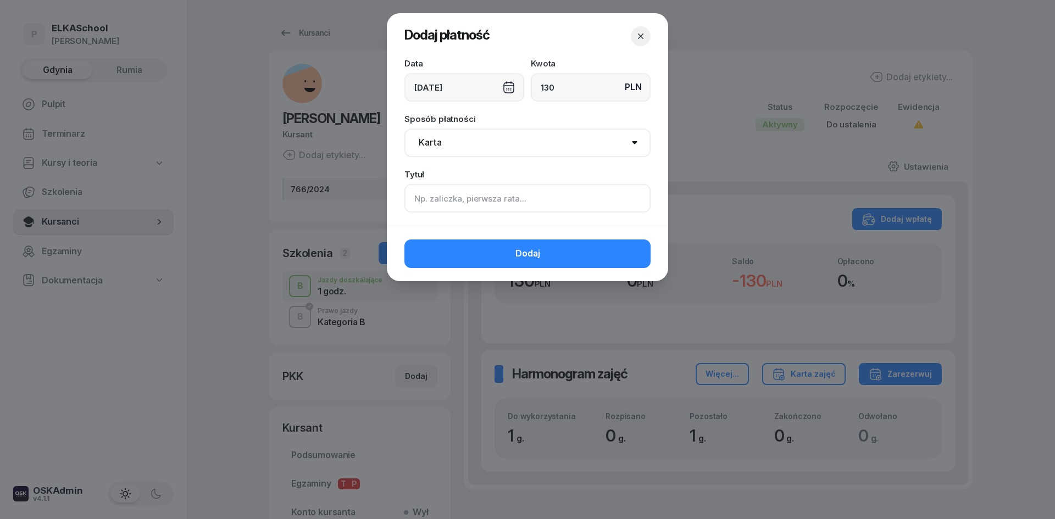
click at [438, 212] on input at bounding box center [527, 198] width 246 height 29
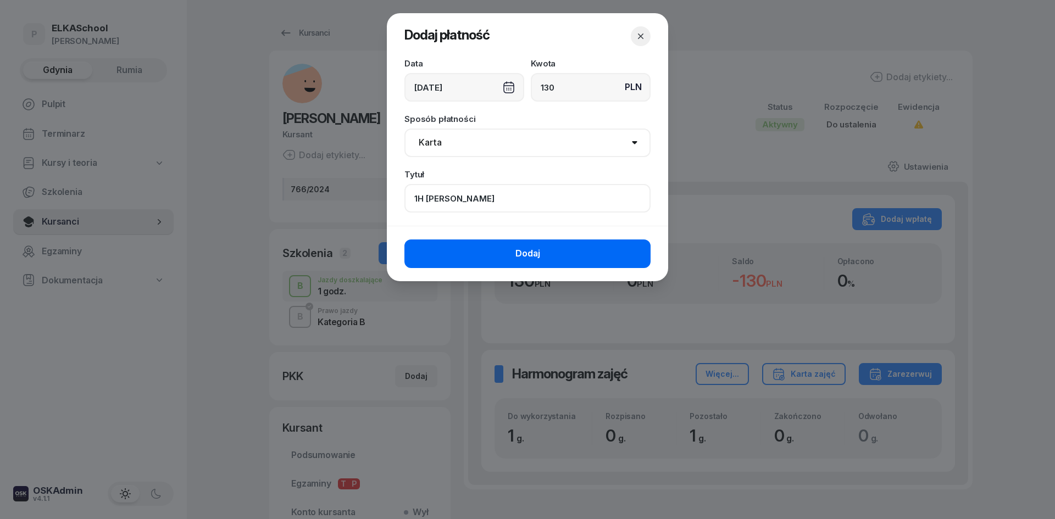
type input "1H KUNKEL"
click at [520, 260] on span "Dodaj" at bounding box center [527, 254] width 25 height 14
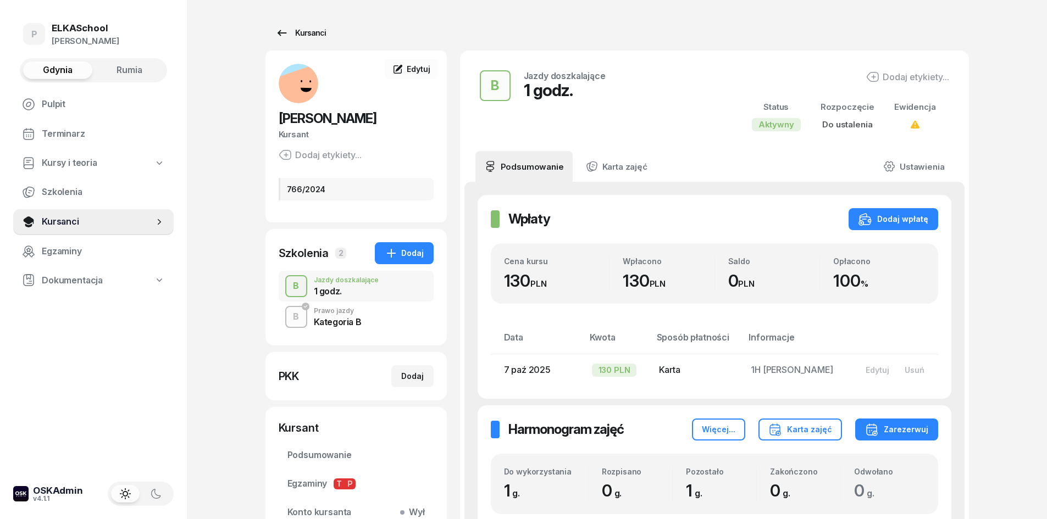
click at [324, 30] on link "Kursanci" at bounding box center [300, 33] width 70 height 22
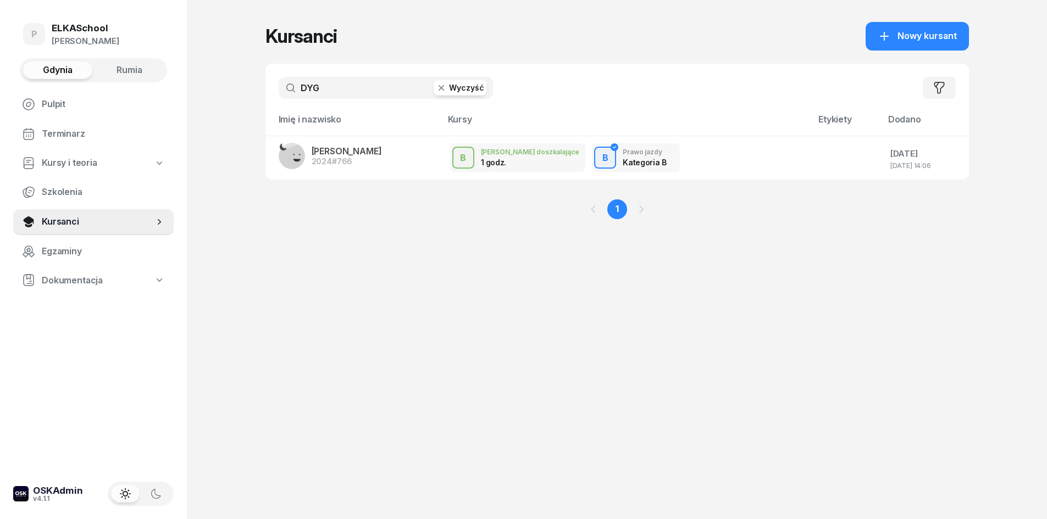
drag, startPoint x: 353, startPoint y: 87, endPoint x: 204, endPoint y: 95, distance: 148.5
click at [204, 95] on div "P ELKASchool Pietryka Gdynia Rumia Pulpit Terminarz Kursy i teoria Szkolenia Ku…" at bounding box center [523, 259] width 1047 height 519
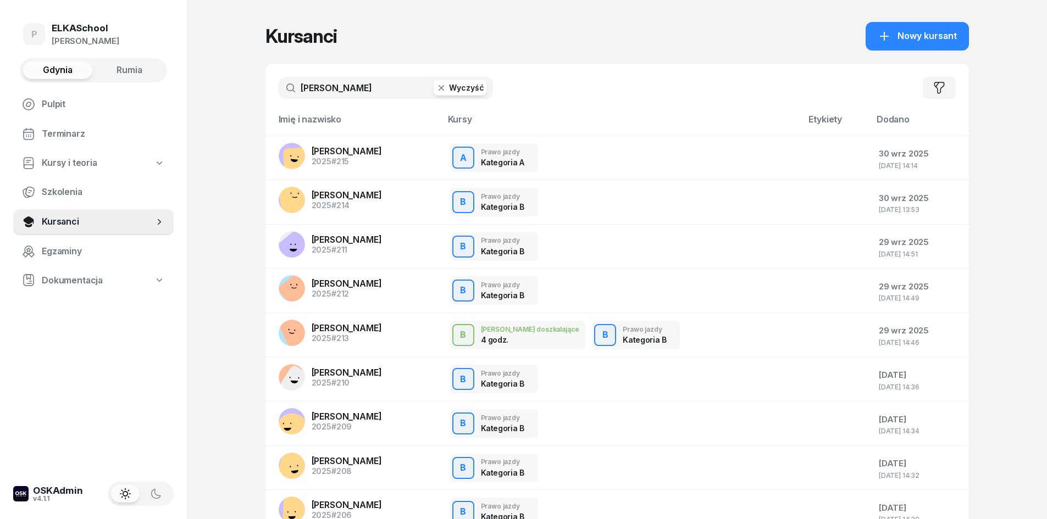
type input "SZYMAŃSKA"
click at [77, 63] on button "Gdynia" at bounding box center [57, 71] width 69 height 18
drag, startPoint x: 369, startPoint y: 89, endPoint x: 260, endPoint y: 91, distance: 109.4
click at [260, 91] on div "P ELKASchool [PERSON_NAME] Gdynia Rumia Pulpit Terminarz Kursy i teoria Szkolen…" at bounding box center [523, 330] width 1047 height 660
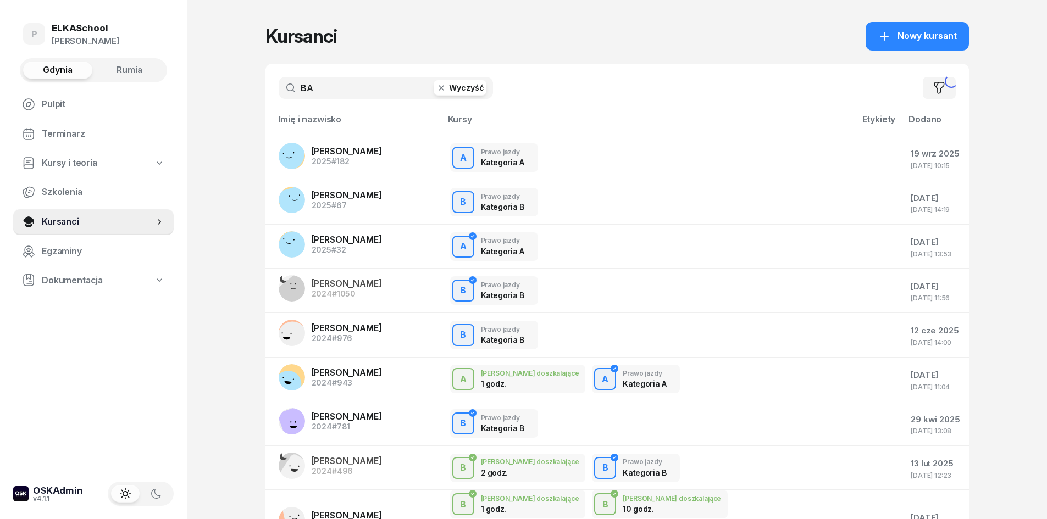
type input "B"
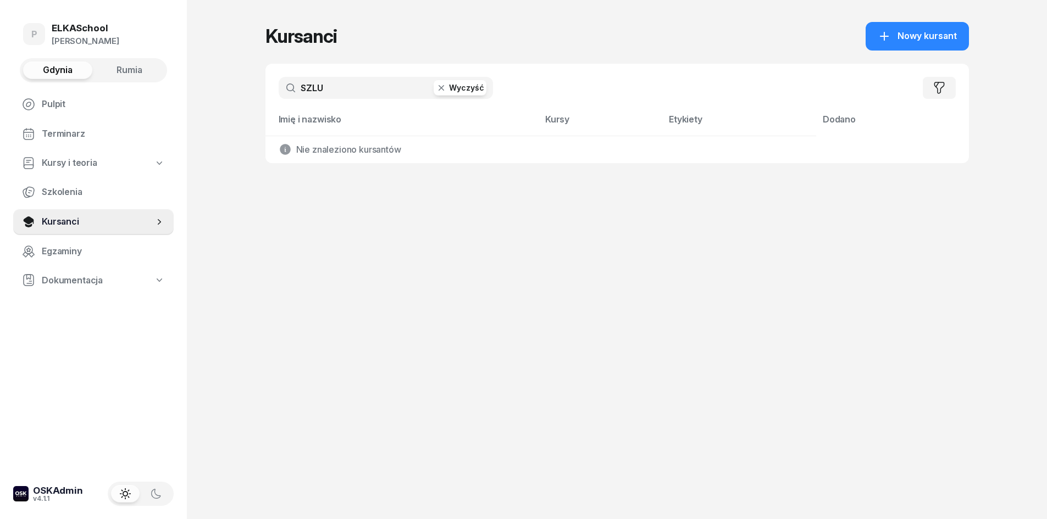
type input "SZLU"
click at [128, 75] on span "Rumia" at bounding box center [129, 70] width 26 height 14
click at [77, 69] on button "Gdynia" at bounding box center [57, 71] width 69 height 18
drag, startPoint x: 298, startPoint y: 88, endPoint x: 292, endPoint y: 88, distance: 6.0
click at [292, 88] on input "SZLU" at bounding box center [386, 88] width 214 height 22
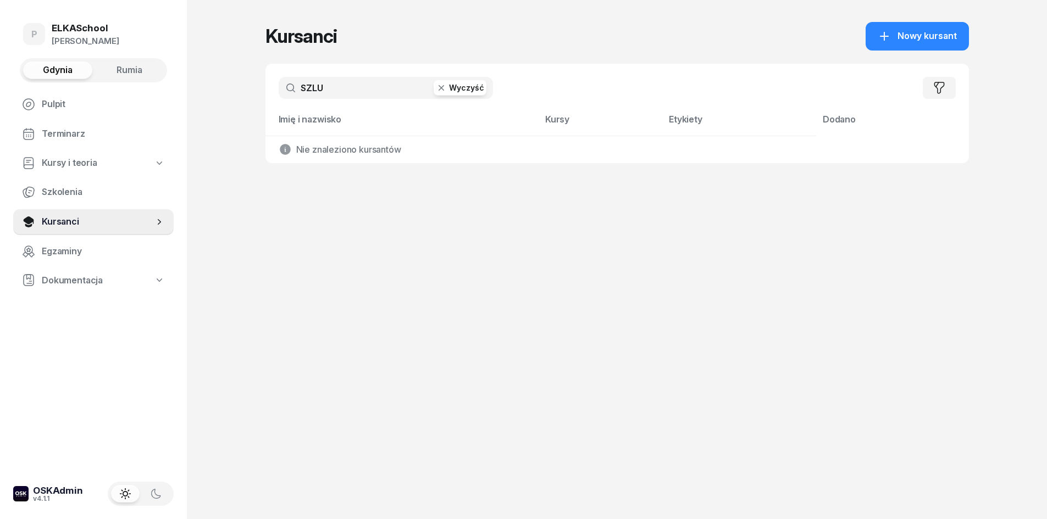
drag, startPoint x: 327, startPoint y: 90, endPoint x: 255, endPoint y: 93, distance: 72.0
click at [255, 93] on div "P ELKASchool [PERSON_NAME] Gdynia Rumia Pulpit Terminarz Kursy i teoria Szkolen…" at bounding box center [523, 259] width 1047 height 519
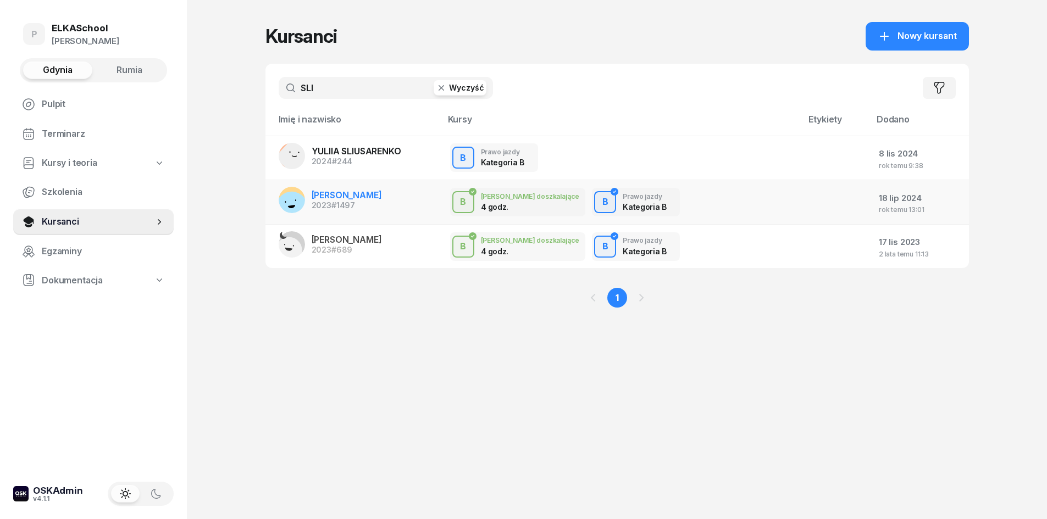
type input "SLI"
click at [354, 198] on span "[PERSON_NAME]" at bounding box center [347, 195] width 70 height 11
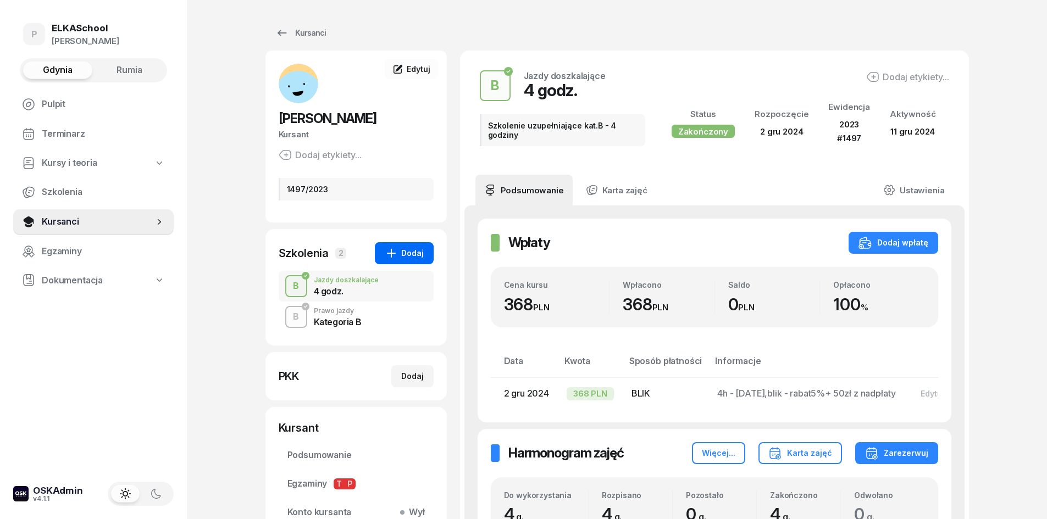
drag, startPoint x: 363, startPoint y: 264, endPoint x: 386, endPoint y: 259, distance: 23.5
click at [371, 263] on div "Szkolenia 2 Dodaj" at bounding box center [356, 253] width 155 height 22
click at [402, 258] on div "Dodaj" at bounding box center [404, 253] width 39 height 13
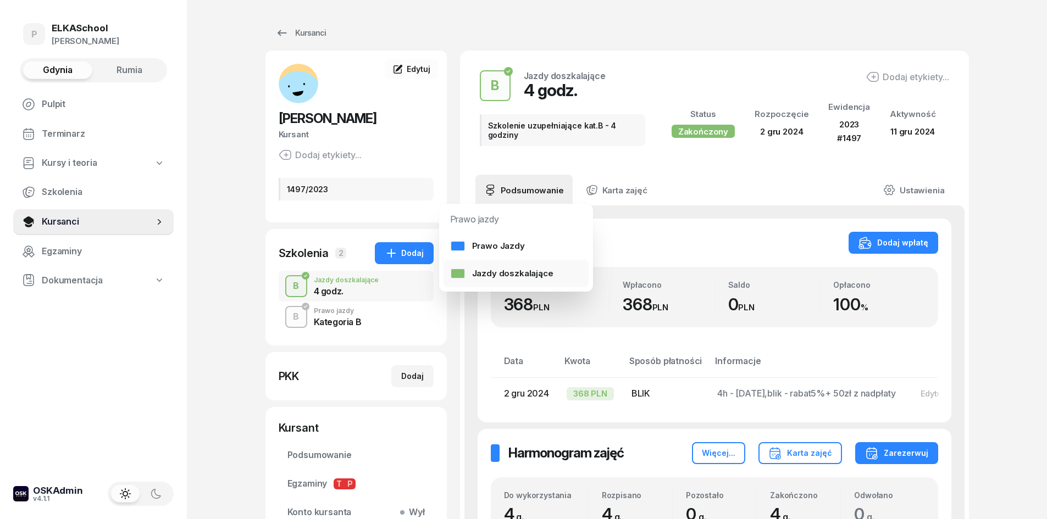
click at [501, 269] on div "Jazdy doszkalające" at bounding box center [501, 273] width 103 height 14
select select "B"
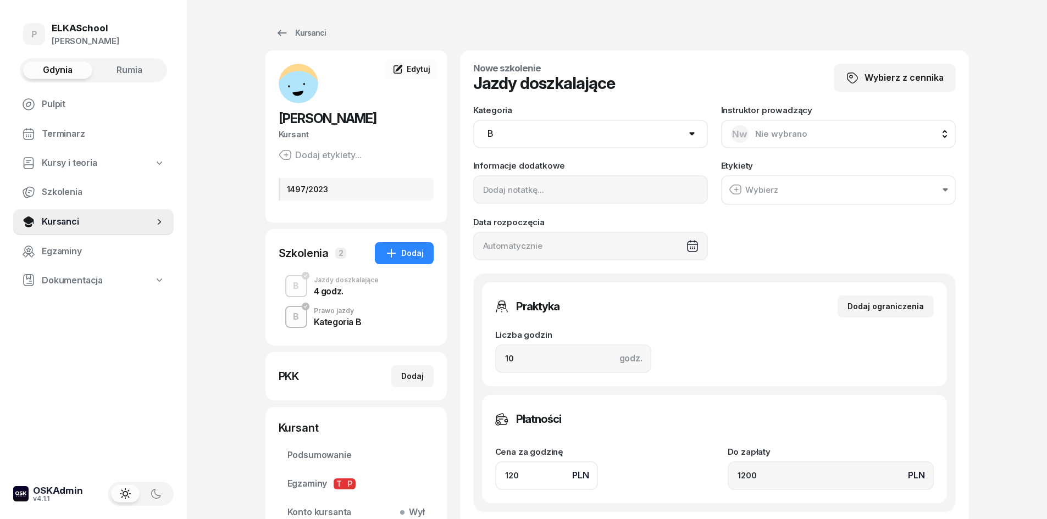
click at [770, 134] on span "Nie wybrano" at bounding box center [781, 134] width 52 height 10
type input "GAR"
click at [802, 207] on span "[PERSON_NAME]" at bounding box center [795, 207] width 68 height 14
drag, startPoint x: 542, startPoint y: 359, endPoint x: 492, endPoint y: 361, distance: 50.0
click at [492, 361] on div "Praktyka Dodaj ograniczenia Liczba godzin godz. 10 Ograniczenia zajęć praktyczn…" at bounding box center [714, 334] width 465 height 104
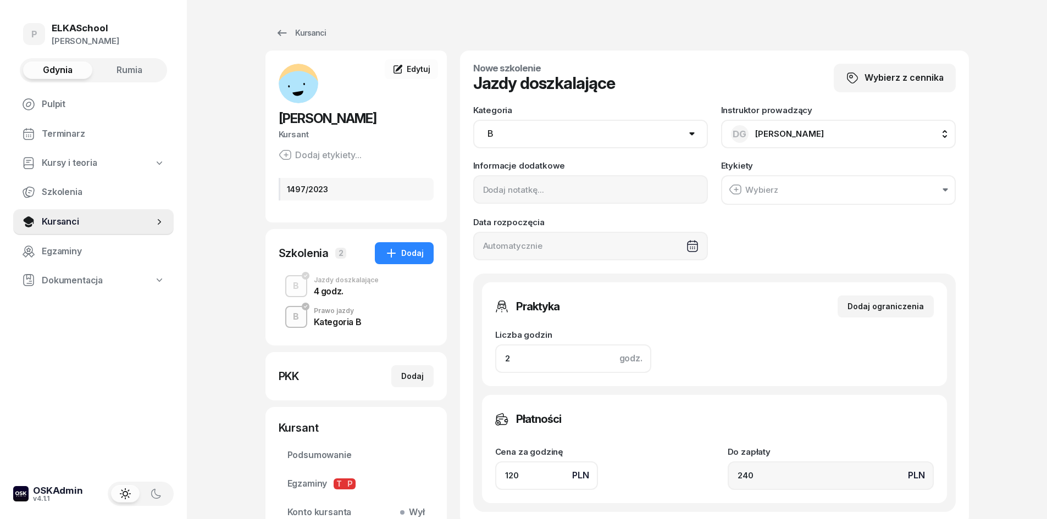
type input "2"
type input "240"
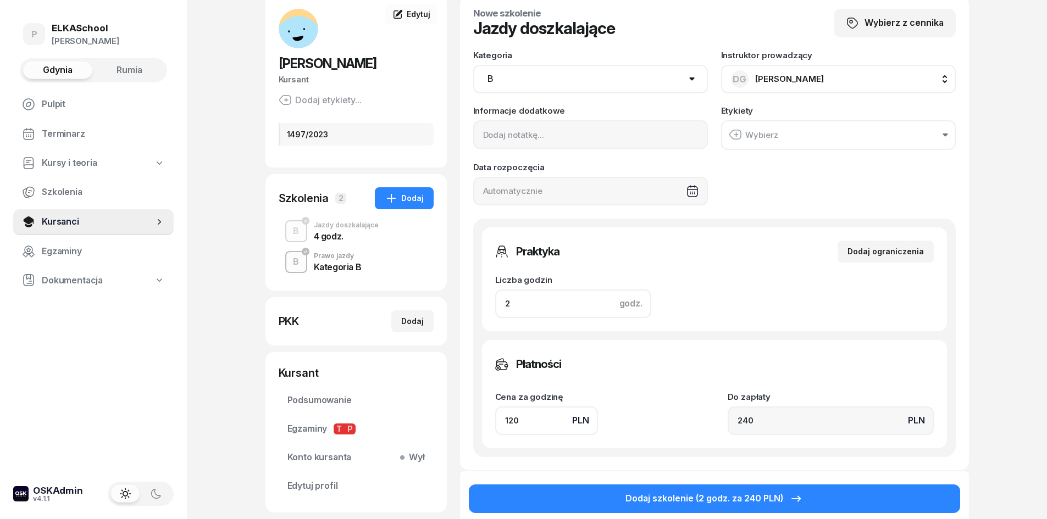
type input "2"
drag, startPoint x: 547, startPoint y: 415, endPoint x: 486, endPoint y: 420, distance: 60.6
click at [486, 420] on div "Płatności Cena za godzinę PLN 120 Do zapłaty PLN 240" at bounding box center [714, 394] width 465 height 108
type input "1"
type input "2"
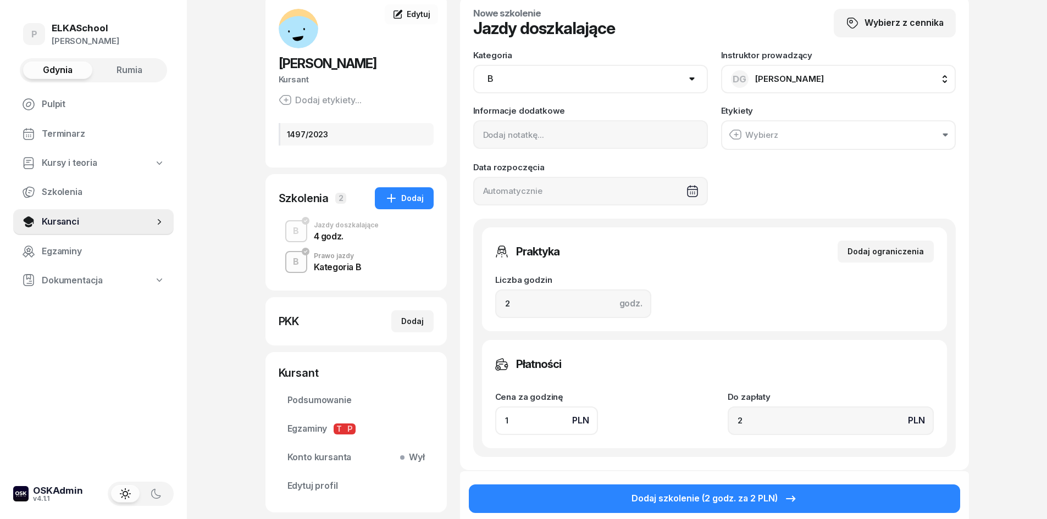
type input "13"
type input "26"
type input "130"
type input "260"
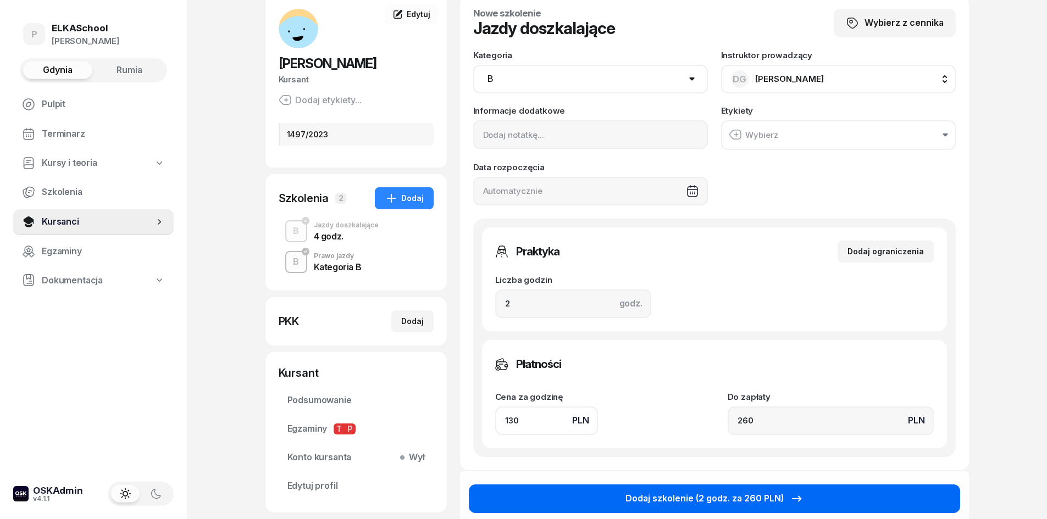
type input "130"
click at [715, 502] on div "Dodaj szkolenie (2 godz. za 260 PLN)" at bounding box center [714, 499] width 178 height 14
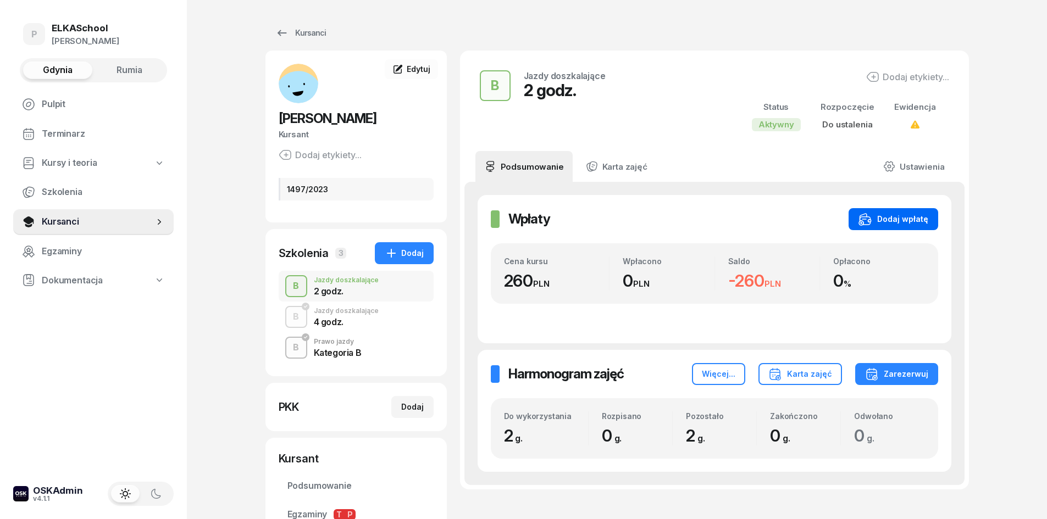
click at [871, 222] on icon "button" at bounding box center [864, 219] width 13 height 13
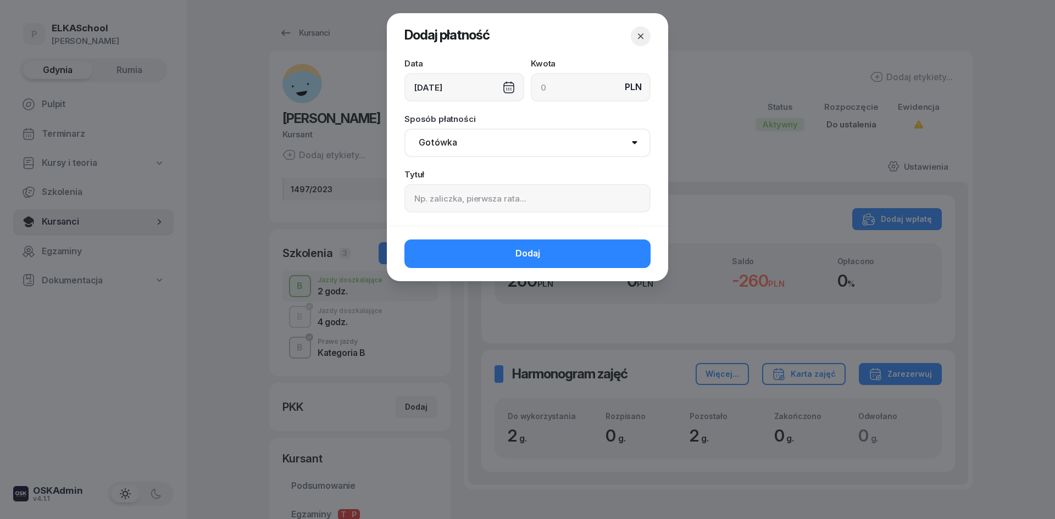
click at [457, 95] on div "[DATE]" at bounding box center [464, 87] width 120 height 29
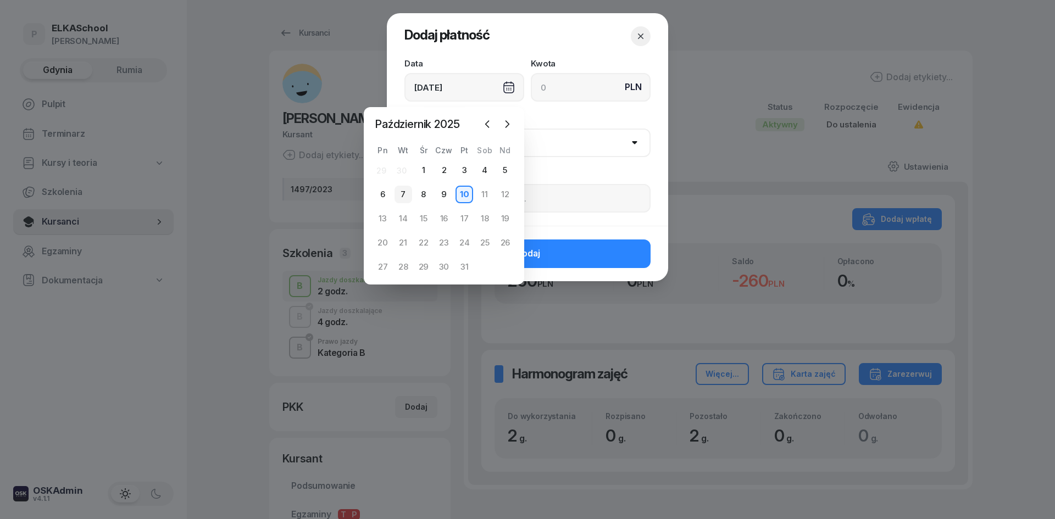
click at [405, 195] on div "7" at bounding box center [403, 195] width 18 height 18
type input "[DATE]"
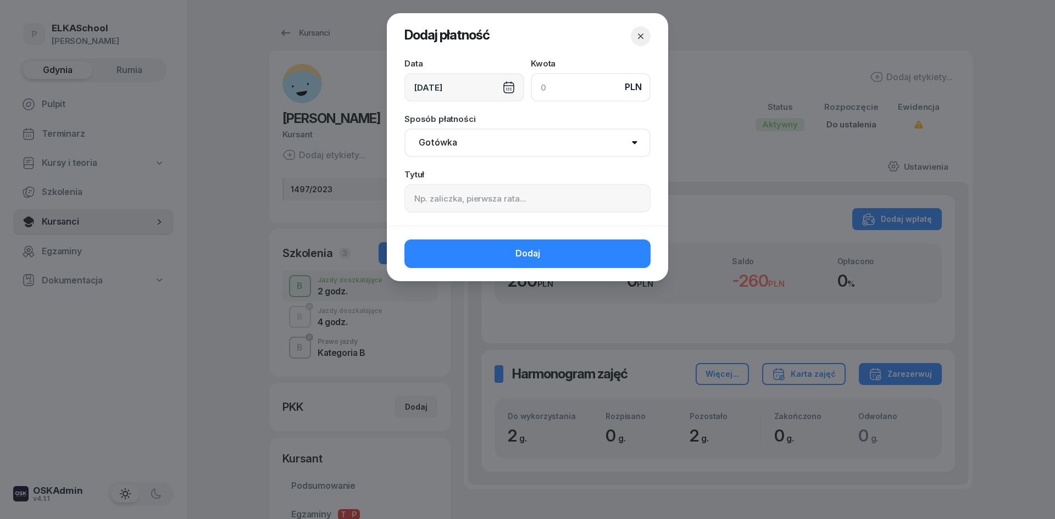
click at [554, 97] on input at bounding box center [591, 87] width 120 height 29
type input "260"
click at [491, 150] on select "Gotówka Karta Przelew Płatności online BLIK" at bounding box center [527, 143] width 246 height 29
select select "blik"
click at [404, 129] on select "Gotówka Karta Przelew Płatności online BLIK" at bounding box center [527, 143] width 246 height 29
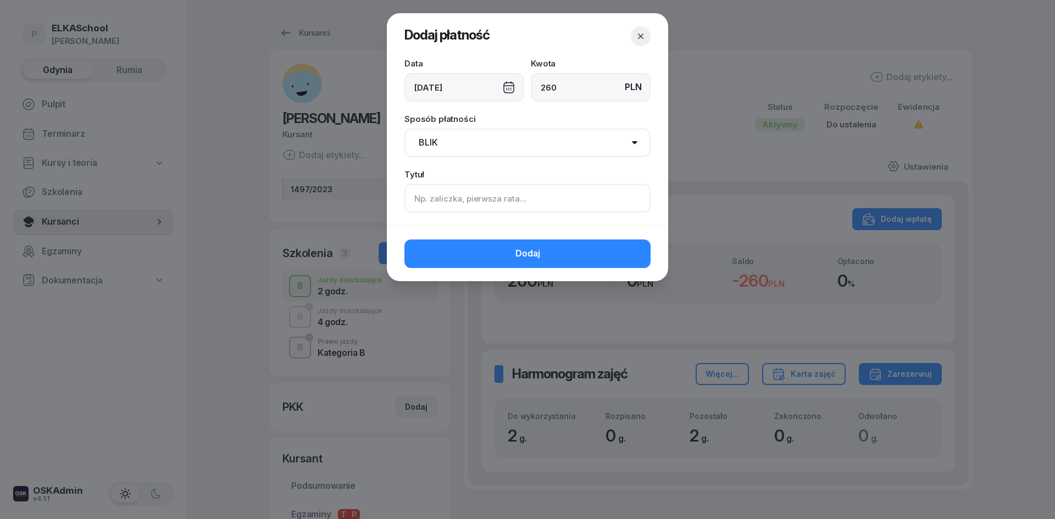
click at [444, 208] on input at bounding box center [527, 198] width 246 height 29
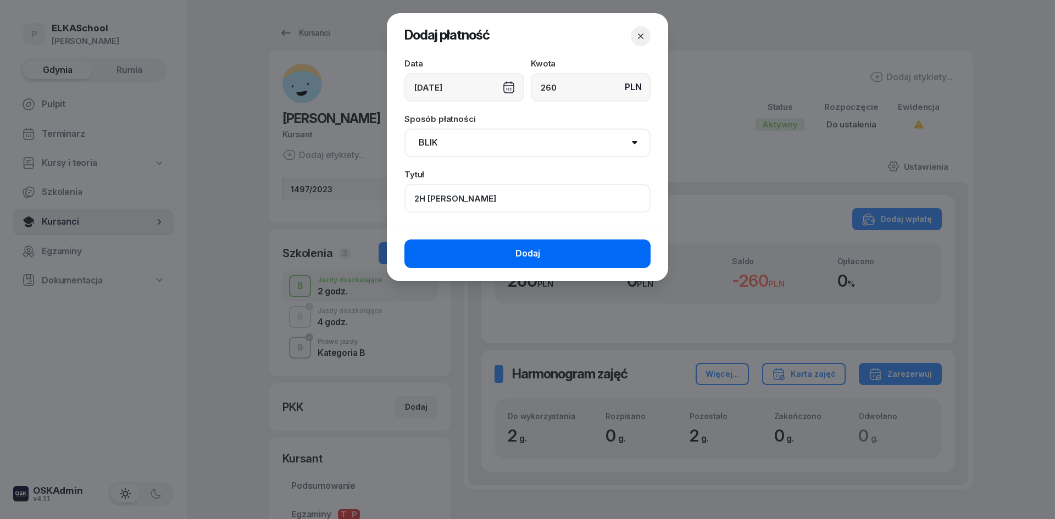
type input "2H [PERSON_NAME]"
click at [520, 256] on span "Dodaj" at bounding box center [527, 254] width 25 height 14
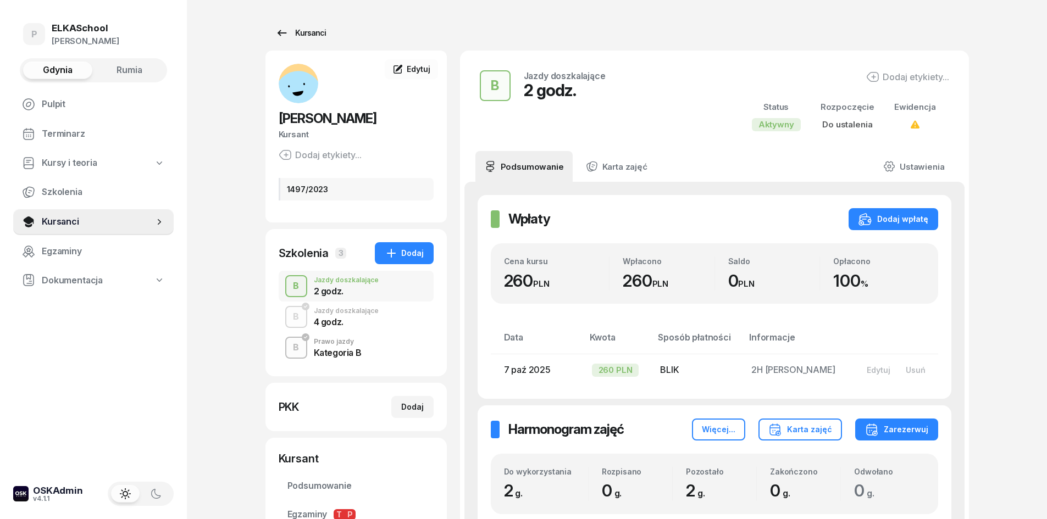
click at [316, 29] on div "Kursanci" at bounding box center [300, 32] width 51 height 13
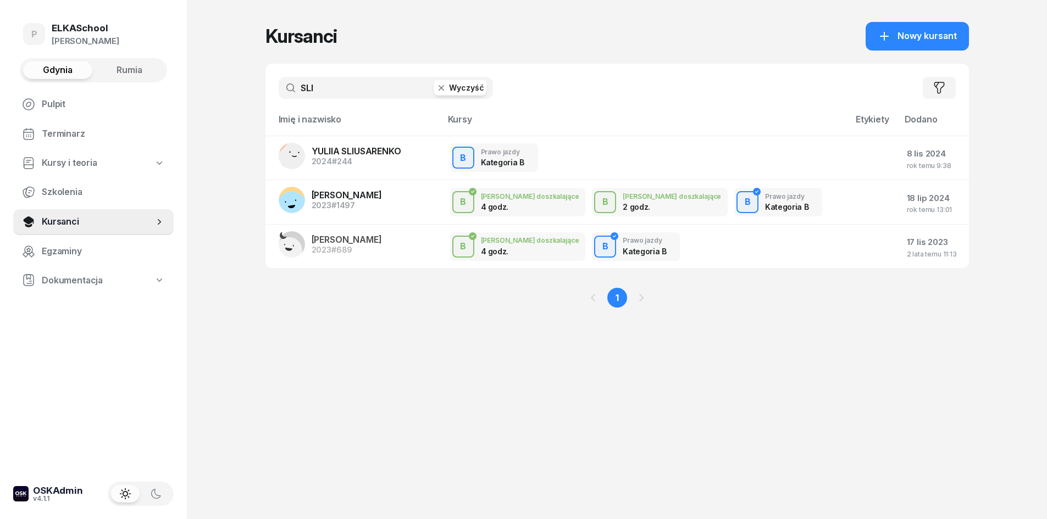
drag, startPoint x: 362, startPoint y: 90, endPoint x: 257, endPoint y: 101, distance: 106.1
click at [257, 101] on div "P ELKASchool [PERSON_NAME] Gdynia Rumia Pulpit Terminarz Kursy i teoria Szkolen…" at bounding box center [523, 259] width 1047 height 519
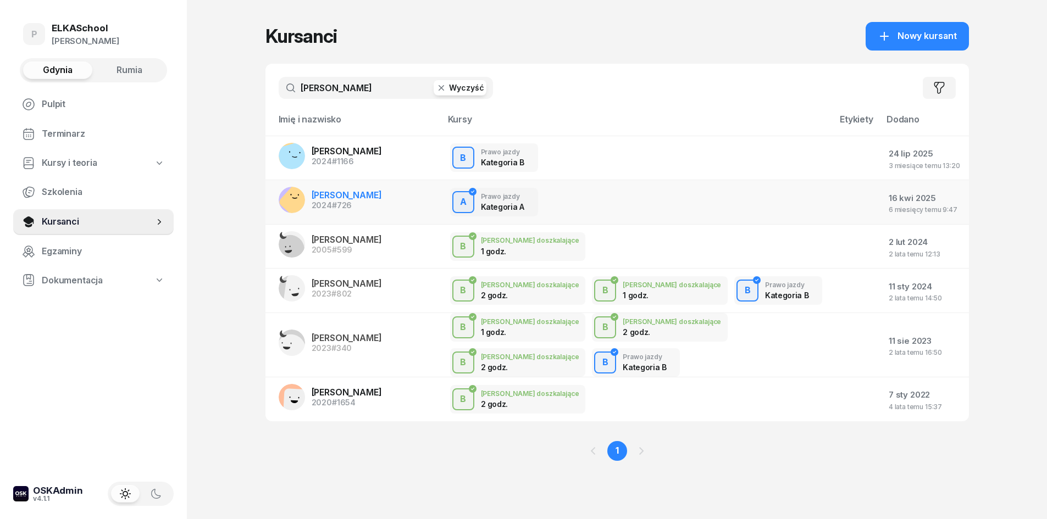
type input "[PERSON_NAME]"
click at [375, 199] on span "[PERSON_NAME]" at bounding box center [347, 195] width 70 height 11
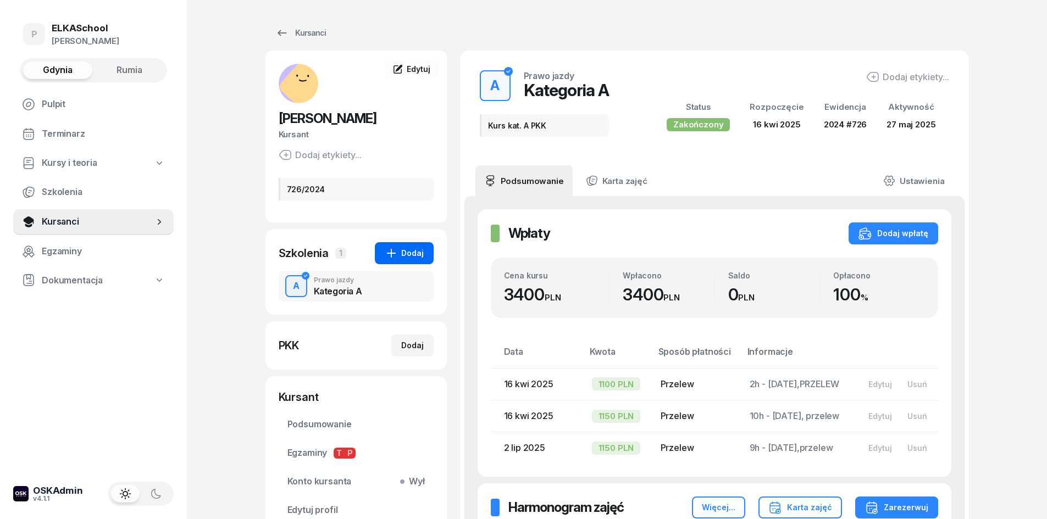
click at [406, 252] on div "Dodaj" at bounding box center [404, 253] width 39 height 13
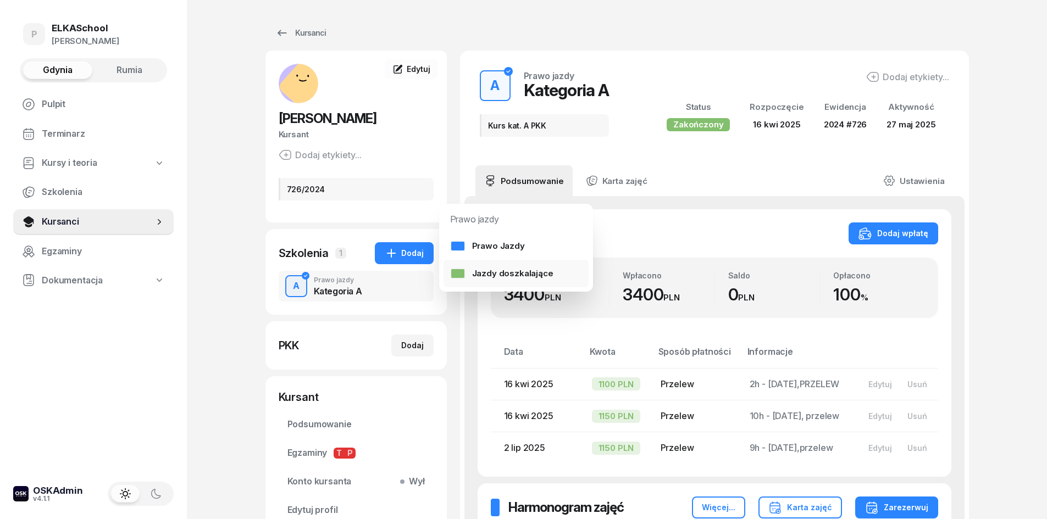
click at [473, 273] on div "Jazdy doszkalające" at bounding box center [501, 273] width 103 height 14
select select "B"
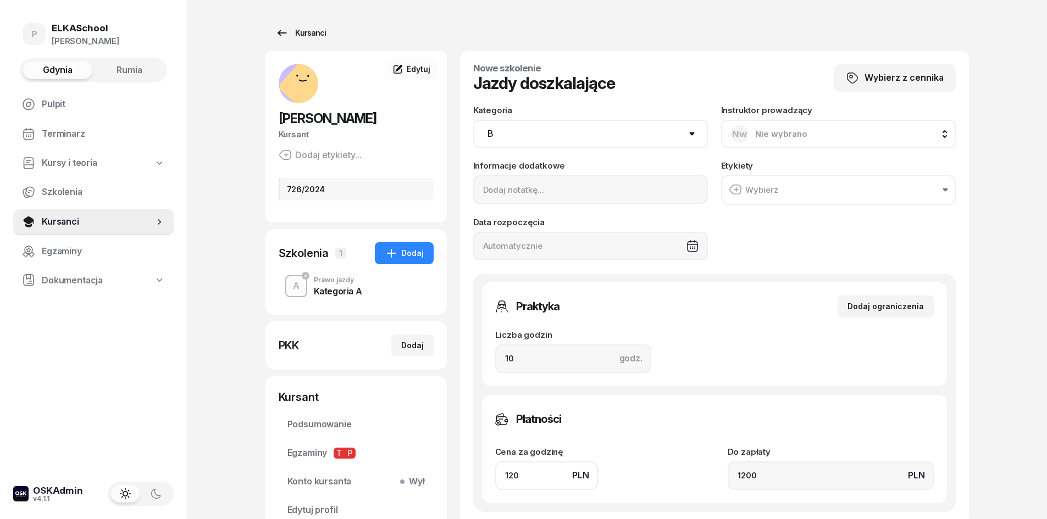
click at [294, 36] on div "Kursanci" at bounding box center [300, 32] width 51 height 13
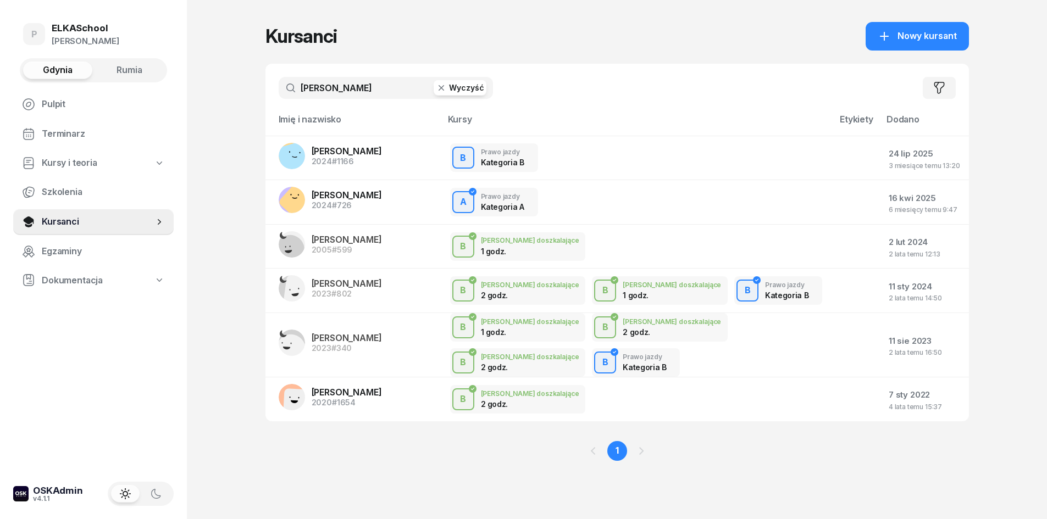
drag, startPoint x: 366, startPoint y: 96, endPoint x: 276, endPoint y: 96, distance: 90.1
click at [276, 96] on div "[PERSON_NAME] Wyczyść Filtruj" at bounding box center [616, 88] width 703 height 48
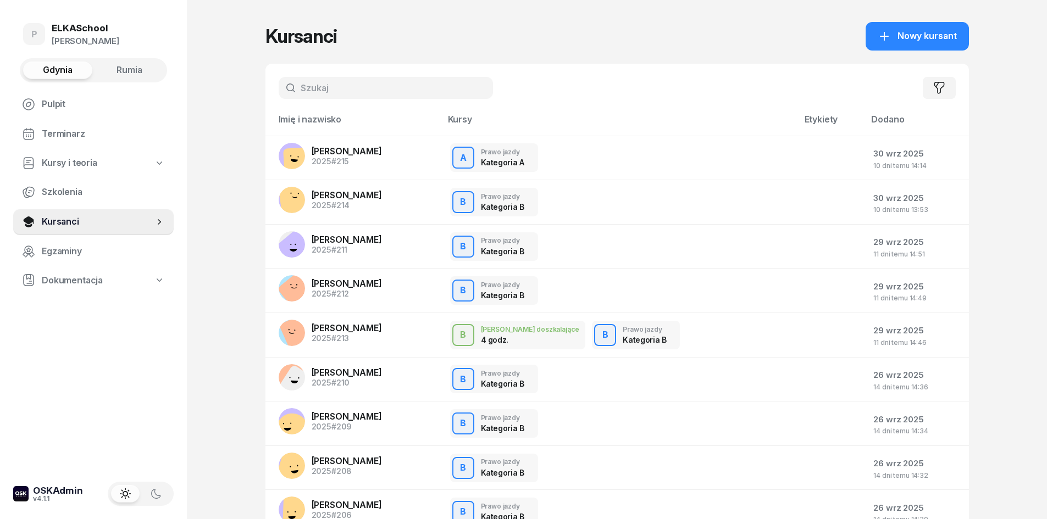
click at [317, 88] on input "text" at bounding box center [386, 88] width 214 height 22
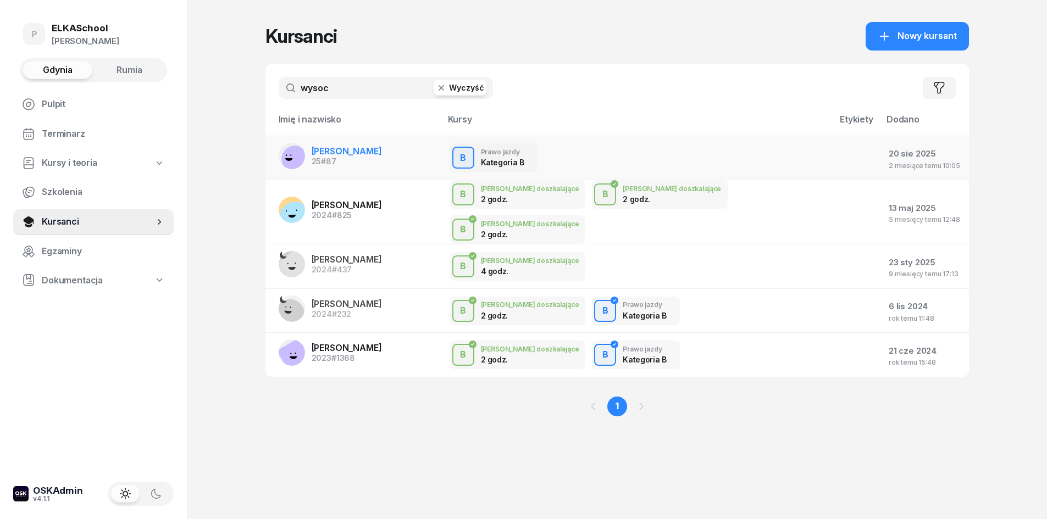
type input "wysoc"
click at [331, 145] on link "[PERSON_NAME] 25 #87" at bounding box center [330, 156] width 103 height 26
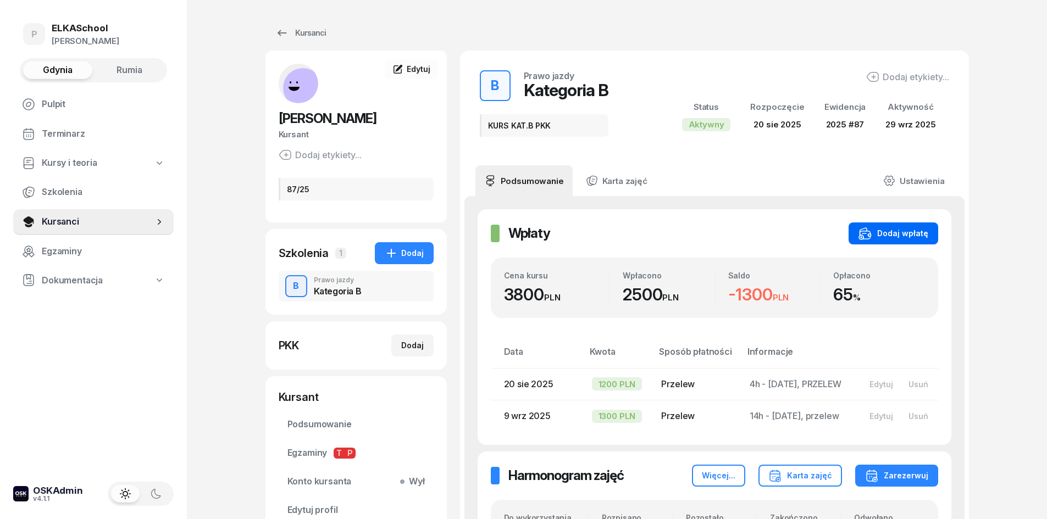
click at [879, 233] on div "Dodaj wpłatę" at bounding box center [893, 233] width 70 height 13
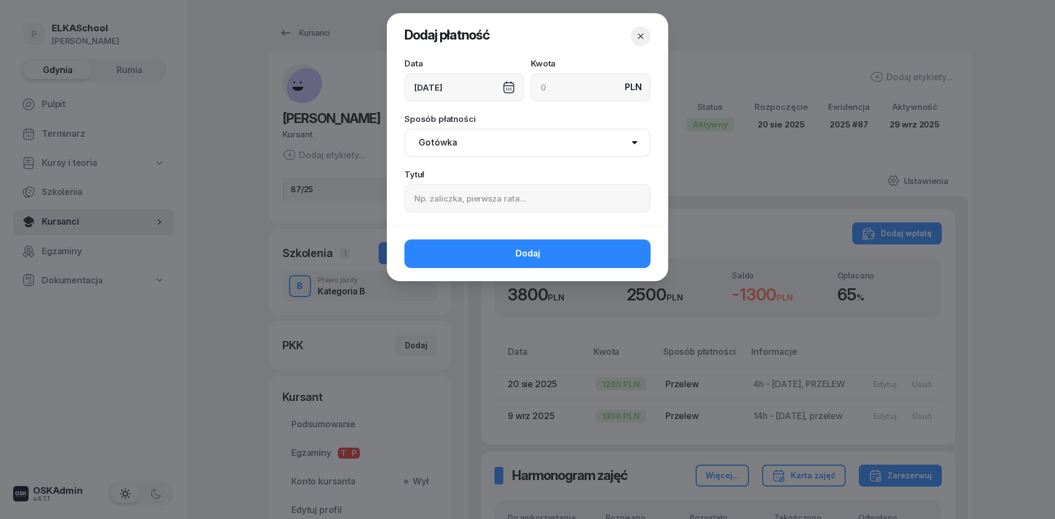
click at [465, 87] on div "[DATE]" at bounding box center [464, 87] width 120 height 29
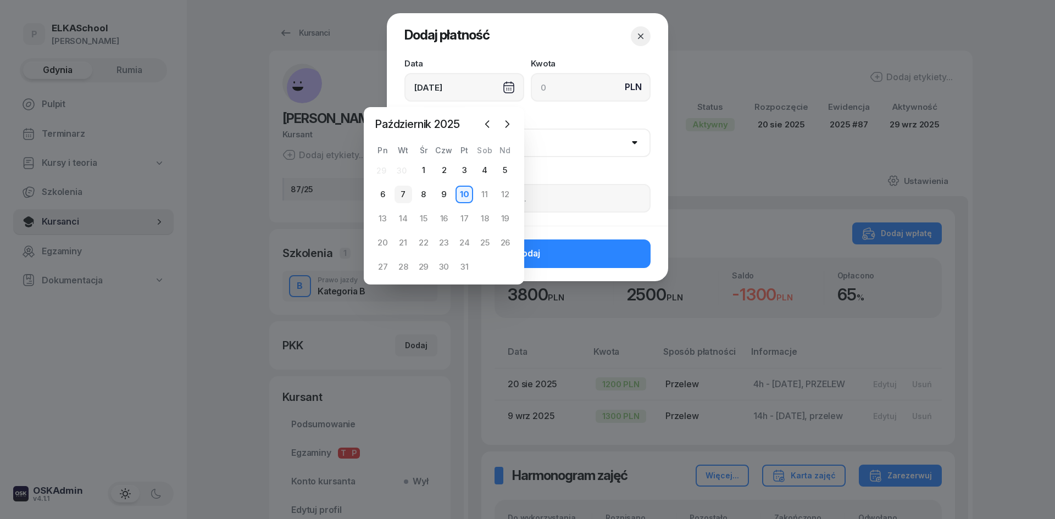
click at [397, 192] on div "7" at bounding box center [403, 195] width 18 height 18
type input "[DATE]"
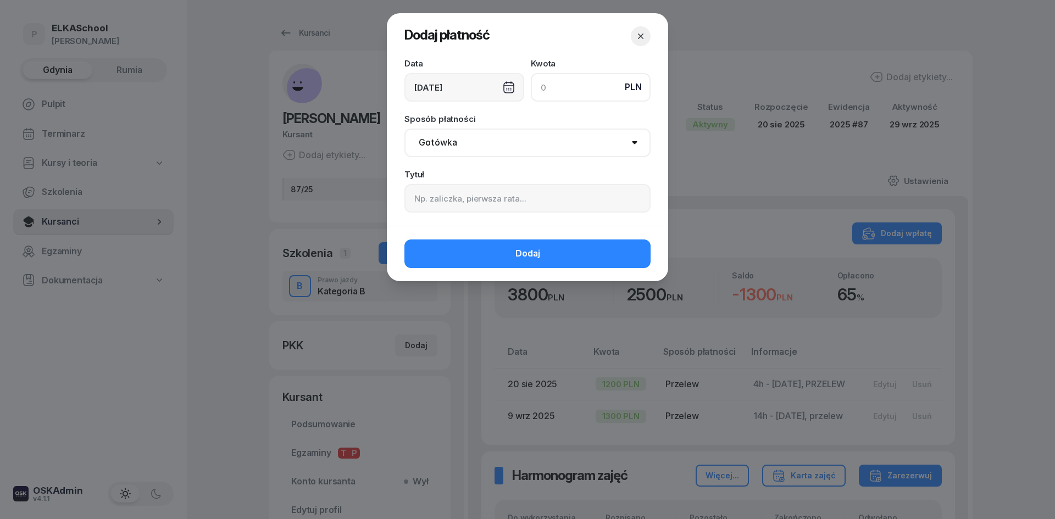
click at [605, 84] on input at bounding box center [591, 87] width 120 height 29
type input "1300"
drag, startPoint x: 534, startPoint y: 128, endPoint x: 516, endPoint y: 152, distance: 30.2
click at [532, 130] on div "Sposób płatności Gotówka Karta Przelew Płatności online BLIK" at bounding box center [527, 136] width 246 height 42
click at [503, 155] on select "Gotówka Karta Przelew Płatności online BLIK" at bounding box center [527, 143] width 246 height 29
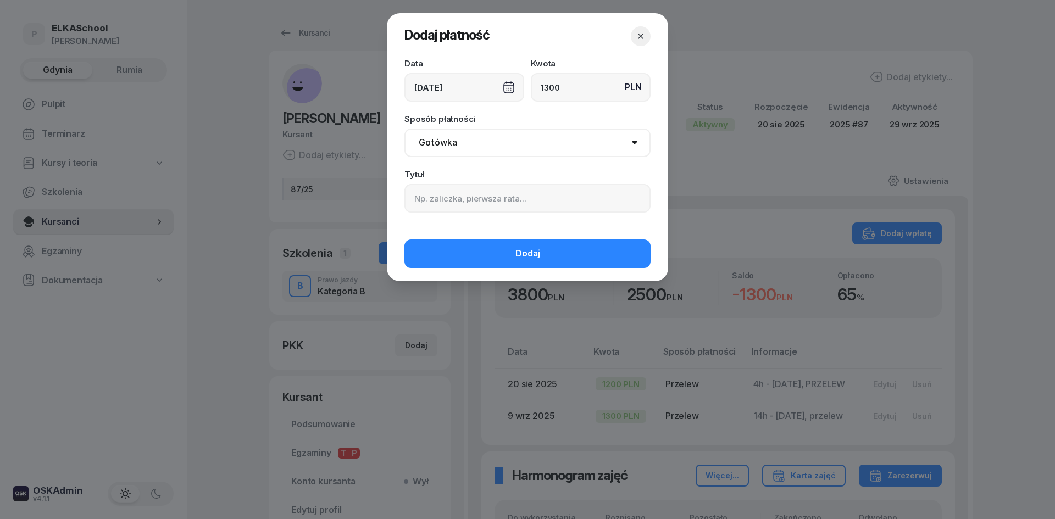
select select "transfer"
click at [404, 129] on select "Gotówka Karta Przelew Płatności online BLIK" at bounding box center [527, 143] width 246 height 29
click at [440, 194] on input at bounding box center [527, 198] width 246 height 29
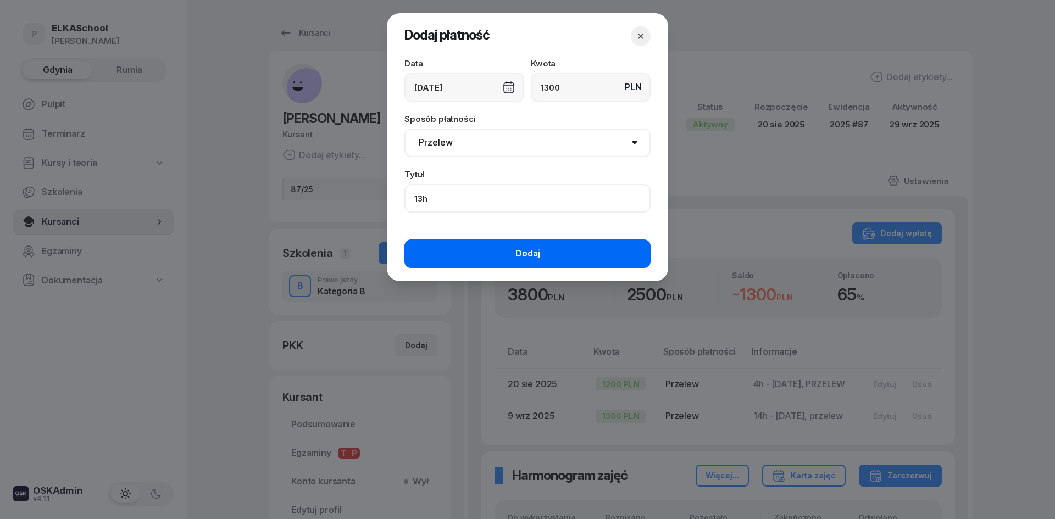
type input "13h"
click at [472, 257] on button "Dodaj" at bounding box center [527, 254] width 246 height 29
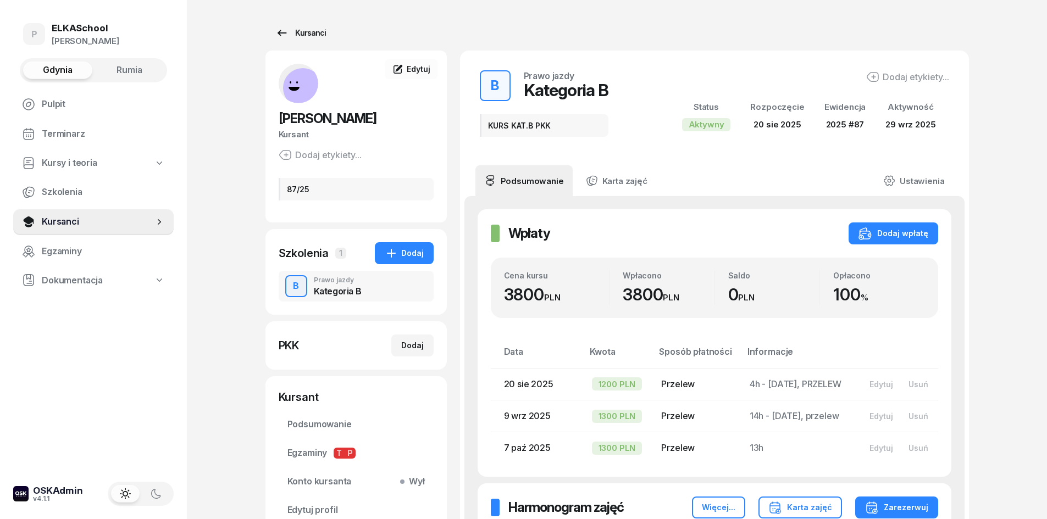
click at [298, 26] on link "Kursanci" at bounding box center [300, 33] width 70 height 22
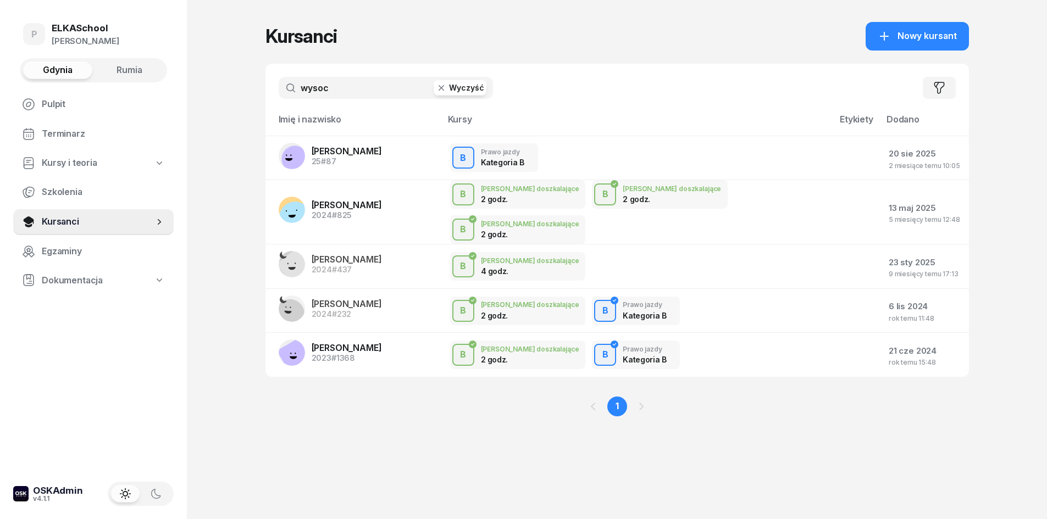
drag, startPoint x: 264, startPoint y: 98, endPoint x: 237, endPoint y: 98, distance: 26.4
click at [237, 98] on div "P ELKASchool [PERSON_NAME] Gdynia Rumia Pulpit Terminarz Kursy i teoria Szkolen…" at bounding box center [523, 259] width 1047 height 519
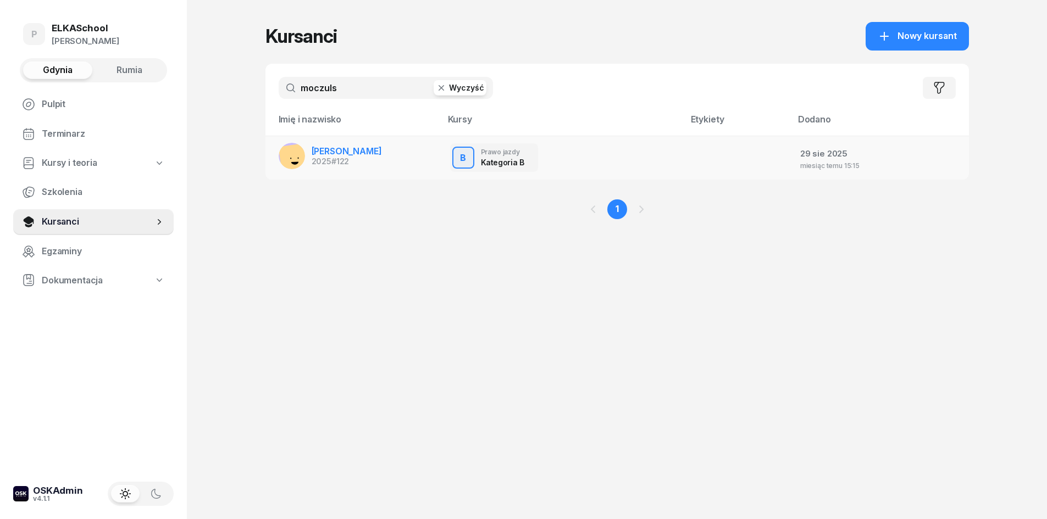
type input "moczuls"
click at [358, 156] on span "[PERSON_NAME]" at bounding box center [347, 151] width 70 height 11
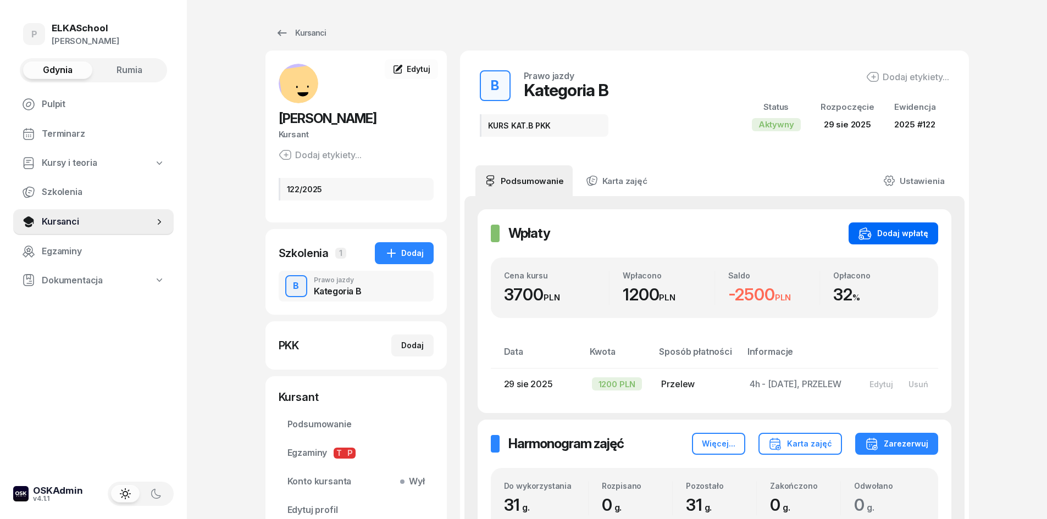
click at [877, 238] on div "Dodaj wpłatę" at bounding box center [893, 233] width 70 height 13
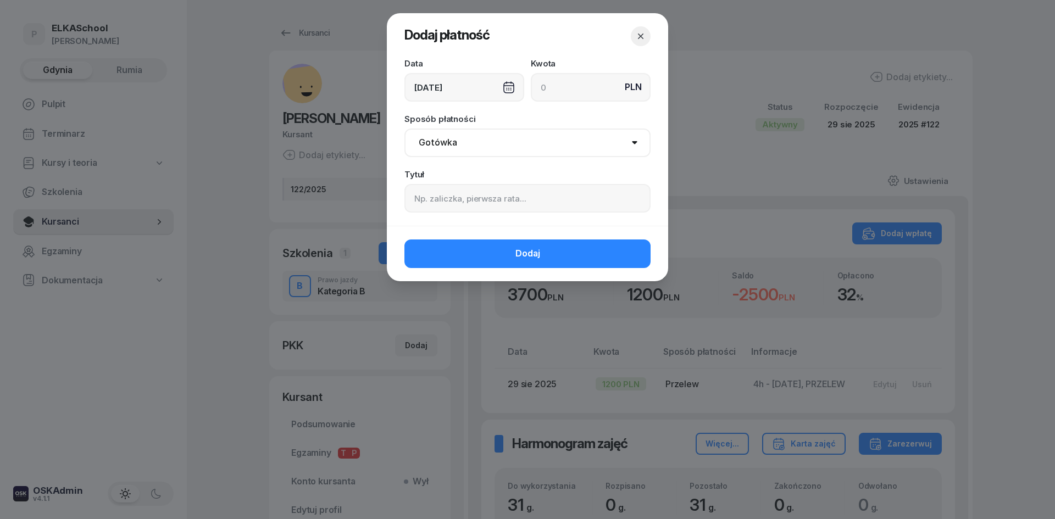
click at [437, 77] on div "[DATE]" at bounding box center [464, 87] width 120 height 29
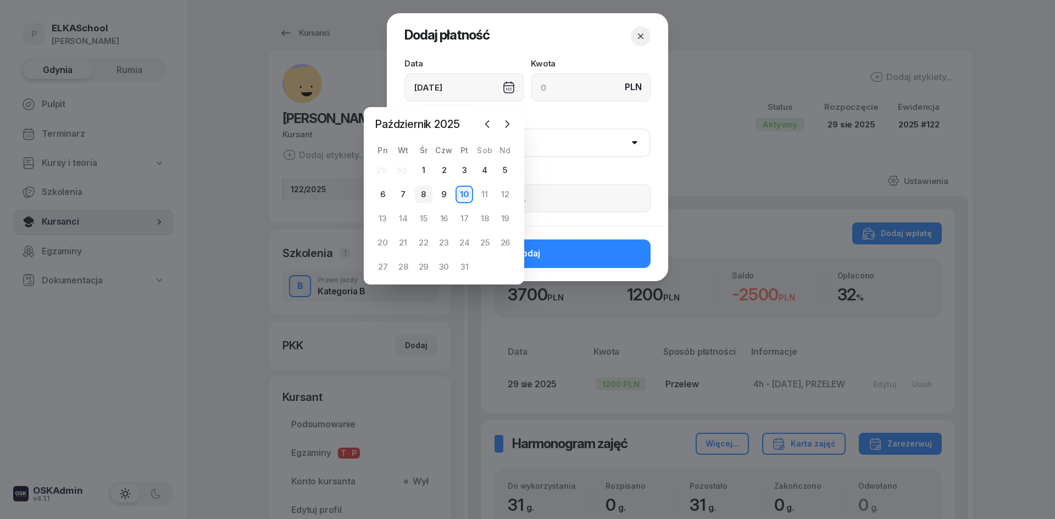
click at [425, 196] on div "8" at bounding box center [424, 195] width 18 height 18
type input "[DATE]"
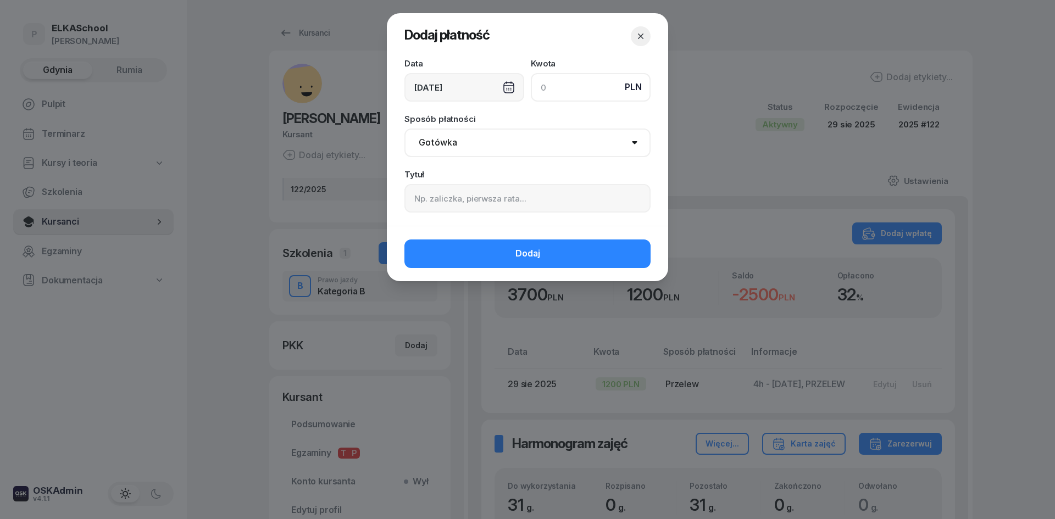
click at [553, 93] on input at bounding box center [591, 87] width 120 height 29
type input "1250"
click at [524, 141] on select "Gotówka Karta Przelew Płatności online BLIK" at bounding box center [527, 143] width 246 height 29
select select "transfer"
click at [404, 129] on select "Gotówka Karta Przelew Płatności online BLIK" at bounding box center [527, 143] width 246 height 29
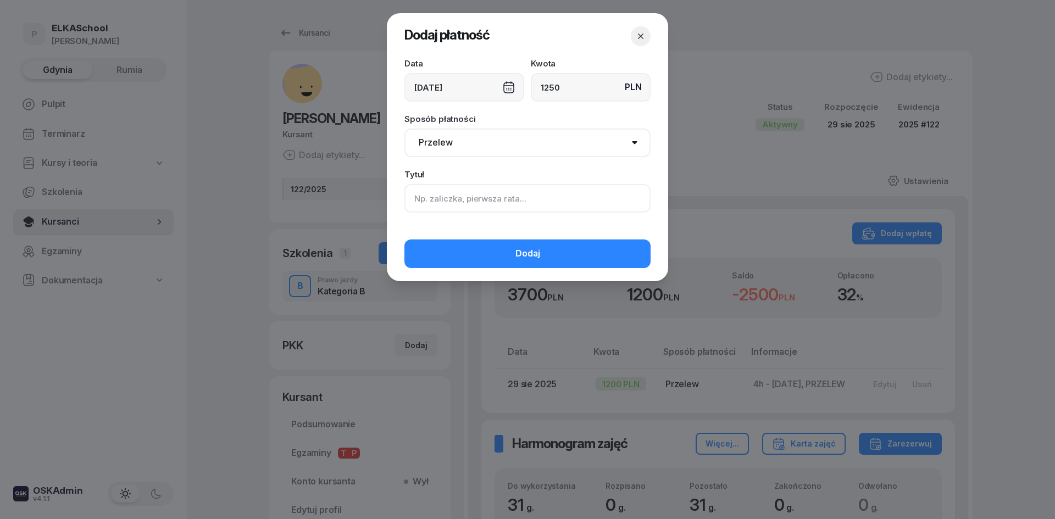
click at [448, 194] on input at bounding box center [527, 198] width 246 height 29
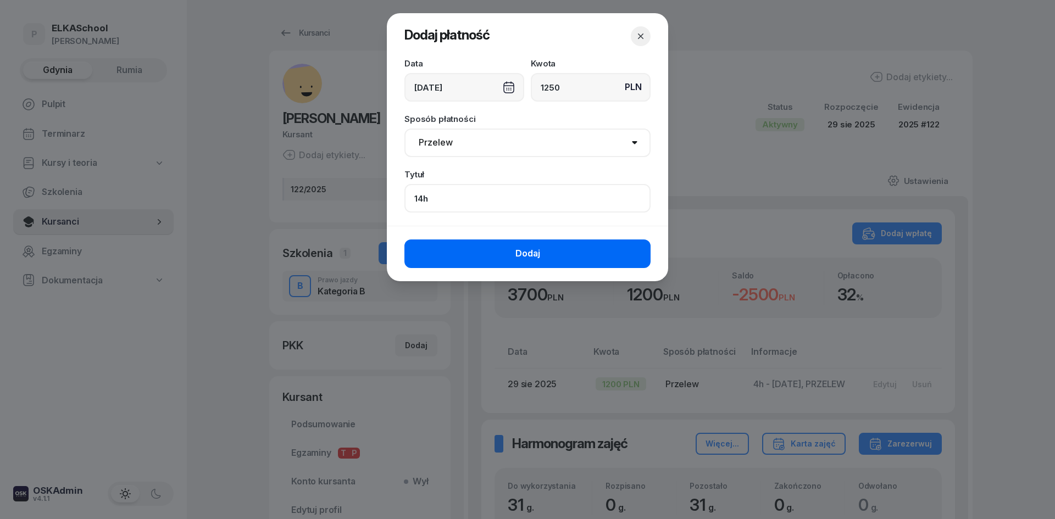
type input "14h"
click at [452, 257] on button "Dodaj" at bounding box center [527, 254] width 246 height 29
